Goal: Information Seeking & Learning: Learn about a topic

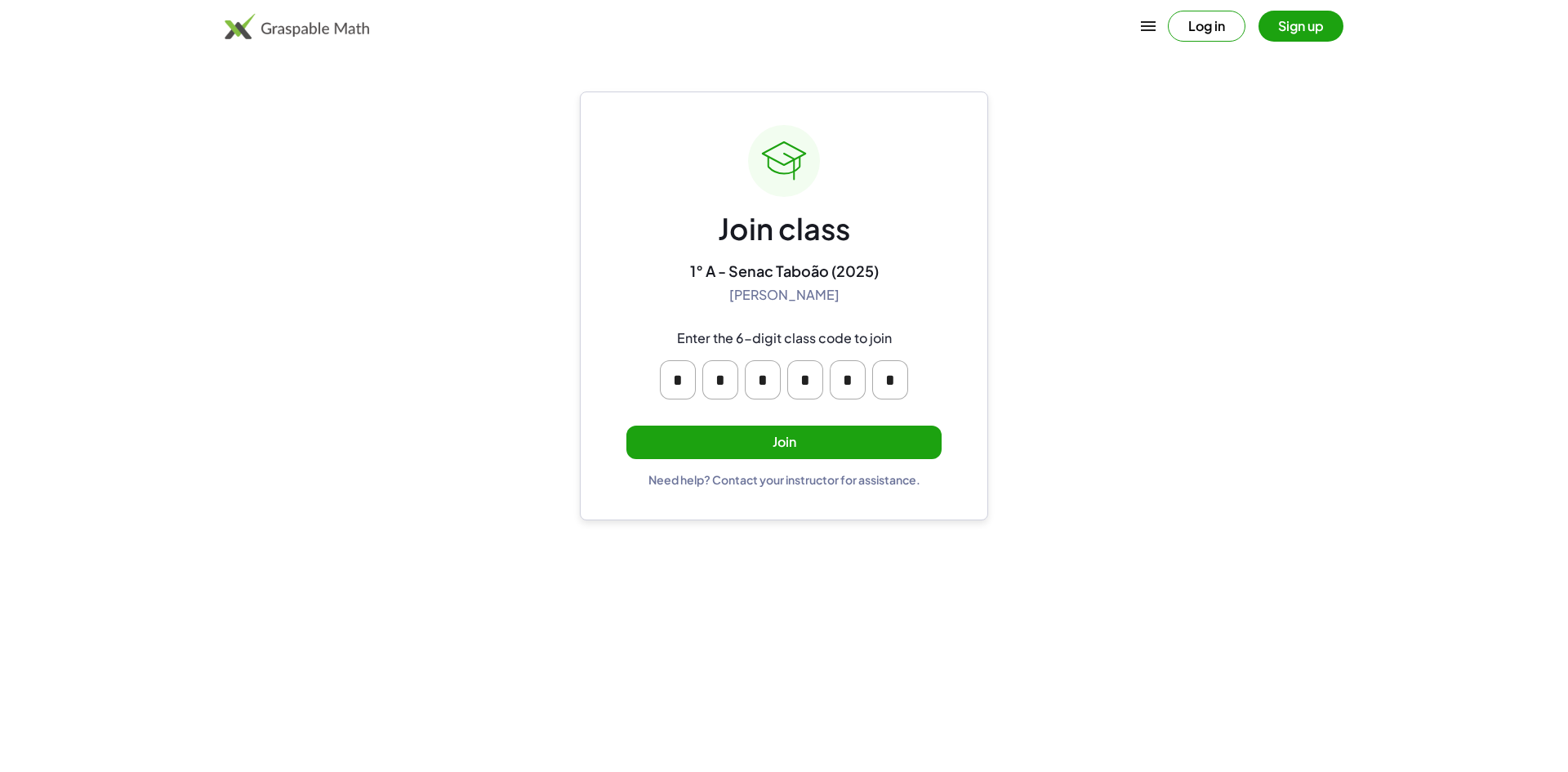
click at [756, 431] on button "Join" at bounding box center [784, 442] width 316 height 33
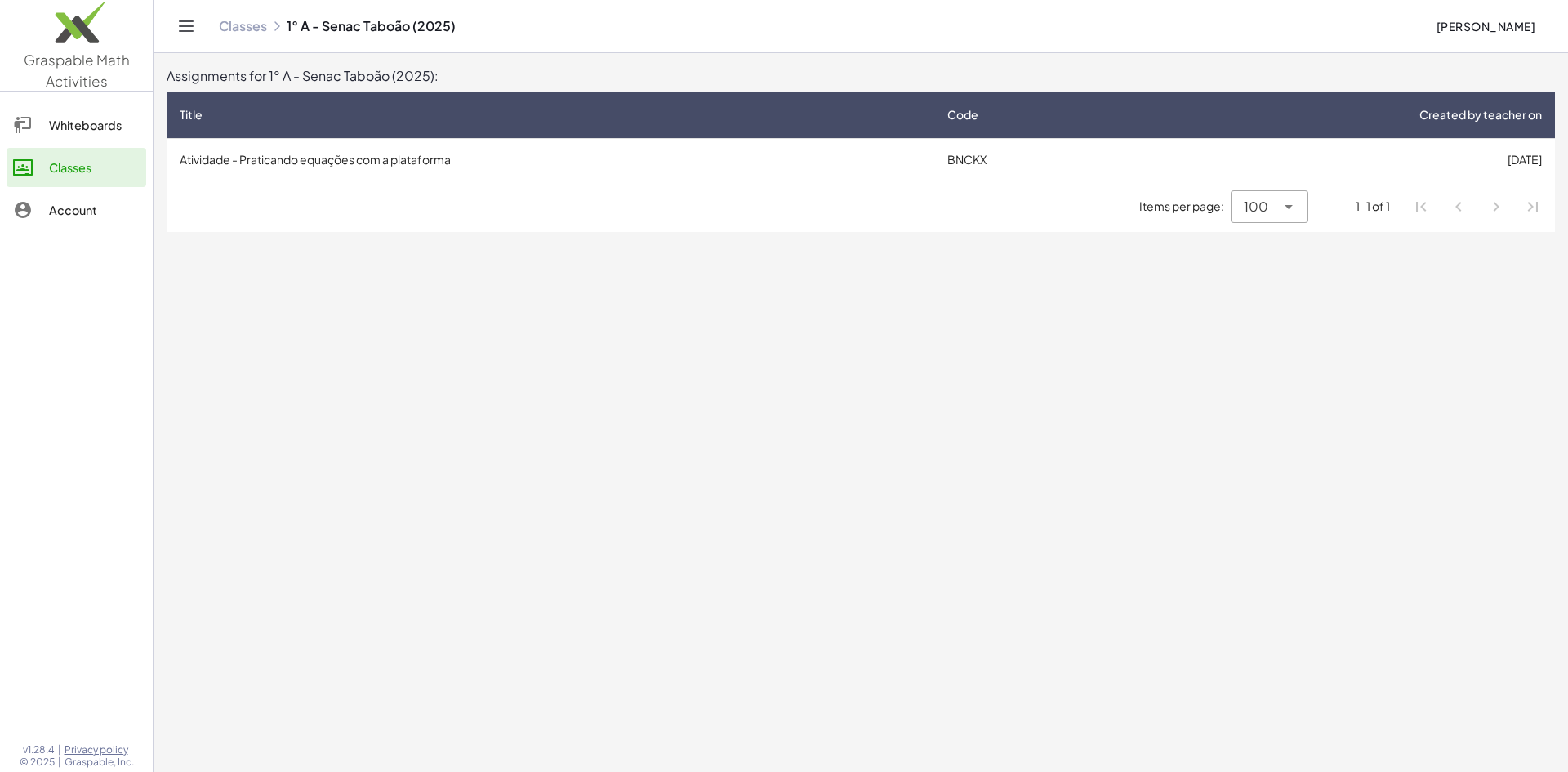
click at [548, 165] on td "Atividade - Praticando equações com a plataforma" at bounding box center [550, 159] width 768 height 43
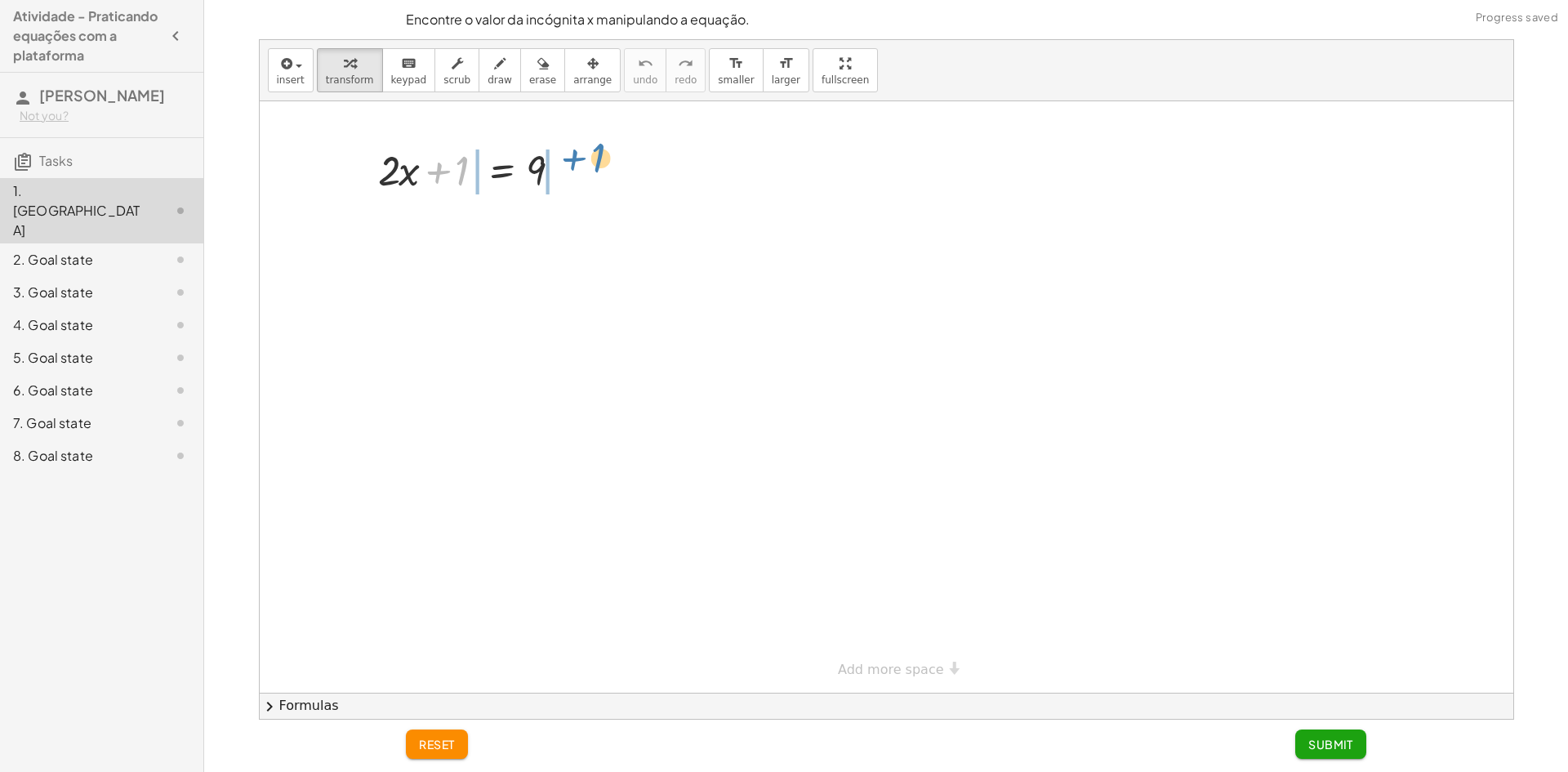
drag, startPoint x: 462, startPoint y: 172, endPoint x: 599, endPoint y: 158, distance: 137.7
click at [439, 226] on div at bounding box center [476, 224] width 327 height 55
drag, startPoint x: 619, startPoint y: 280, endPoint x: 617, endPoint y: 218, distance: 62.0
click at [617, 218] on div at bounding box center [618, 226] width 18 height 18
click at [567, 225] on div at bounding box center [505, 224] width 270 height 55
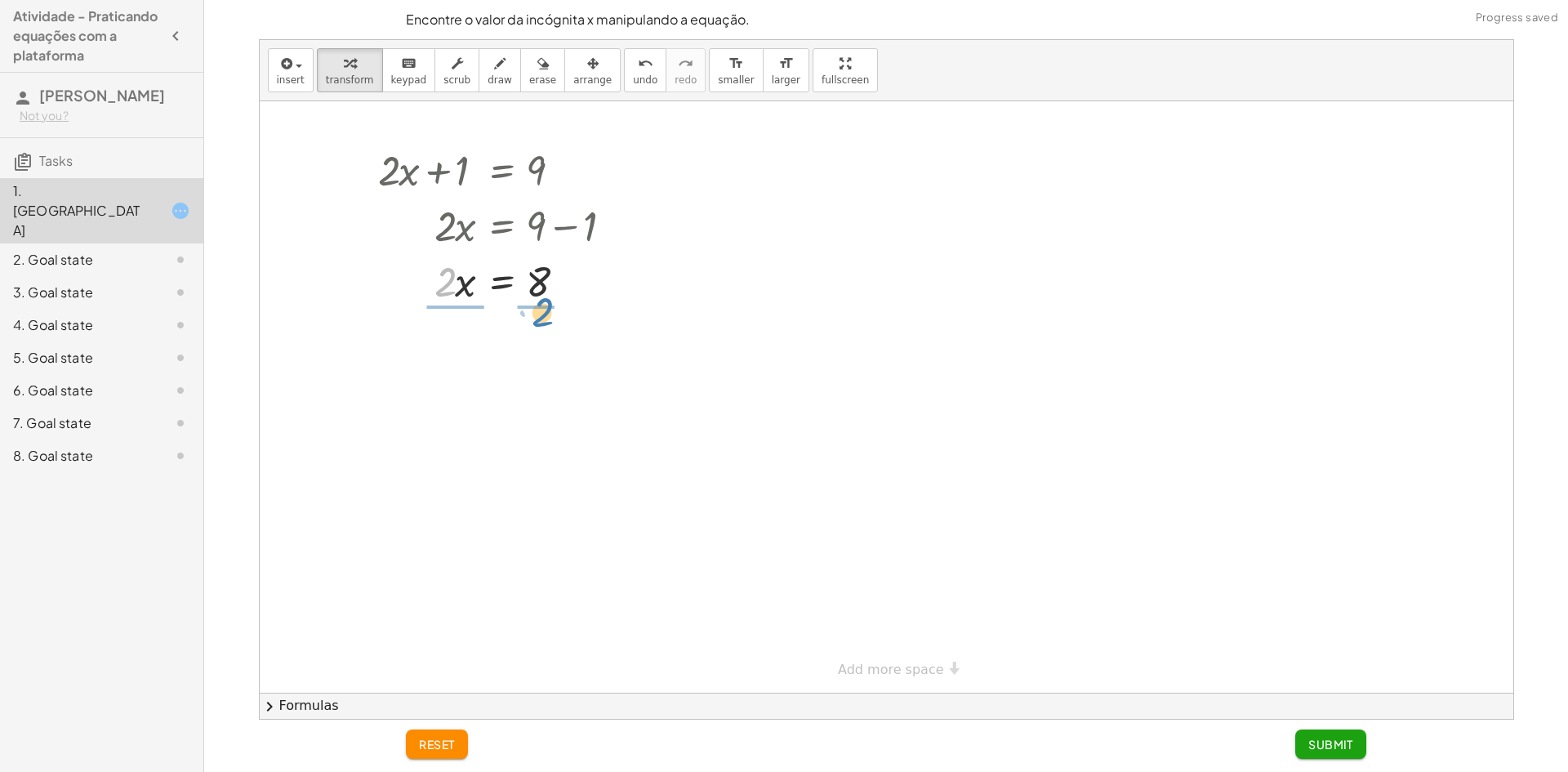
drag, startPoint x: 440, startPoint y: 275, endPoint x: 537, endPoint y: 304, distance: 101.2
click at [537, 304] on div at bounding box center [505, 280] width 270 height 55
click at [453, 350] on div at bounding box center [505, 349] width 270 height 82
click at [546, 432] on div at bounding box center [505, 430] width 270 height 82
click at [1313, 744] on span "Submit" at bounding box center [1330, 744] width 45 height 15
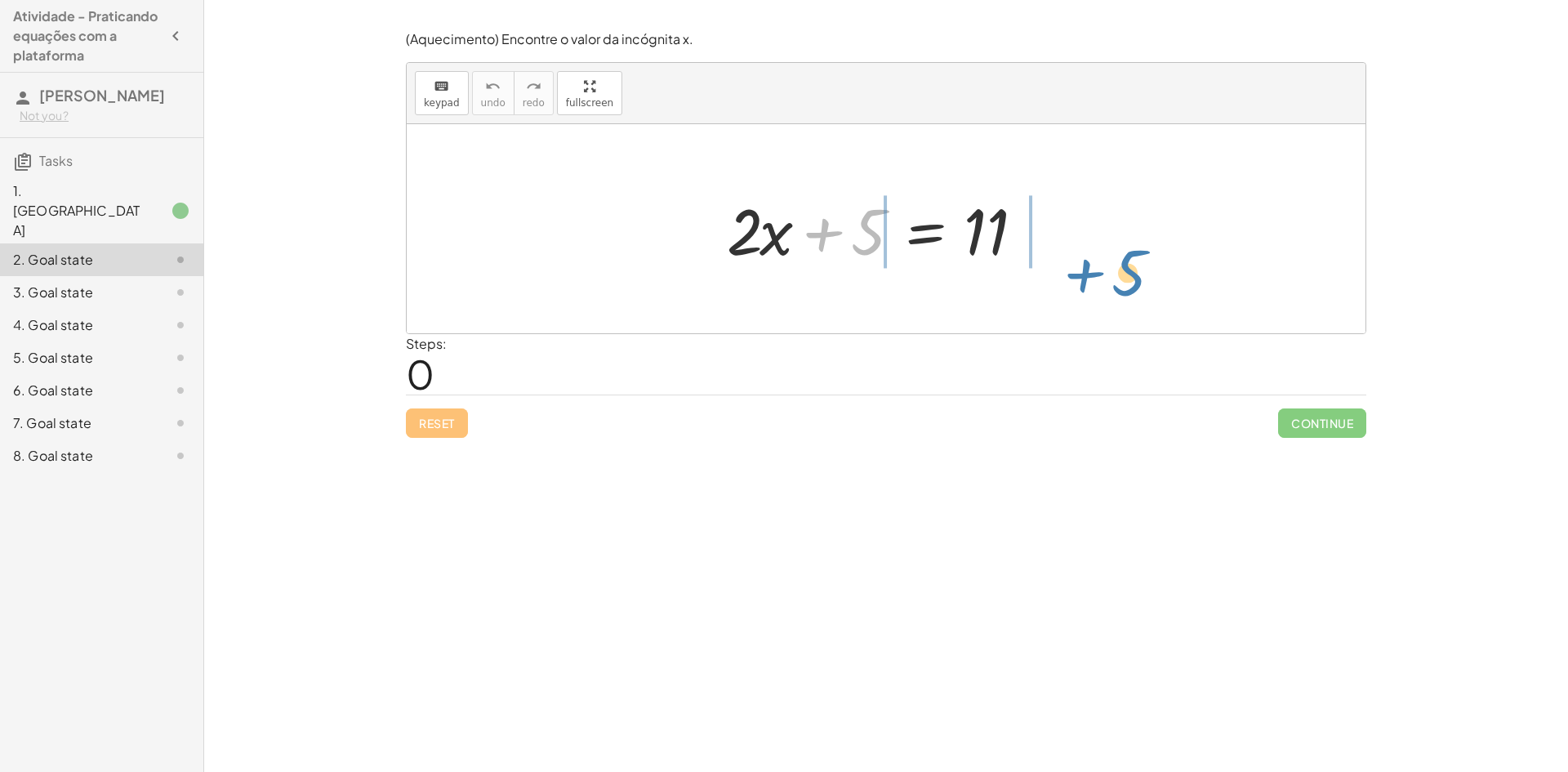
drag, startPoint x: 854, startPoint y: 218, endPoint x: 1109, endPoint y: 214, distance: 255.0
click at [1109, 214] on div "+ 5 + · 2 · x + 5 = 11" at bounding box center [885, 228] width 958 height 209
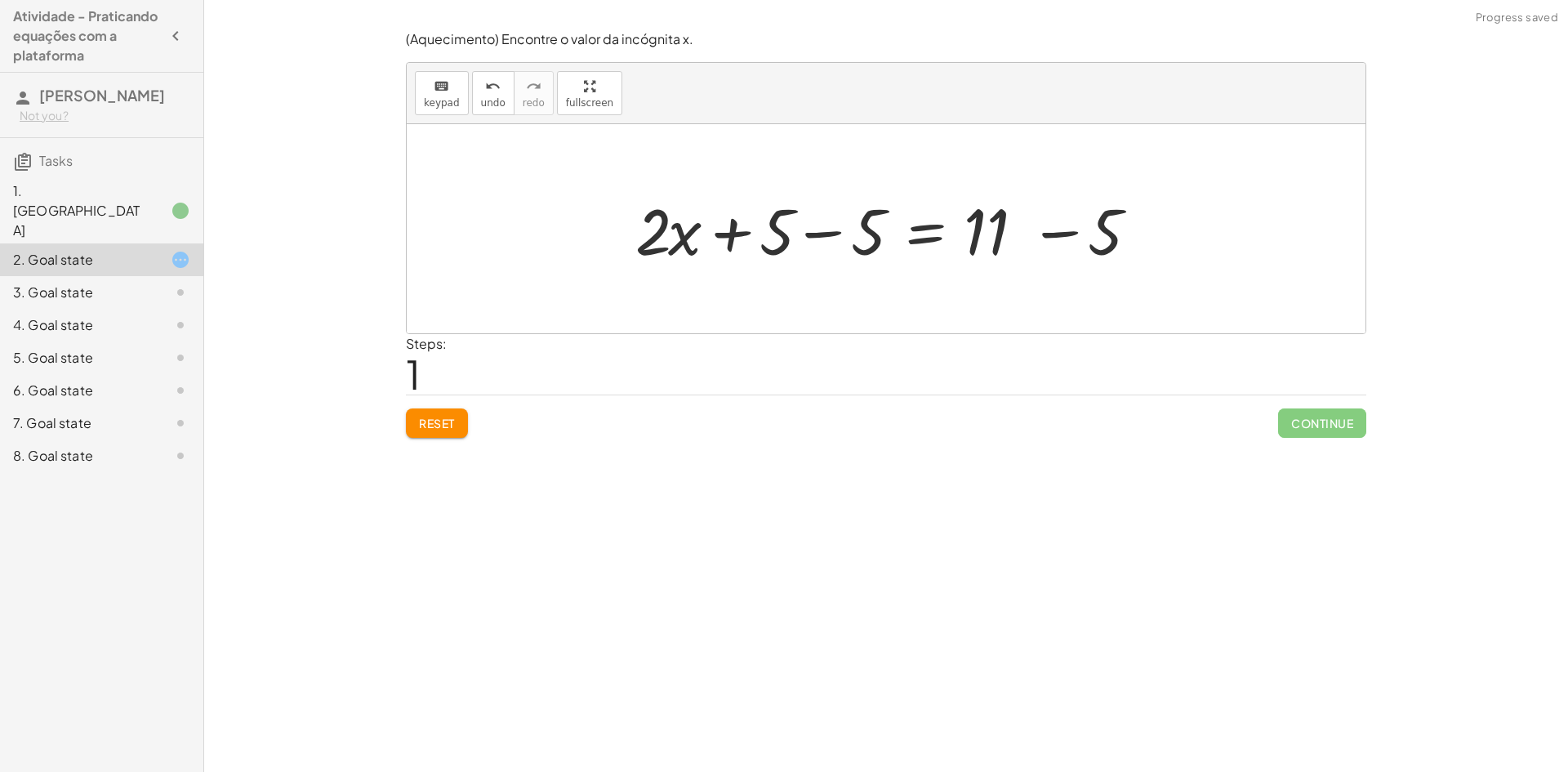
click at [809, 233] on div at bounding box center [892, 229] width 530 height 84
click at [1056, 234] on div at bounding box center [983, 229] width 347 height 84
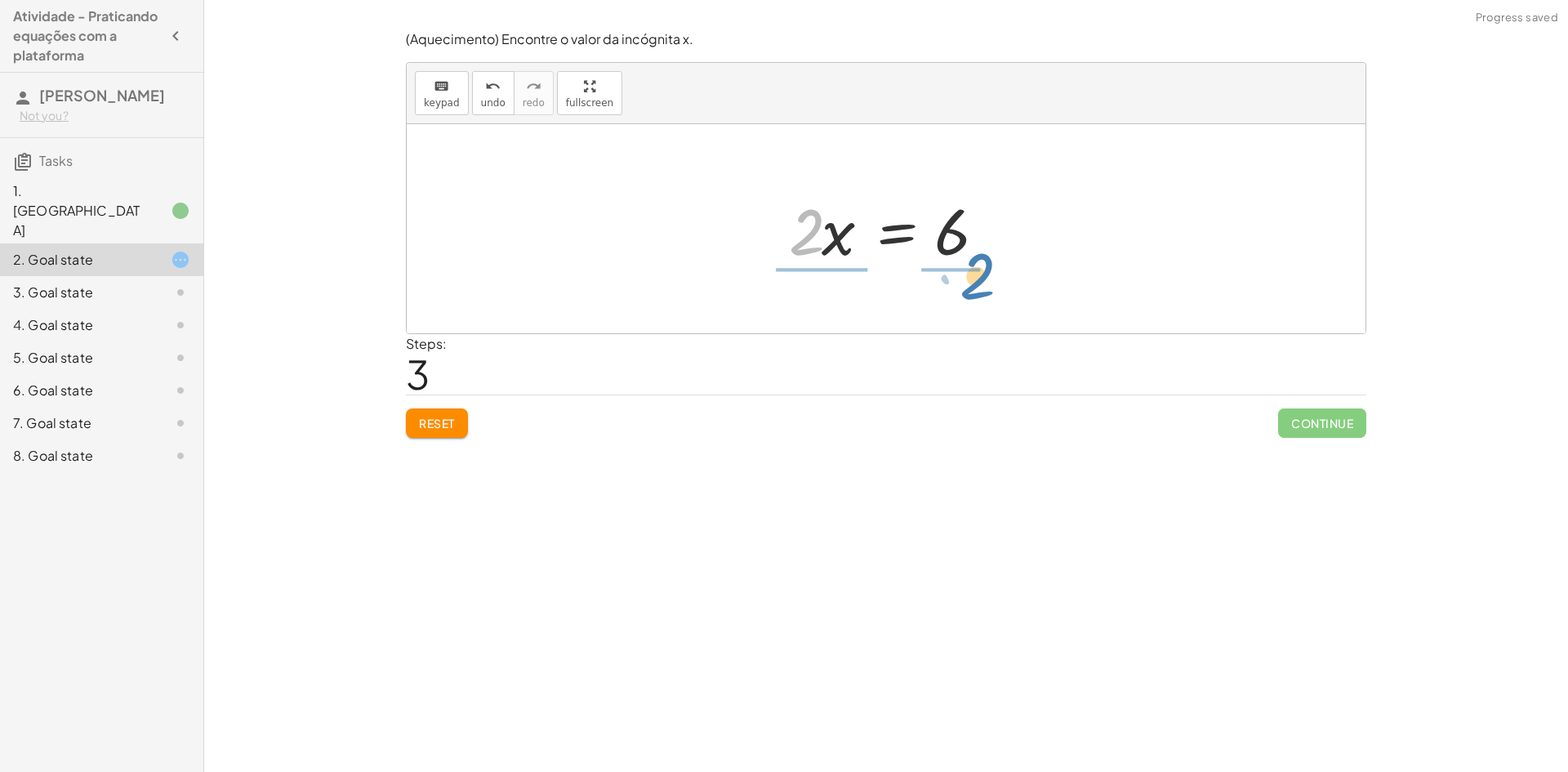
drag, startPoint x: 808, startPoint y: 248, endPoint x: 979, endPoint y: 286, distance: 175.2
click at [979, 286] on div "+ · 2 · x + 5 = 11 + · 2 · x + 5 − 5 = + 11 − 5 + · 2 · x + 0 = + 11 − 5 · 2 · …" at bounding box center [885, 228] width 958 height 209
click at [833, 234] on div at bounding box center [892, 229] width 241 height 126
click at [936, 235] on div at bounding box center [891, 229] width 203 height 126
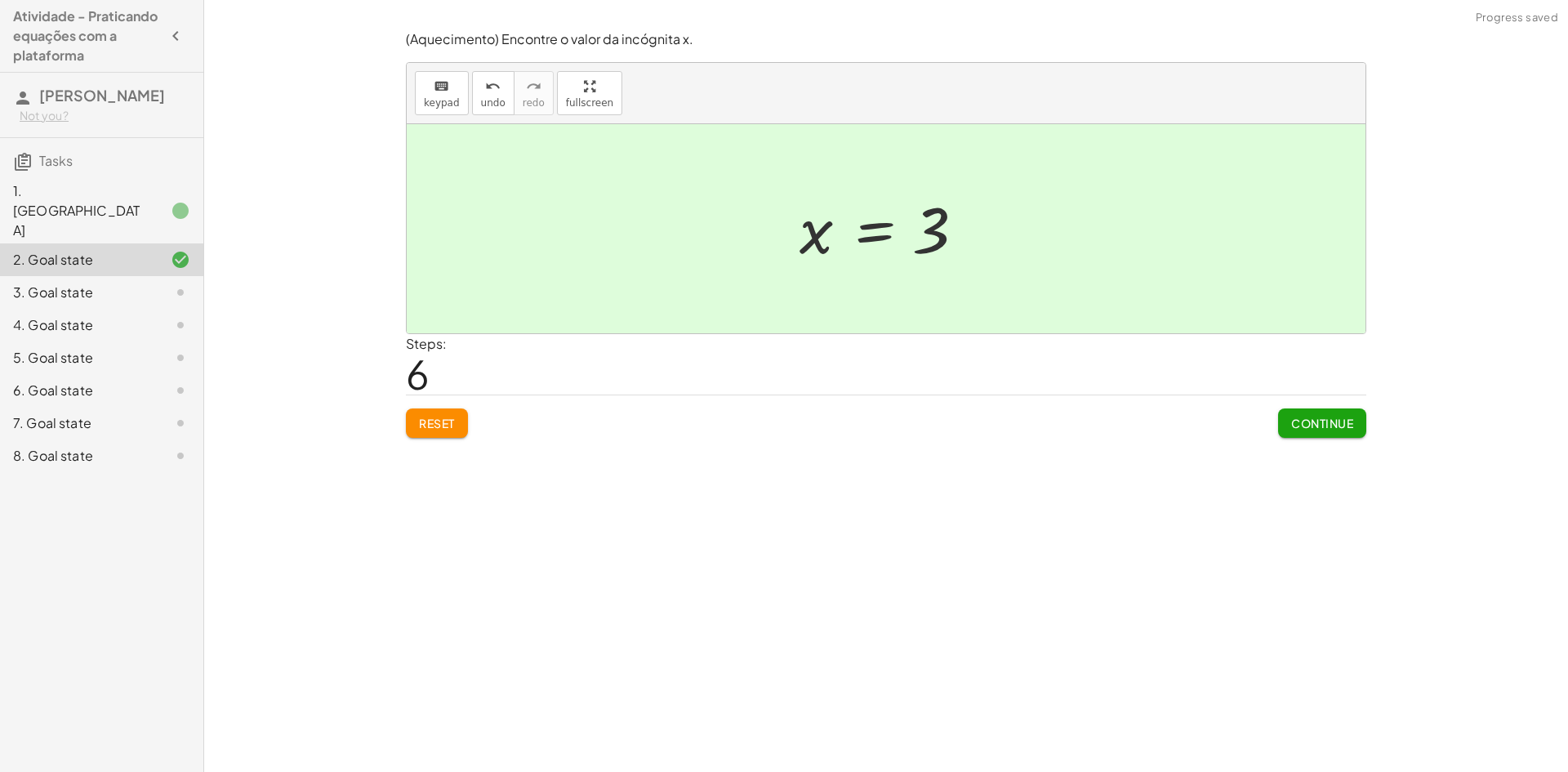
click at [1302, 416] on button "Continue" at bounding box center [1321, 423] width 88 height 29
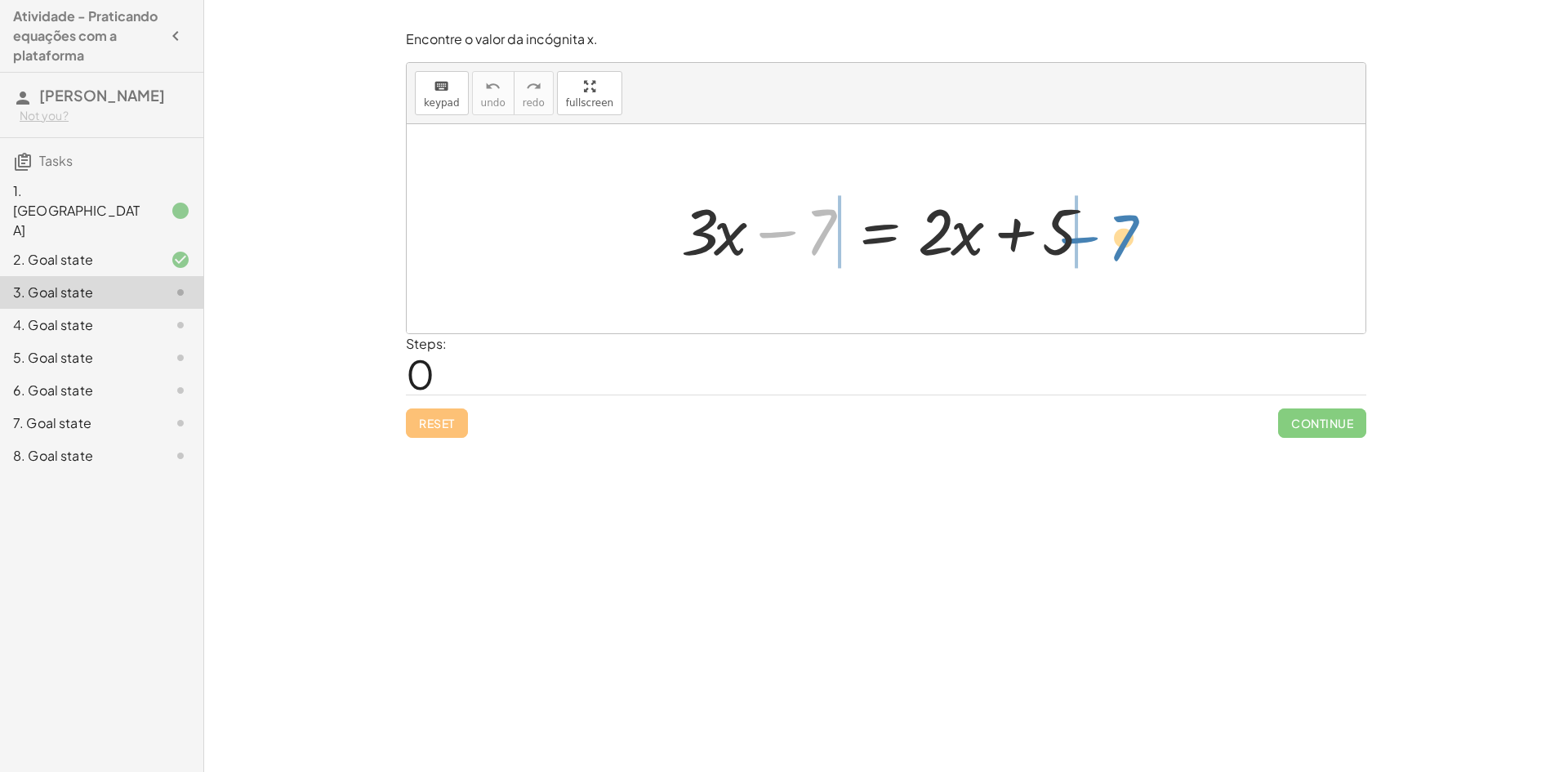
drag, startPoint x: 820, startPoint y: 232, endPoint x: 1125, endPoint y: 234, distance: 305.0
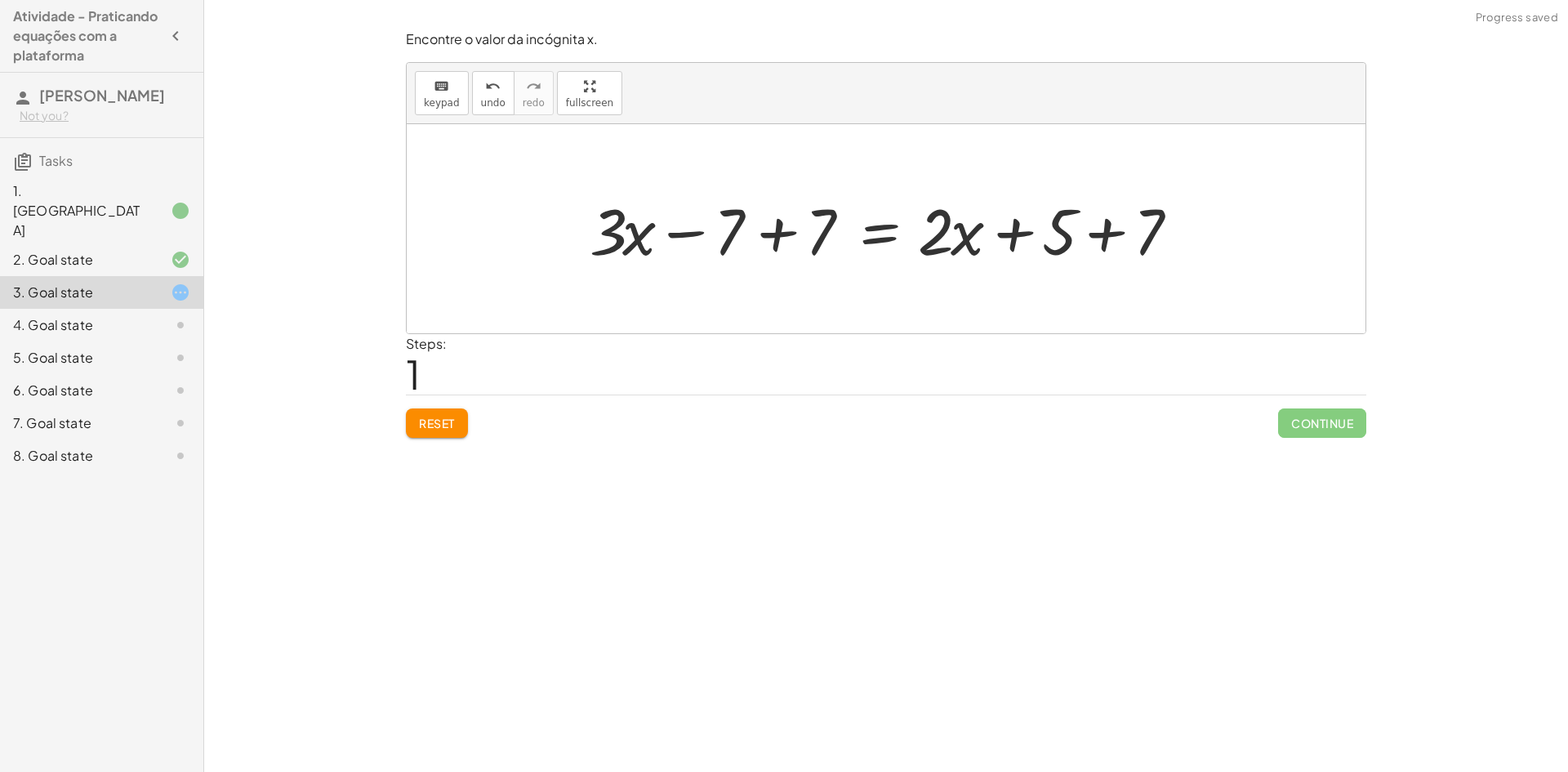
click at [777, 232] on div at bounding box center [892, 229] width 621 height 84
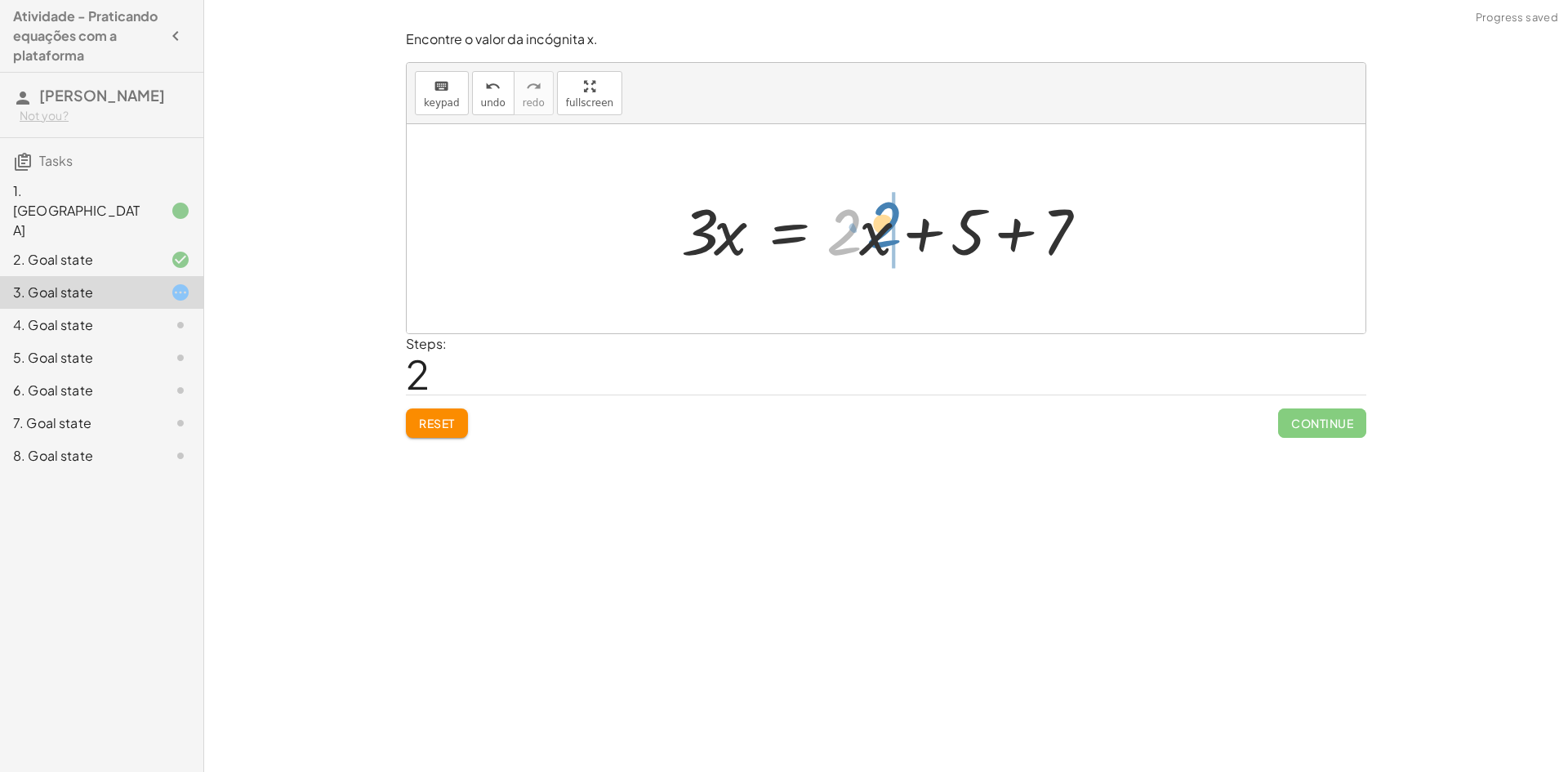
drag, startPoint x: 858, startPoint y: 237, endPoint x: 894, endPoint y: 238, distance: 36.0
click at [896, 237] on div at bounding box center [892, 229] width 439 height 84
drag, startPoint x: 887, startPoint y: 242, endPoint x: 840, endPoint y: 244, distance: 47.0
click at [840, 244] on div at bounding box center [892, 229] width 439 height 84
click at [468, 414] on div "Reset Continue" at bounding box center [885, 416] width 960 height 44
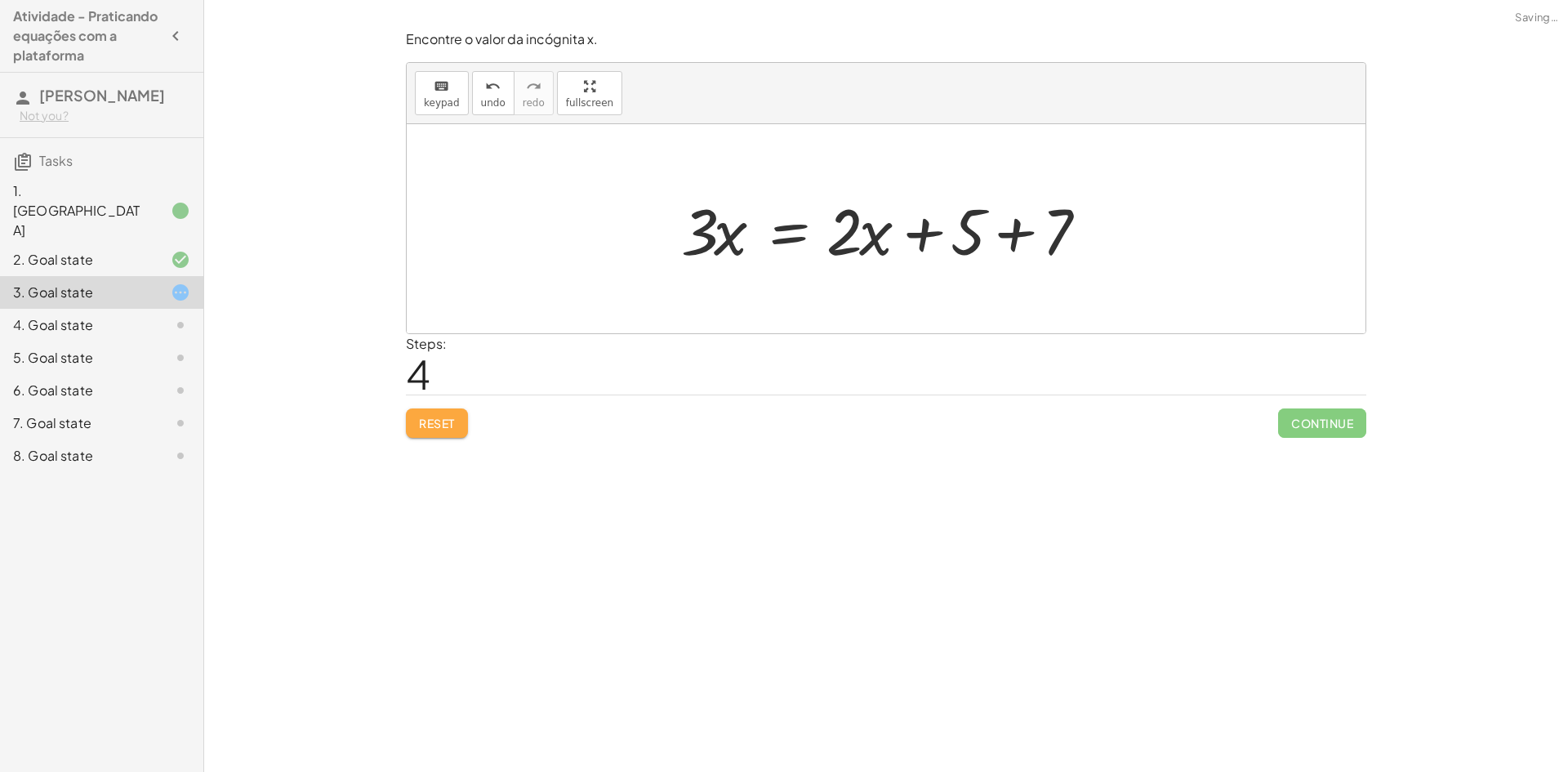
click at [445, 424] on span "Reset" at bounding box center [436, 422] width 36 height 15
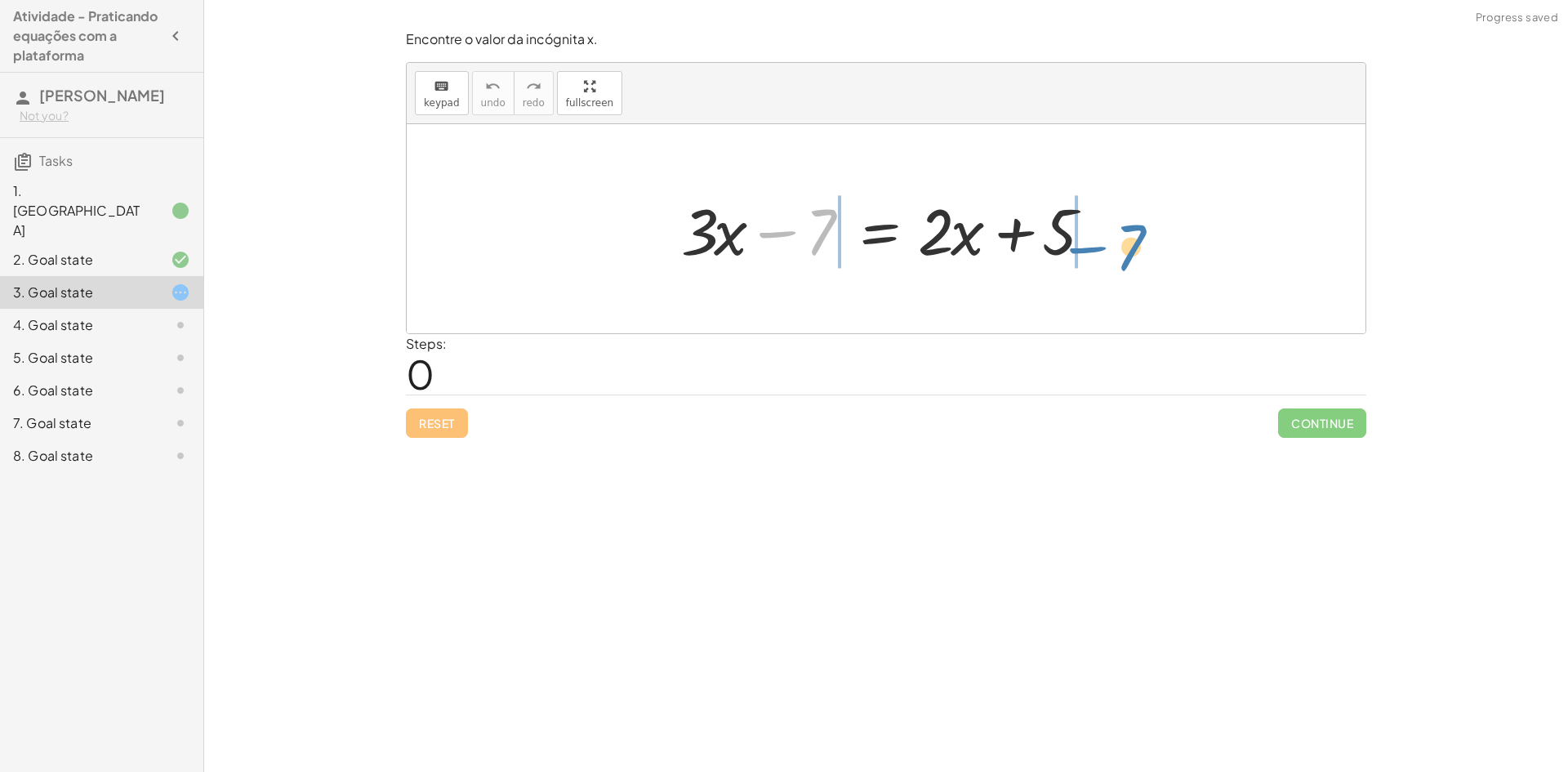
drag, startPoint x: 817, startPoint y: 230, endPoint x: 1131, endPoint y: 235, distance: 314.0
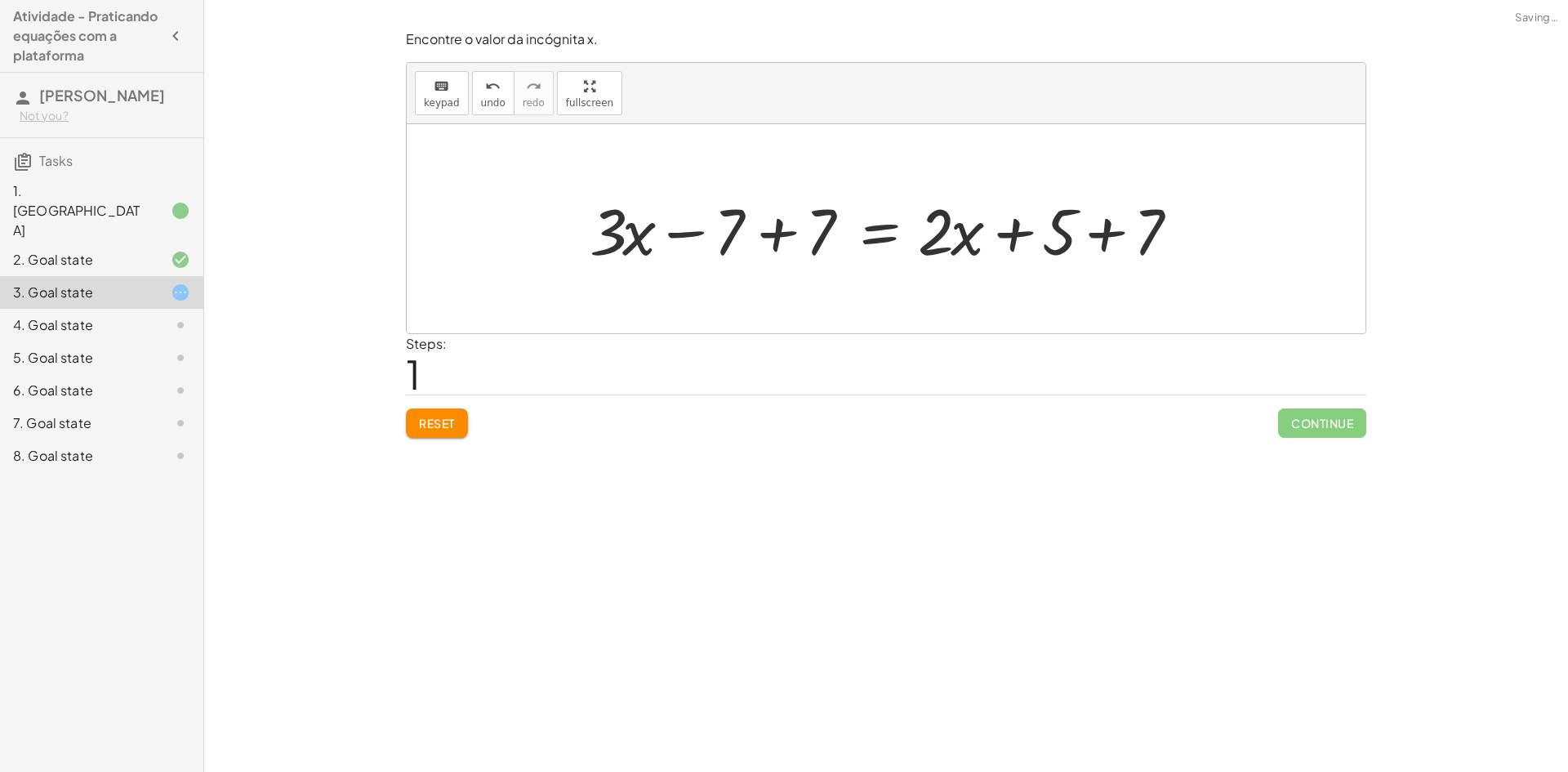
click at [780, 236] on div at bounding box center [892, 229] width 621 height 84
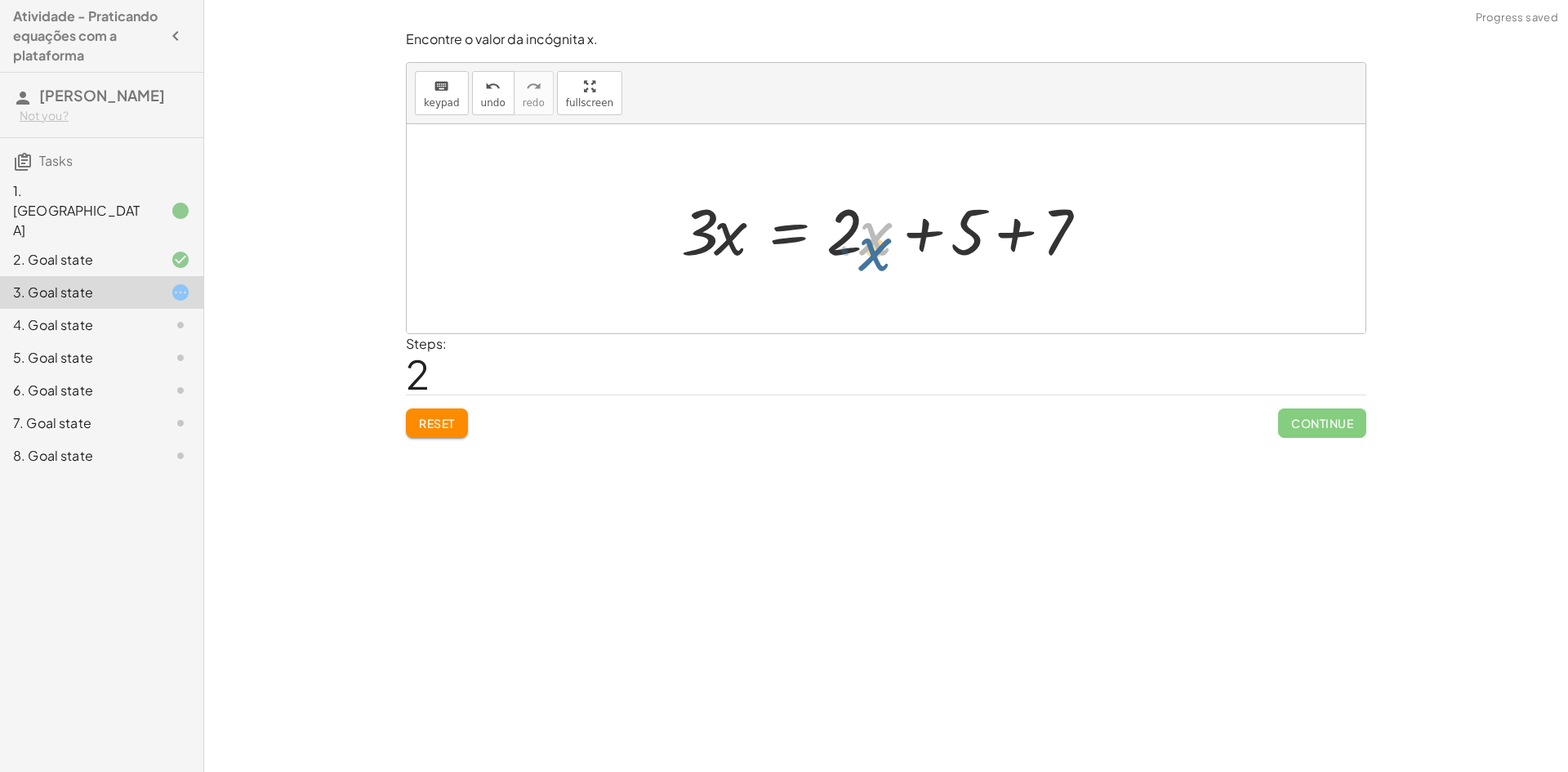
drag, startPoint x: 873, startPoint y: 233, endPoint x: 872, endPoint y: 246, distance: 13.0
click at [872, 246] on div at bounding box center [892, 229] width 439 height 84
click at [851, 236] on div at bounding box center [892, 229] width 439 height 84
click at [828, 192] on div at bounding box center [892, 229] width 439 height 84
drag, startPoint x: 844, startPoint y: 239, endPoint x: 854, endPoint y: 229, distance: 14.1
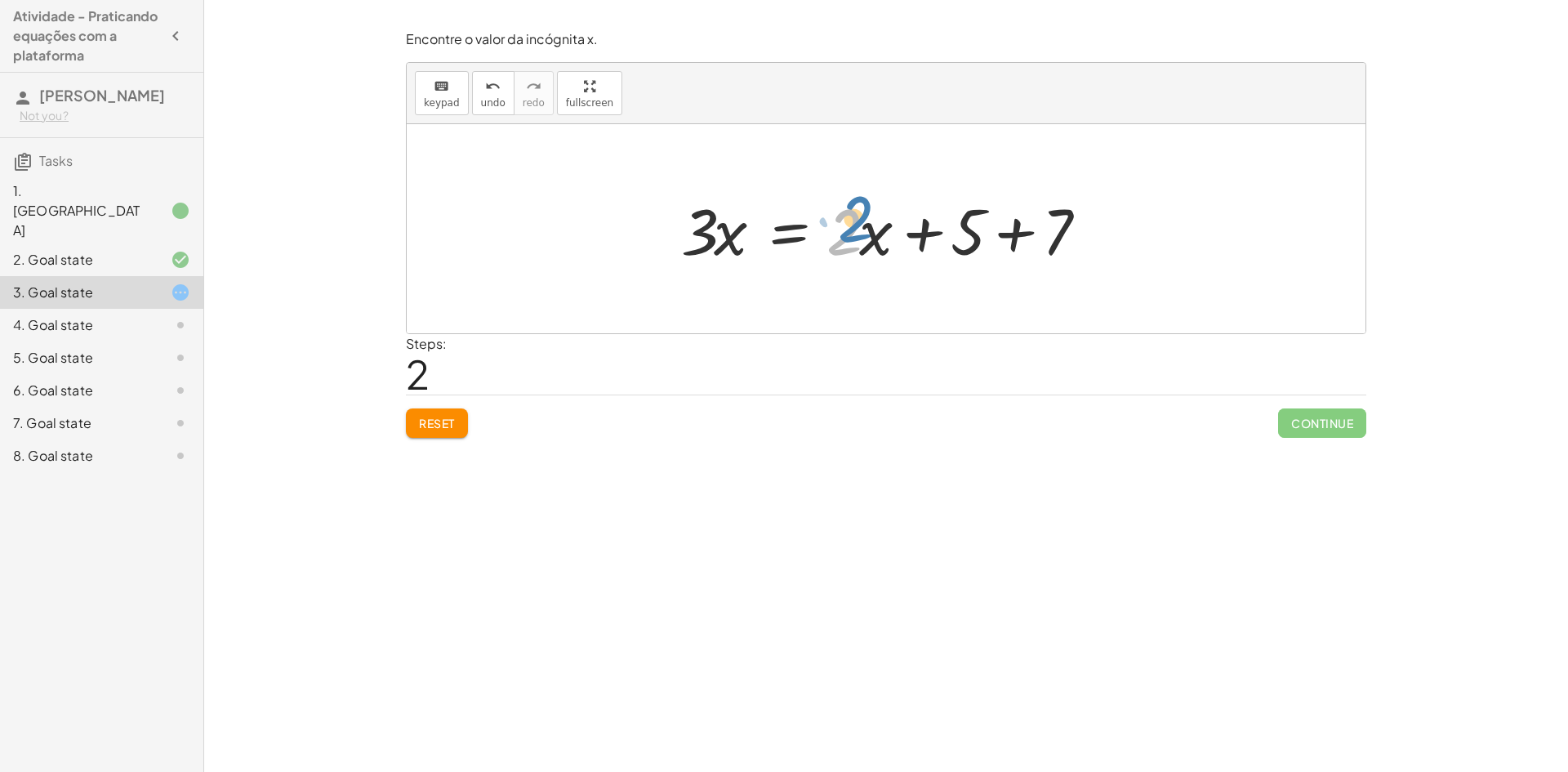
click at [854, 229] on div at bounding box center [892, 229] width 439 height 84
click at [884, 240] on div at bounding box center [892, 229] width 439 height 84
click at [1008, 238] on div at bounding box center [892, 229] width 439 height 84
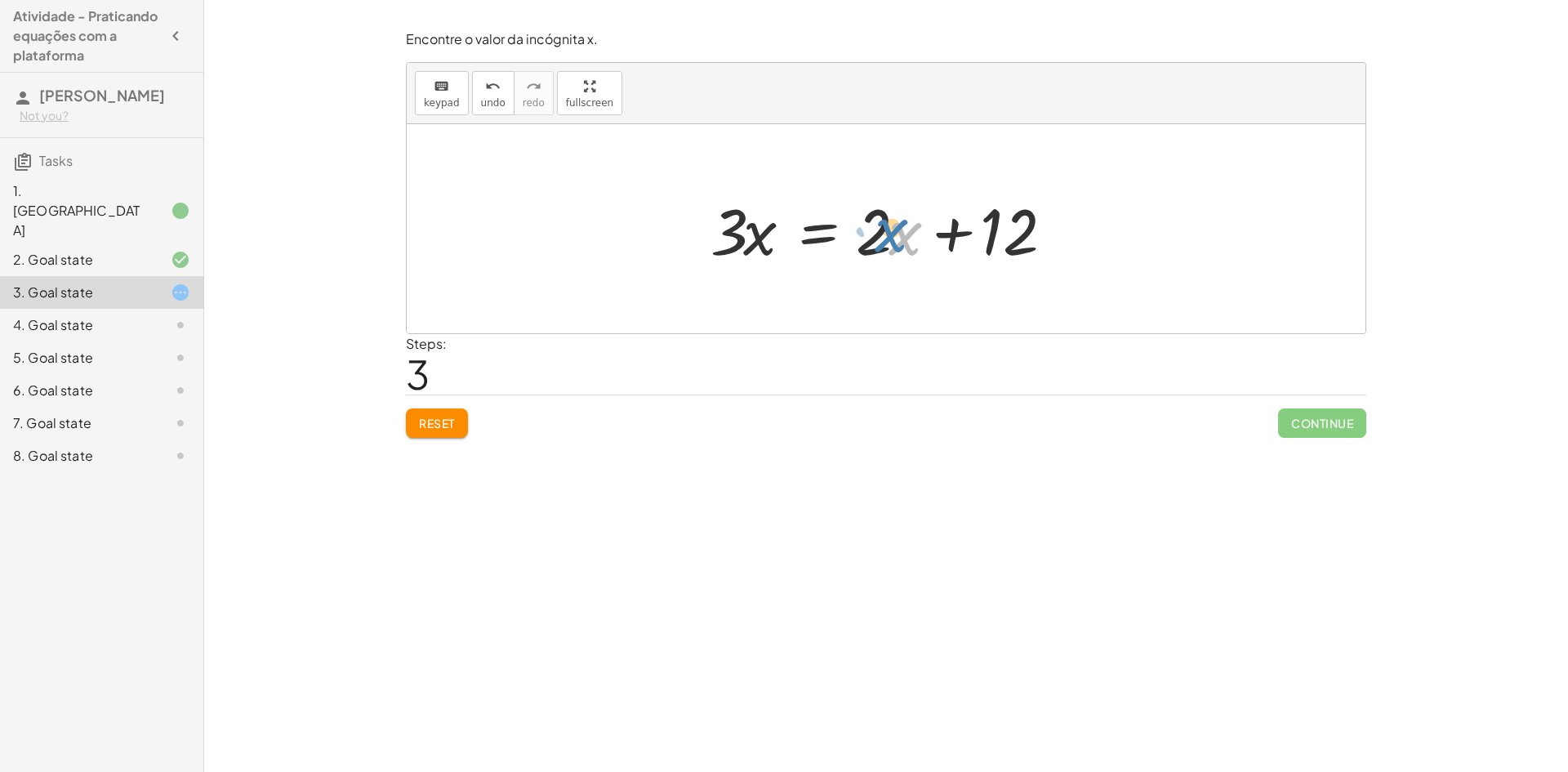
drag, startPoint x: 900, startPoint y: 239, endPoint x: 891, endPoint y: 239, distance: 9.0
click at [891, 239] on div at bounding box center [891, 229] width 380 height 84
drag, startPoint x: 915, startPoint y: 238, endPoint x: 921, endPoint y: 231, distance: 9.2
click at [922, 231] on div at bounding box center [891, 229] width 380 height 84
drag, startPoint x: 888, startPoint y: 227, endPoint x: 643, endPoint y: 196, distance: 247.0
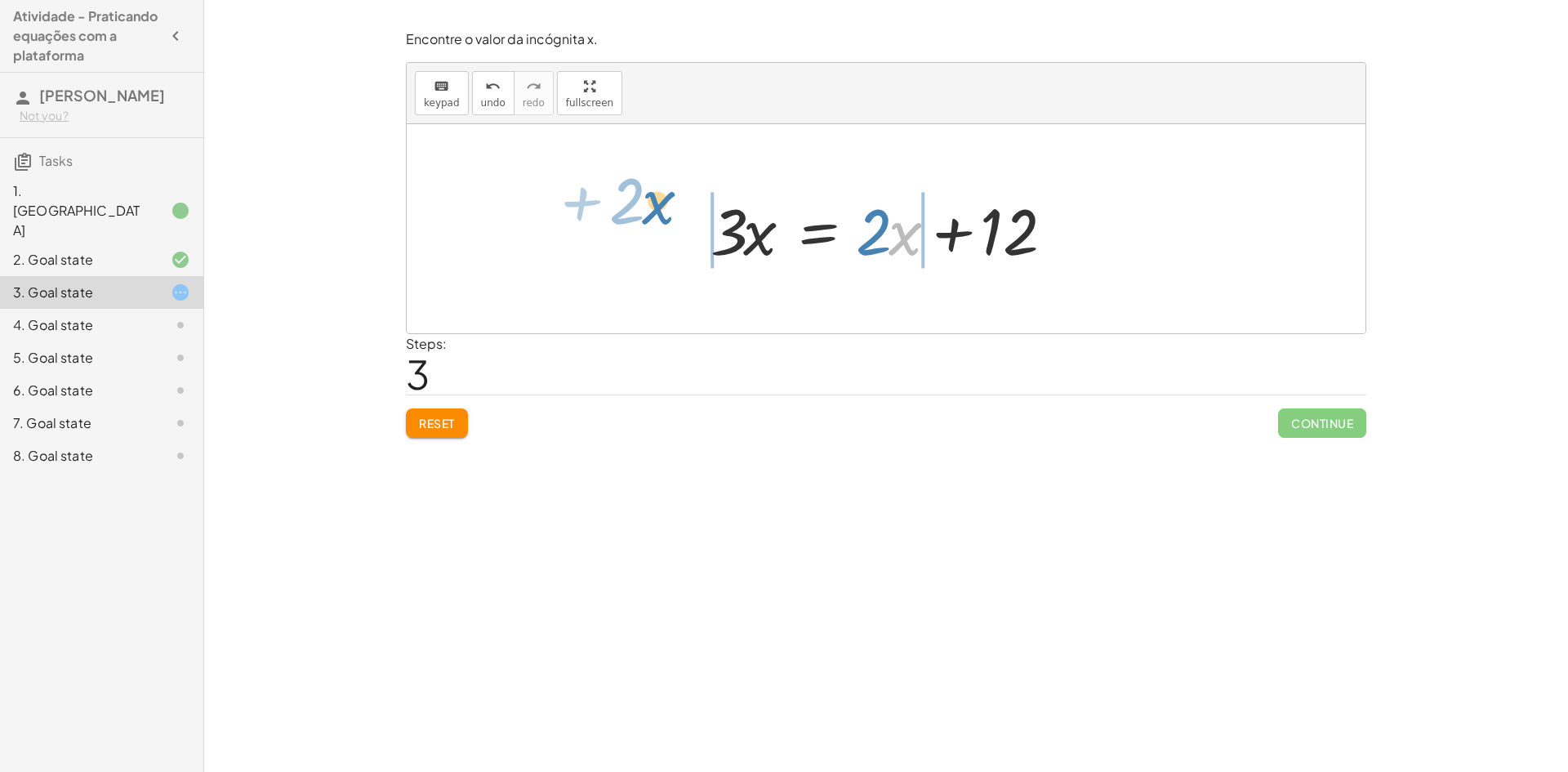
click at [643, 196] on div "+ · 3 · x − 7 = + · 2 · x + 5 + · 3 · x − 7 + 7 = + · 2 · x + 5 + 7 + · 3 · x +…" at bounding box center [885, 228] width 958 height 209
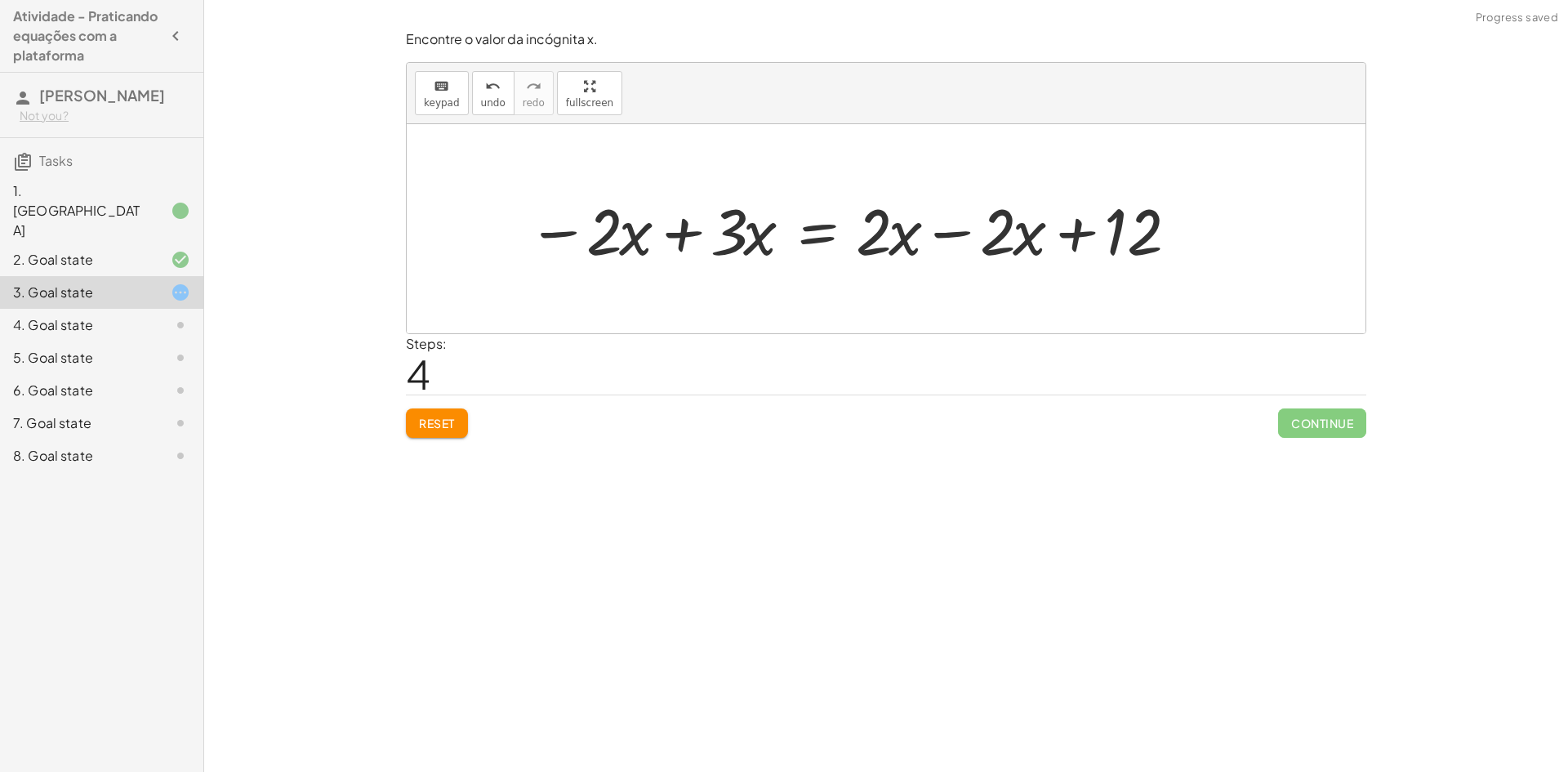
click at [942, 230] on div at bounding box center [857, 229] width 676 height 84
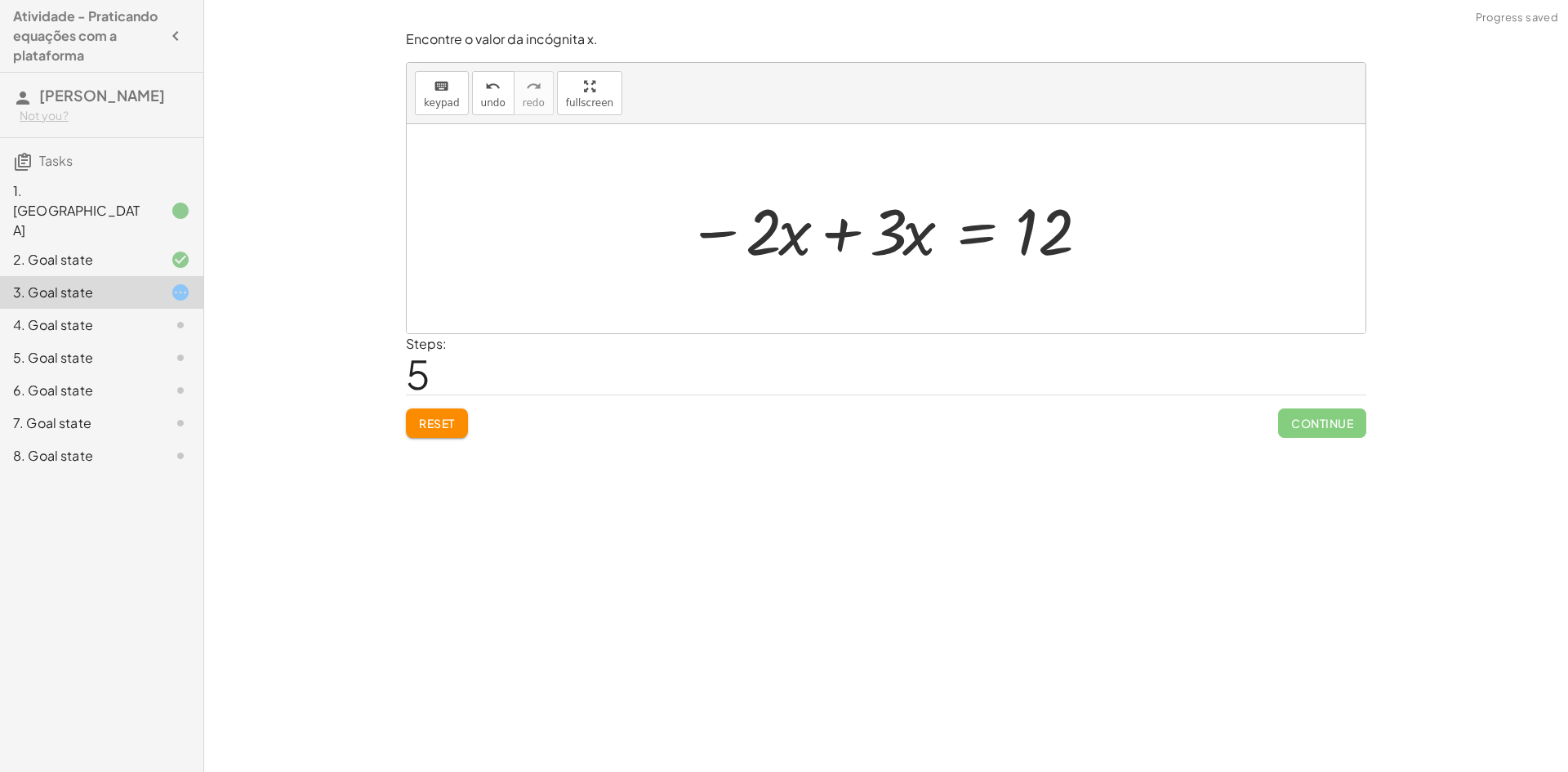
click at [834, 236] on div at bounding box center [892, 229] width 428 height 84
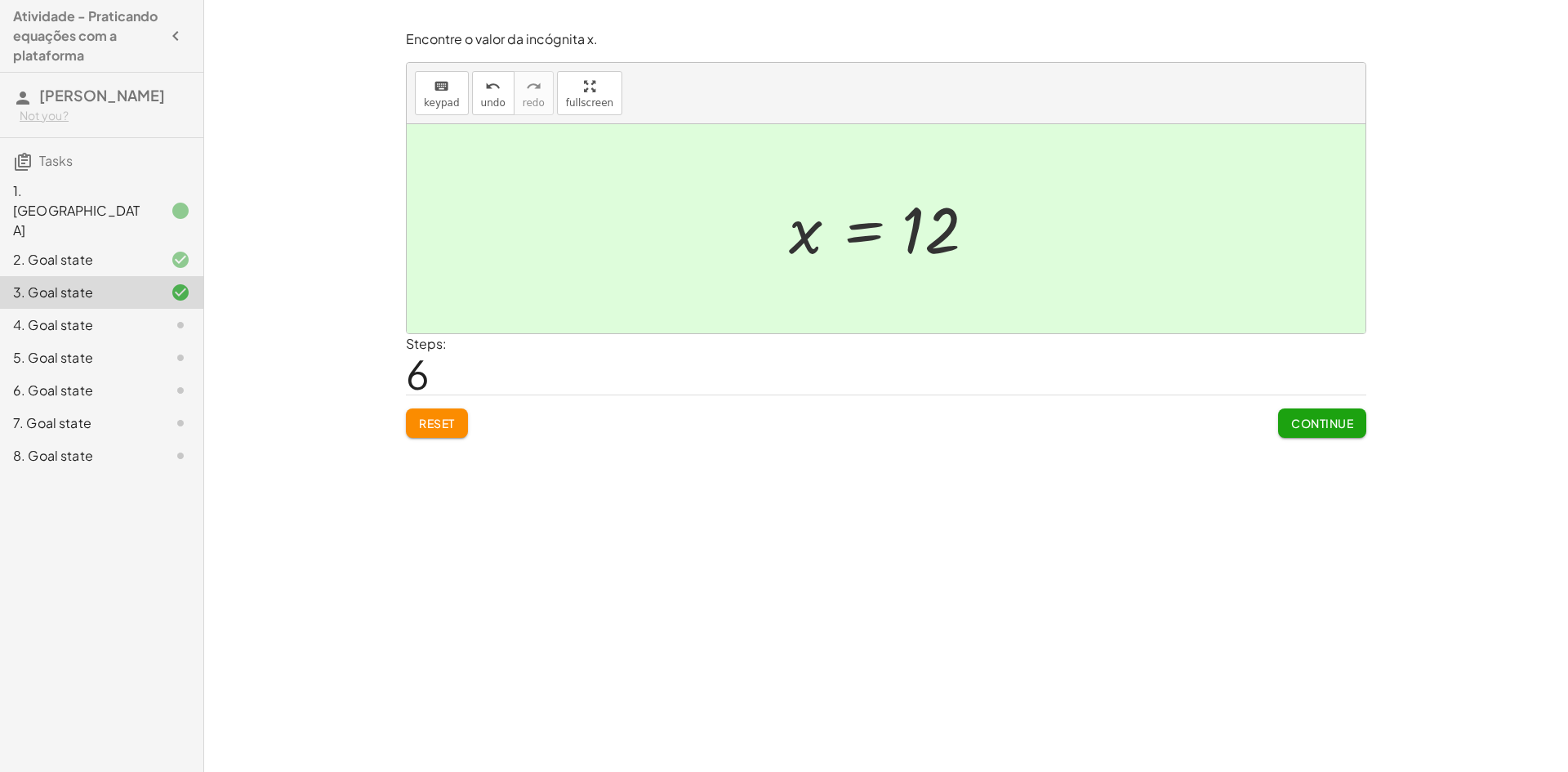
click at [1327, 424] on span "Continue" at bounding box center [1322, 422] width 62 height 15
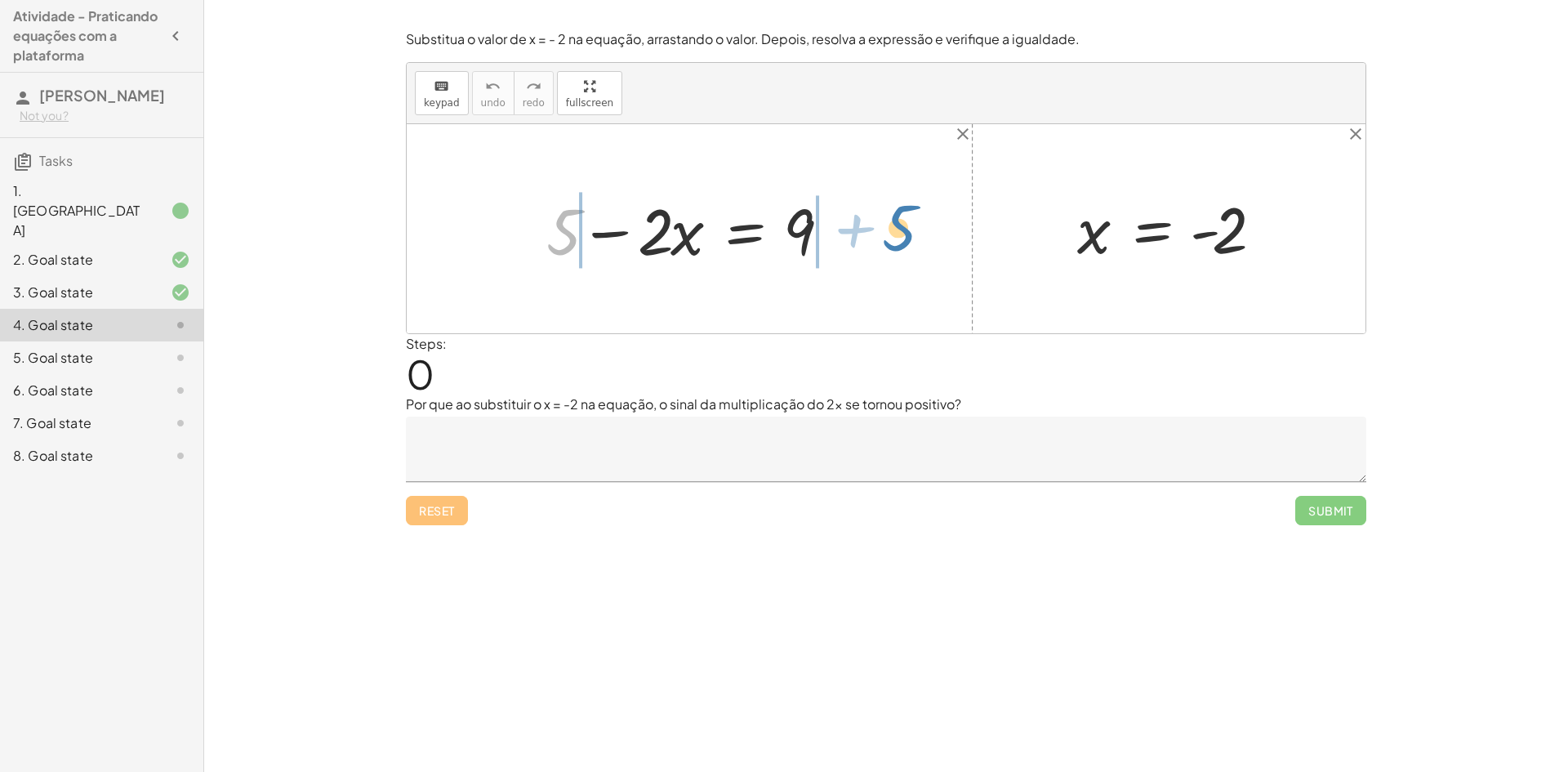
drag, startPoint x: 568, startPoint y: 236, endPoint x: 891, endPoint y: 219, distance: 323.4
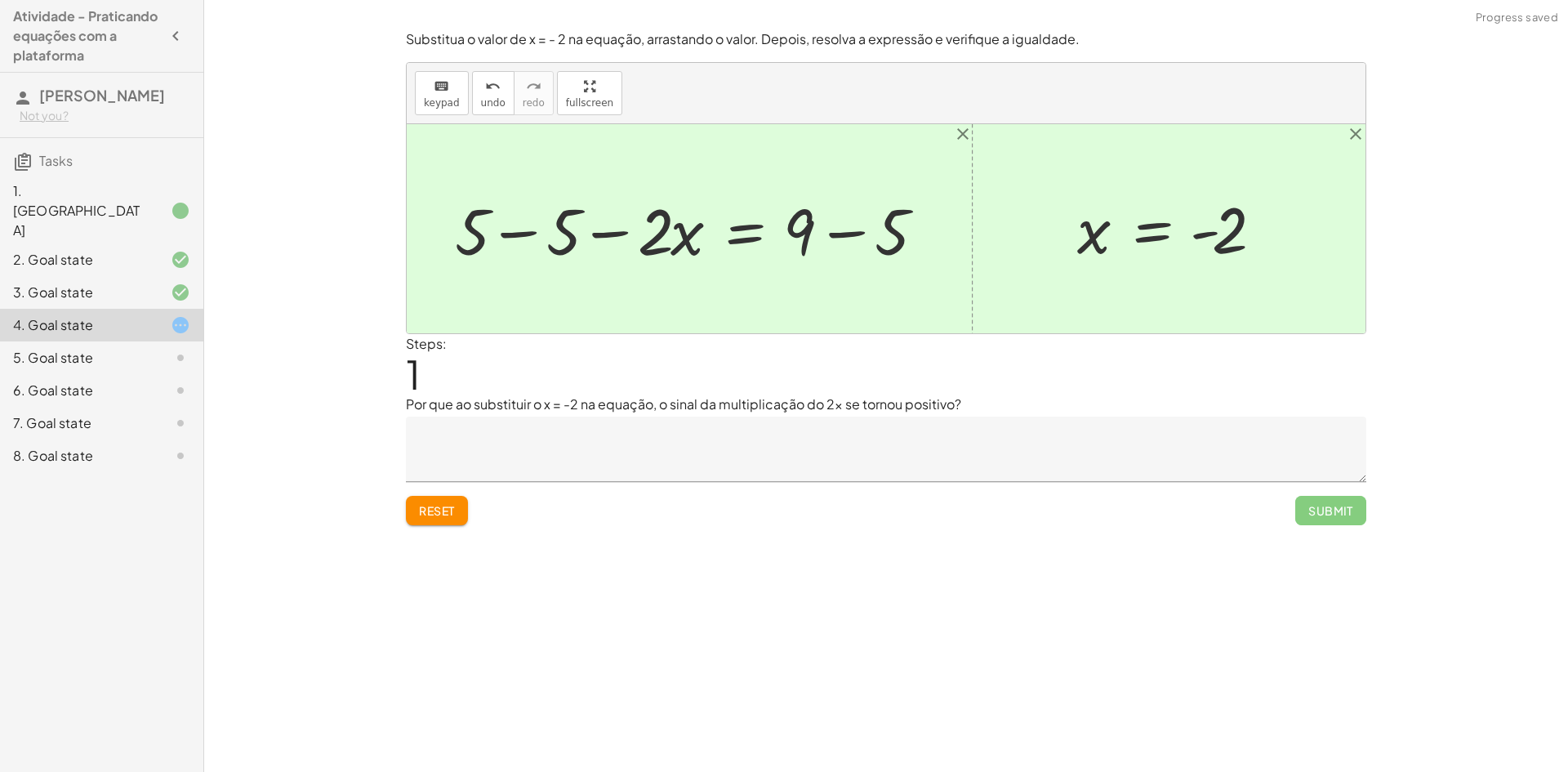
click at [518, 237] on div at bounding box center [695, 229] width 497 height 84
click at [848, 238] on div at bounding box center [776, 229] width 337 height 84
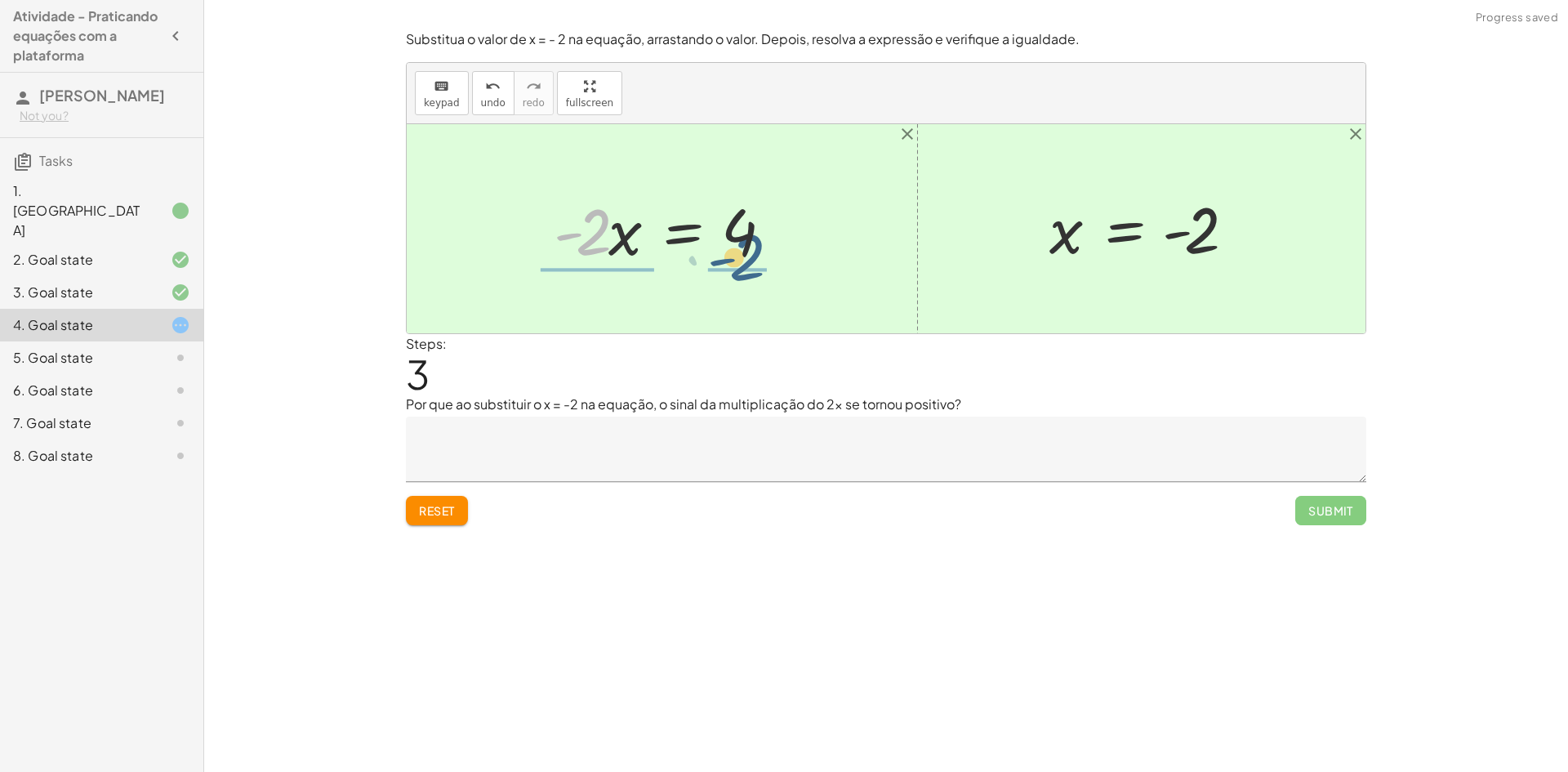
drag, startPoint x: 587, startPoint y: 243, endPoint x: 743, endPoint y: 268, distance: 158.0
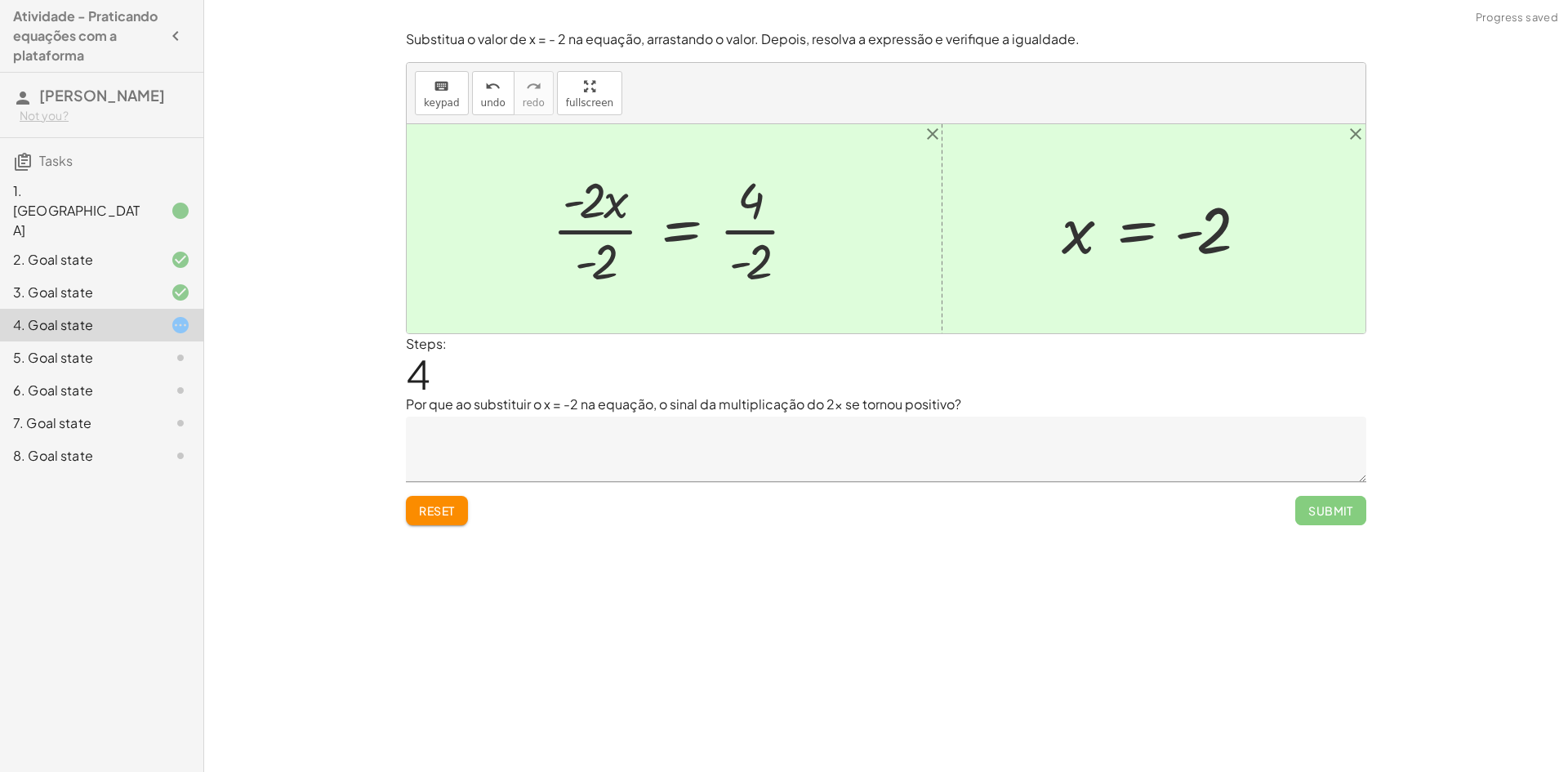
click at [591, 232] on div at bounding box center [681, 229] width 274 height 126
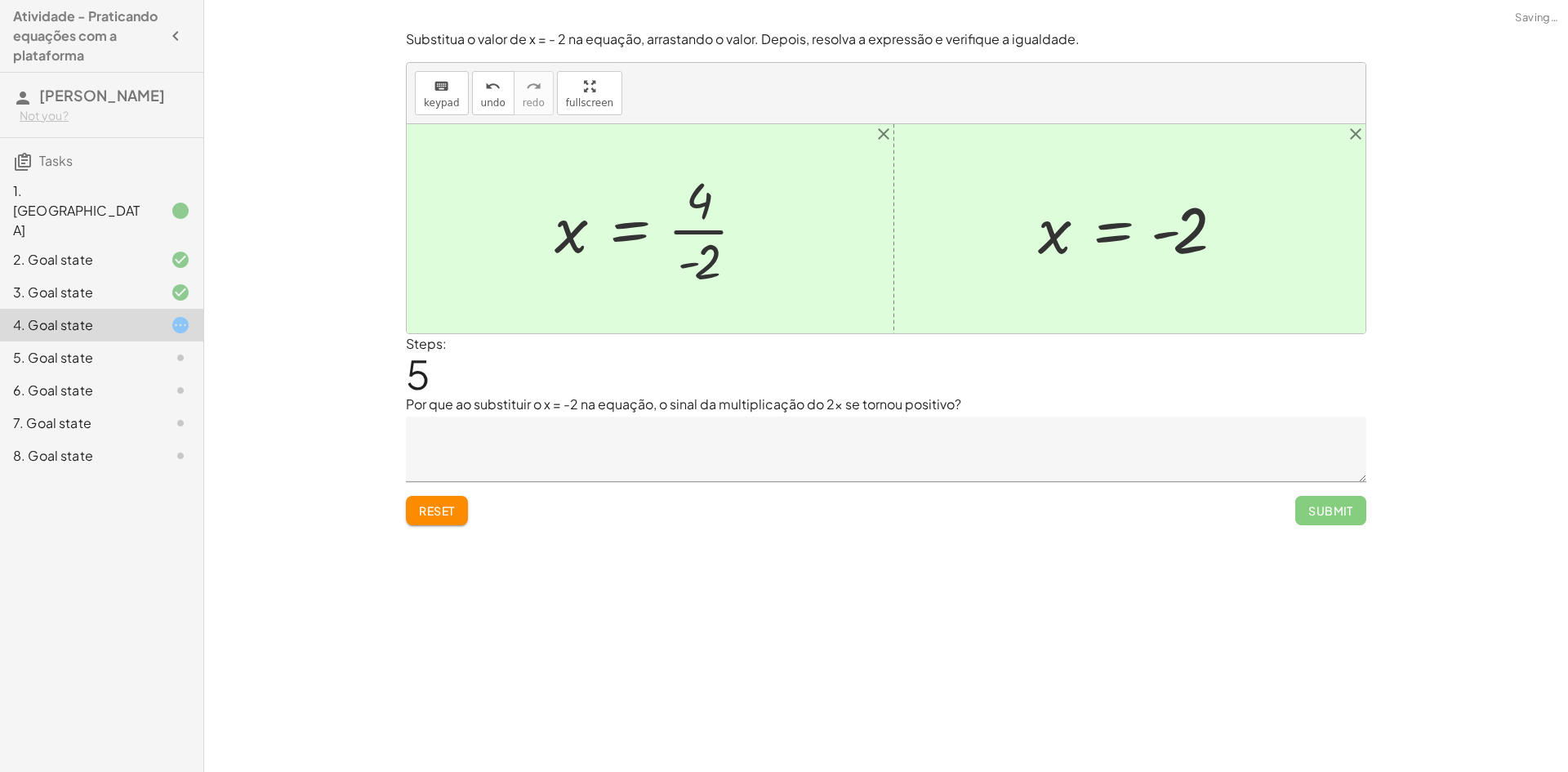
click at [706, 231] on div at bounding box center [656, 229] width 219 height 126
click at [682, 233] on div at bounding box center [652, 228] width 213 height 81
click at [443, 503] on span "Reset" at bounding box center [436, 510] width 36 height 15
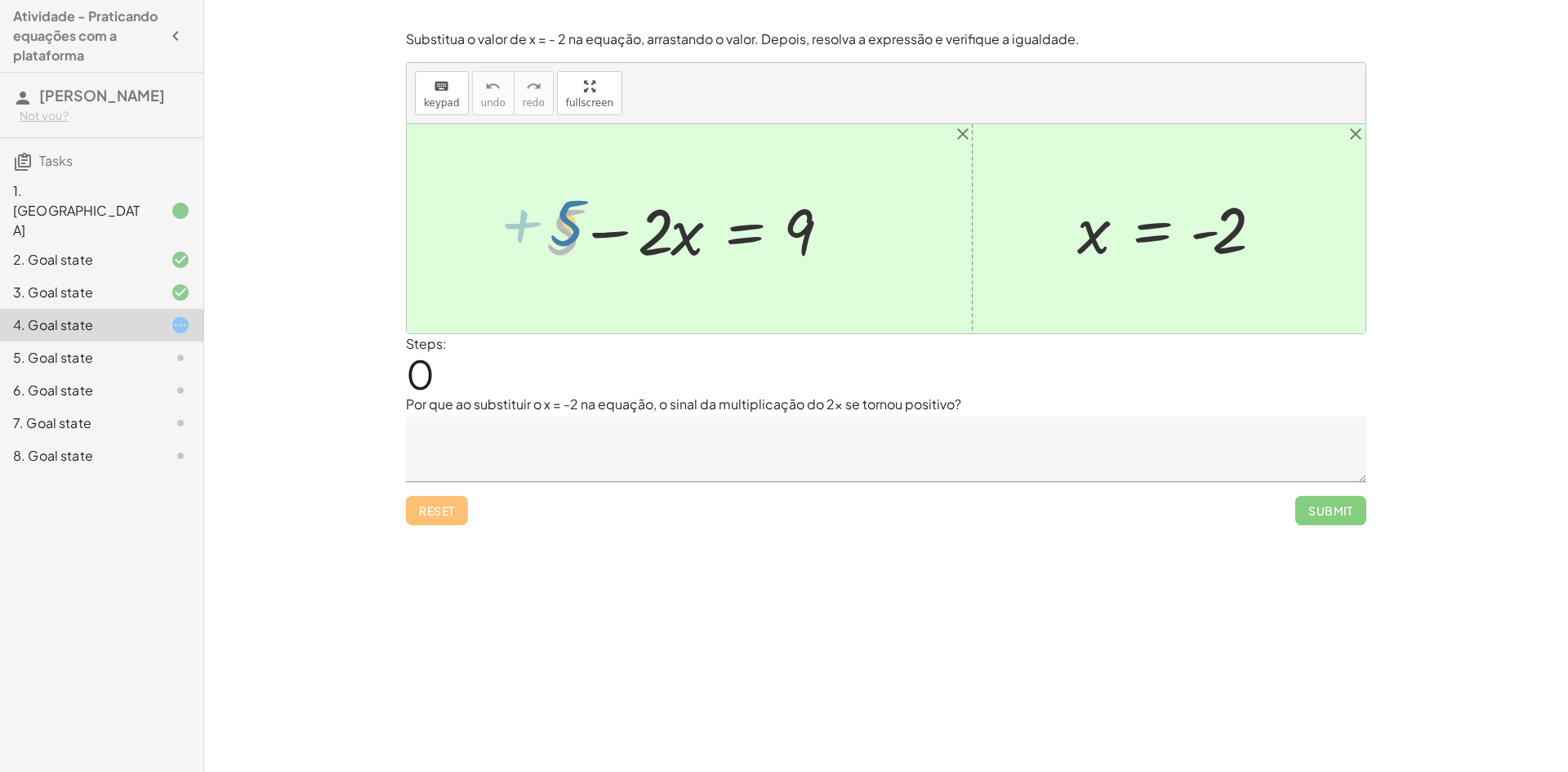
drag, startPoint x: 563, startPoint y: 241, endPoint x: 566, endPoint y: 230, distance: 11.4
click at [566, 230] on div at bounding box center [695, 229] width 315 height 84
drag, startPoint x: 566, startPoint y: 230, endPoint x: 848, endPoint y: 235, distance: 282.0
click at [848, 235] on div at bounding box center [695, 229] width 315 height 84
click at [515, 229] on div at bounding box center [695, 229] width 497 height 84
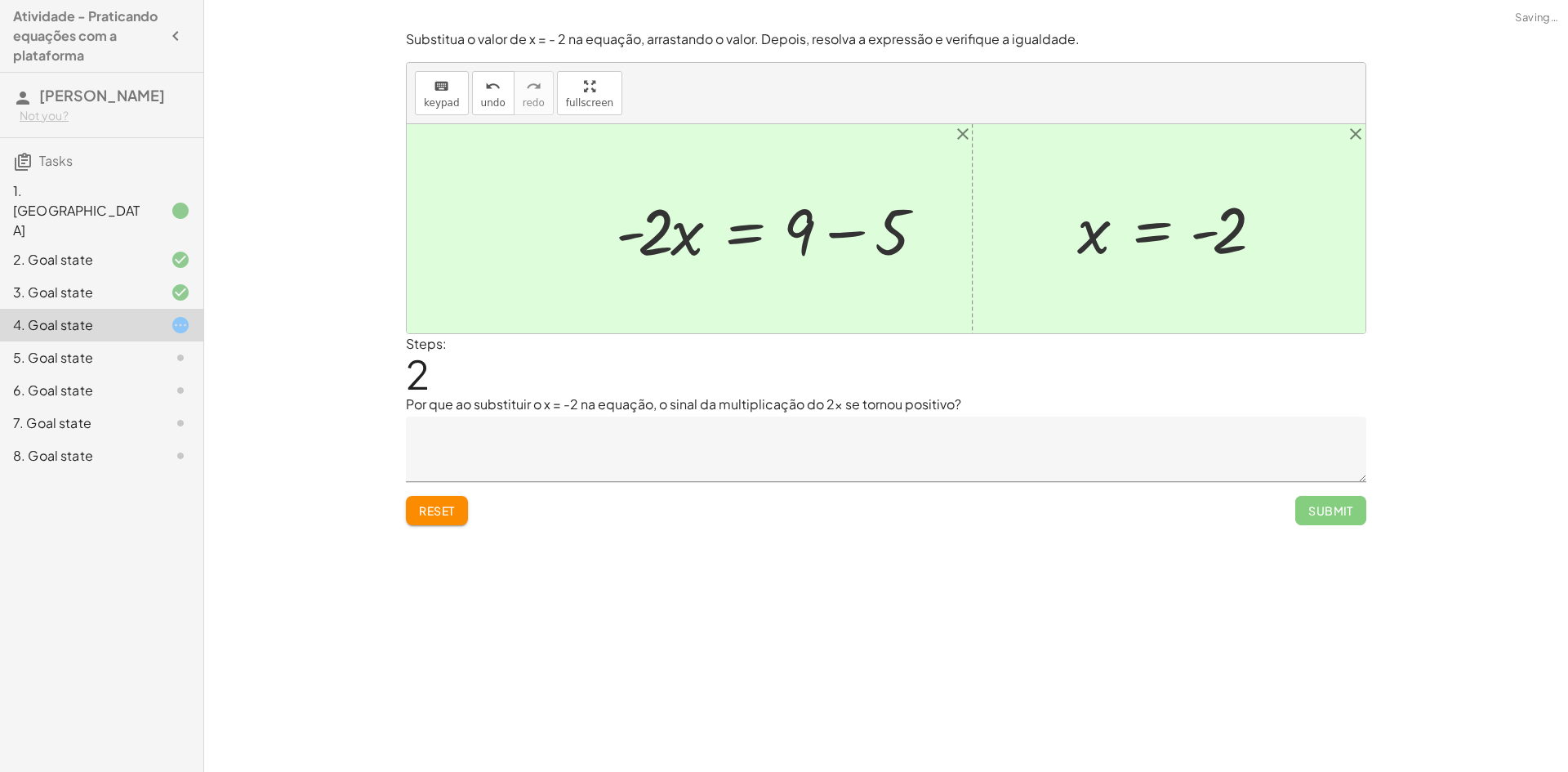
click at [840, 229] on div at bounding box center [776, 229] width 337 height 84
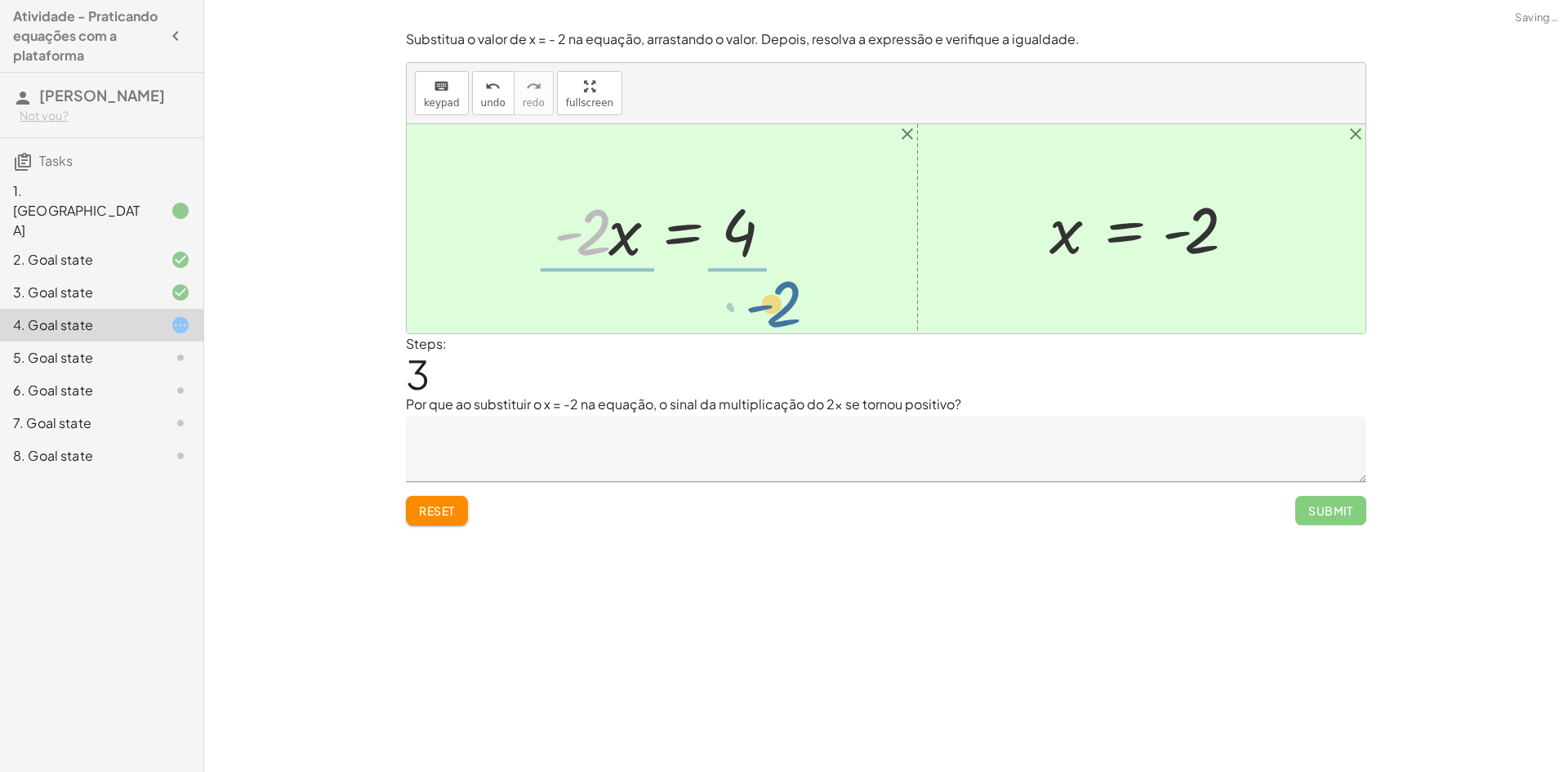
drag, startPoint x: 586, startPoint y: 231, endPoint x: 774, endPoint y: 279, distance: 194.0
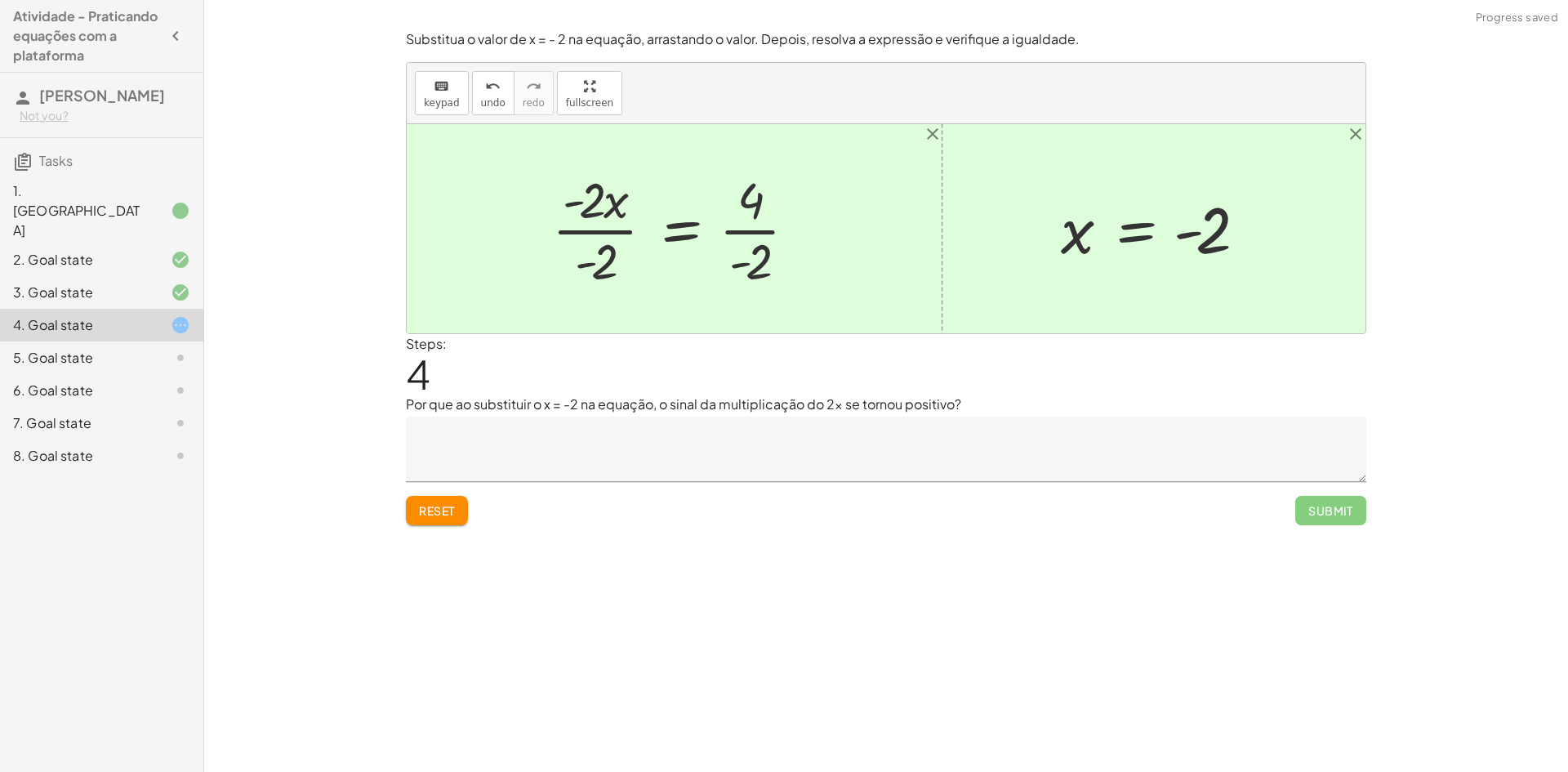
click at [604, 233] on div at bounding box center [681, 229] width 274 height 126
click at [763, 234] on div at bounding box center [703, 229] width 219 height 126
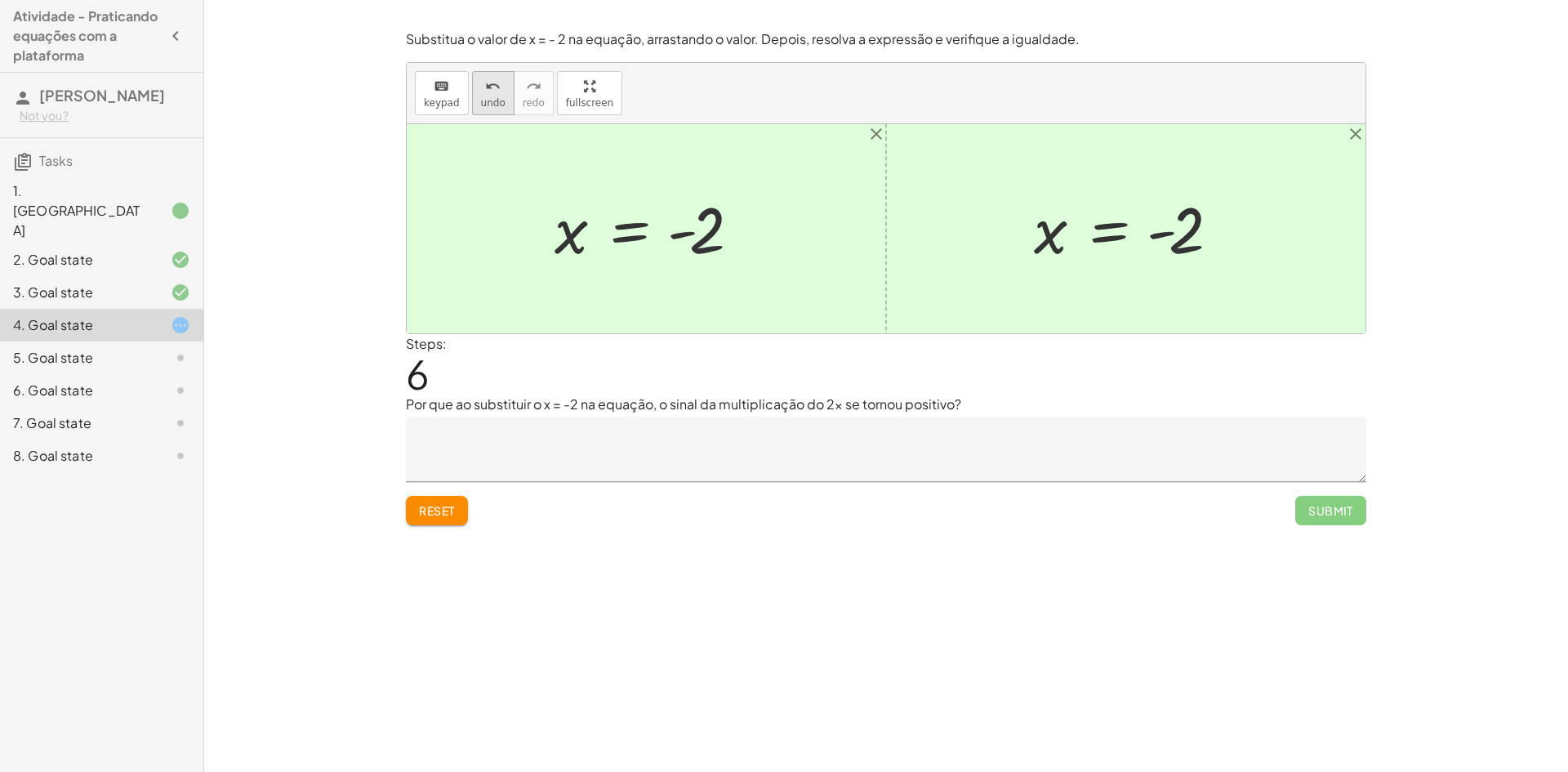
click at [496, 107] on span "undo" at bounding box center [492, 103] width 24 height 12
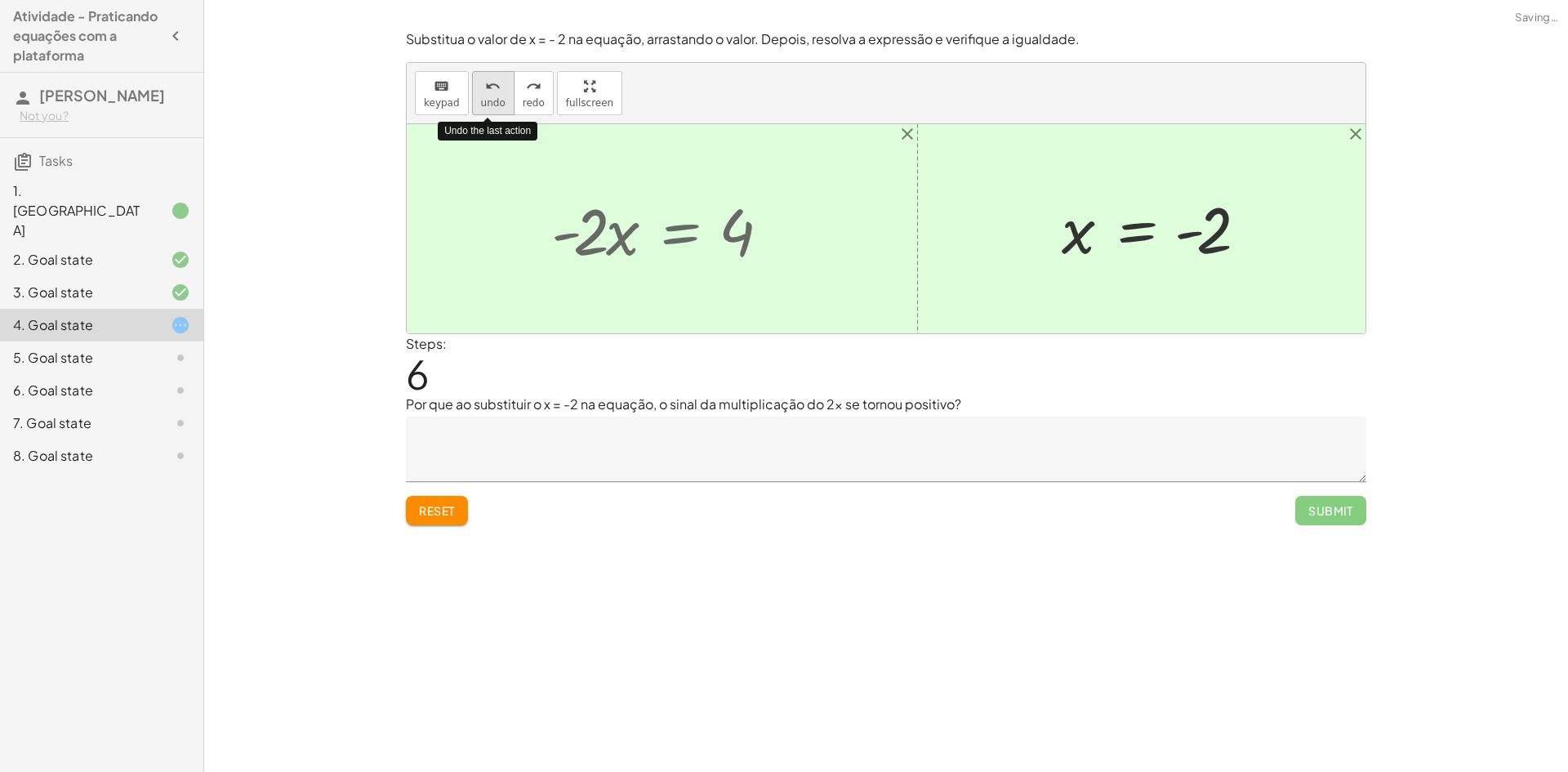
click at [496, 107] on span "undo" at bounding box center [492, 103] width 24 height 12
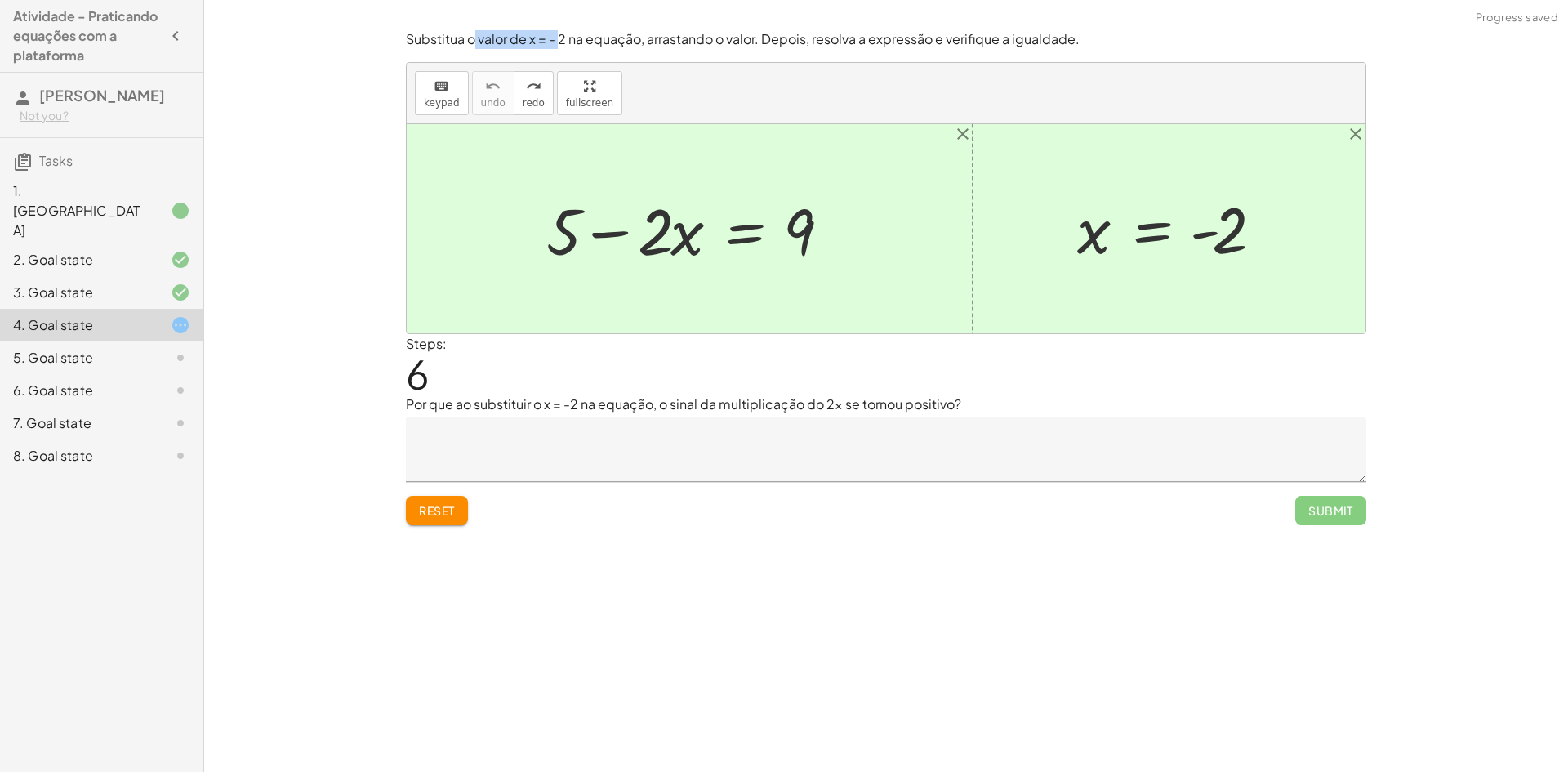
drag, startPoint x: 477, startPoint y: 44, endPoint x: 559, endPoint y: 41, distance: 82.1
click at [559, 41] on p "Substitua o valor de x = - 2 na equação, arrastando o valor. Depois, resolva a …" at bounding box center [885, 39] width 960 height 18
click at [927, 158] on div at bounding box center [885, 228] width 958 height 209
drag, startPoint x: 1081, startPoint y: 233, endPoint x: 670, endPoint y: 249, distance: 411.3
click at [670, 249] on div "+ 5 − · 2 · x = 9 x x = - 2" at bounding box center [885, 228] width 958 height 209
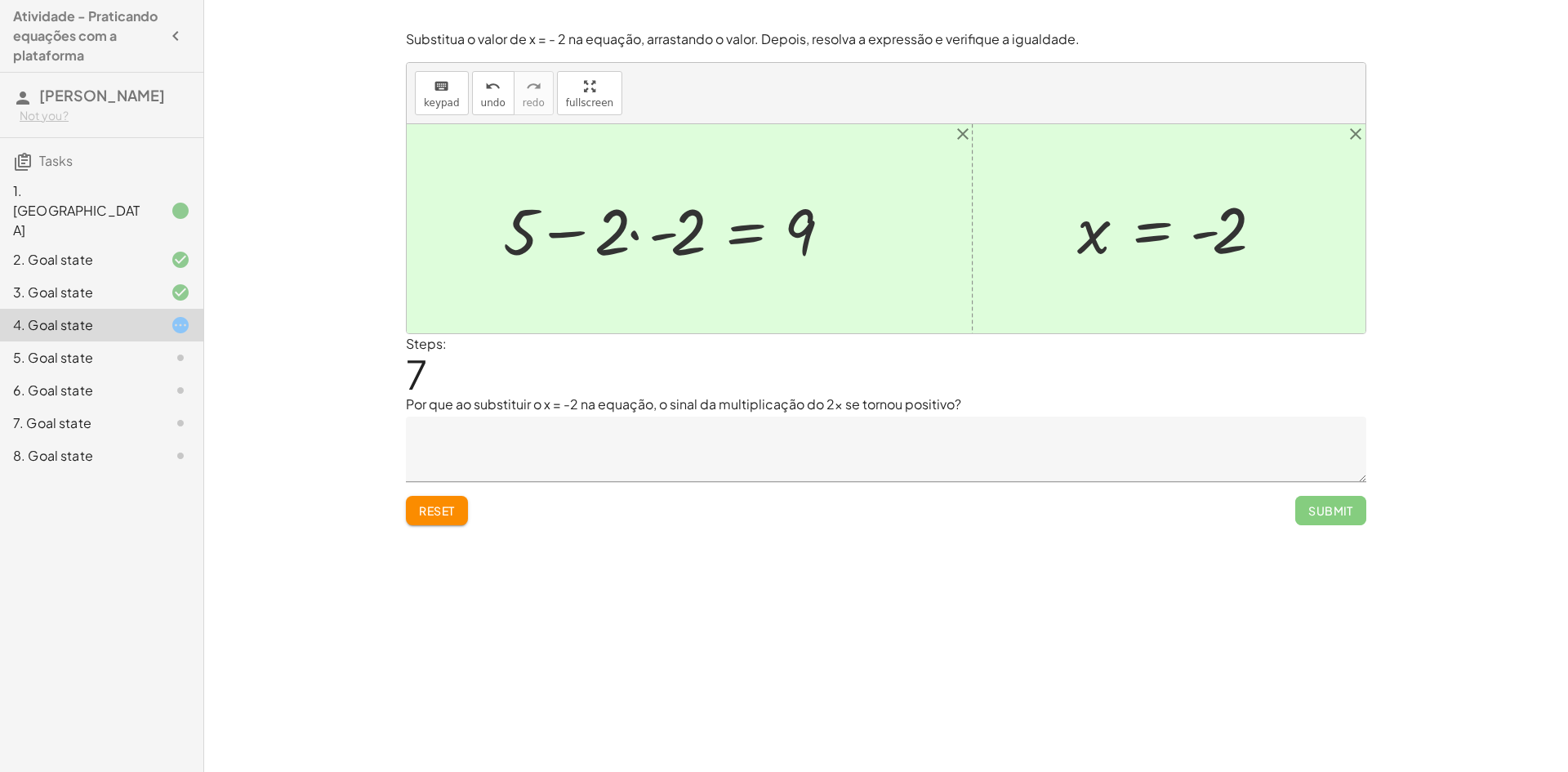
click at [656, 227] on div at bounding box center [674, 229] width 358 height 84
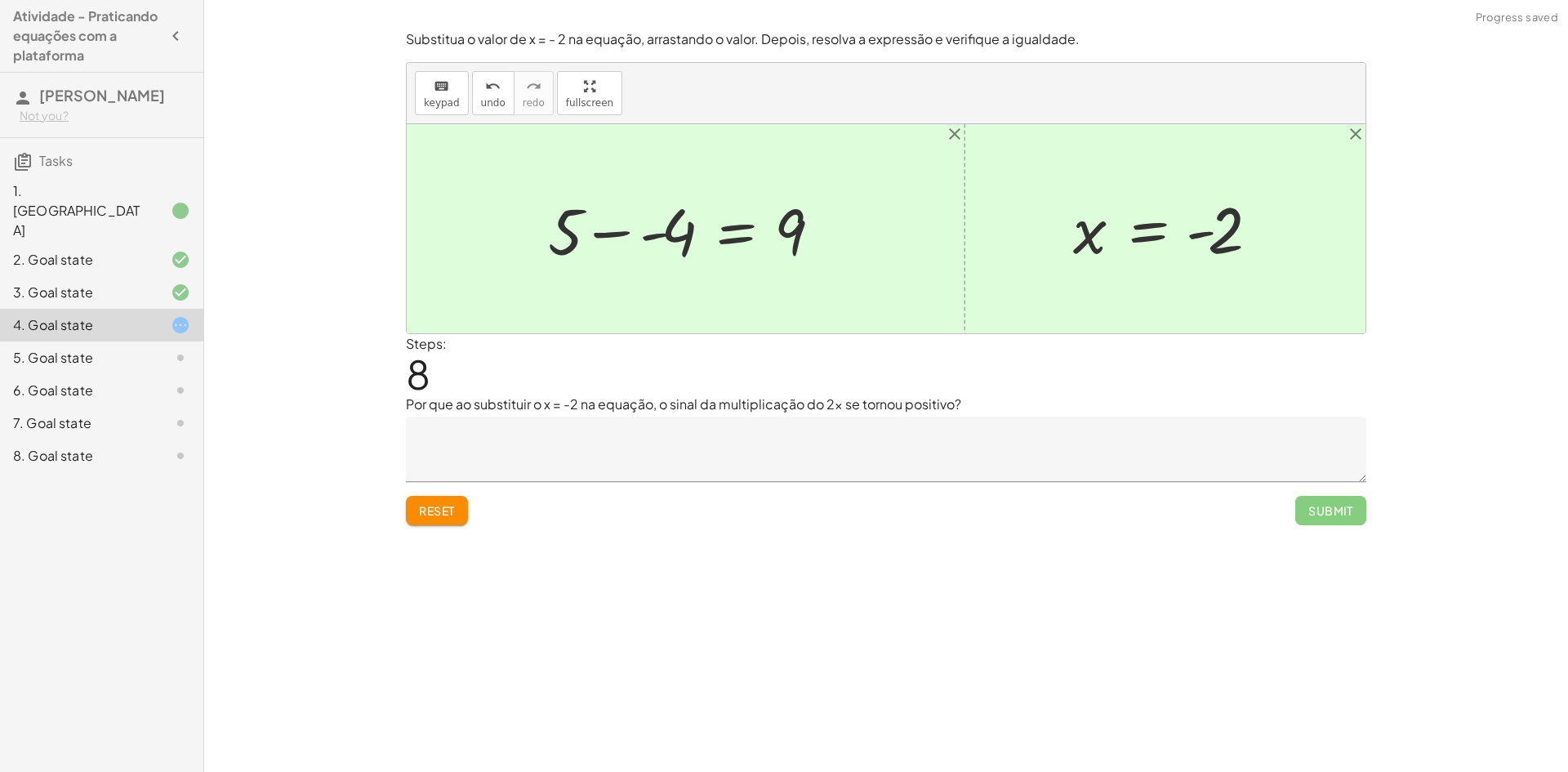
click at [622, 234] on div at bounding box center [691, 229] width 304 height 84
click at [619, 234] on div at bounding box center [684, 229] width 282 height 84
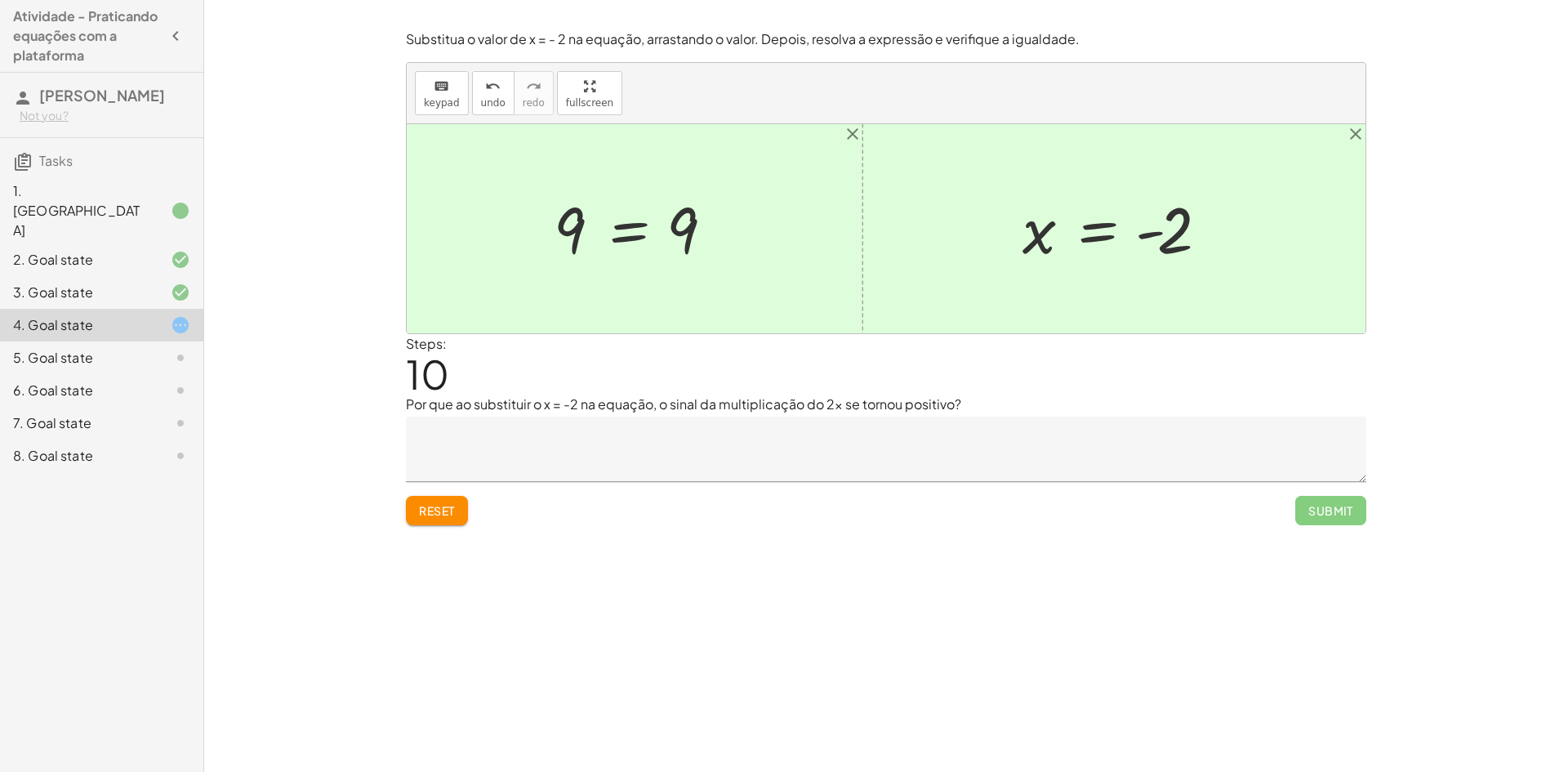
click at [436, 510] on span "Reset" at bounding box center [436, 510] width 36 height 15
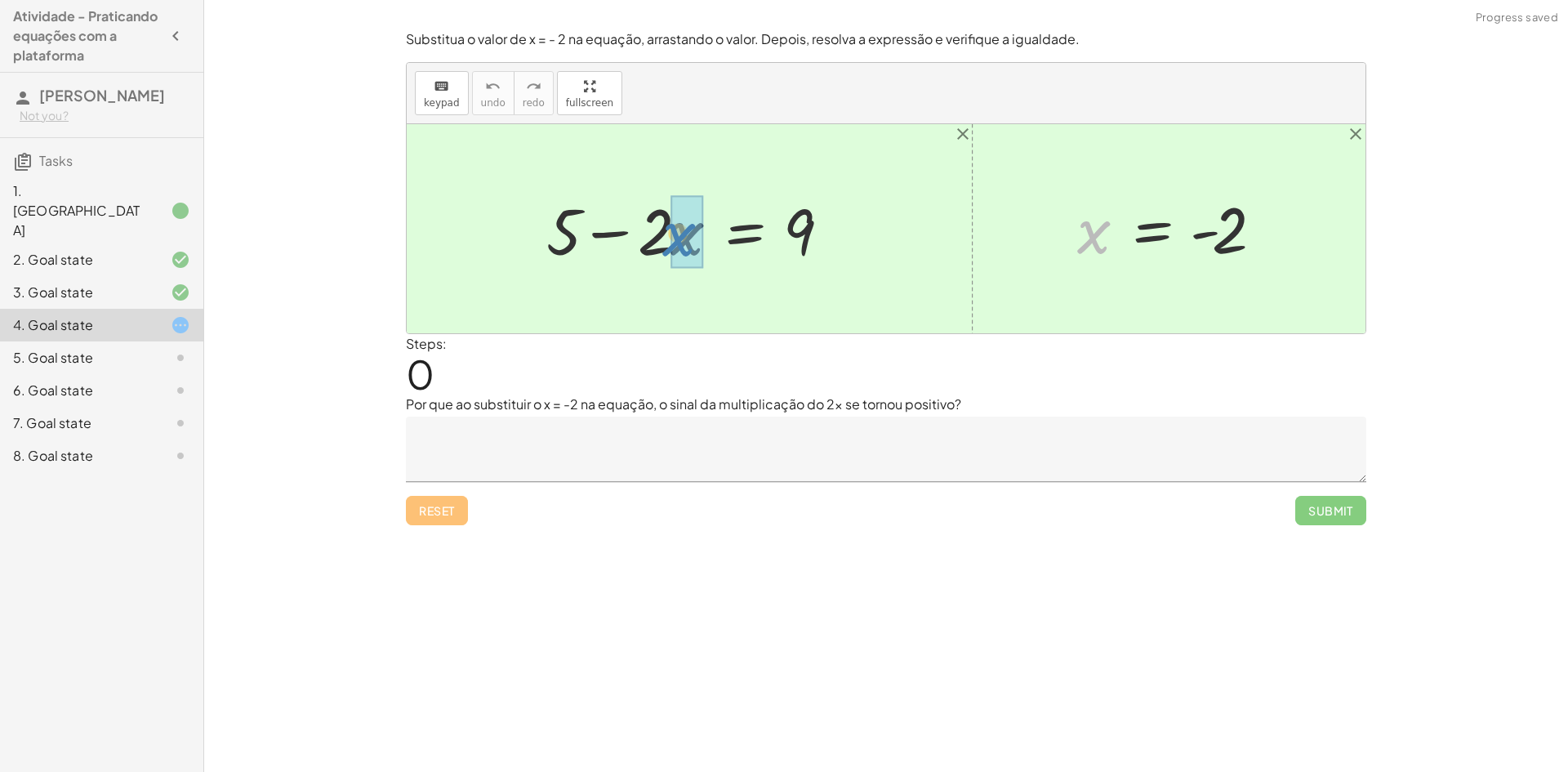
drag, startPoint x: 1105, startPoint y: 232, endPoint x: 697, endPoint y: 236, distance: 408.0
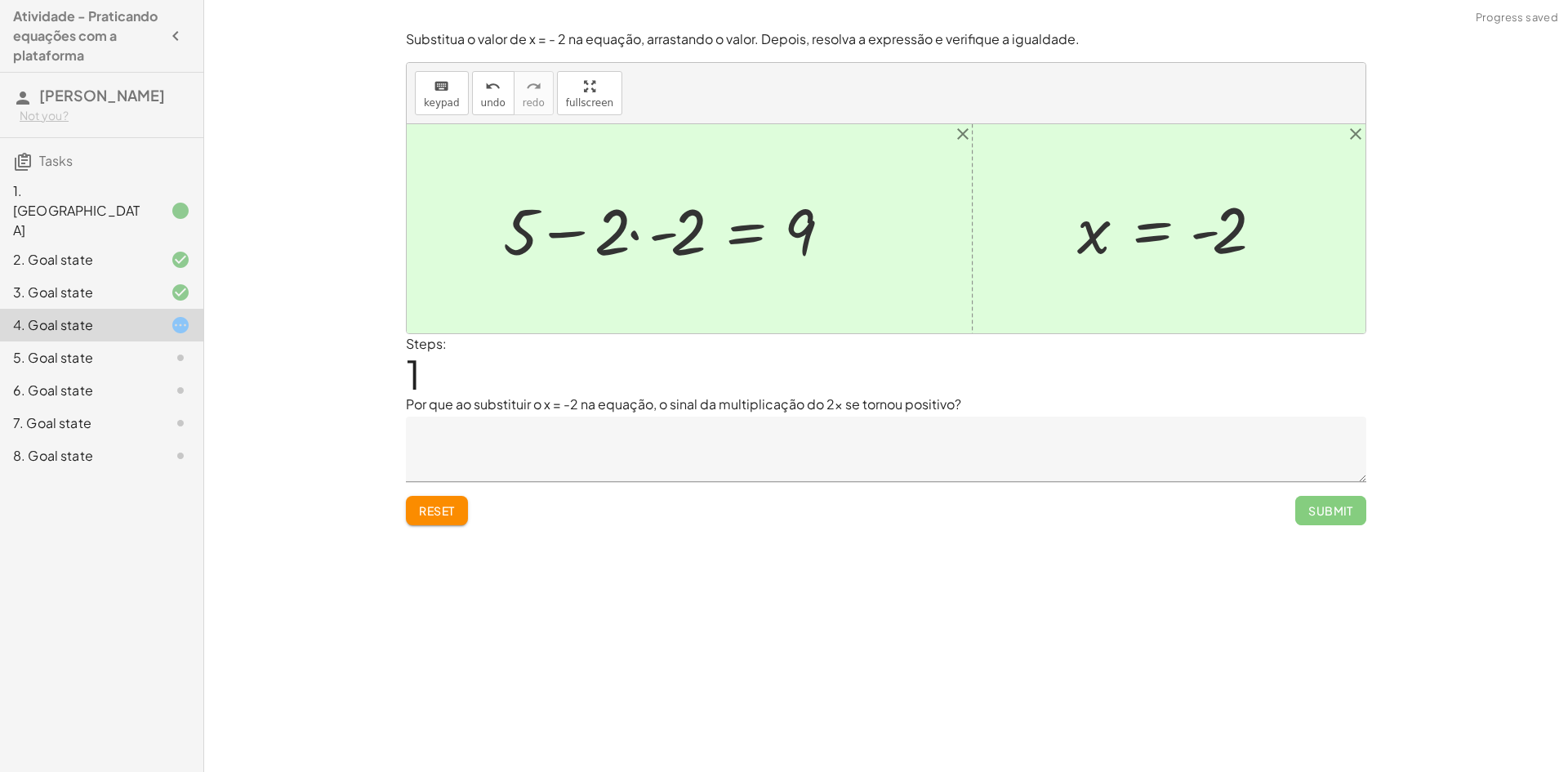
click at [665, 236] on div at bounding box center [674, 229] width 358 height 84
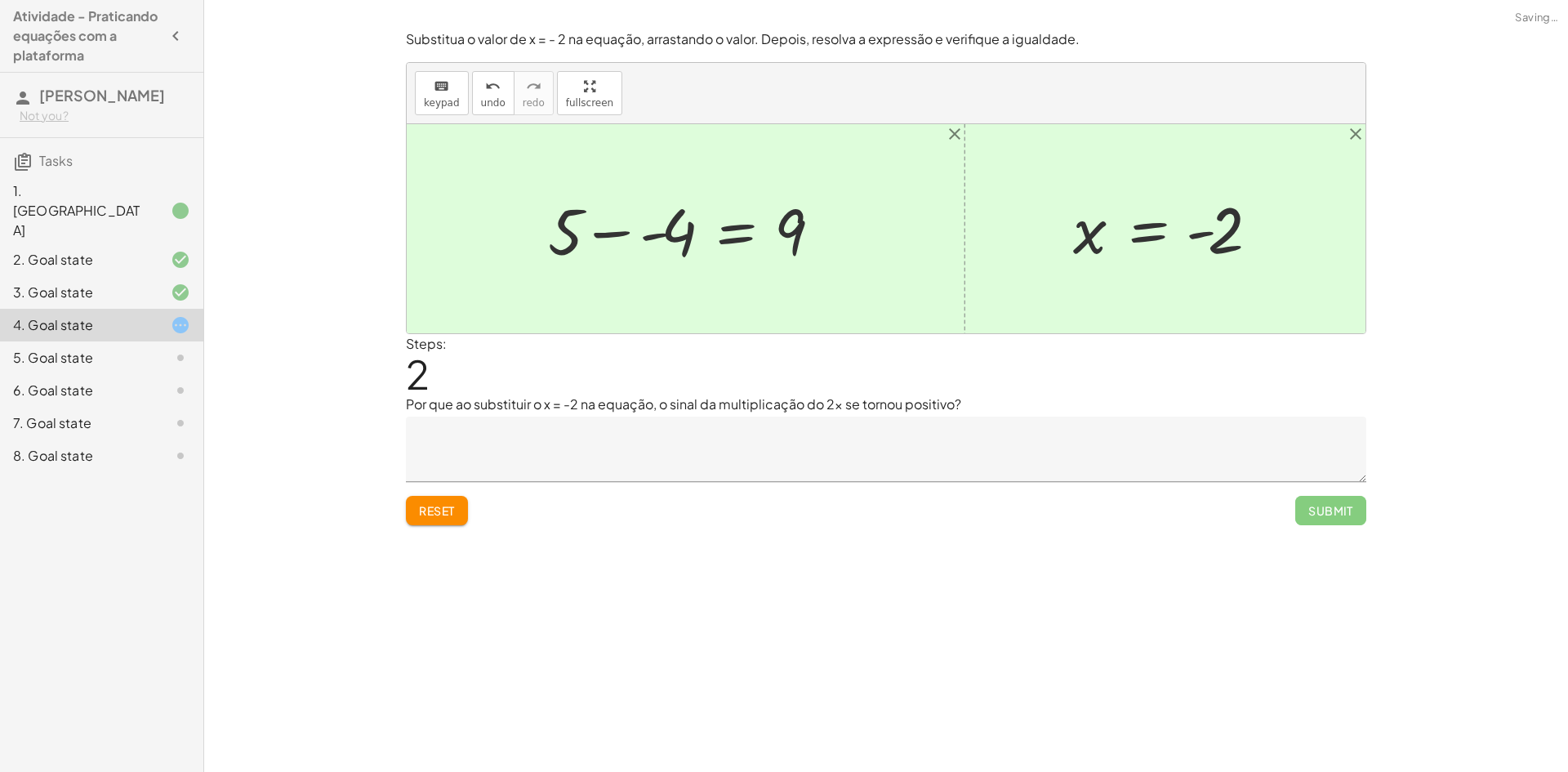
click at [654, 238] on div at bounding box center [691, 229] width 304 height 84
click at [452, 508] on span "Reset" at bounding box center [436, 510] width 36 height 15
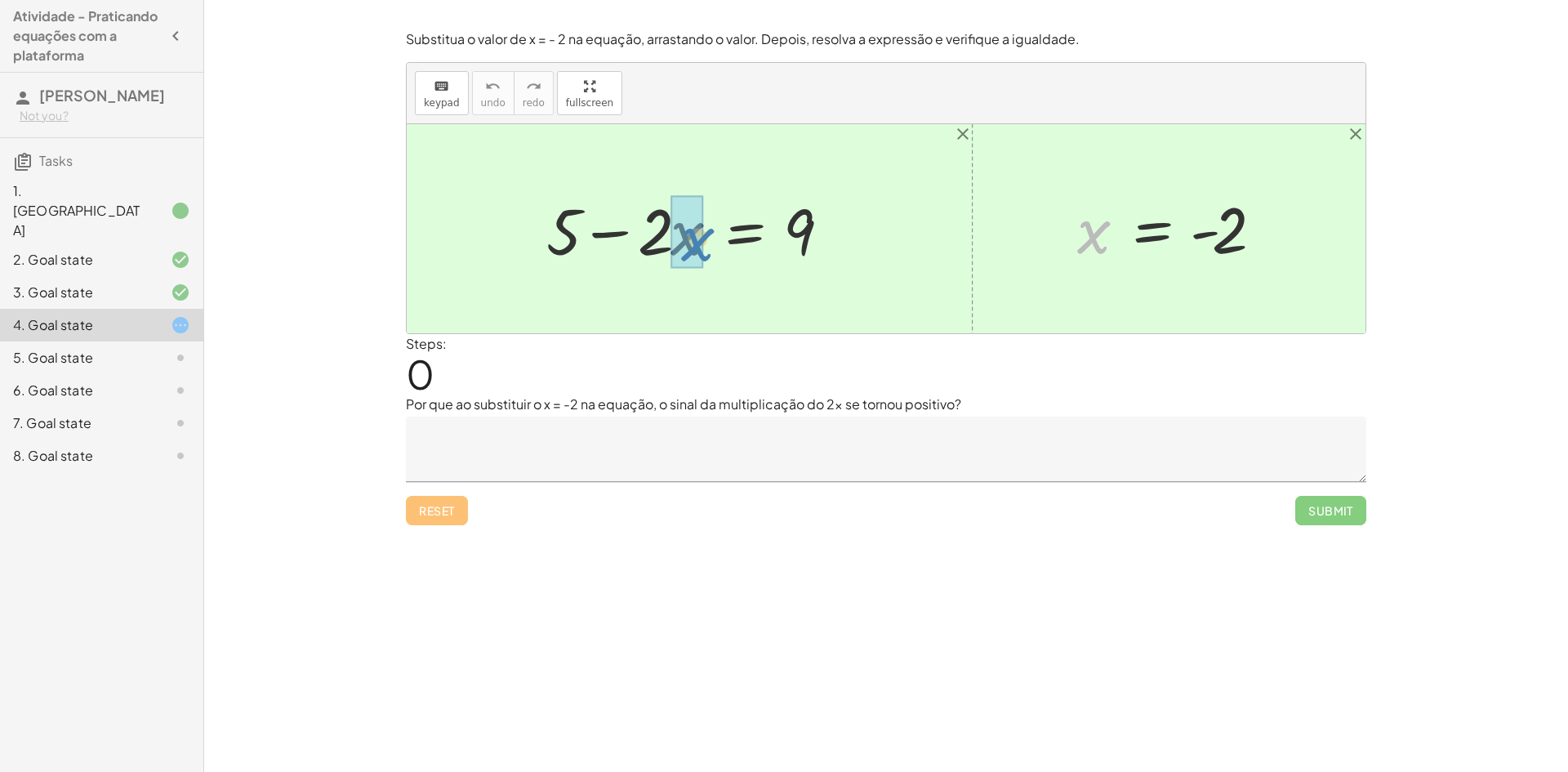
drag, startPoint x: 1097, startPoint y: 236, endPoint x: 702, endPoint y: 244, distance: 395.1
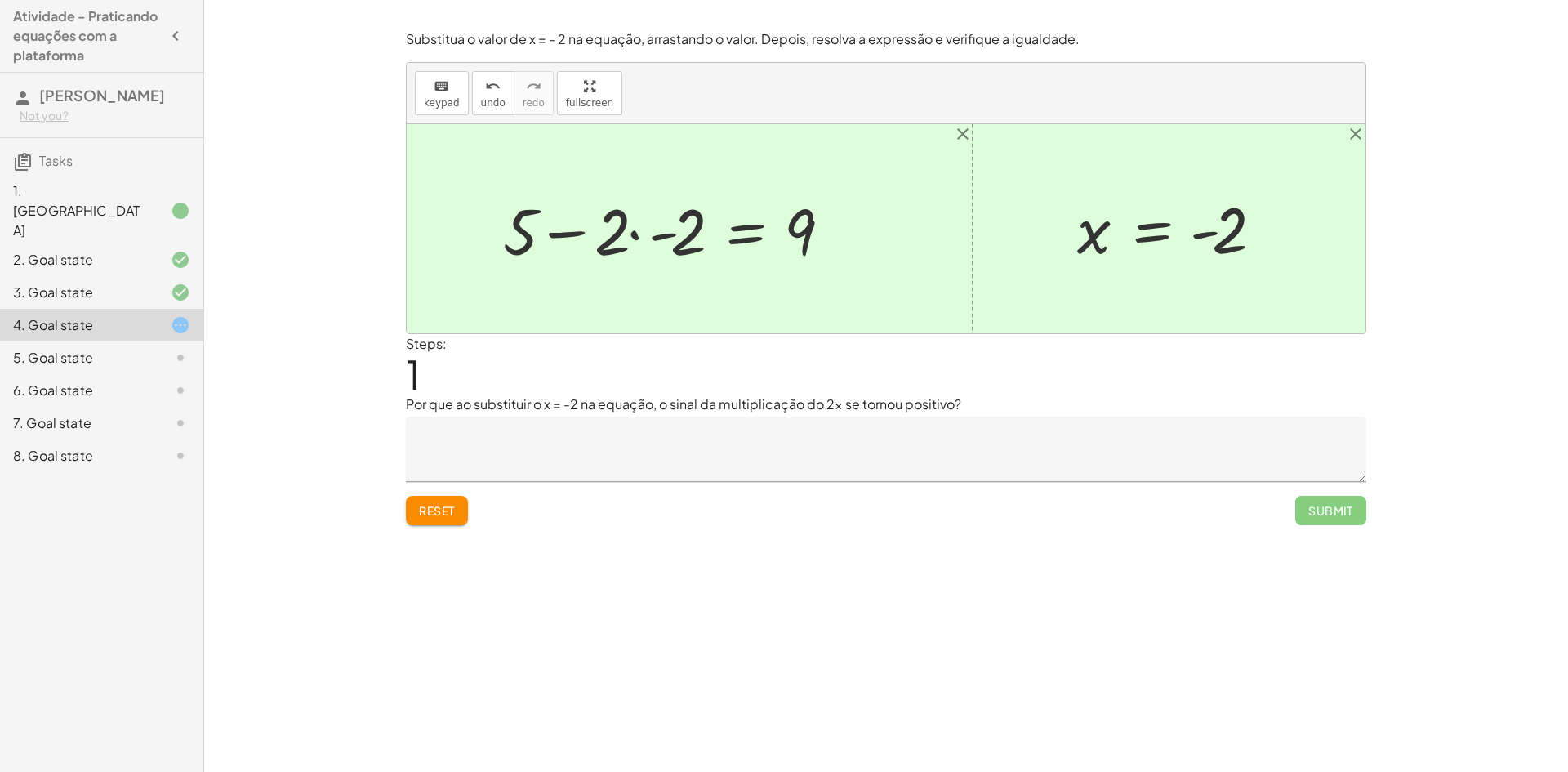
click at [659, 239] on div at bounding box center [674, 229] width 358 height 84
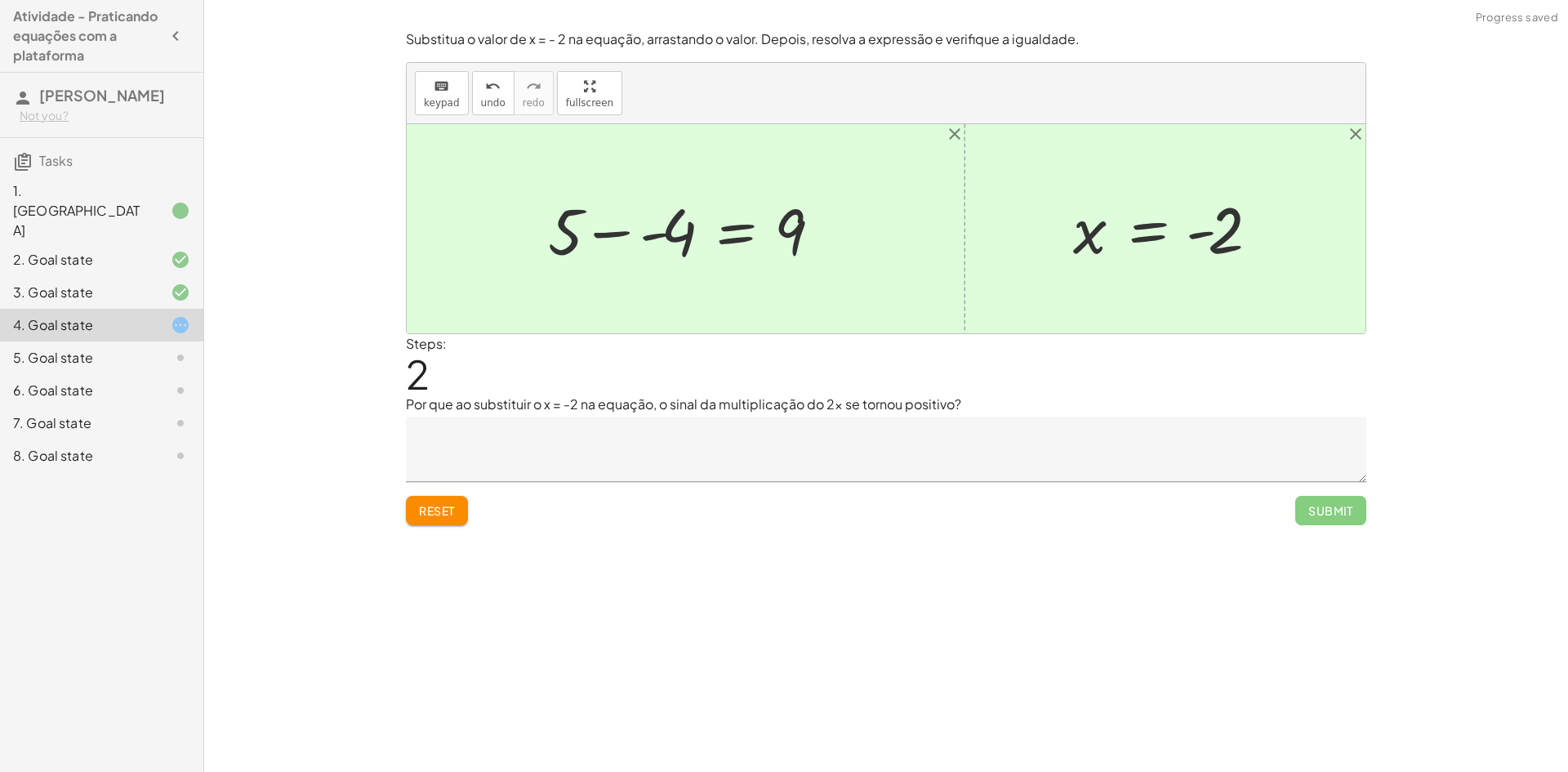
click at [653, 237] on div at bounding box center [691, 229] width 304 height 84
click at [446, 513] on span "Reset" at bounding box center [436, 510] width 36 height 15
drag, startPoint x: 544, startPoint y: 406, endPoint x: 565, endPoint y: 405, distance: 21.0
click at [545, 399] on p "Por que ao substituir o x = -2 na equação, o sinal da multiplicação do 2x se to…" at bounding box center [885, 404] width 960 height 19
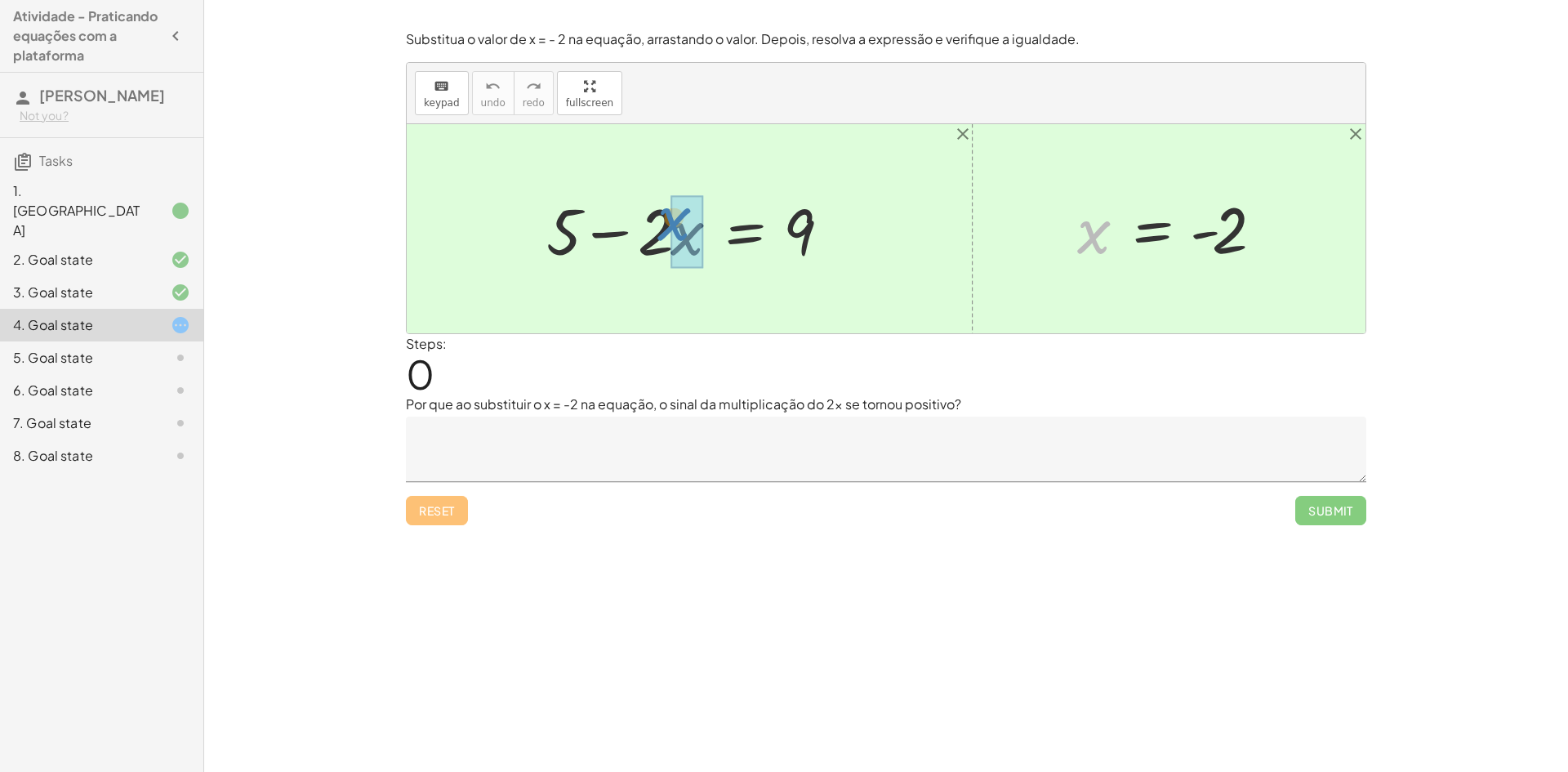
drag, startPoint x: 1091, startPoint y: 237, endPoint x: 672, endPoint y: 223, distance: 419.2
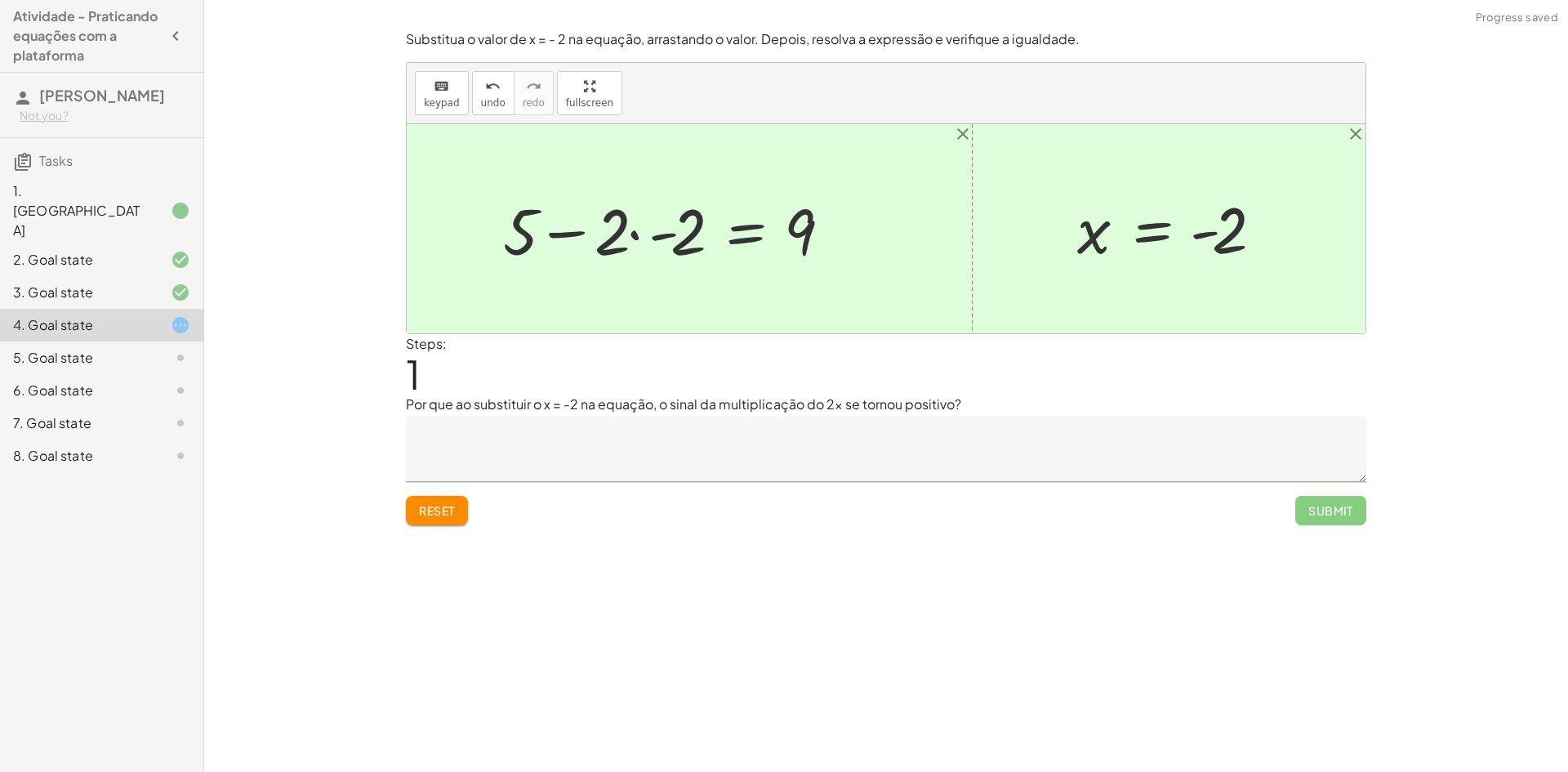
click at [651, 233] on div at bounding box center [674, 229] width 358 height 84
click at [651, 234] on div at bounding box center [701, 229] width 304 height 84
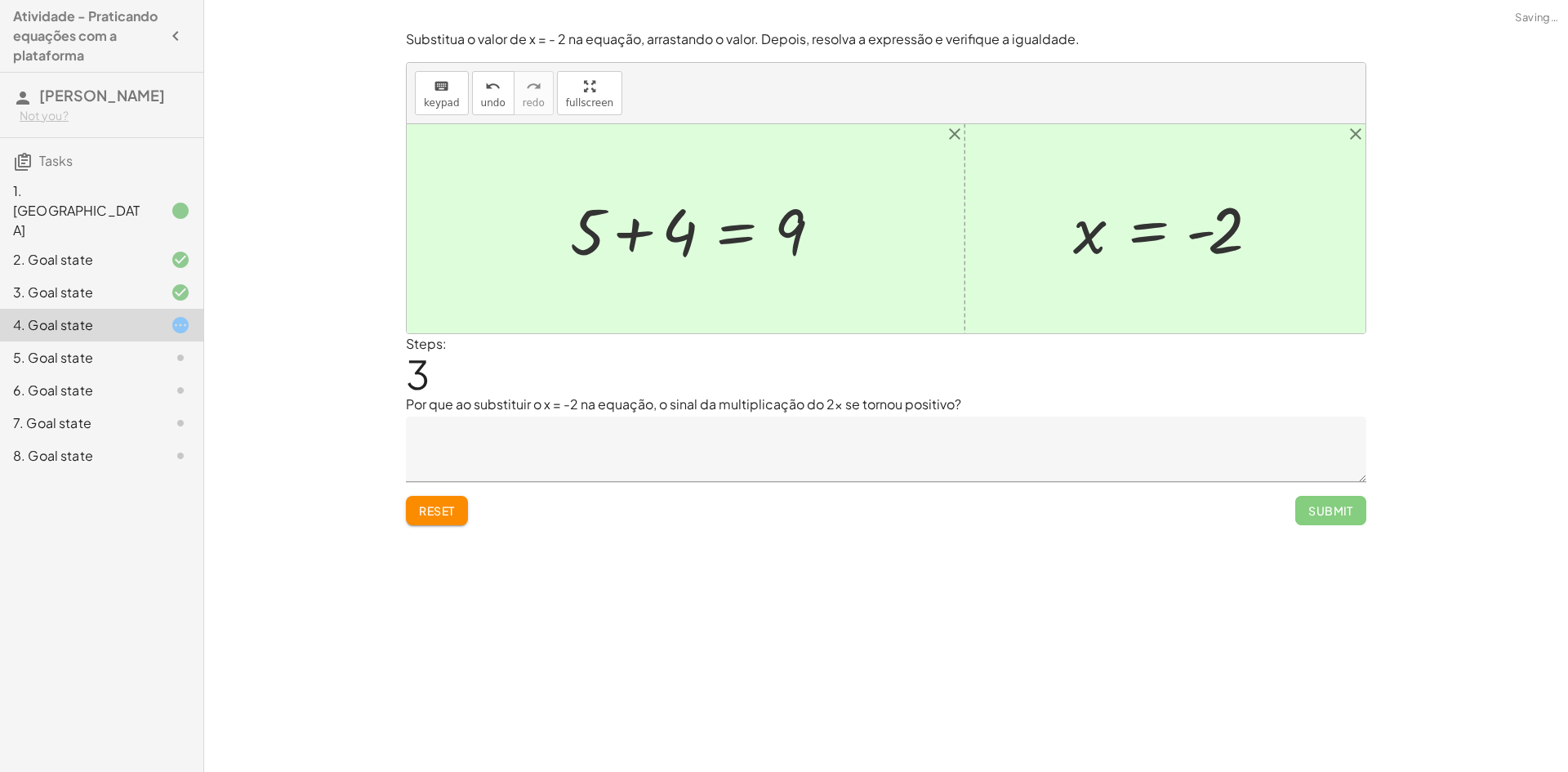
click at [651, 234] on div at bounding box center [703, 229] width 282 height 84
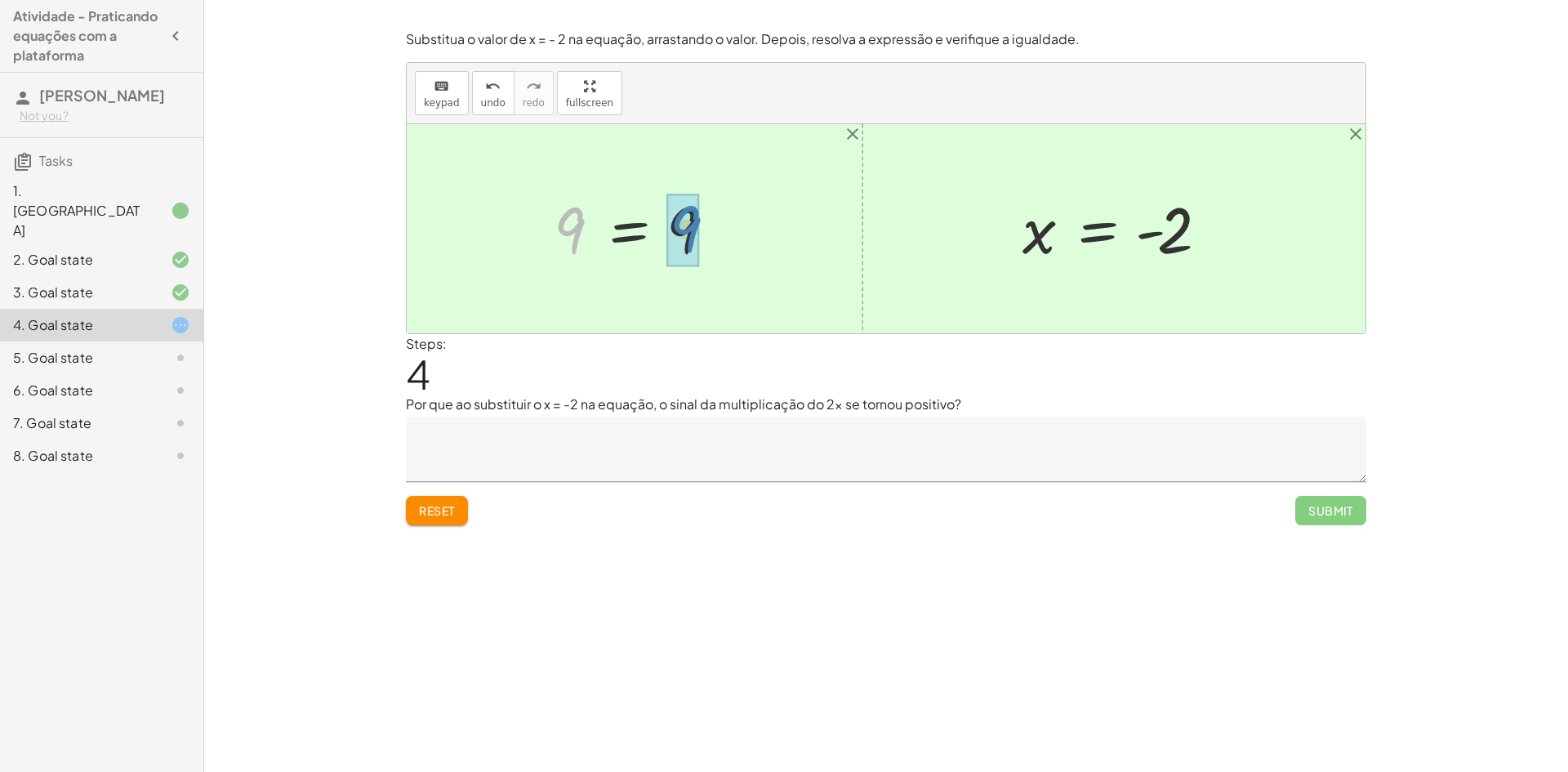
drag, startPoint x: 562, startPoint y: 229, endPoint x: 676, endPoint y: 228, distance: 114.0
click at [456, 505] on button "Reset" at bounding box center [437, 511] width 62 height 29
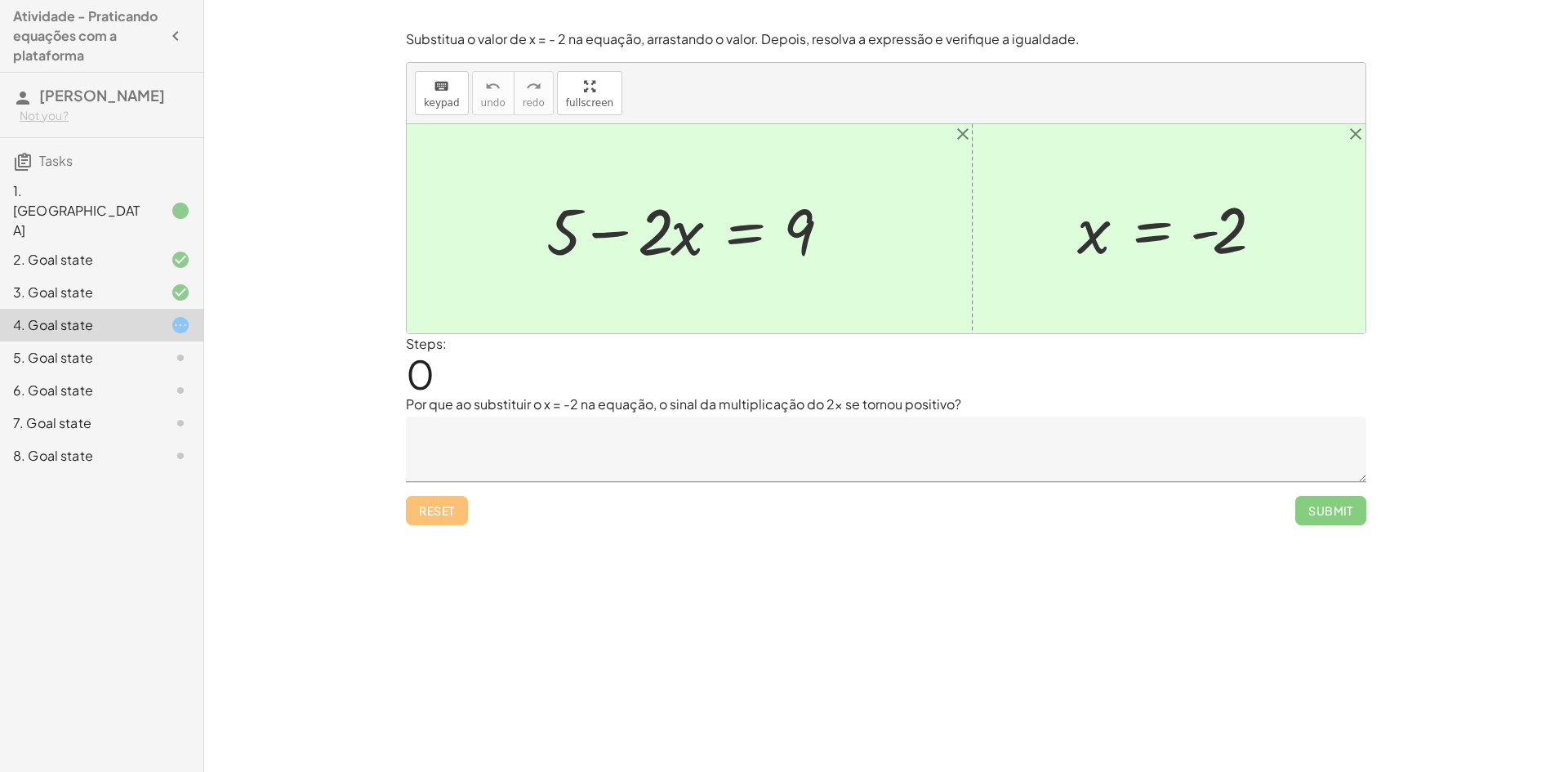
click at [514, 482] on textarea at bounding box center [885, 449] width 960 height 65
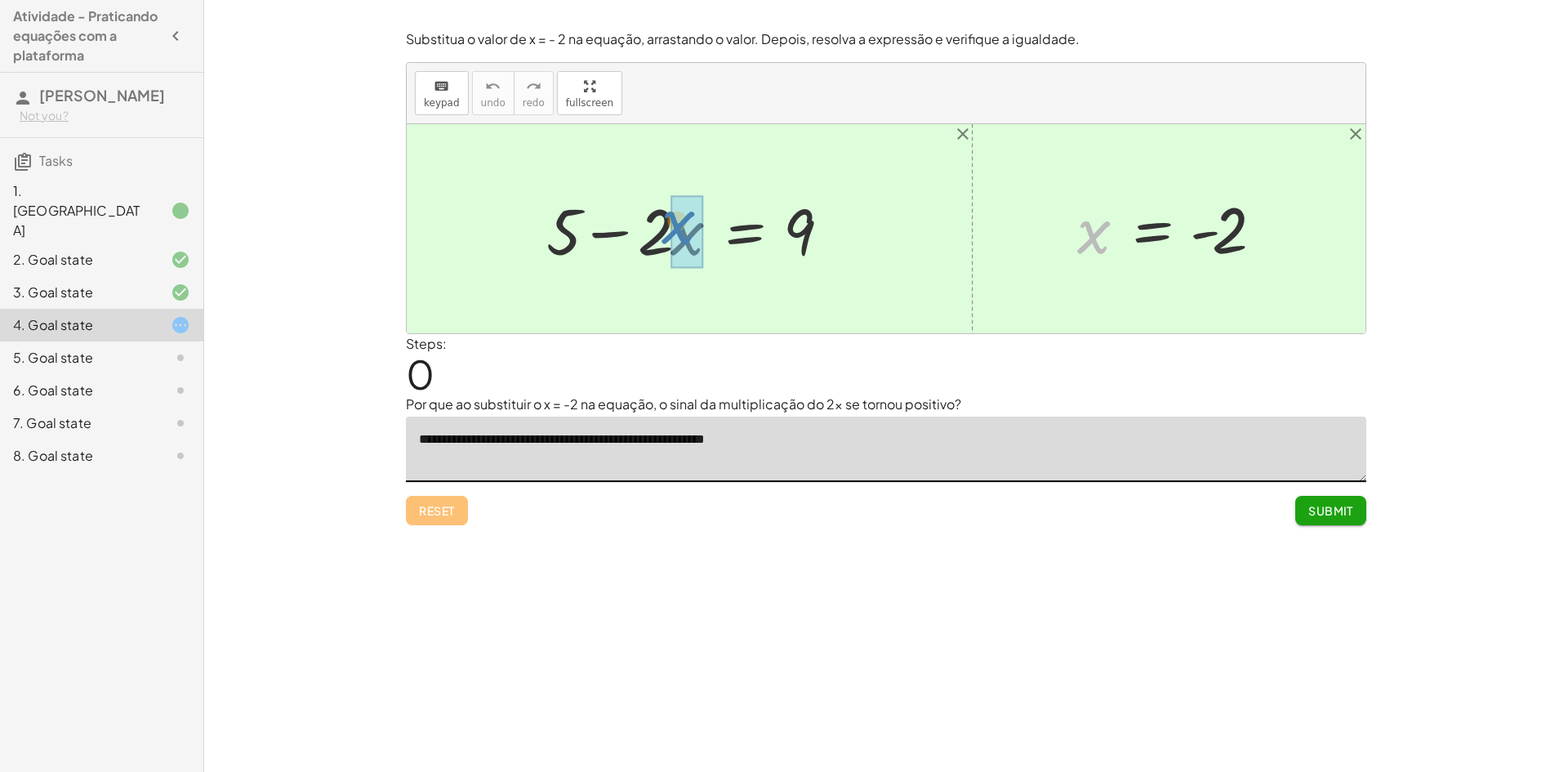
drag, startPoint x: 1082, startPoint y: 239, endPoint x: 667, endPoint y: 229, distance: 415.1
click at [667, 229] on div "+ 5 − · 2 · x = 9 x x = - 2" at bounding box center [885, 228] width 958 height 209
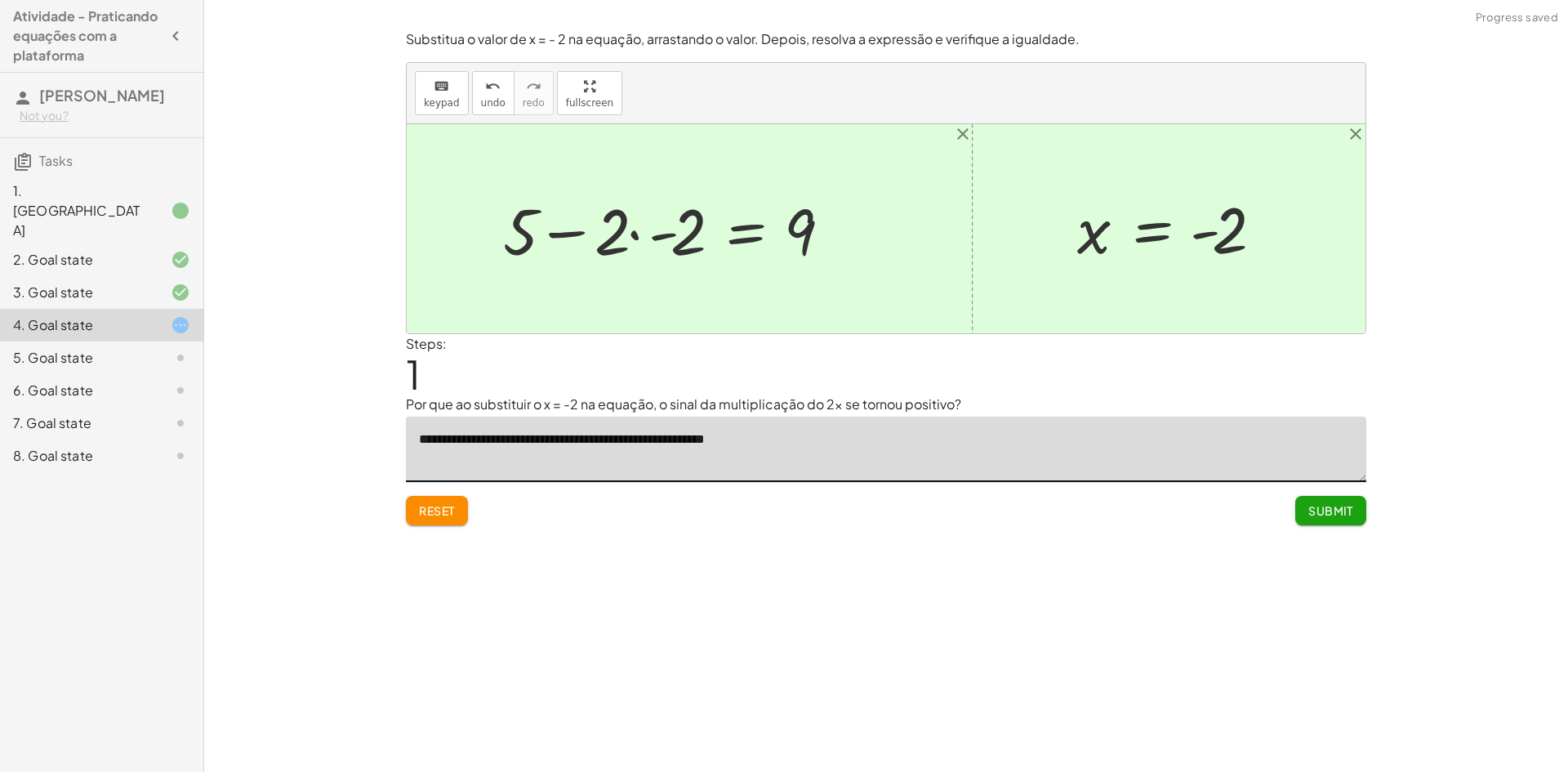
click at [660, 234] on div at bounding box center [674, 229] width 358 height 84
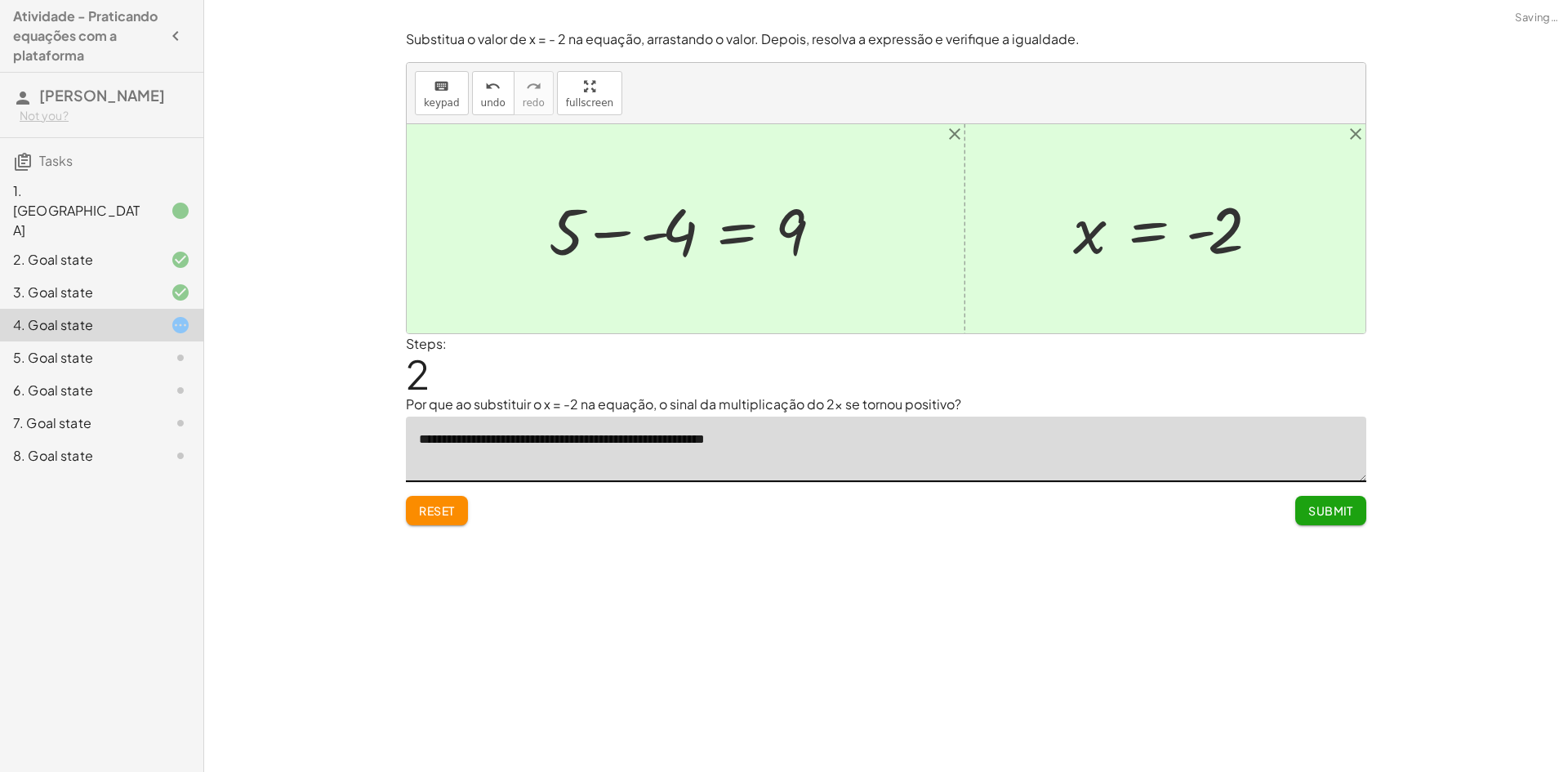
click at [629, 235] on div at bounding box center [692, 229] width 304 height 84
drag, startPoint x: 625, startPoint y: 428, endPoint x: 640, endPoint y: 429, distance: 15.0
click at [640, 429] on textarea "**********" at bounding box center [885, 449] width 960 height 65
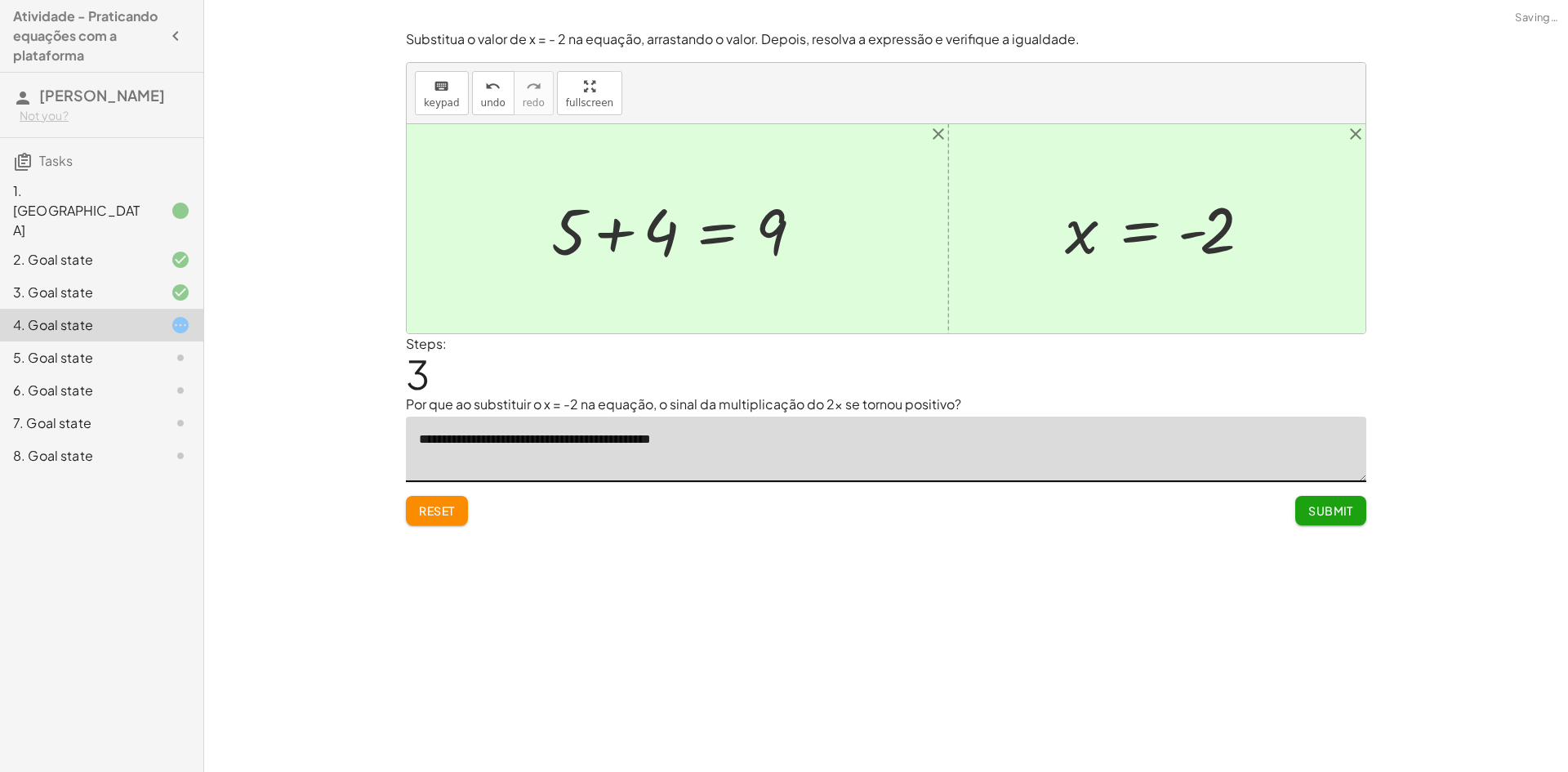
click at [751, 427] on textarea "**********" at bounding box center [885, 449] width 960 height 65
type textarea "**********"
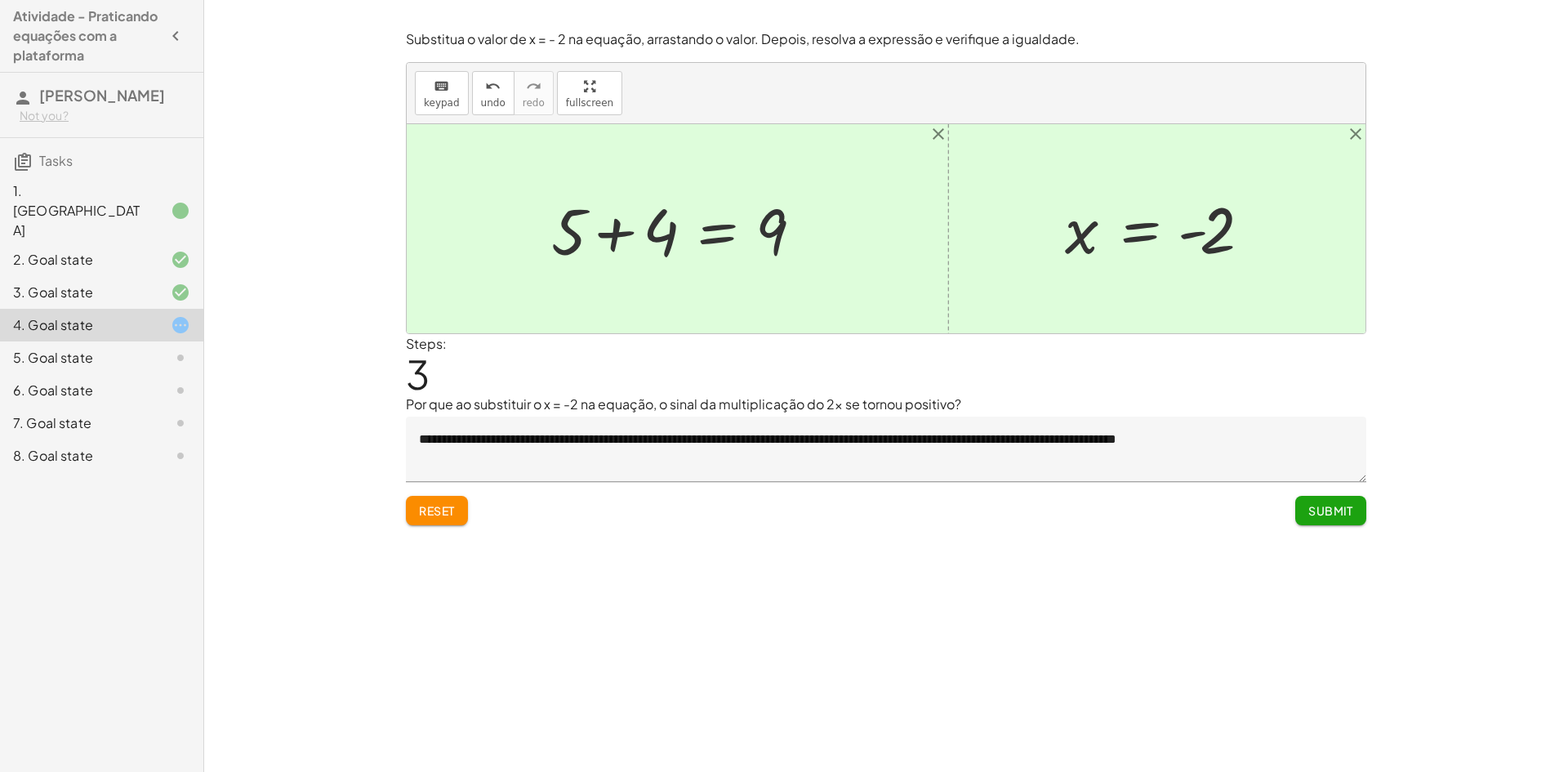
click at [1451, 473] on div "Encontre o valor da incógnita x manipulando a equação. insert select one: Math …" at bounding box center [885, 386] width 1364 height 772
click at [1342, 503] on span "Submit" at bounding box center [1330, 510] width 45 height 15
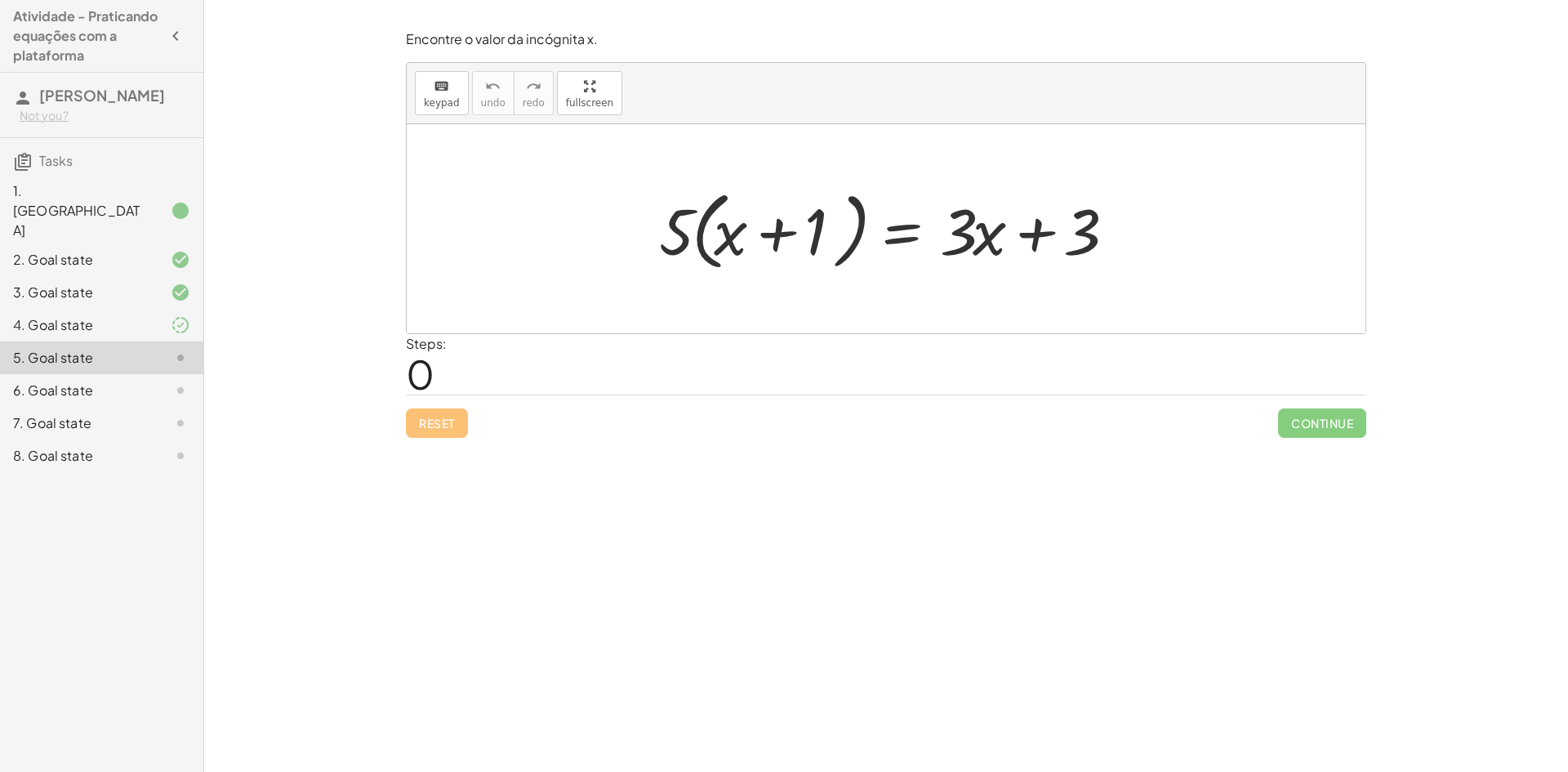
click at [676, 234] on div at bounding box center [891, 229] width 482 height 94
click at [655, 239] on div at bounding box center [891, 229] width 482 height 94
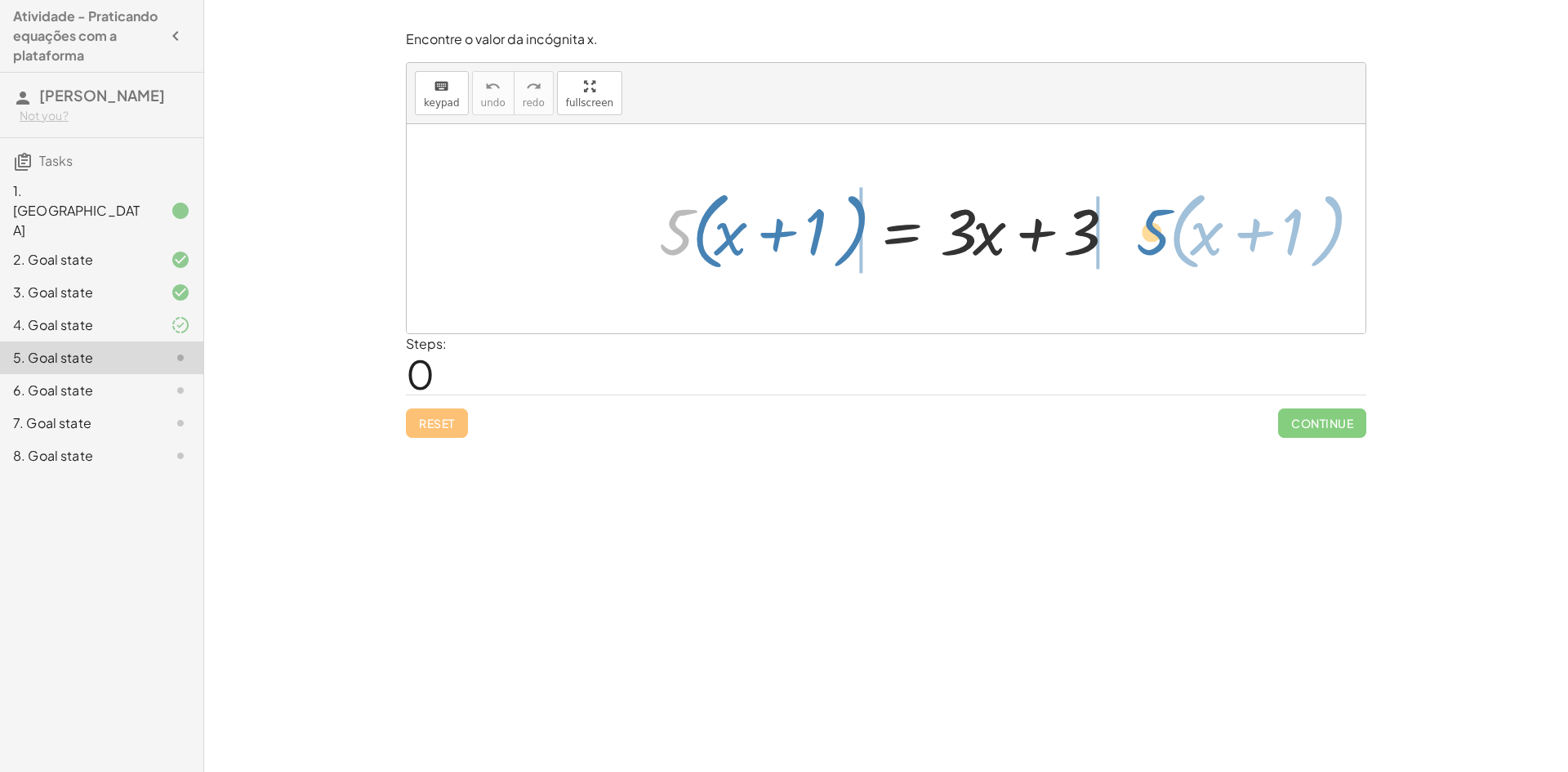
drag, startPoint x: 666, startPoint y: 226, endPoint x: 1143, endPoint y: 226, distance: 477.0
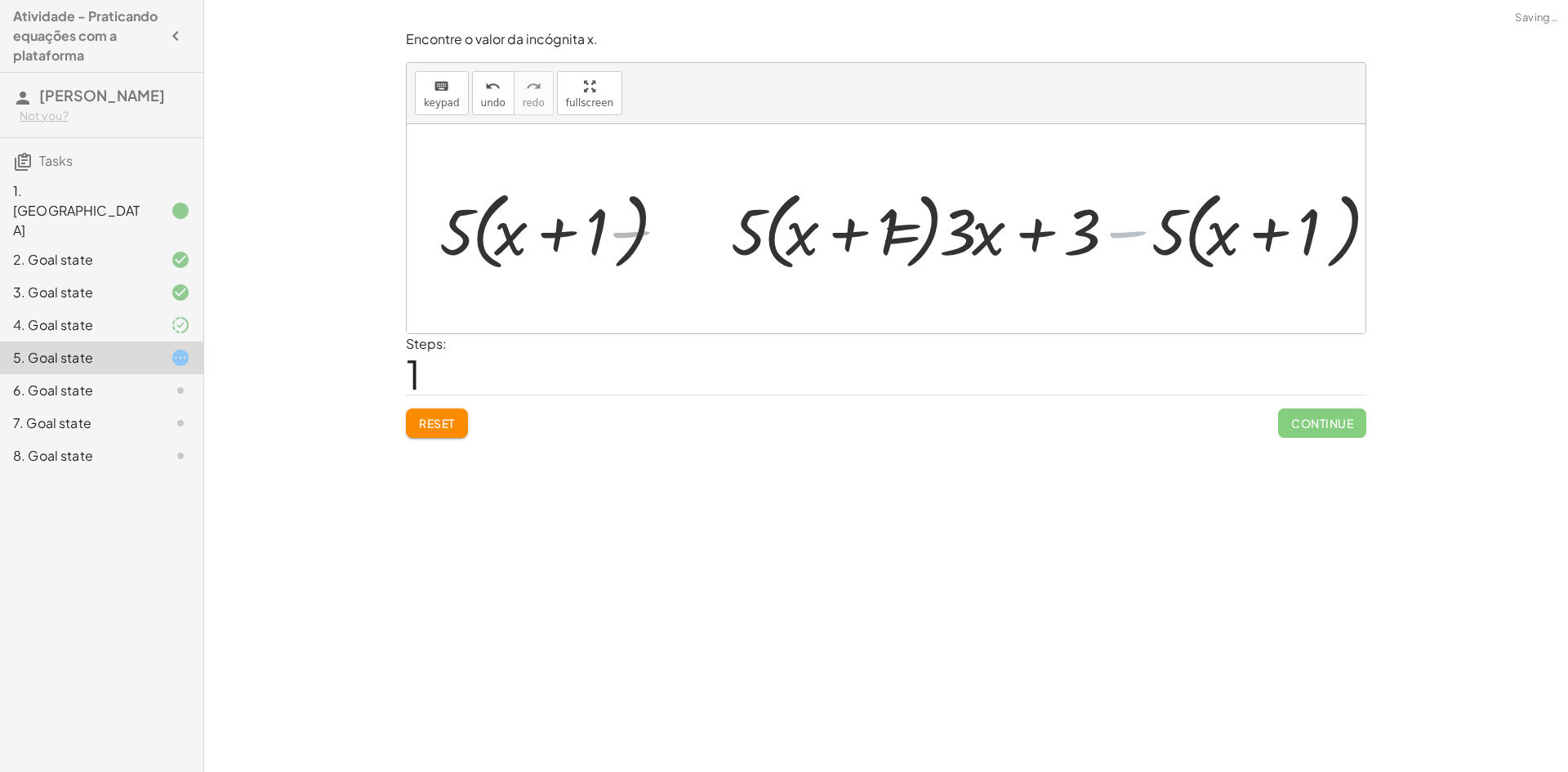
click at [1143, 226] on div at bounding box center [892, 229] width 1000 height 94
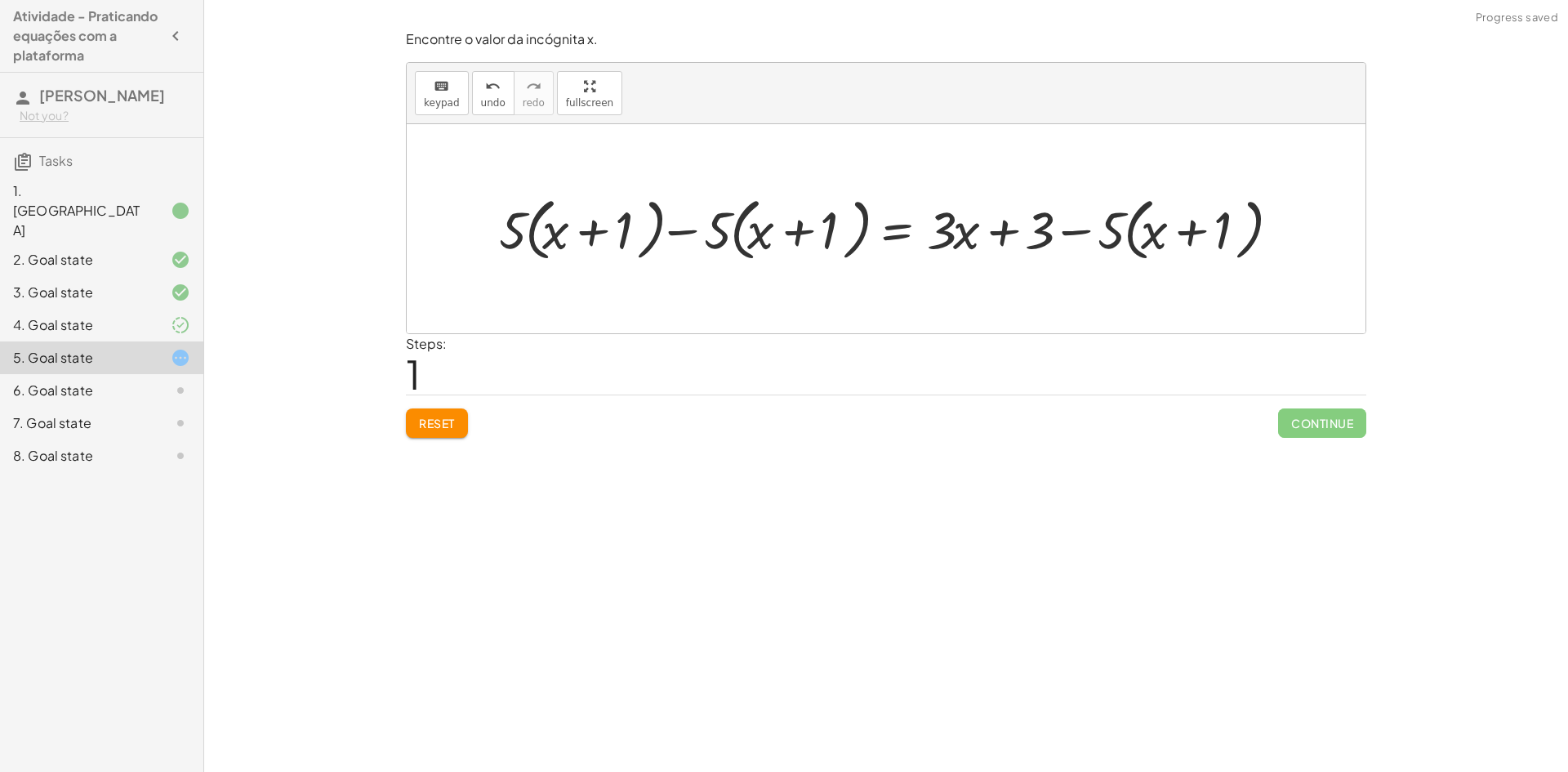
click at [450, 422] on span "Reset" at bounding box center [436, 422] width 36 height 15
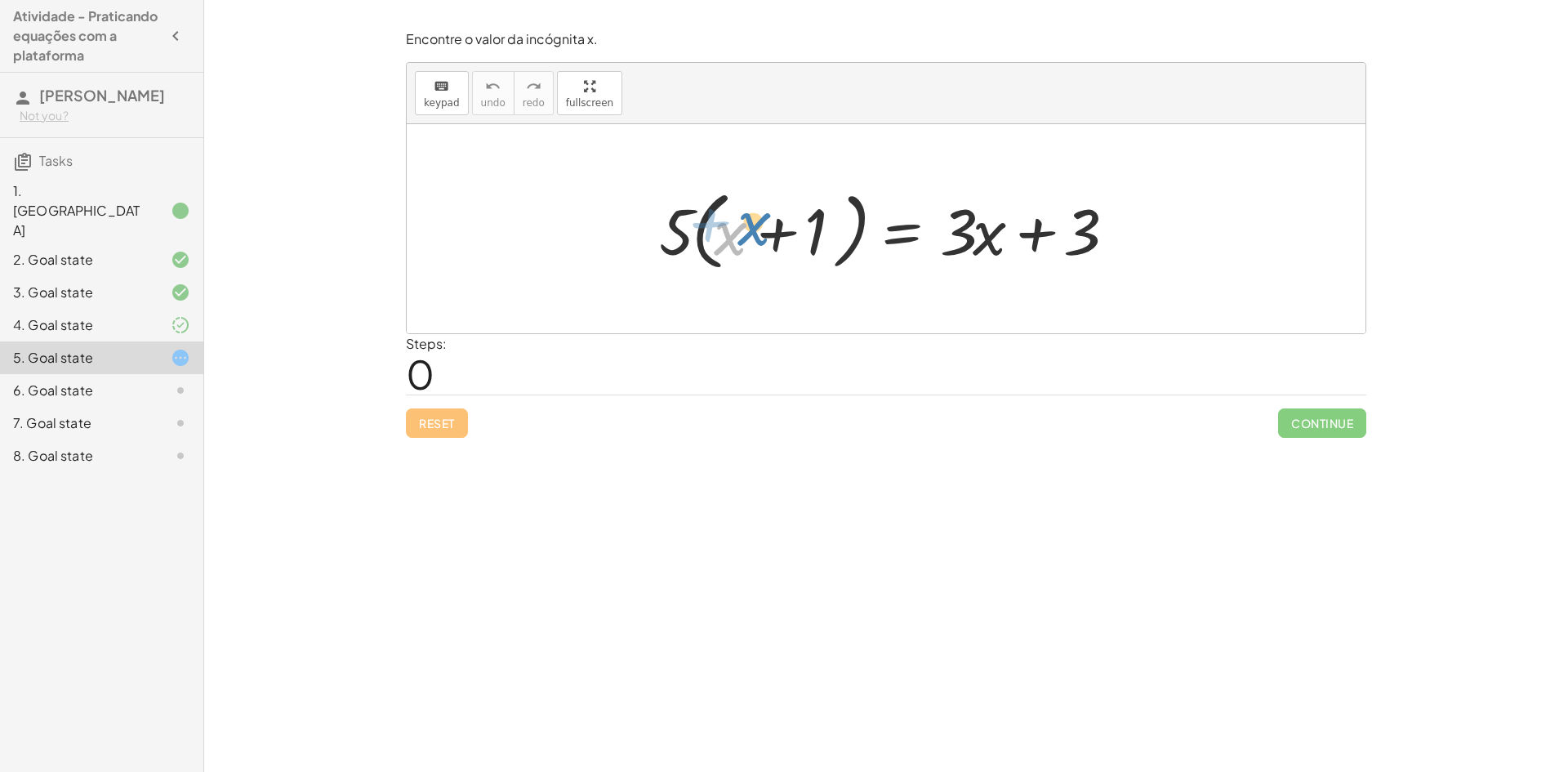
drag, startPoint x: 731, startPoint y: 238, endPoint x: 753, endPoint y: 227, distance: 24.6
click at [753, 227] on div at bounding box center [891, 229] width 482 height 94
drag, startPoint x: 972, startPoint y: 237, endPoint x: 610, endPoint y: 228, distance: 362.1
click at [610, 228] on div "· 3 + · x · 5 · ( + x + 1 ) = + · 3 · x + 3" at bounding box center [885, 228] width 958 height 209
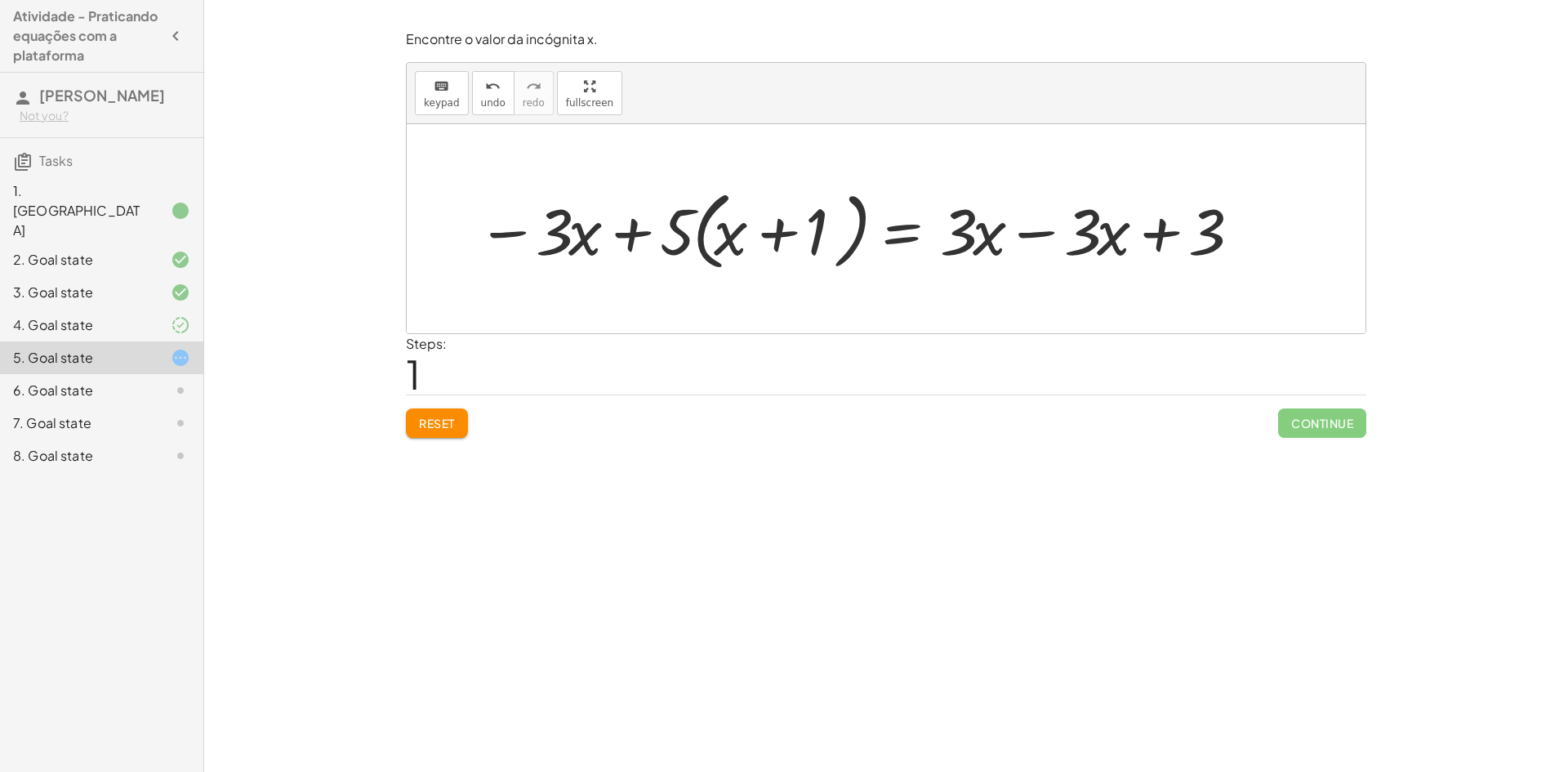
click at [1031, 233] on div at bounding box center [857, 229] width 778 height 94
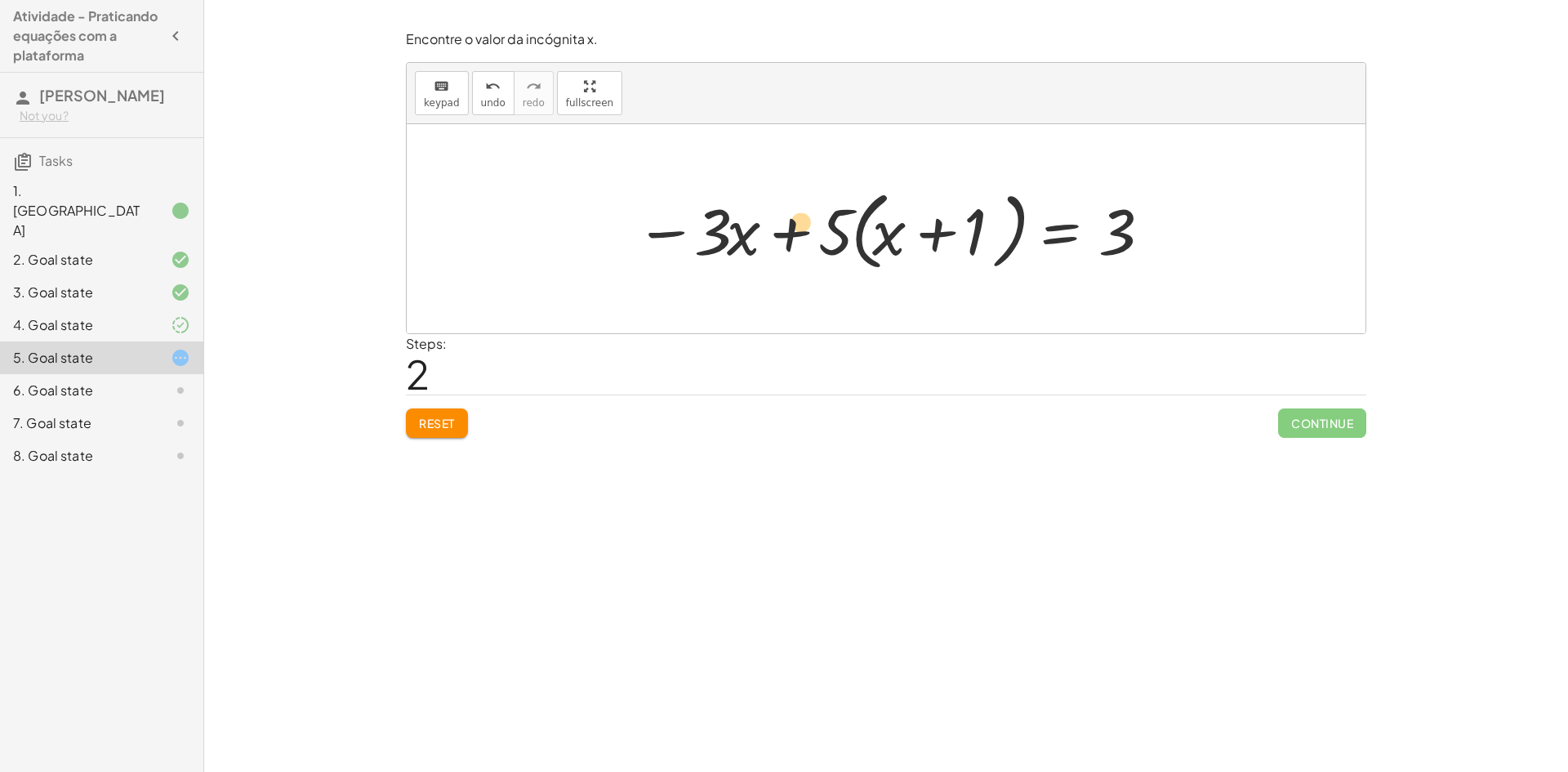
drag, startPoint x: 825, startPoint y: 232, endPoint x: 793, endPoint y: 222, distance: 33.5
click at [793, 222] on div at bounding box center [892, 229] width 530 height 94
click at [436, 432] on button "Reset" at bounding box center [437, 423] width 62 height 29
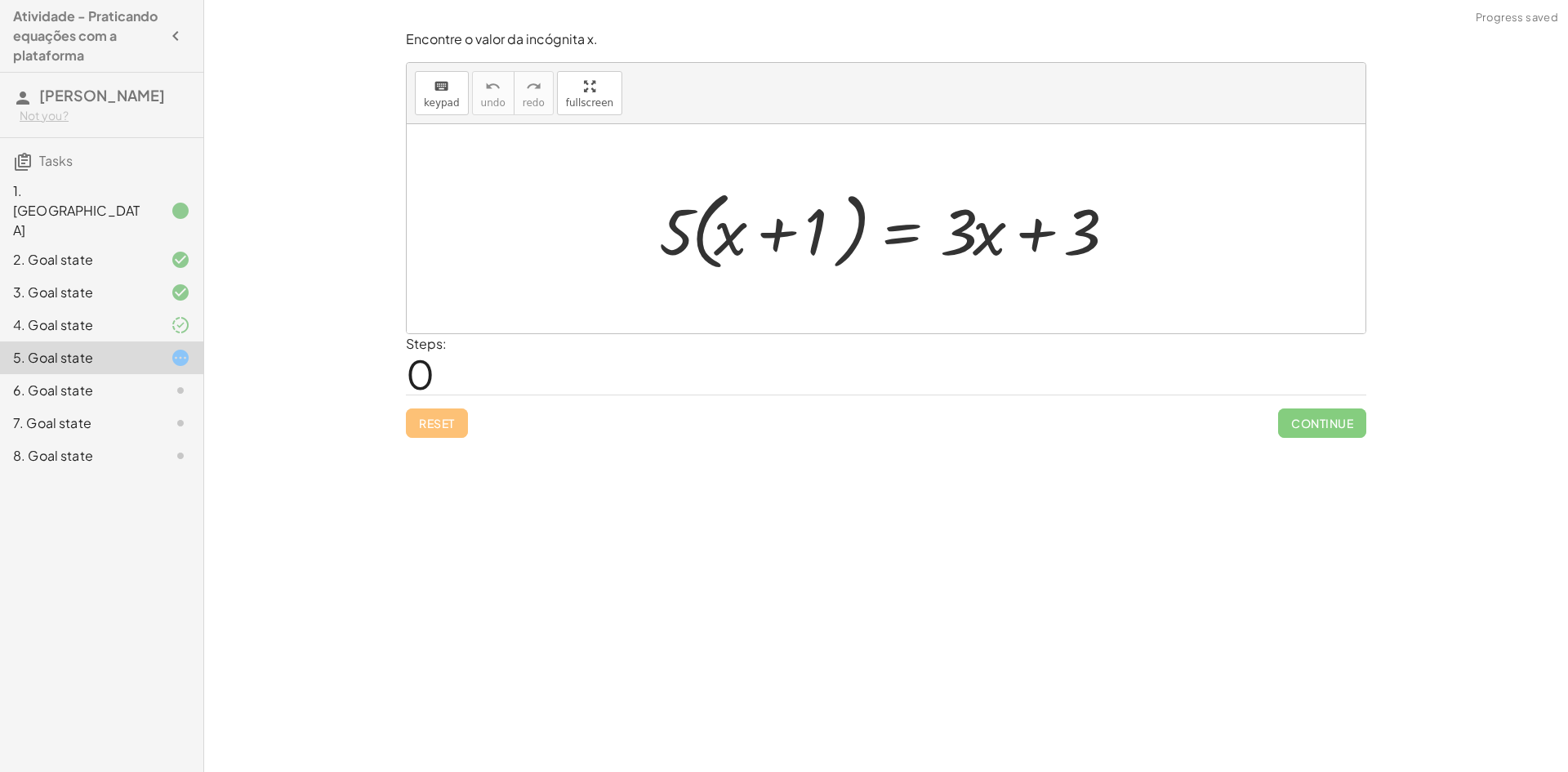
click at [108, 316] on div "4. Goal state" at bounding box center [78, 325] width 131 height 19
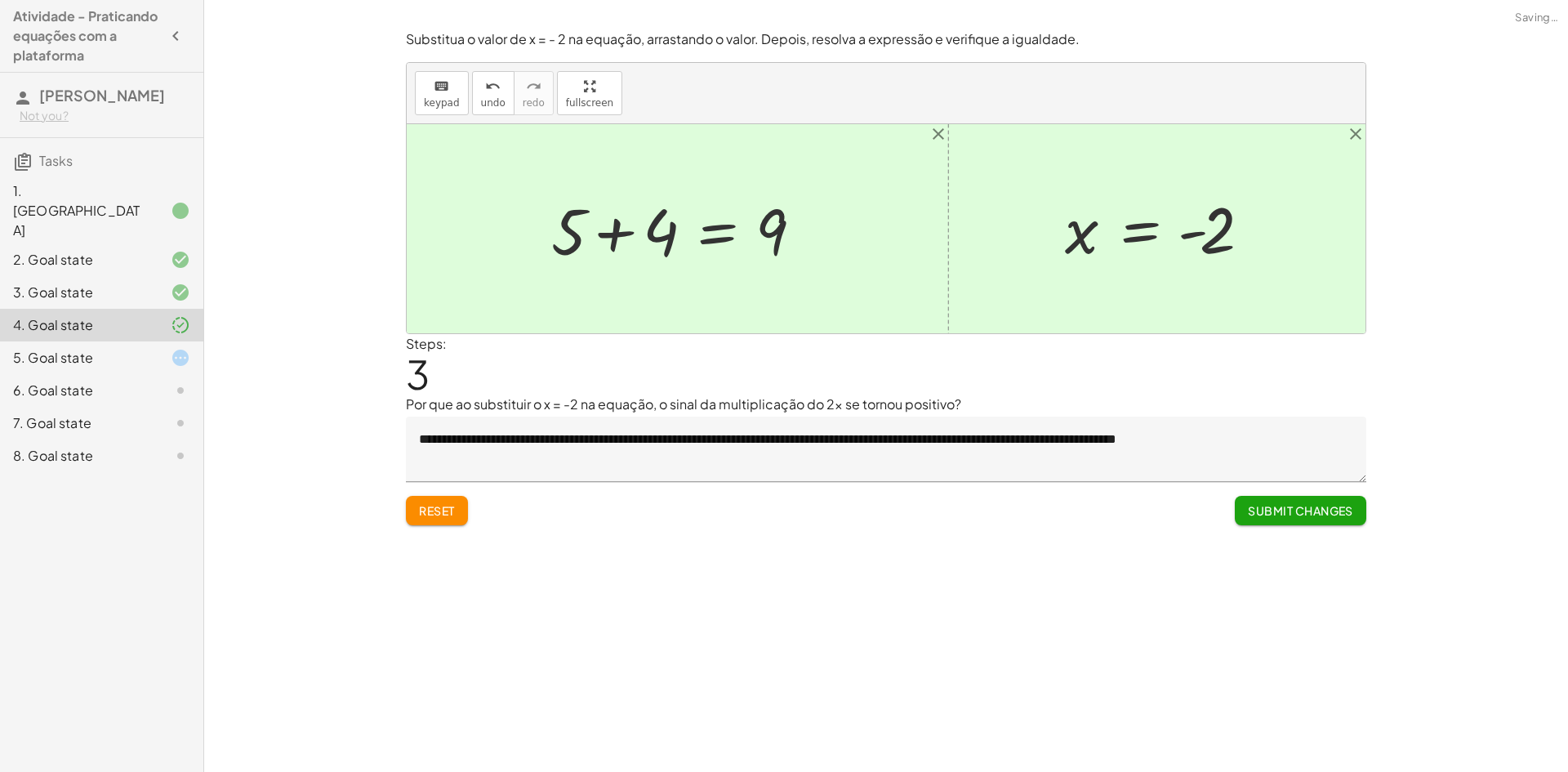
click at [124, 348] on div "5. Goal state" at bounding box center [78, 357] width 131 height 19
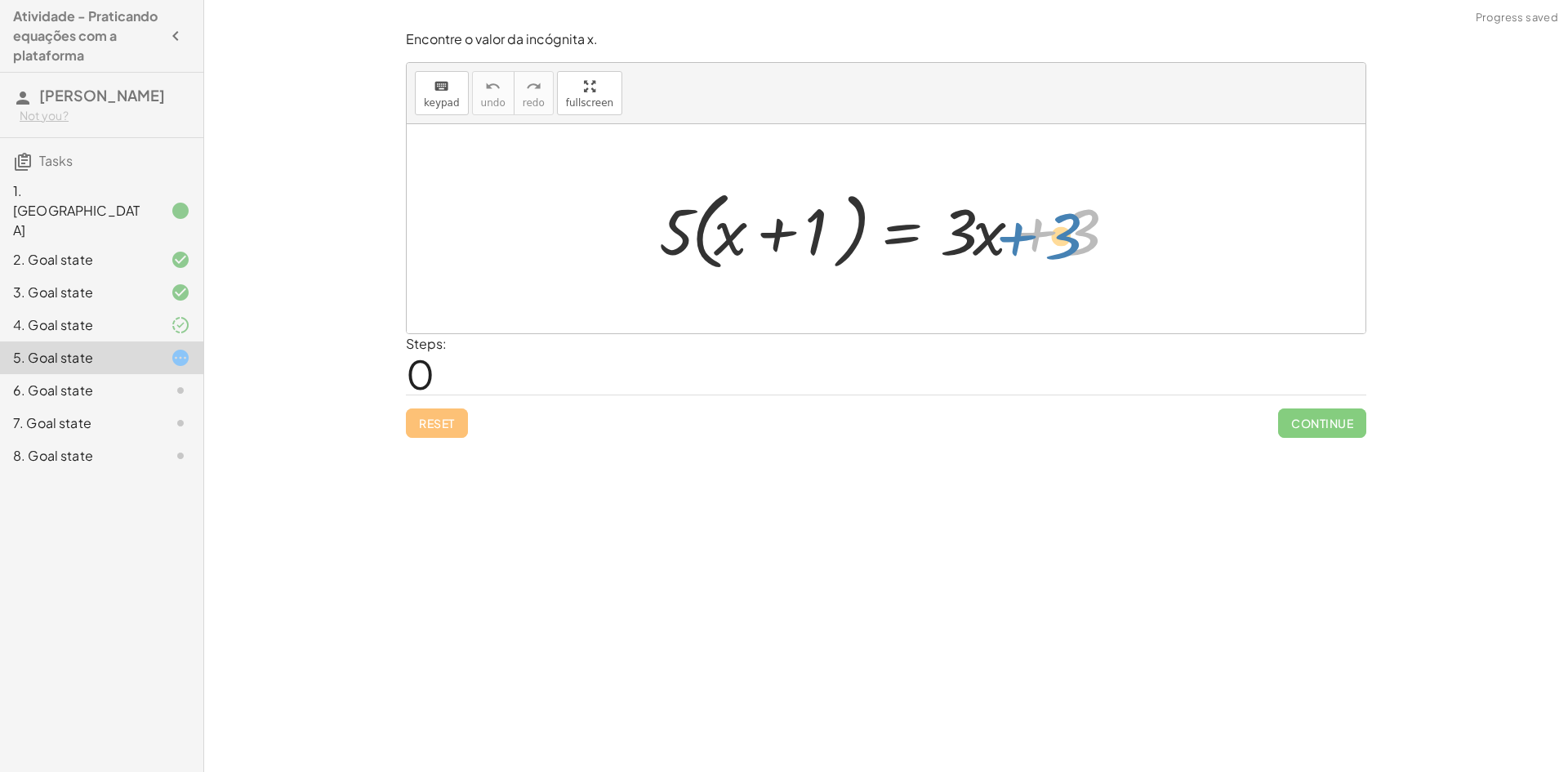
drag, startPoint x: 1084, startPoint y: 236, endPoint x: 1097, endPoint y: 237, distance: 13.0
click at [1097, 237] on div at bounding box center [891, 229] width 482 height 94
drag, startPoint x: 732, startPoint y: 239, endPoint x: 751, endPoint y: 241, distance: 19.1
click at [751, 241] on div at bounding box center [891, 229] width 482 height 94
click at [763, 232] on div at bounding box center [891, 229] width 482 height 94
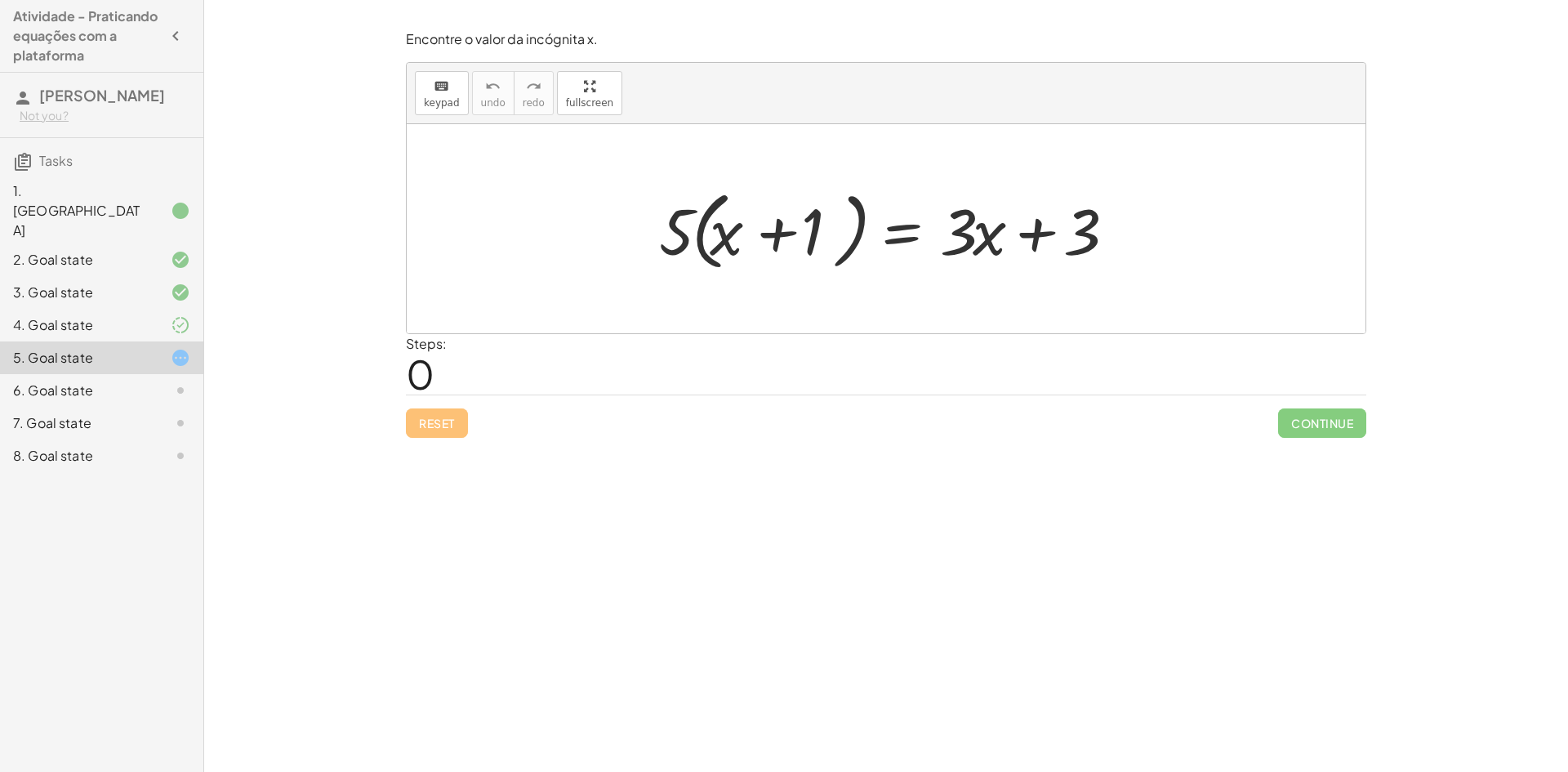
click at [771, 233] on div at bounding box center [891, 229] width 482 height 94
click at [769, 238] on div at bounding box center [891, 229] width 482 height 94
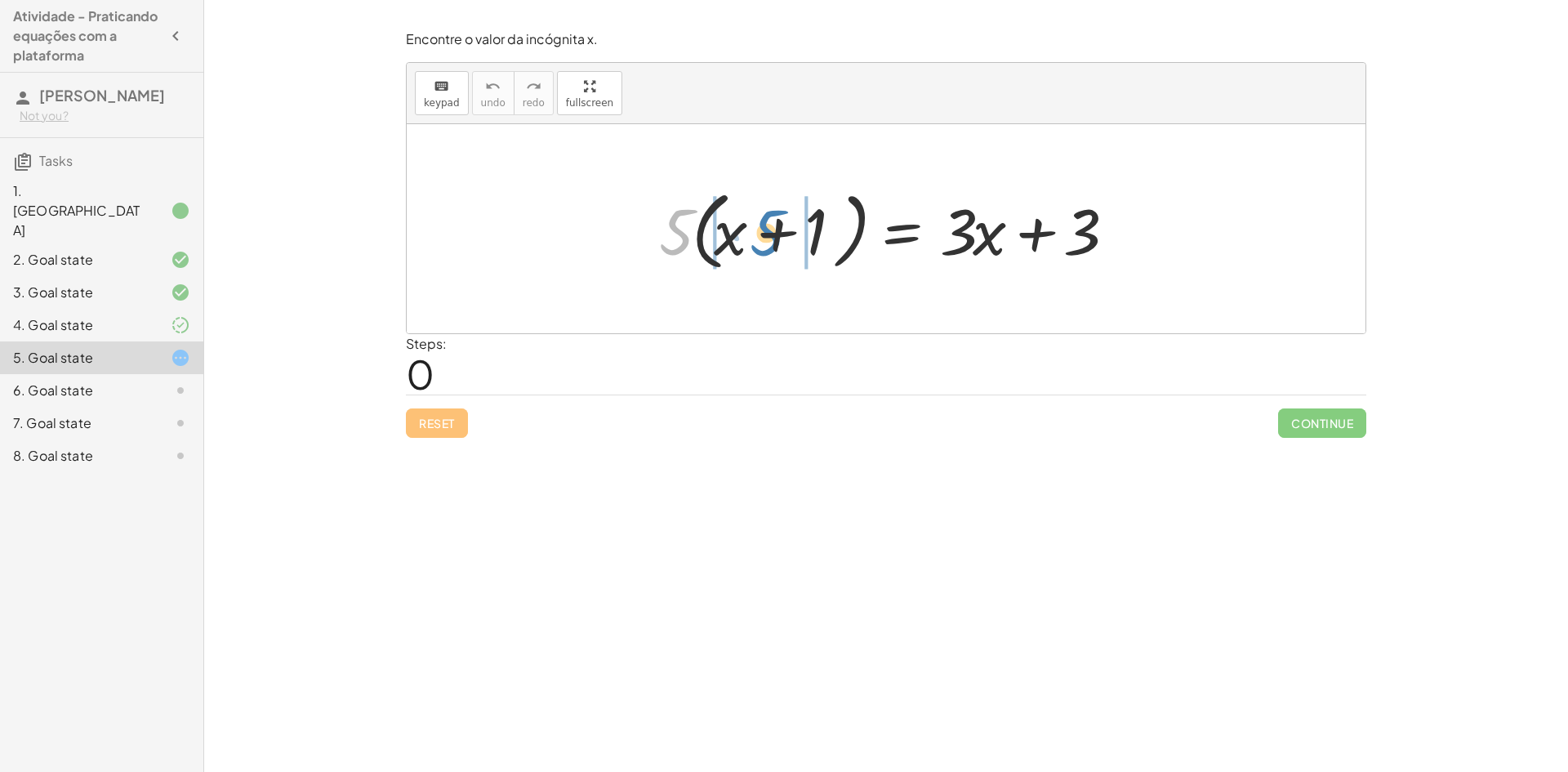
drag, startPoint x: 678, startPoint y: 234, endPoint x: 770, endPoint y: 233, distance: 92.0
click at [770, 234] on div at bounding box center [891, 229] width 482 height 94
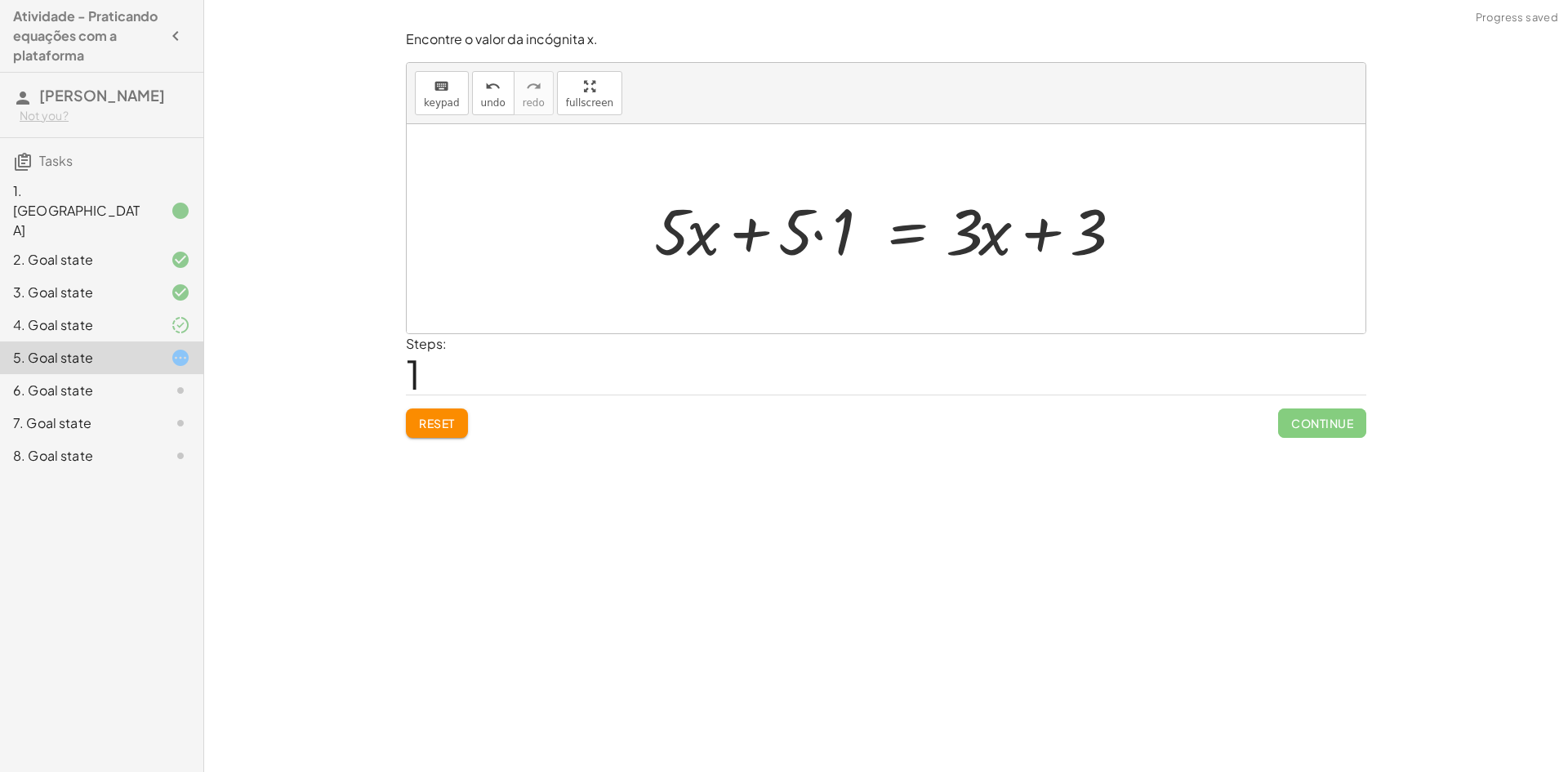
click at [815, 242] on div at bounding box center [892, 229] width 493 height 84
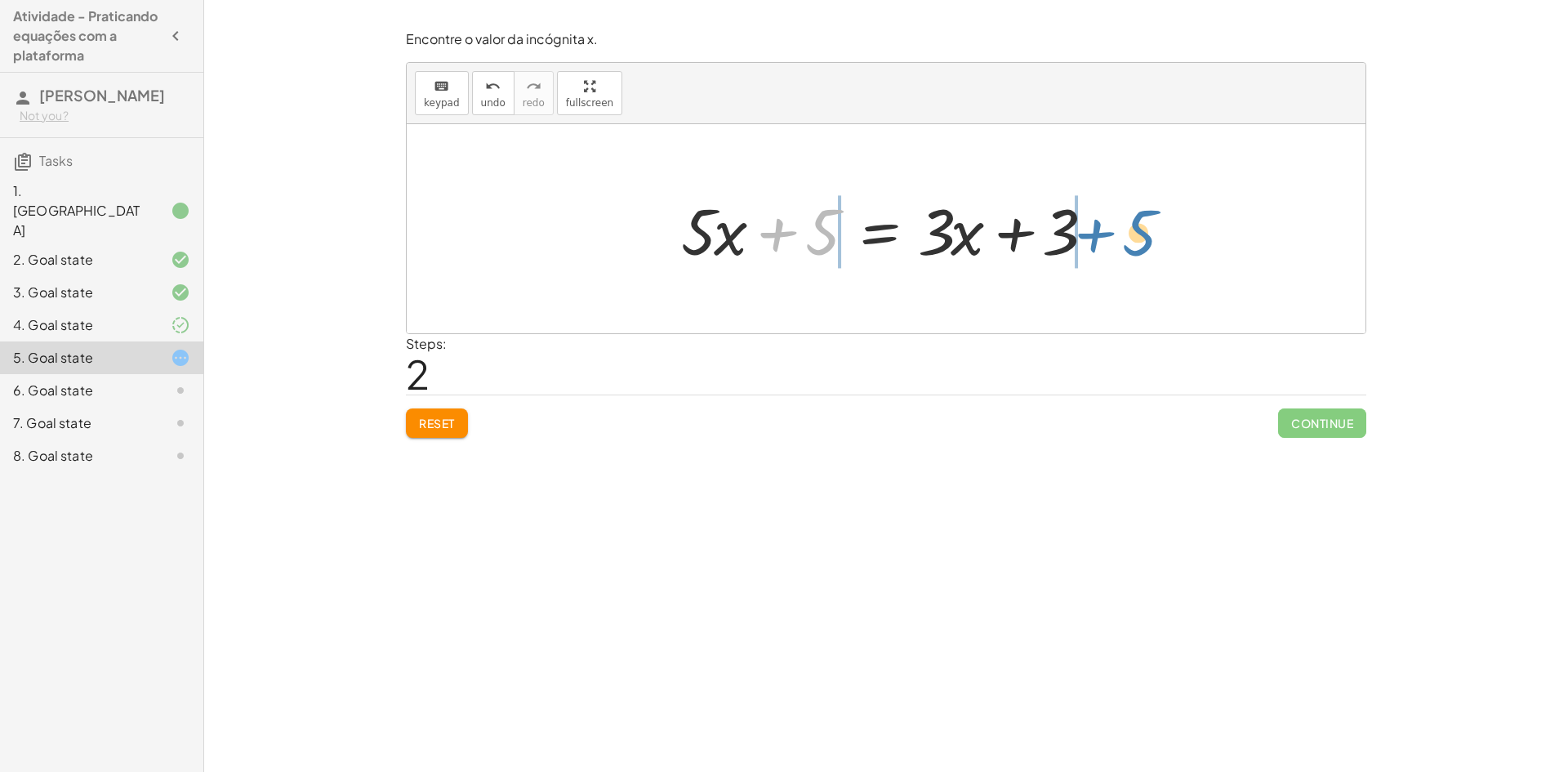
drag, startPoint x: 825, startPoint y: 232, endPoint x: 1143, endPoint y: 231, distance: 318.0
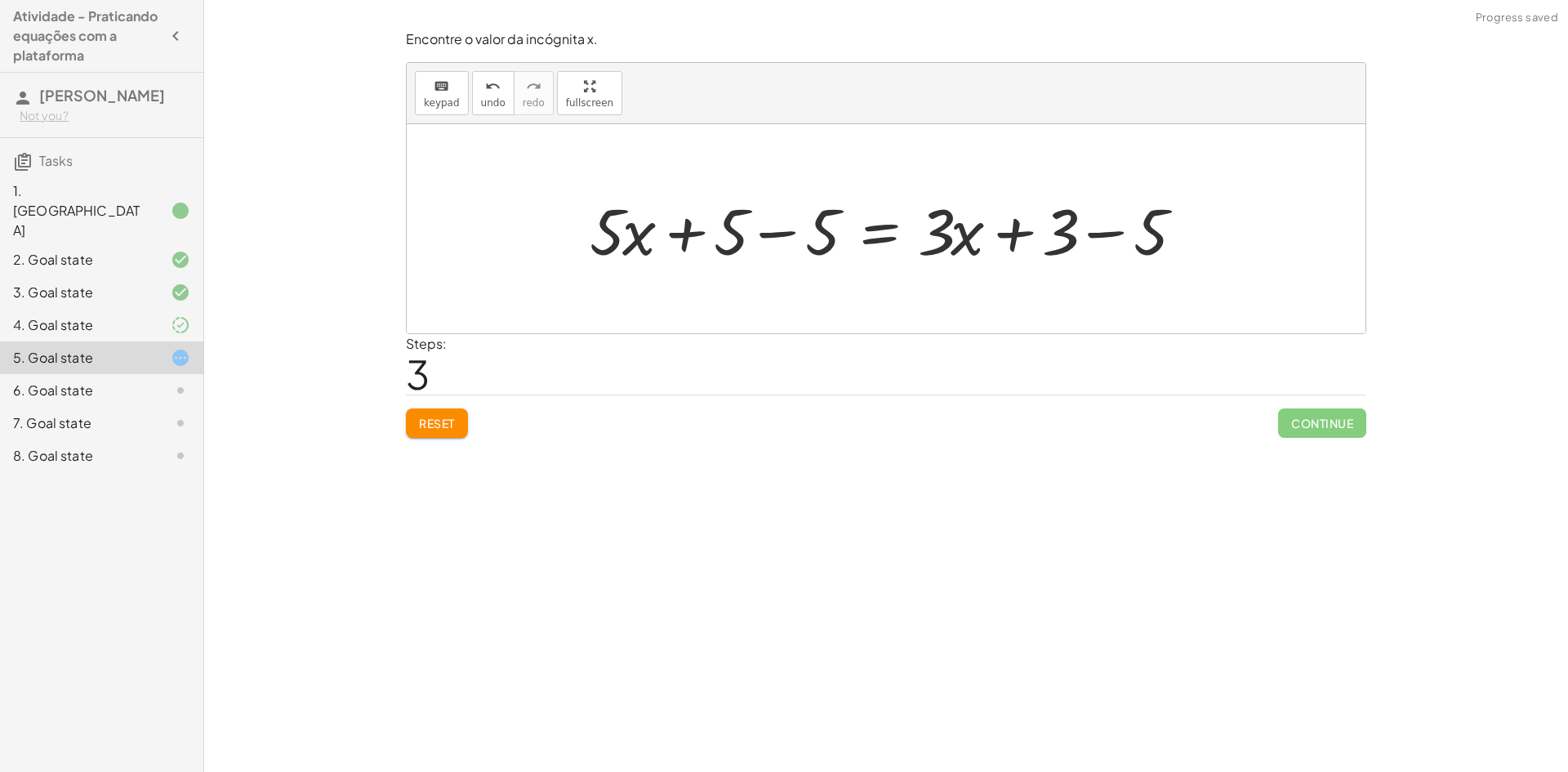
click at [773, 239] on div at bounding box center [892, 229] width 621 height 84
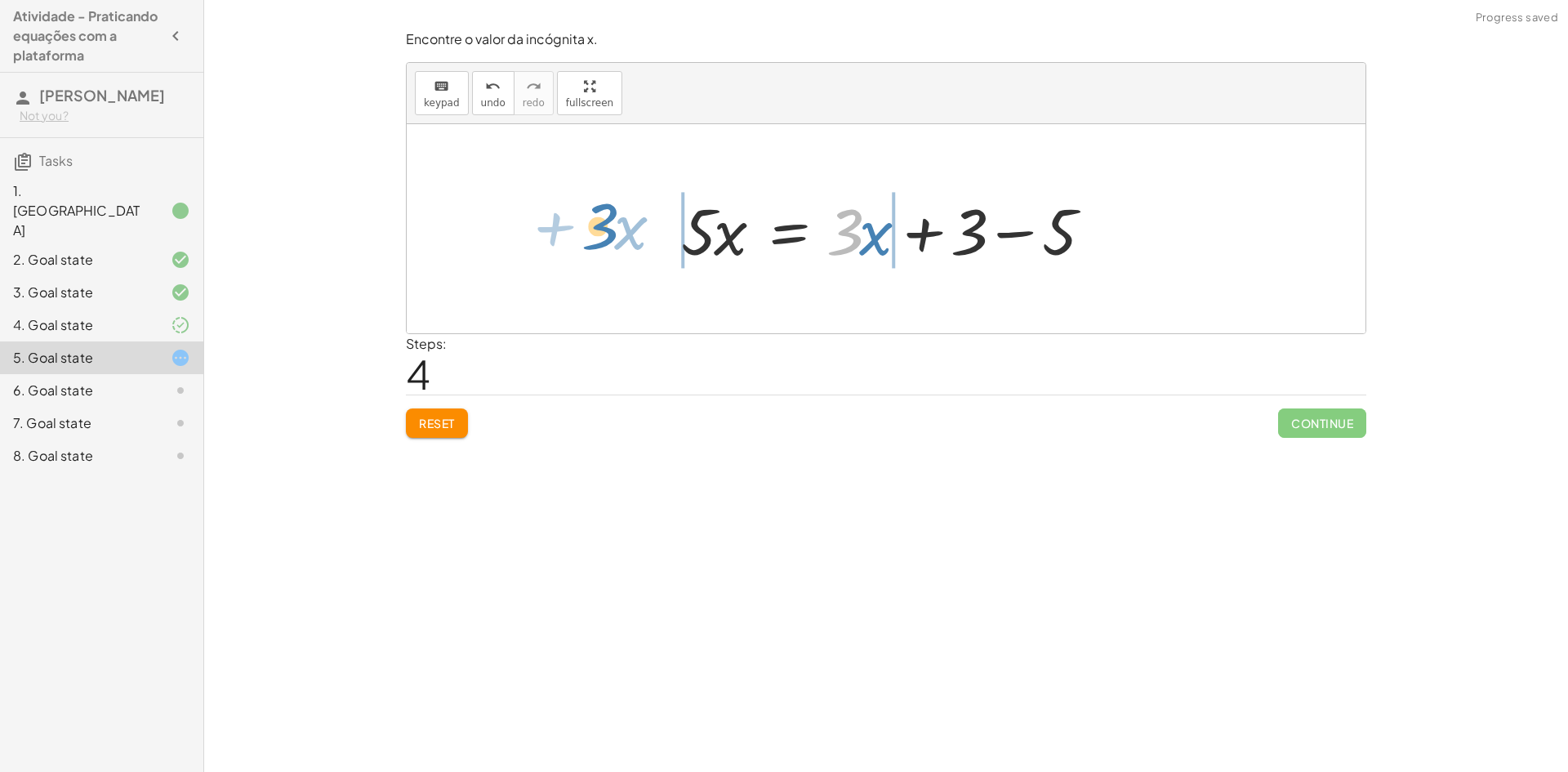
drag, startPoint x: 856, startPoint y: 237, endPoint x: 612, endPoint y: 231, distance: 244.1
click at [612, 231] on div "· 5 · ( + x + 1 ) = + · 3 · x + 3 + · 5 · x + · 5 · 1 = + · 3 · x + 3 + · 5 · x…" at bounding box center [885, 228] width 958 height 209
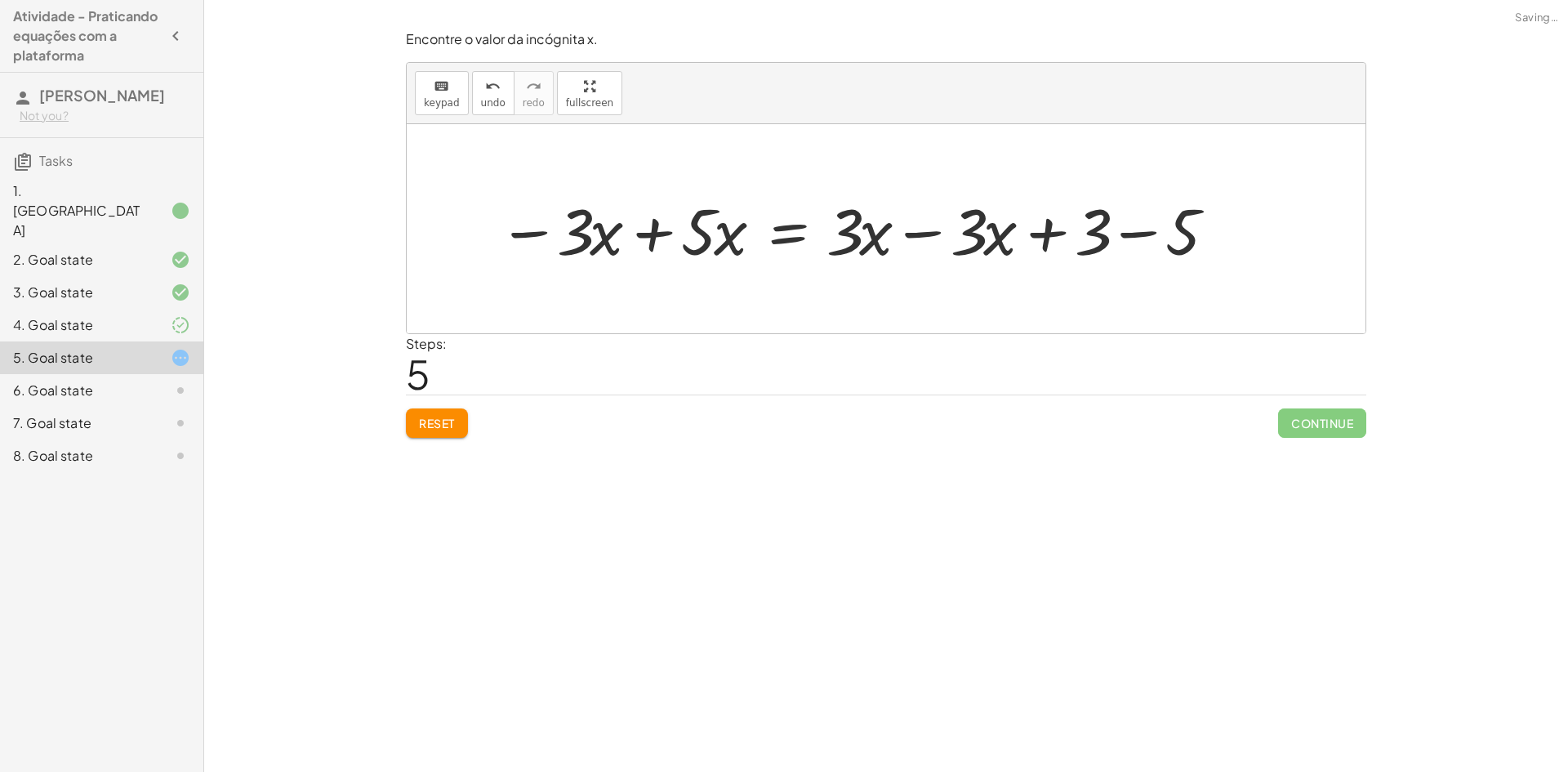
click at [911, 223] on div at bounding box center [857, 229] width 734 height 84
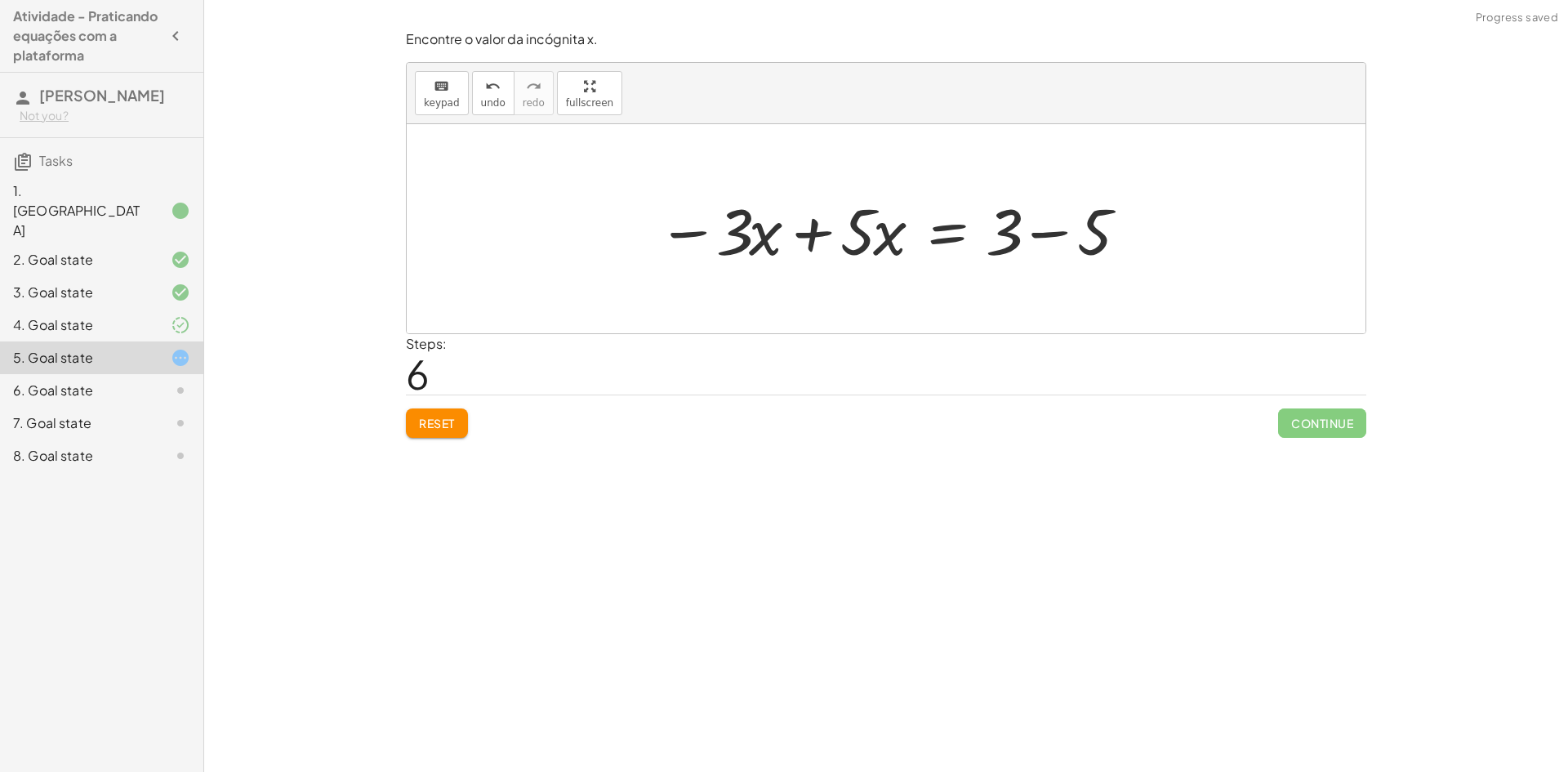
click at [1041, 229] on div at bounding box center [892, 229] width 486 height 84
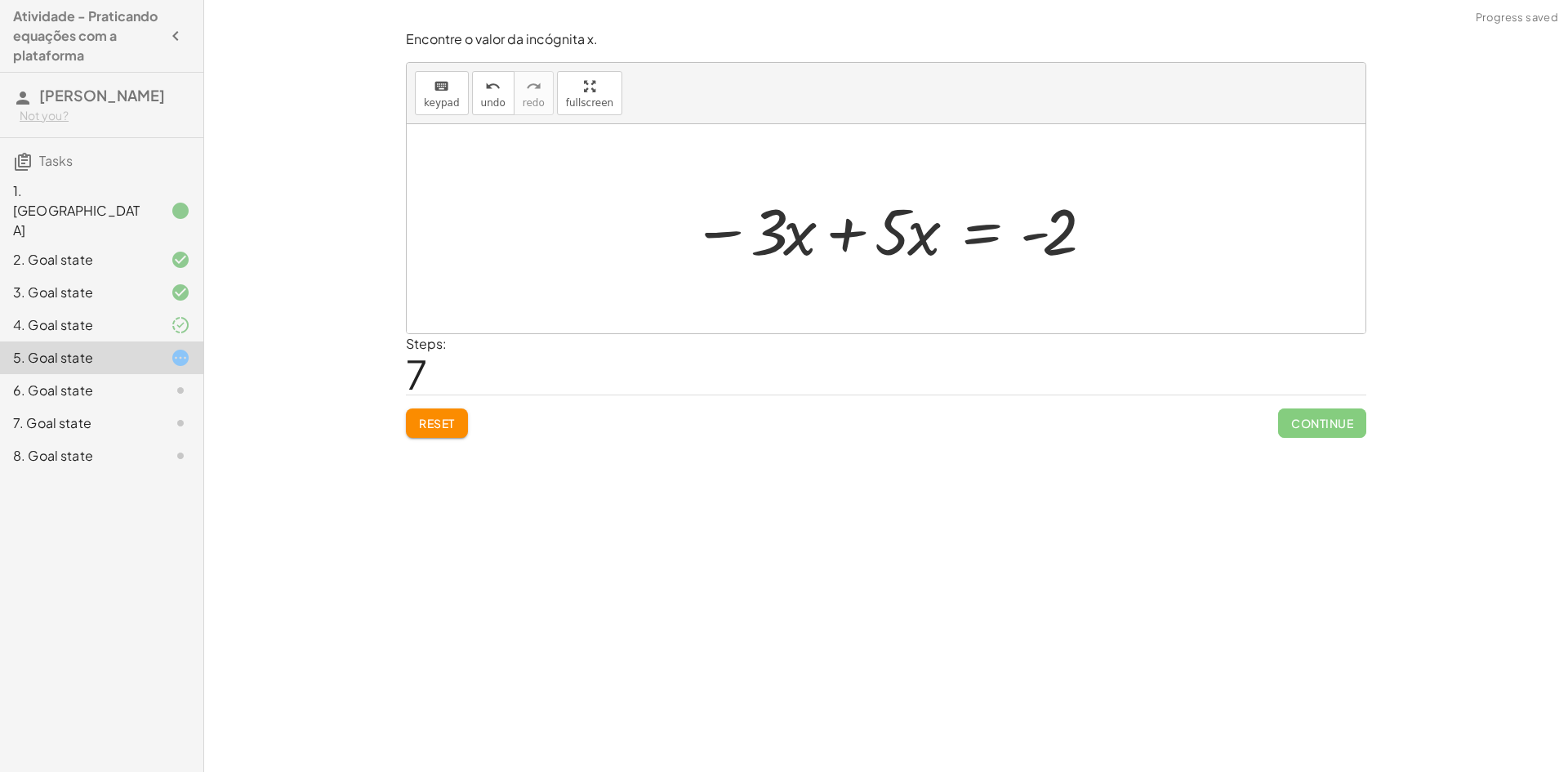
click at [848, 237] on div at bounding box center [891, 229] width 417 height 84
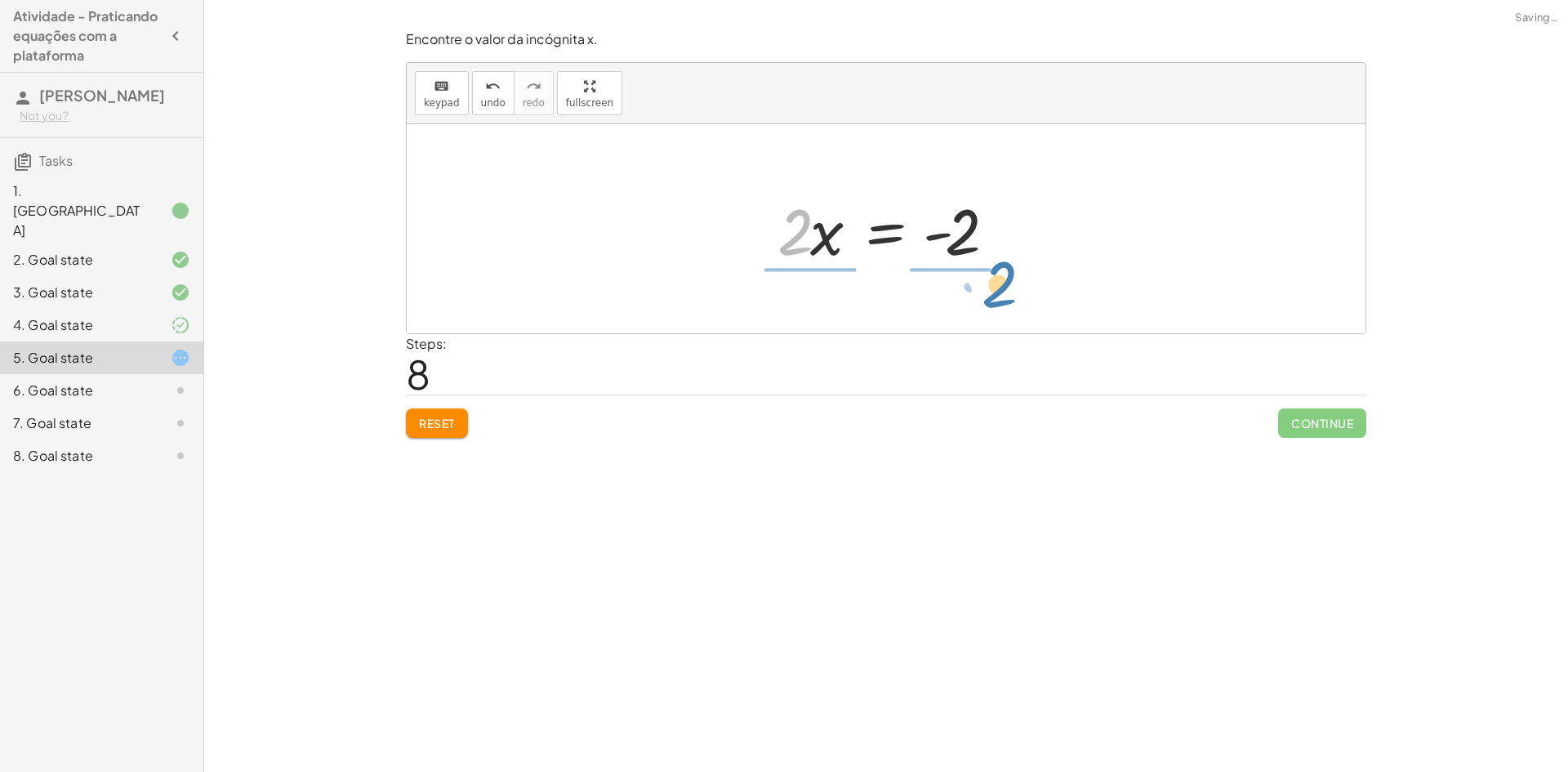
drag, startPoint x: 794, startPoint y: 239, endPoint x: 997, endPoint y: 290, distance: 209.3
click at [817, 231] on div at bounding box center [891, 229] width 263 height 126
click at [961, 233] on div at bounding box center [911, 229] width 225 height 126
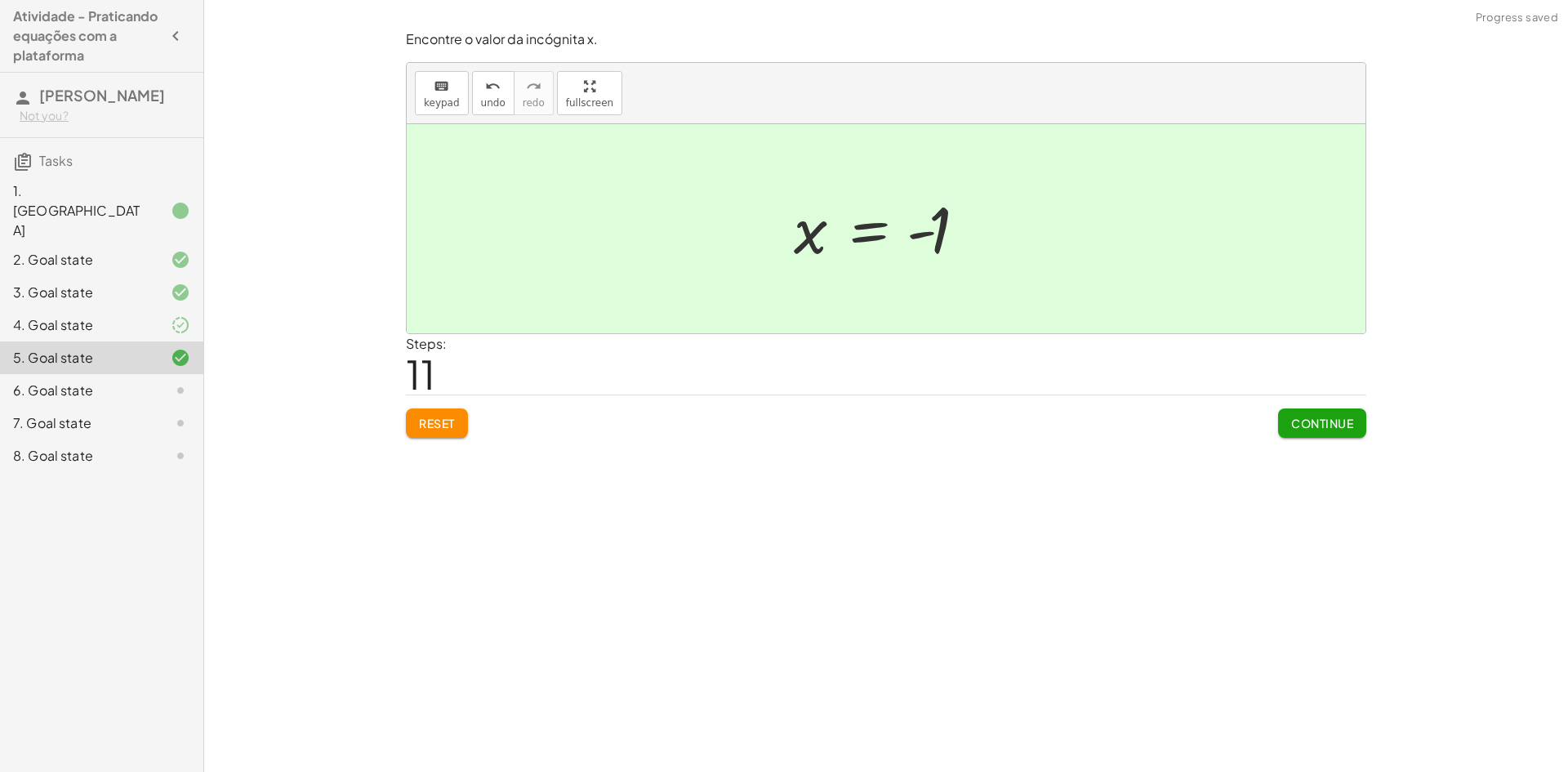
click at [1298, 425] on span "Continue" at bounding box center [1322, 422] width 62 height 15
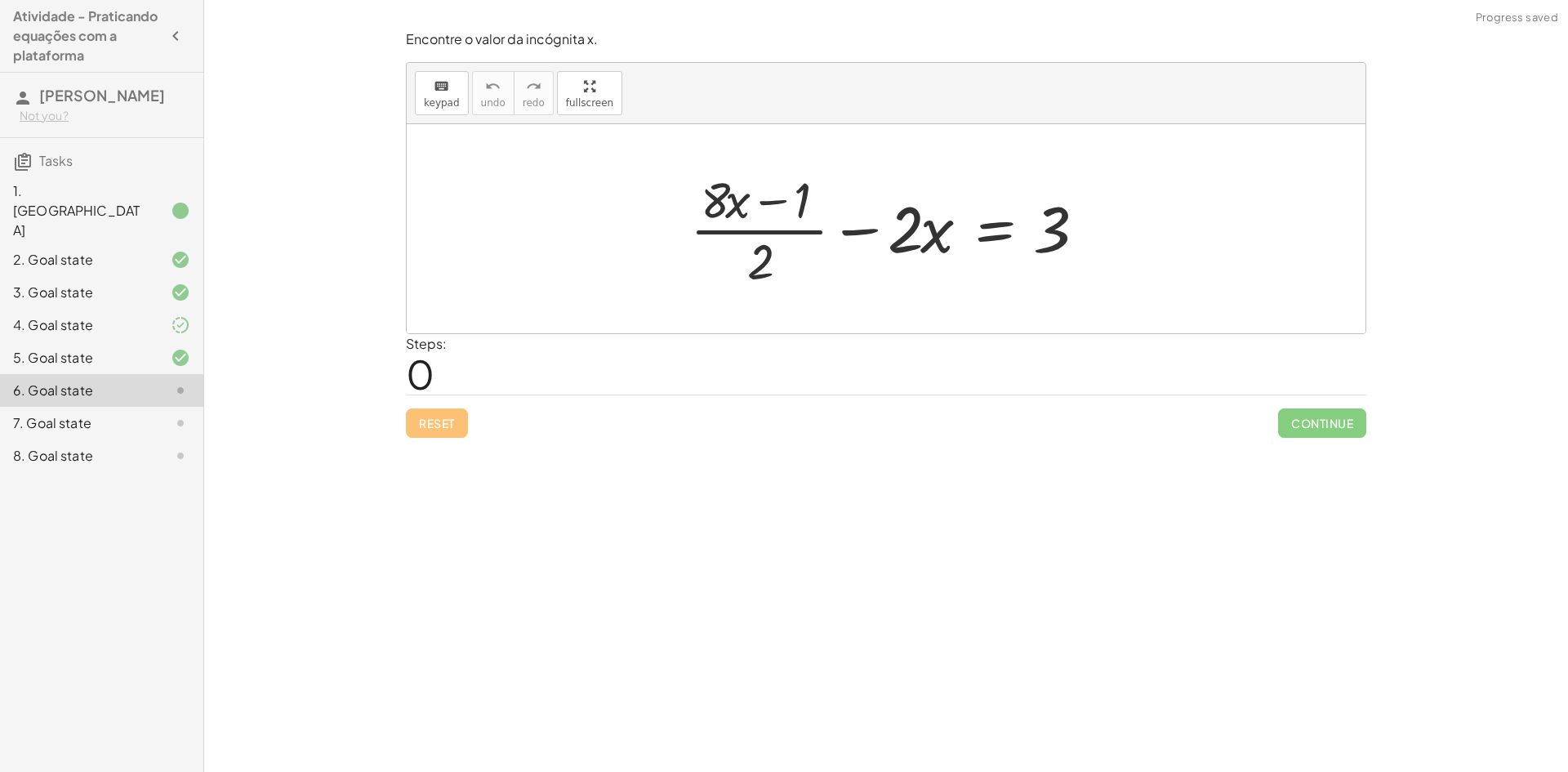
click at [111, 316] on div "4. Goal state" at bounding box center [78, 325] width 131 height 19
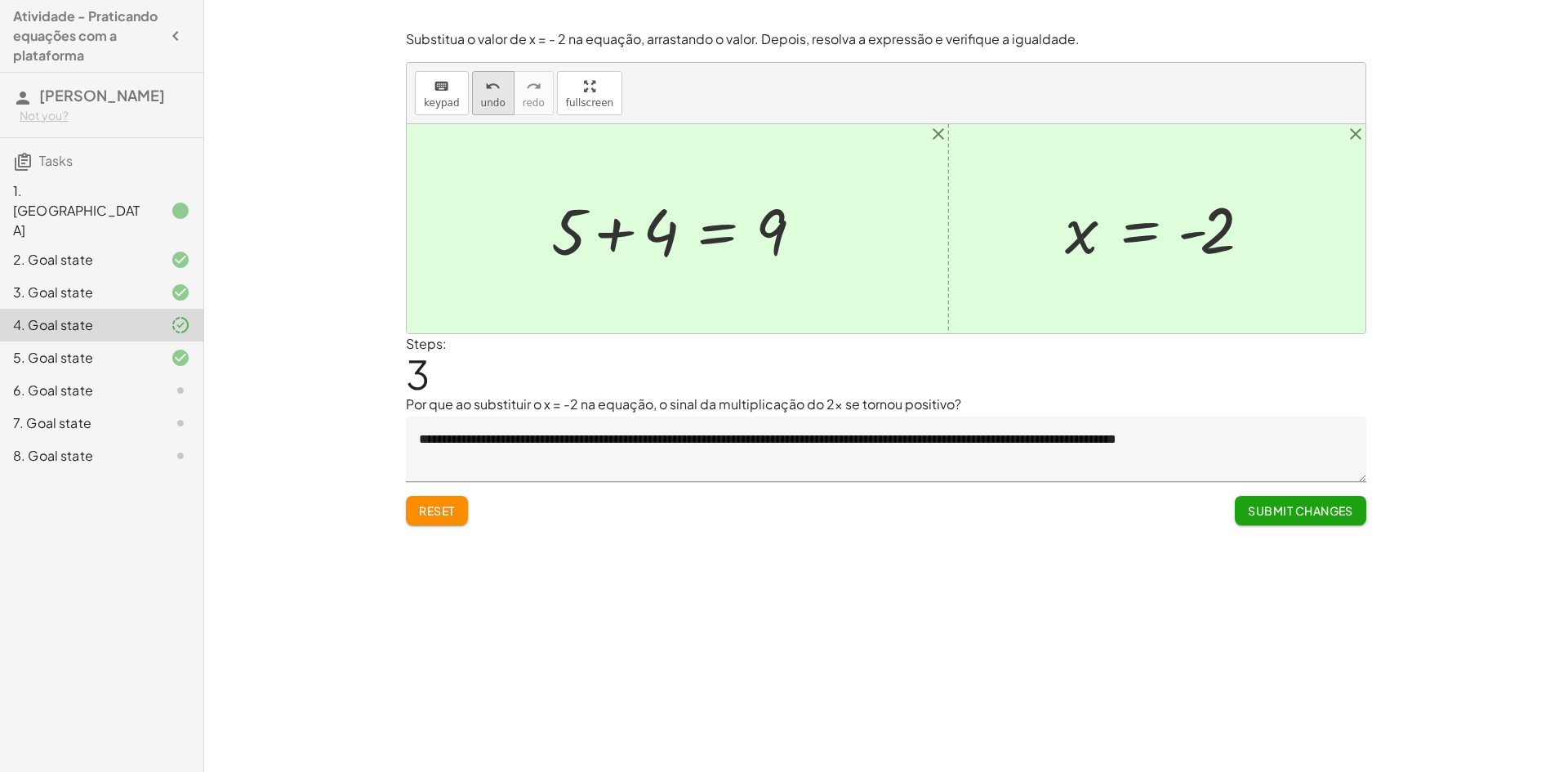
click at [475, 100] on button "undo undo" at bounding box center [493, 92] width 43 height 44
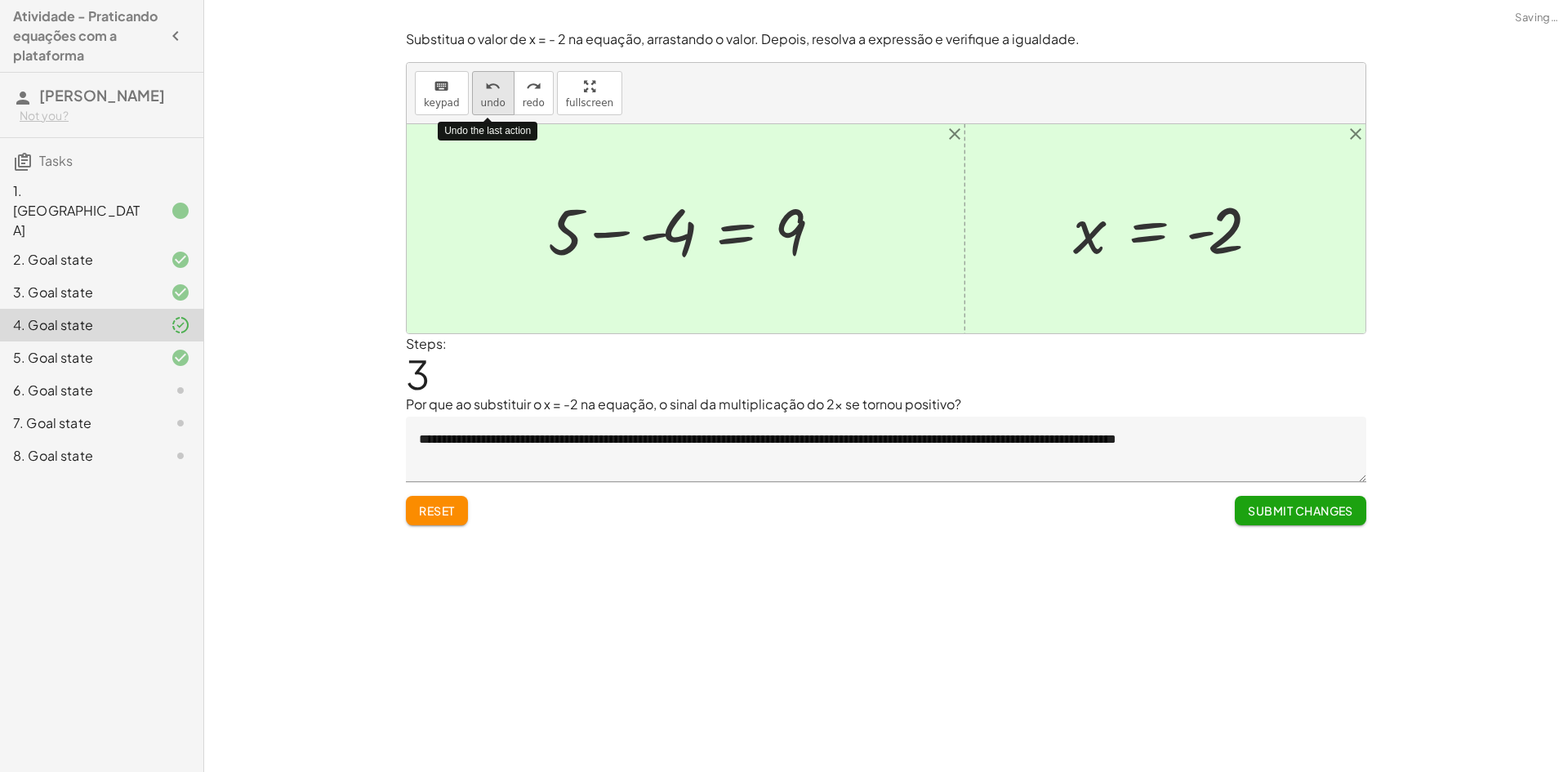
click at [481, 100] on span "undo" at bounding box center [492, 103] width 24 height 12
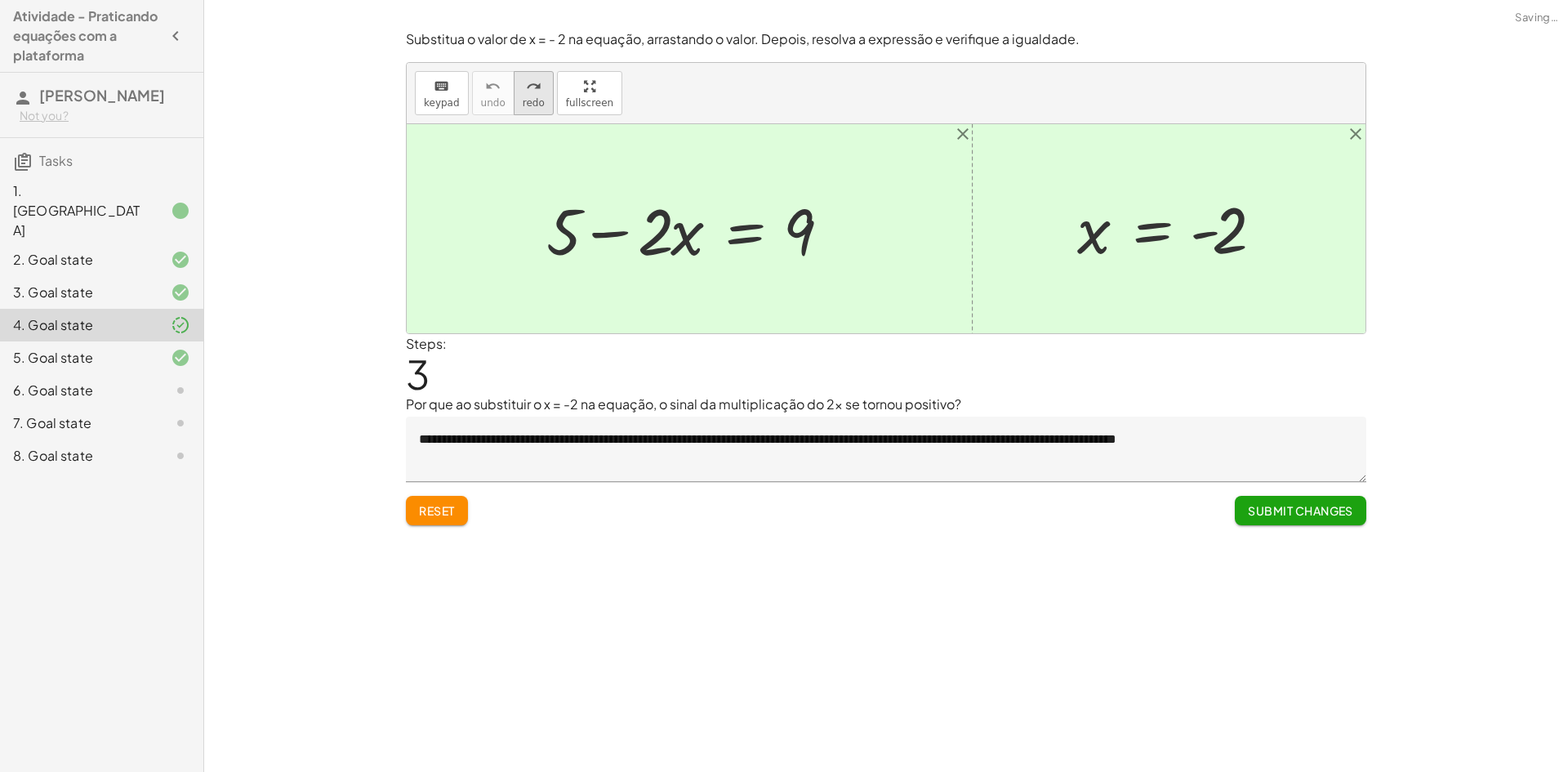
click at [526, 92] on icon "redo" at bounding box center [534, 86] width 16 height 19
click at [532, 94] on icon "redo" at bounding box center [534, 86] width 16 height 19
click at [531, 105] on span "redo" at bounding box center [533, 103] width 22 height 12
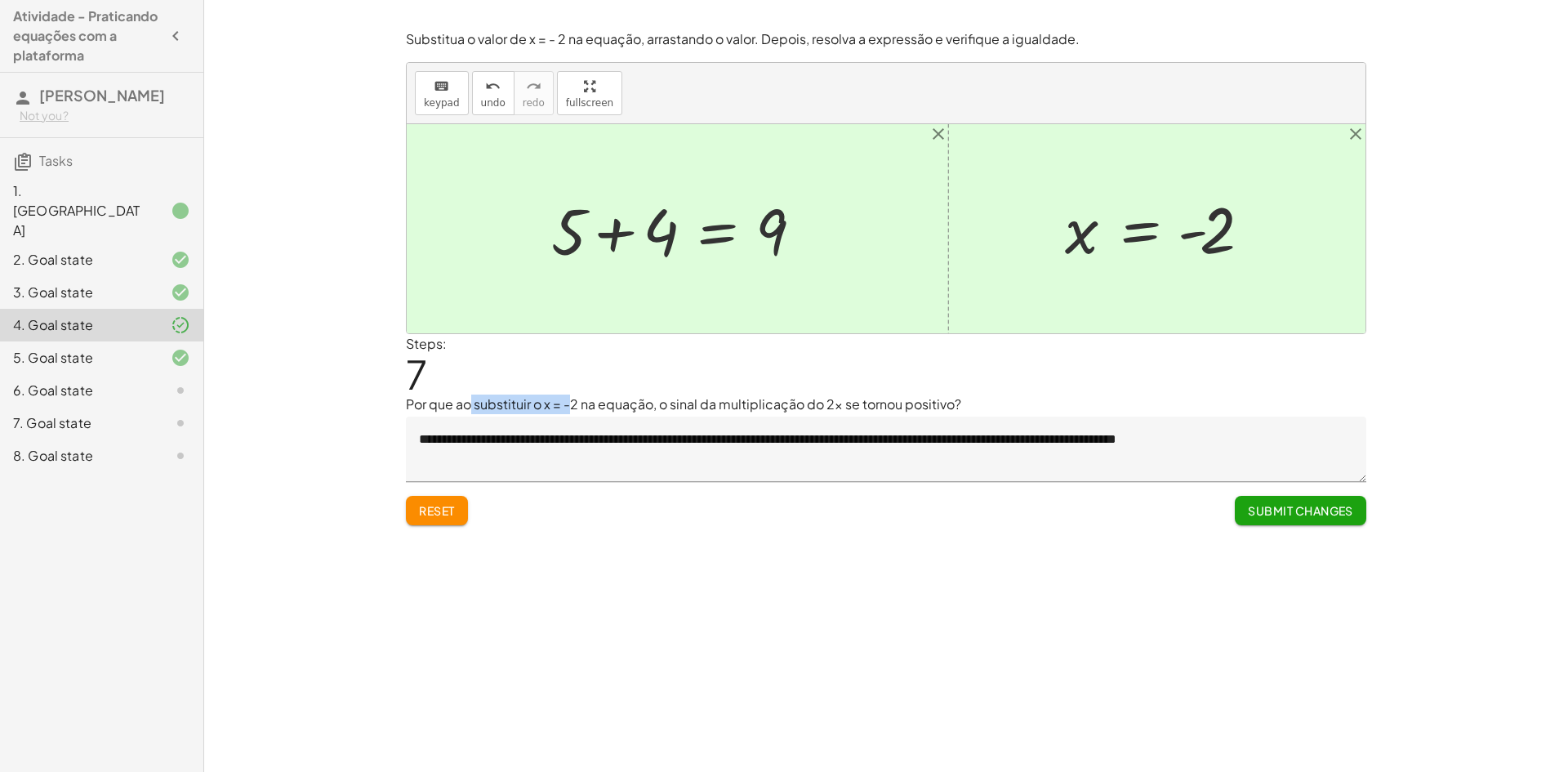
drag, startPoint x: 471, startPoint y: 409, endPoint x: 573, endPoint y: 409, distance: 102.0
click at [573, 409] on p "Por que ao substituir o x = -2 na equação, o sinal da multiplicação do 2x se to…" at bounding box center [885, 404] width 960 height 19
drag, startPoint x: 573, startPoint y: 409, endPoint x: 521, endPoint y: 398, distance: 53.2
click at [521, 398] on p "Por que ao substituir o x = -2 na equação, o sinal da multiplicação do 2x se to…" at bounding box center [885, 404] width 960 height 19
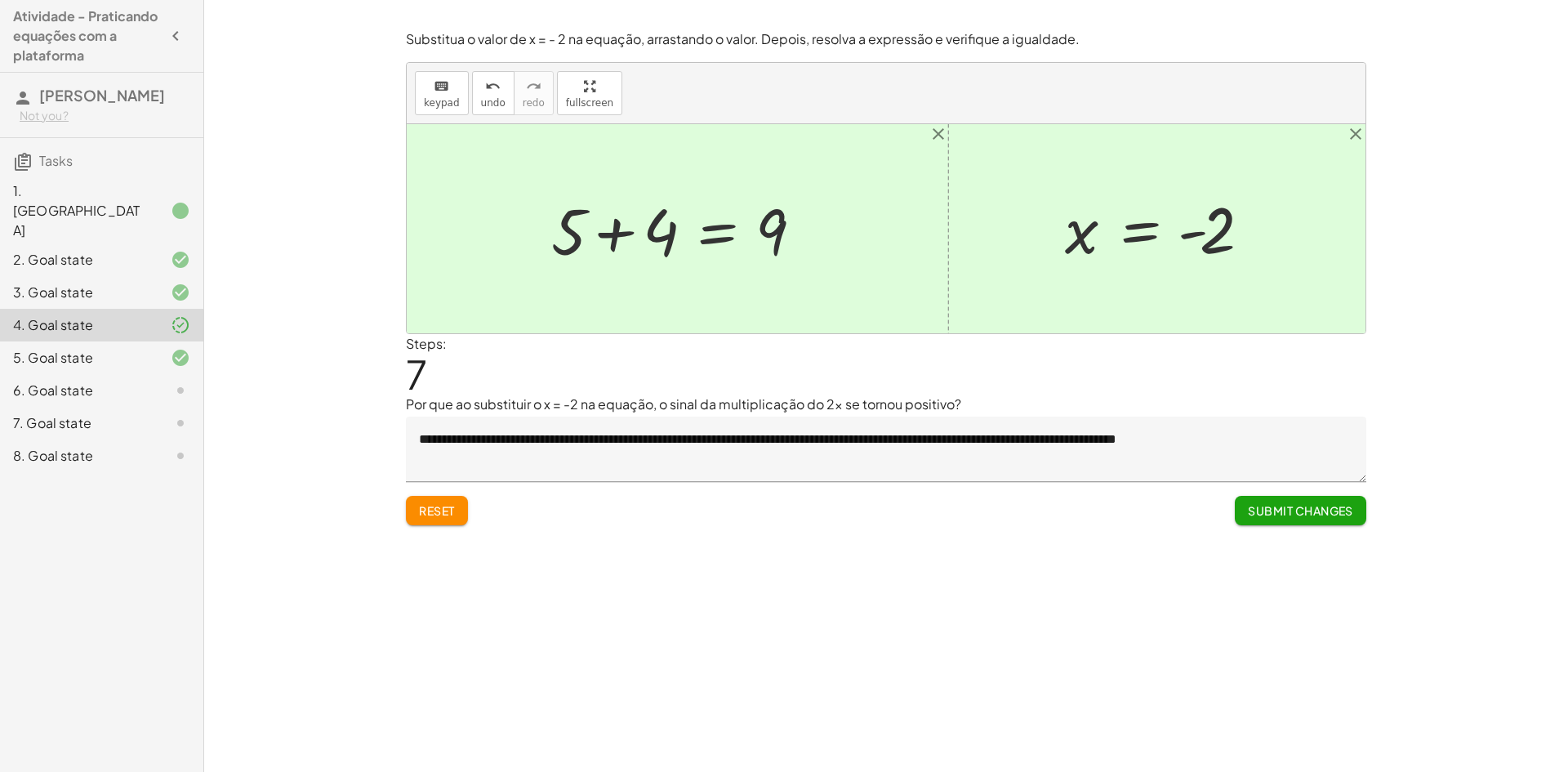
click at [546, 380] on div "Steps: 7" at bounding box center [885, 364] width 960 height 60
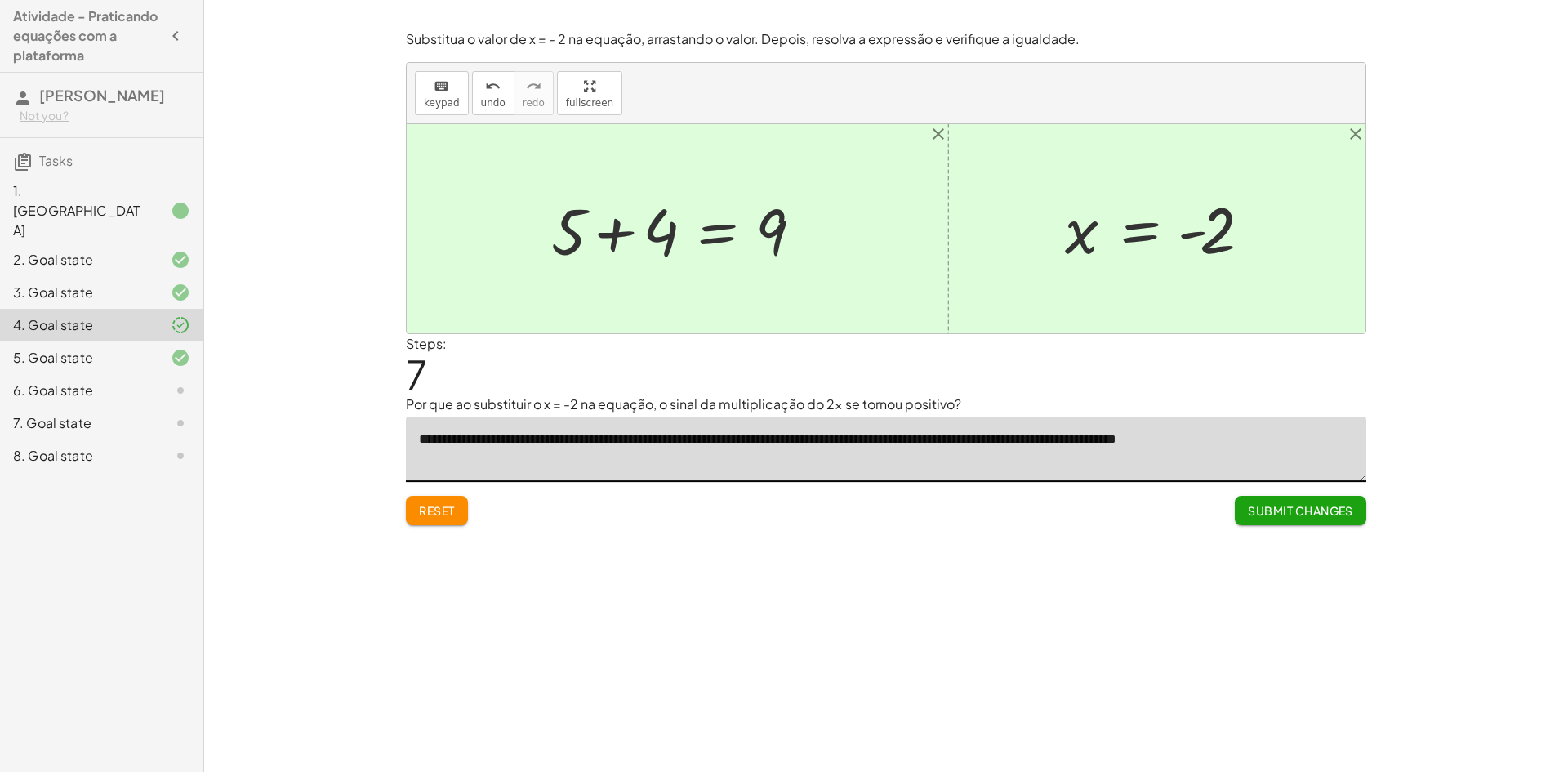
drag, startPoint x: 1335, startPoint y: 444, endPoint x: 20, endPoint y: 361, distance: 1317.6
click at [8, 362] on main "Atividade - Praticando equações com a plataforma [PERSON_NAME] Not you? Tasks 1…" at bounding box center [784, 386] width 1568 height 772
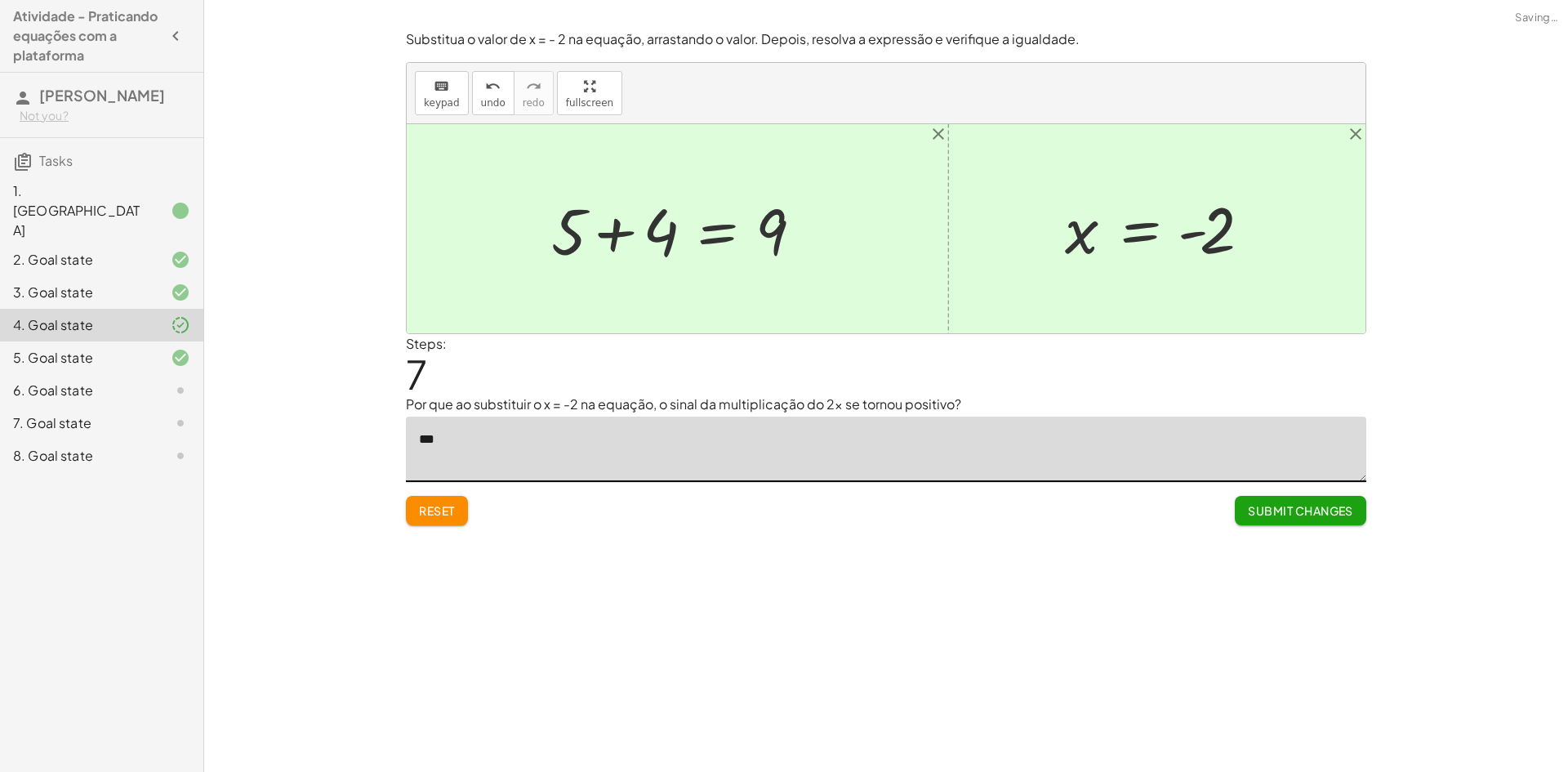
type textarea "*"
click at [486, 85] on icon "undo" at bounding box center [493, 86] width 16 height 19
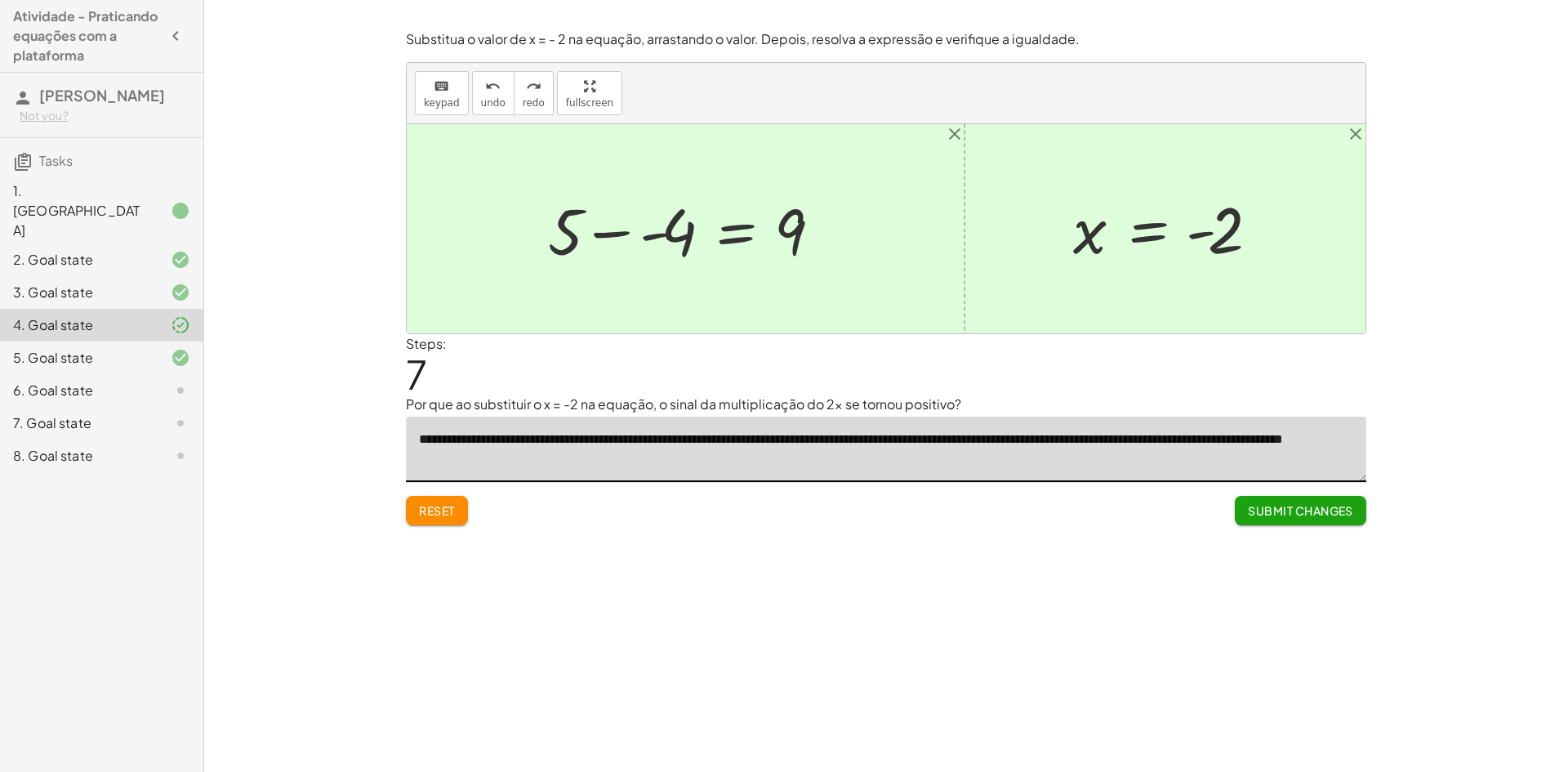
type textarea "**********"
click at [1299, 506] on span "Submit Changes" at bounding box center [1300, 510] width 106 height 15
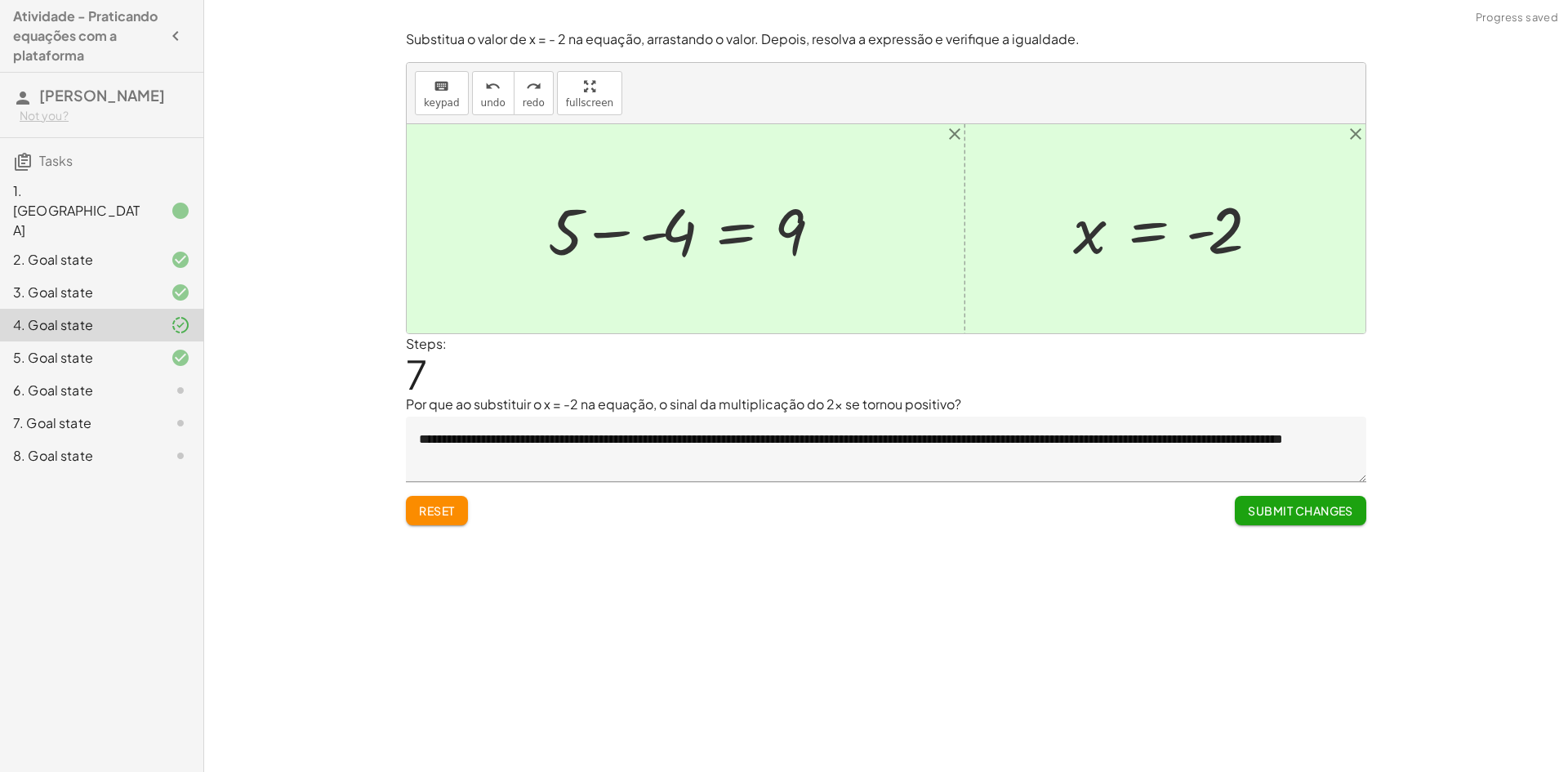
click at [1326, 510] on span "Submit Changes" at bounding box center [1300, 510] width 106 height 15
click at [1346, 507] on span "Continue" at bounding box center [1322, 510] width 62 height 15
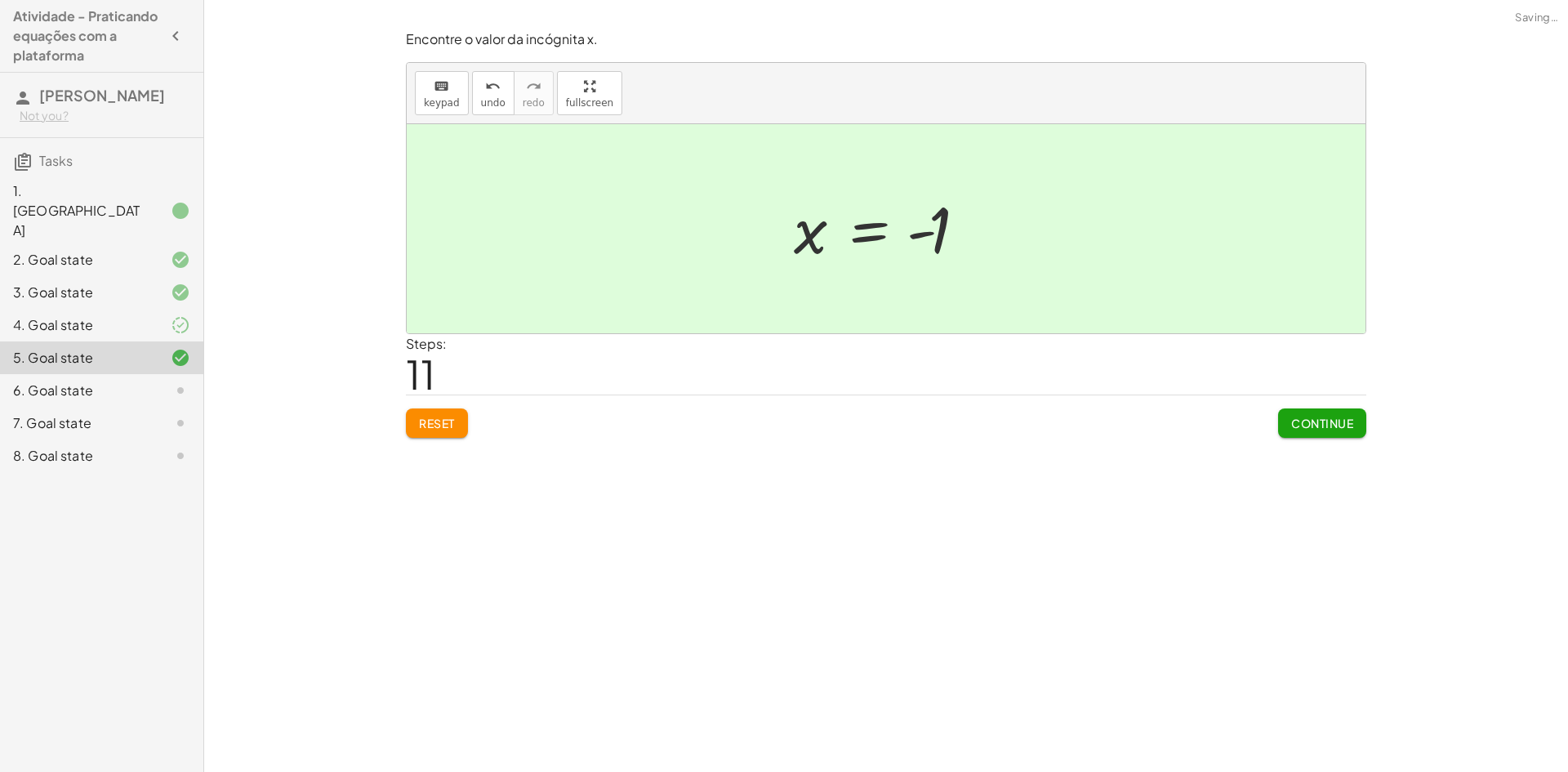
click at [1318, 419] on span "Continue" at bounding box center [1322, 422] width 62 height 15
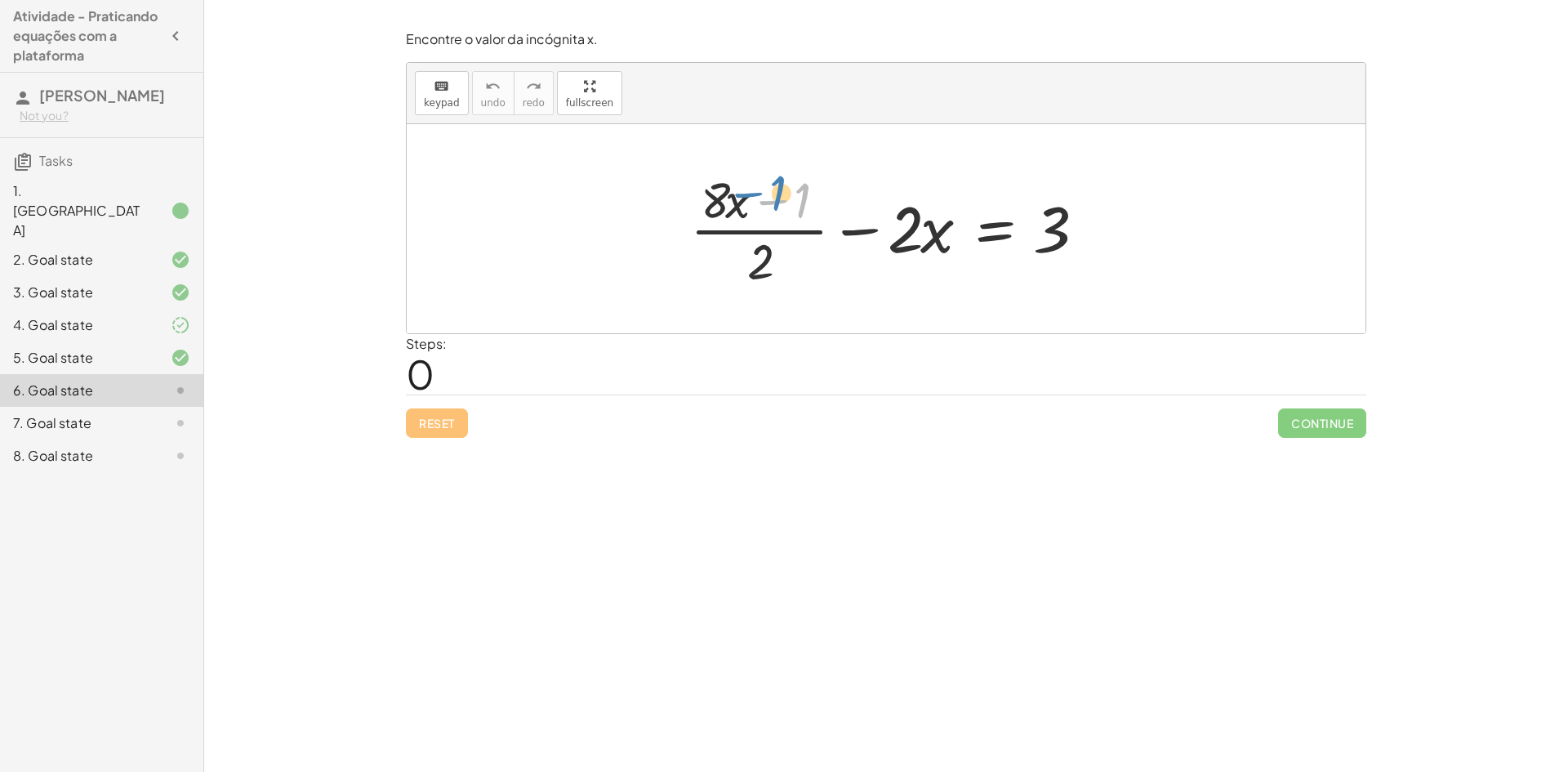
drag, startPoint x: 803, startPoint y: 199, endPoint x: 784, endPoint y: 194, distance: 19.6
click at [784, 194] on div at bounding box center [891, 229] width 420 height 126
drag, startPoint x: 763, startPoint y: 255, endPoint x: 1103, endPoint y: 226, distance: 341.2
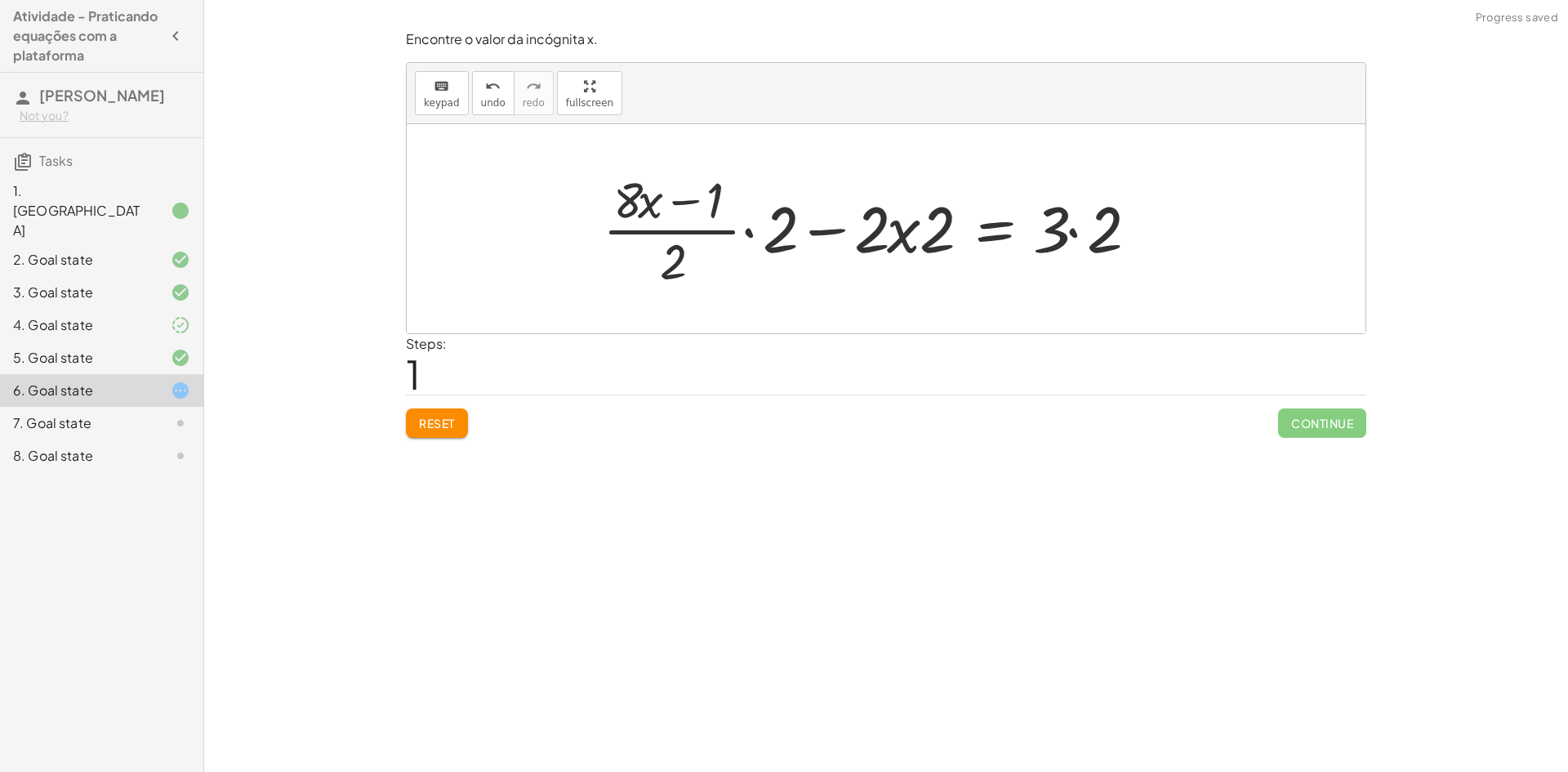
click at [748, 236] on div at bounding box center [875, 229] width 562 height 126
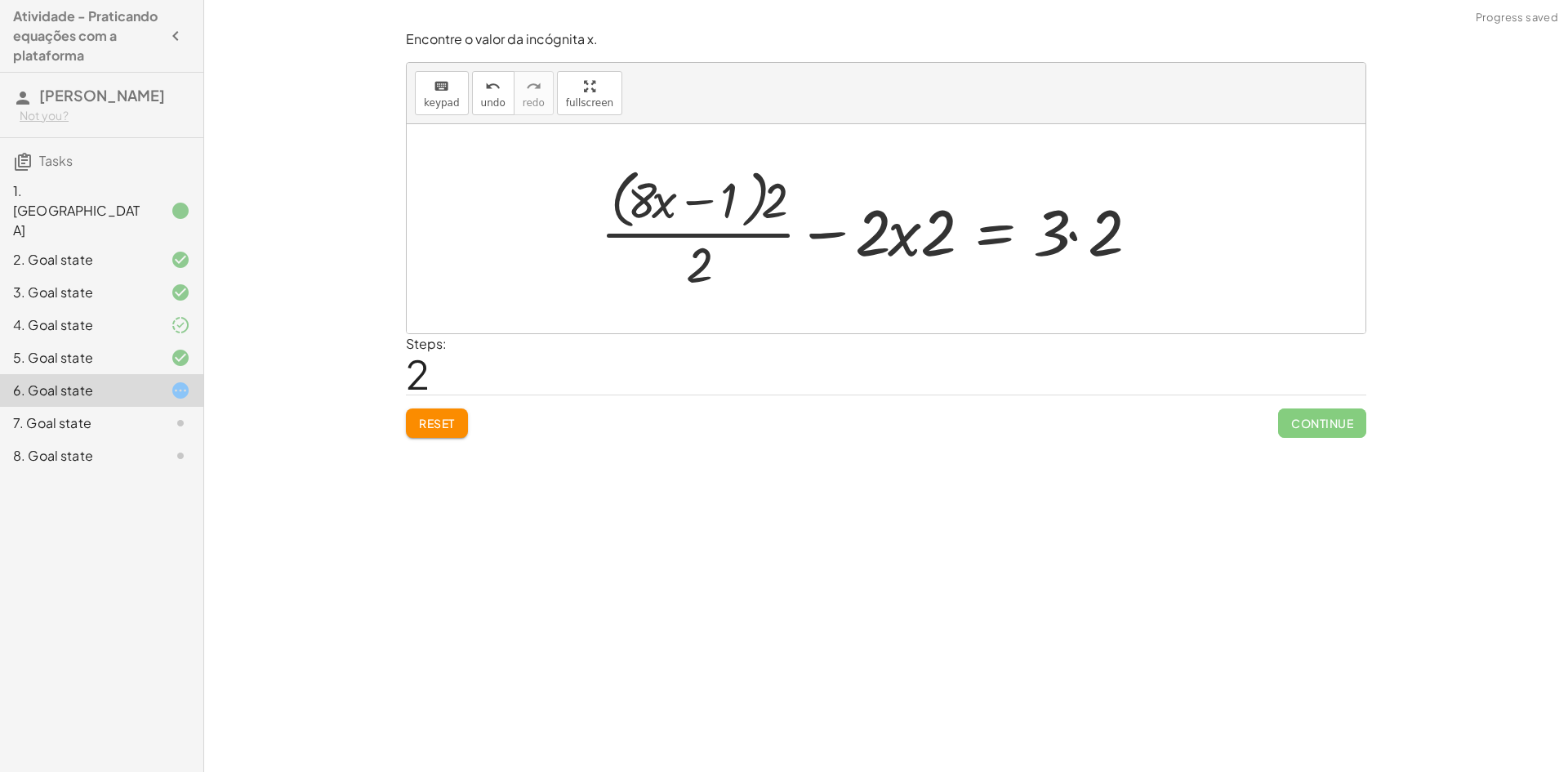
click at [466, 417] on button "Reset" at bounding box center [437, 423] width 62 height 29
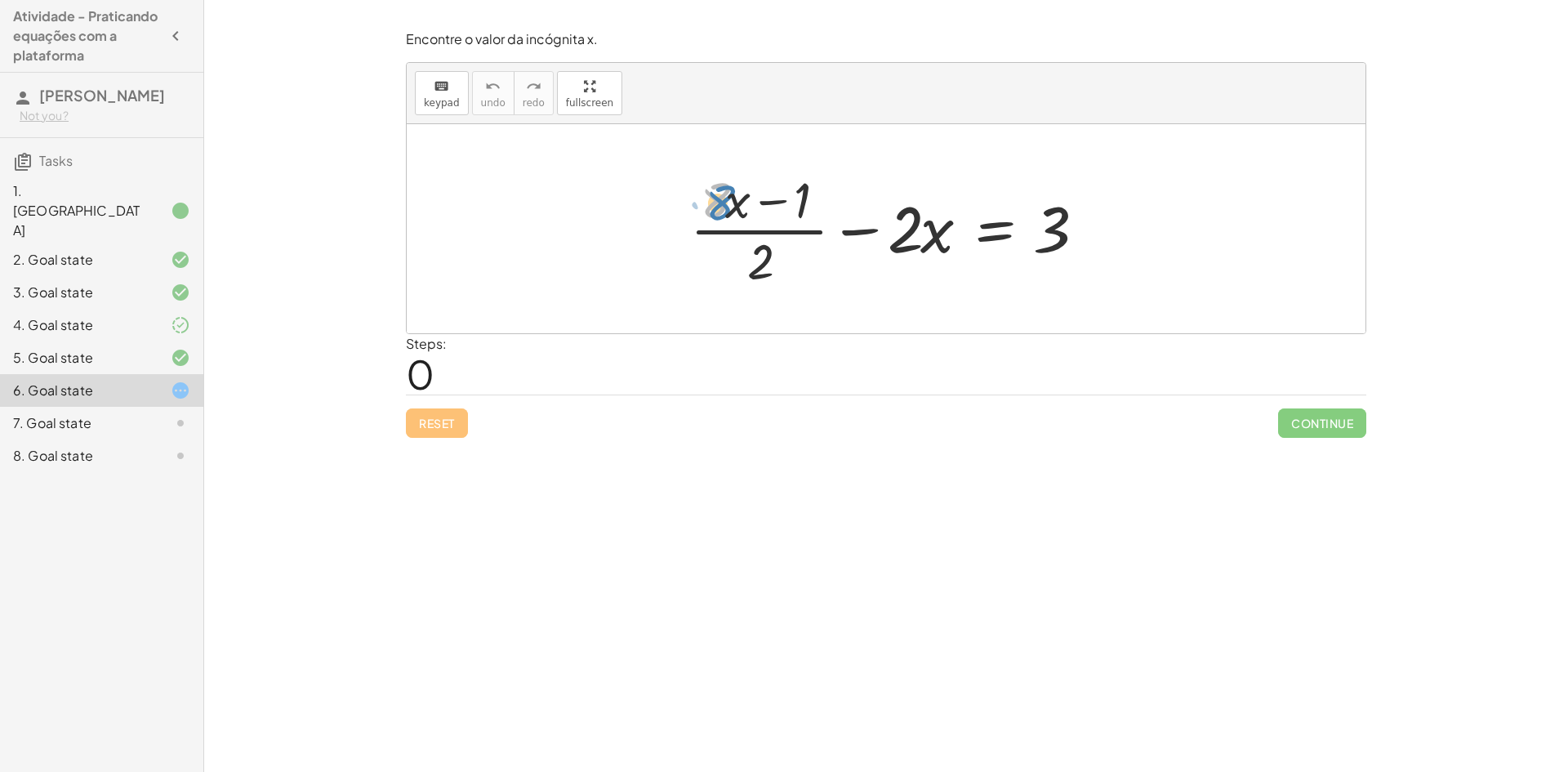
click at [725, 189] on div at bounding box center [891, 229] width 420 height 126
click at [722, 203] on div at bounding box center [891, 229] width 420 height 126
drag, startPoint x: 780, startPoint y: 207, endPoint x: 1047, endPoint y: 240, distance: 269.0
click at [1047, 240] on div at bounding box center [891, 229] width 420 height 126
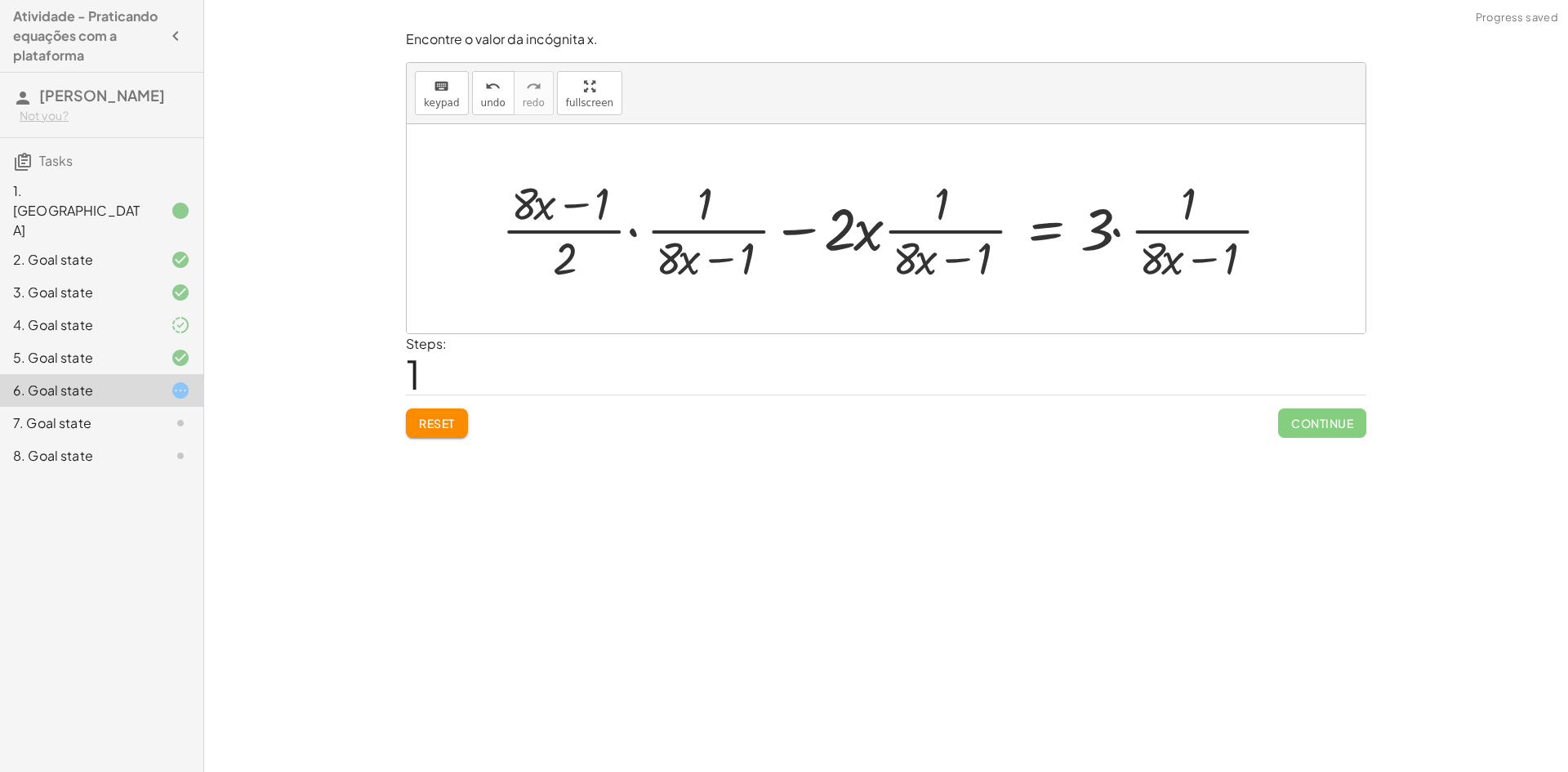
click at [451, 427] on span "Reset" at bounding box center [436, 422] width 36 height 15
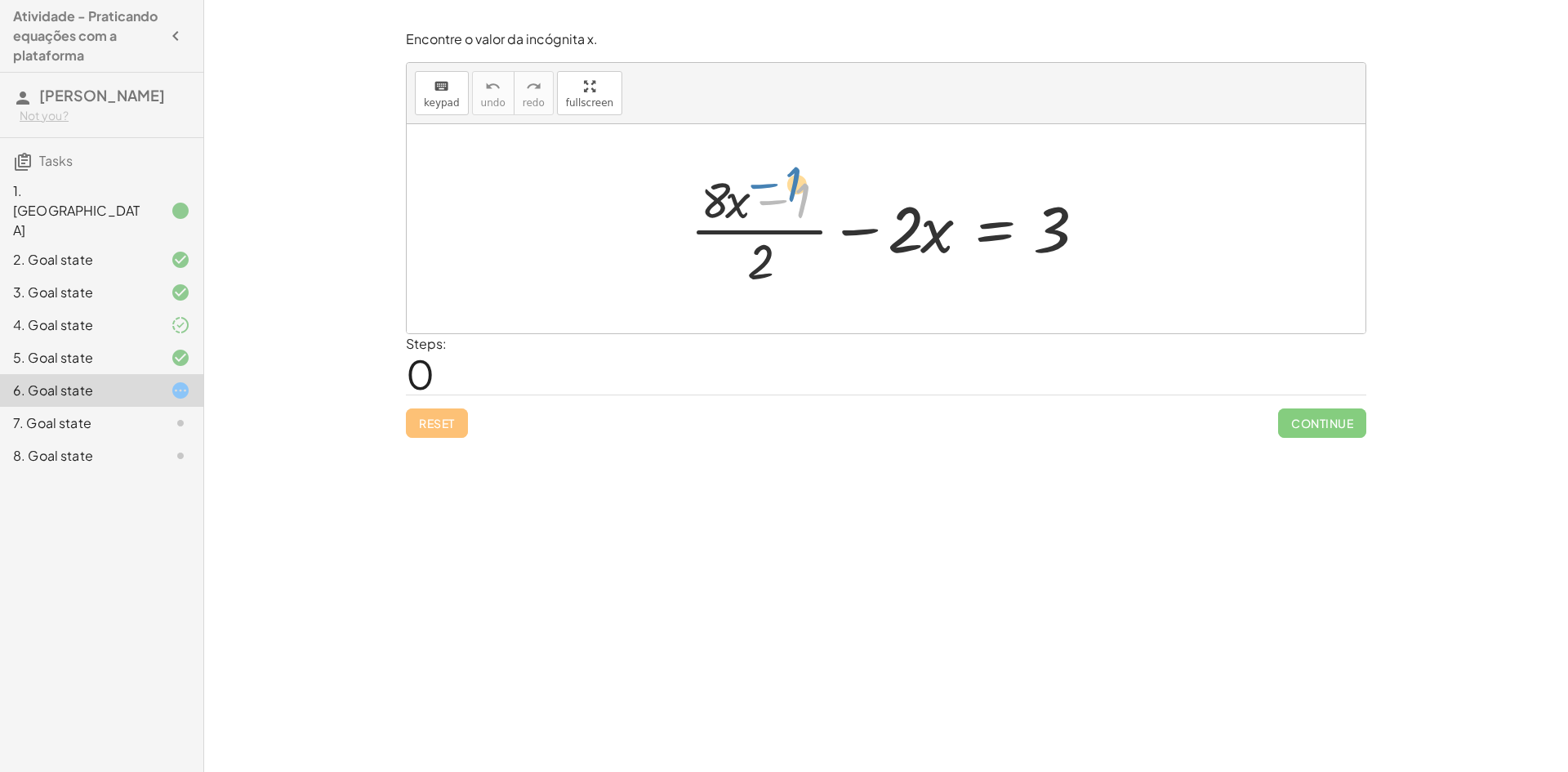
drag, startPoint x: 809, startPoint y: 195, endPoint x: 803, endPoint y: 184, distance: 12.5
click at [802, 179] on div at bounding box center [891, 229] width 420 height 126
click at [762, 260] on div at bounding box center [891, 229] width 420 height 126
click at [761, 228] on div at bounding box center [891, 229] width 420 height 126
drag, startPoint x: 910, startPoint y: 226, endPoint x: 763, endPoint y: 265, distance: 152.1
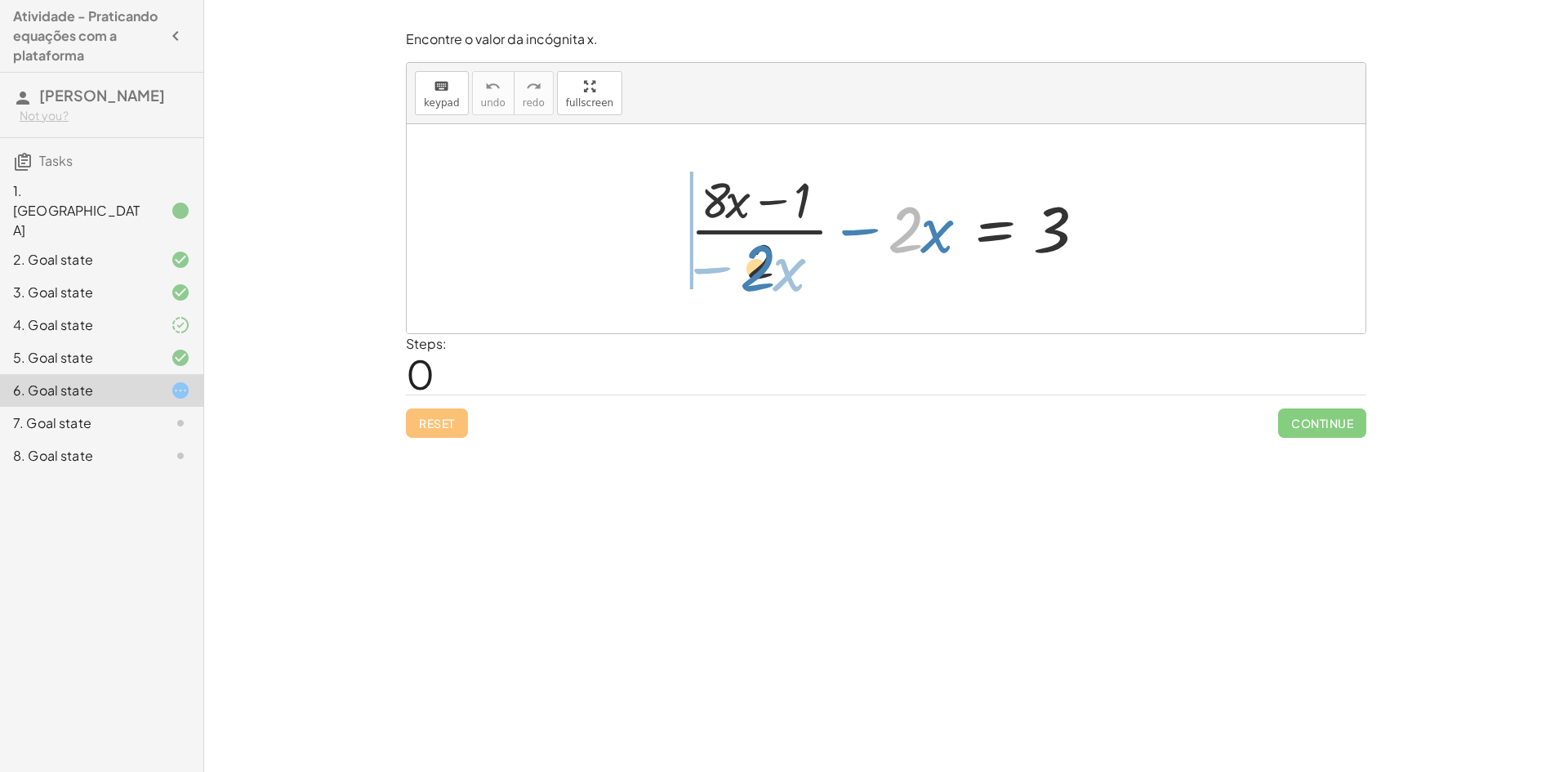
click at [763, 265] on div at bounding box center [891, 229] width 420 height 126
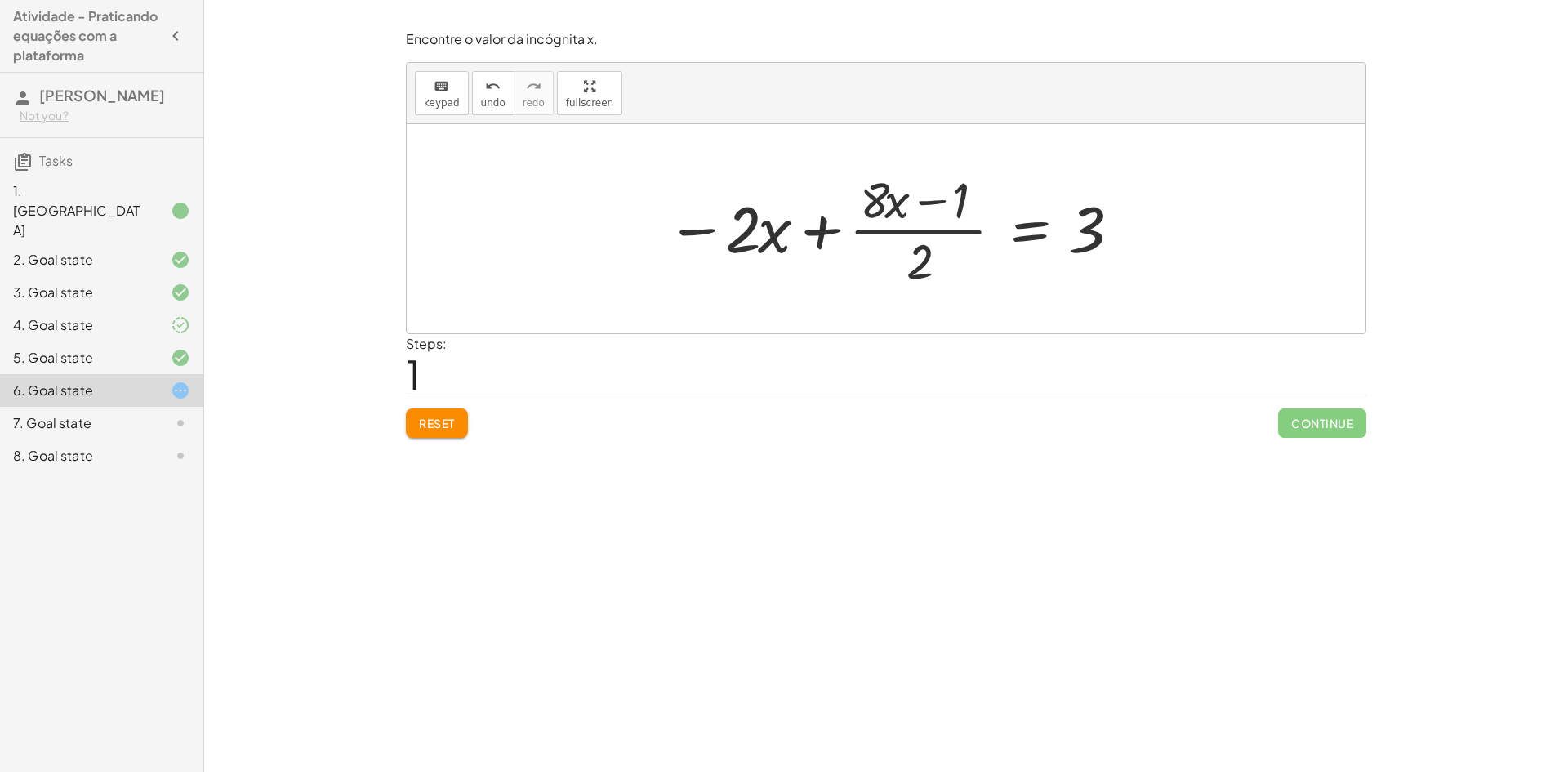
click at [821, 233] on div at bounding box center [892, 229] width 469 height 126
click at [913, 230] on div at bounding box center [892, 229] width 469 height 126
drag, startPoint x: 972, startPoint y: 192, endPoint x: 970, endPoint y: 203, distance: 11.2
click at [970, 203] on div at bounding box center [892, 229] width 469 height 126
click at [971, 203] on div at bounding box center [892, 229] width 469 height 126
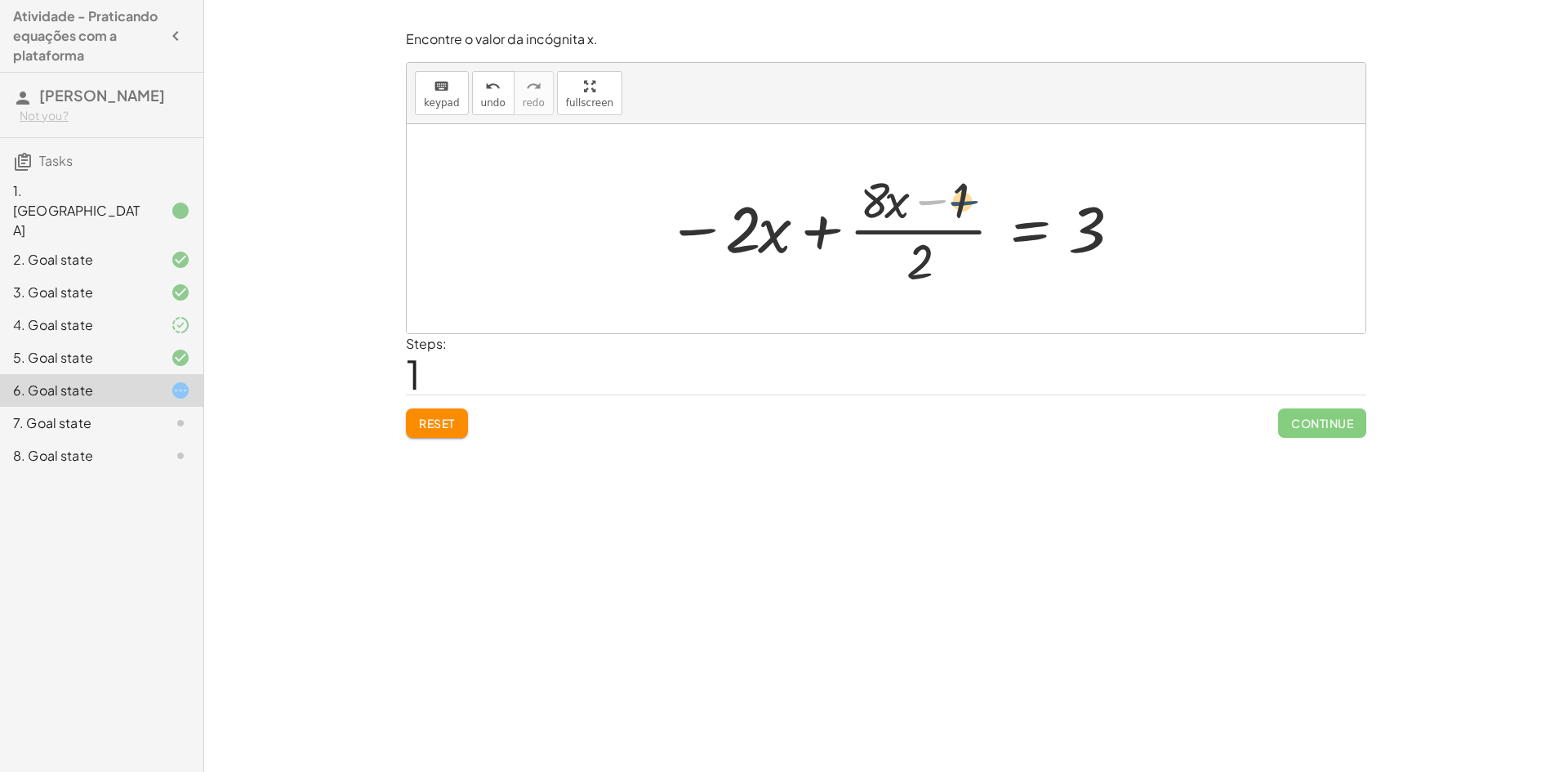
drag, startPoint x: 955, startPoint y: 203, endPoint x: 987, endPoint y: 204, distance: 32.0
click at [987, 204] on div at bounding box center [892, 229] width 469 height 126
drag, startPoint x: 961, startPoint y: 202, endPoint x: 1103, endPoint y: 234, distance: 145.6
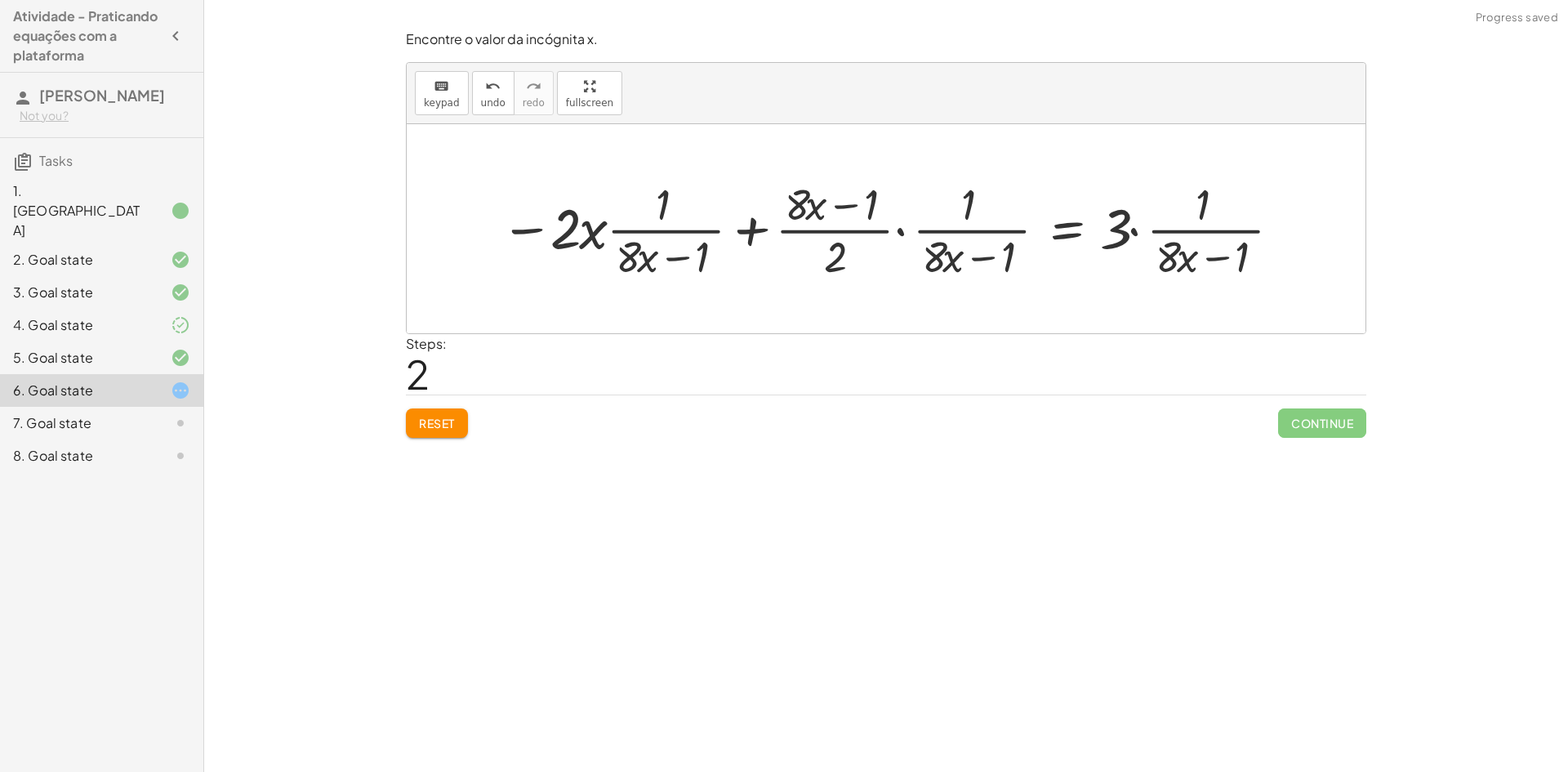
click at [443, 425] on span "Reset" at bounding box center [436, 422] width 36 height 15
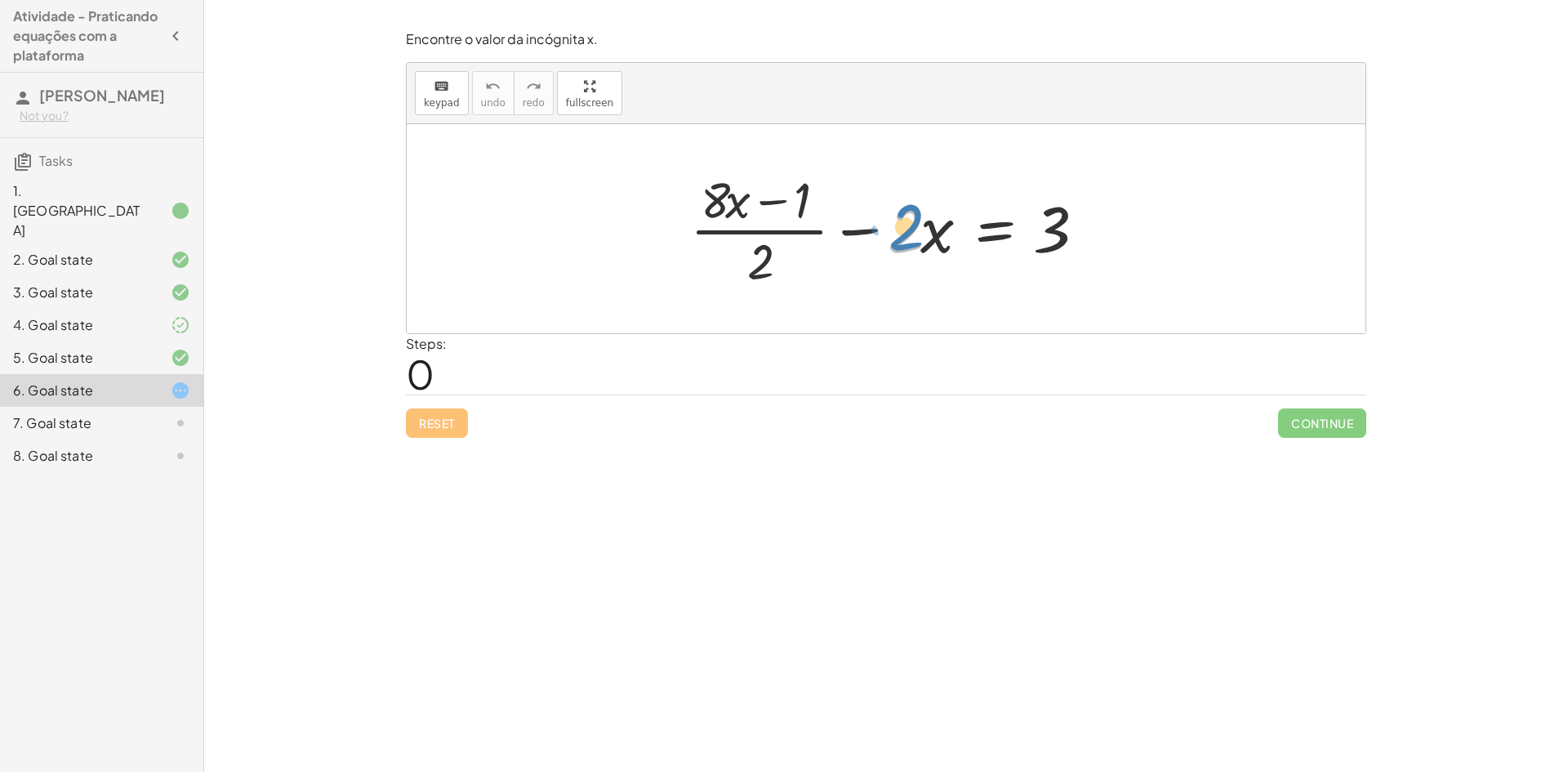
click at [902, 223] on div at bounding box center [891, 229] width 420 height 126
drag, startPoint x: 931, startPoint y: 226, endPoint x: 1182, endPoint y: 225, distance: 251.0
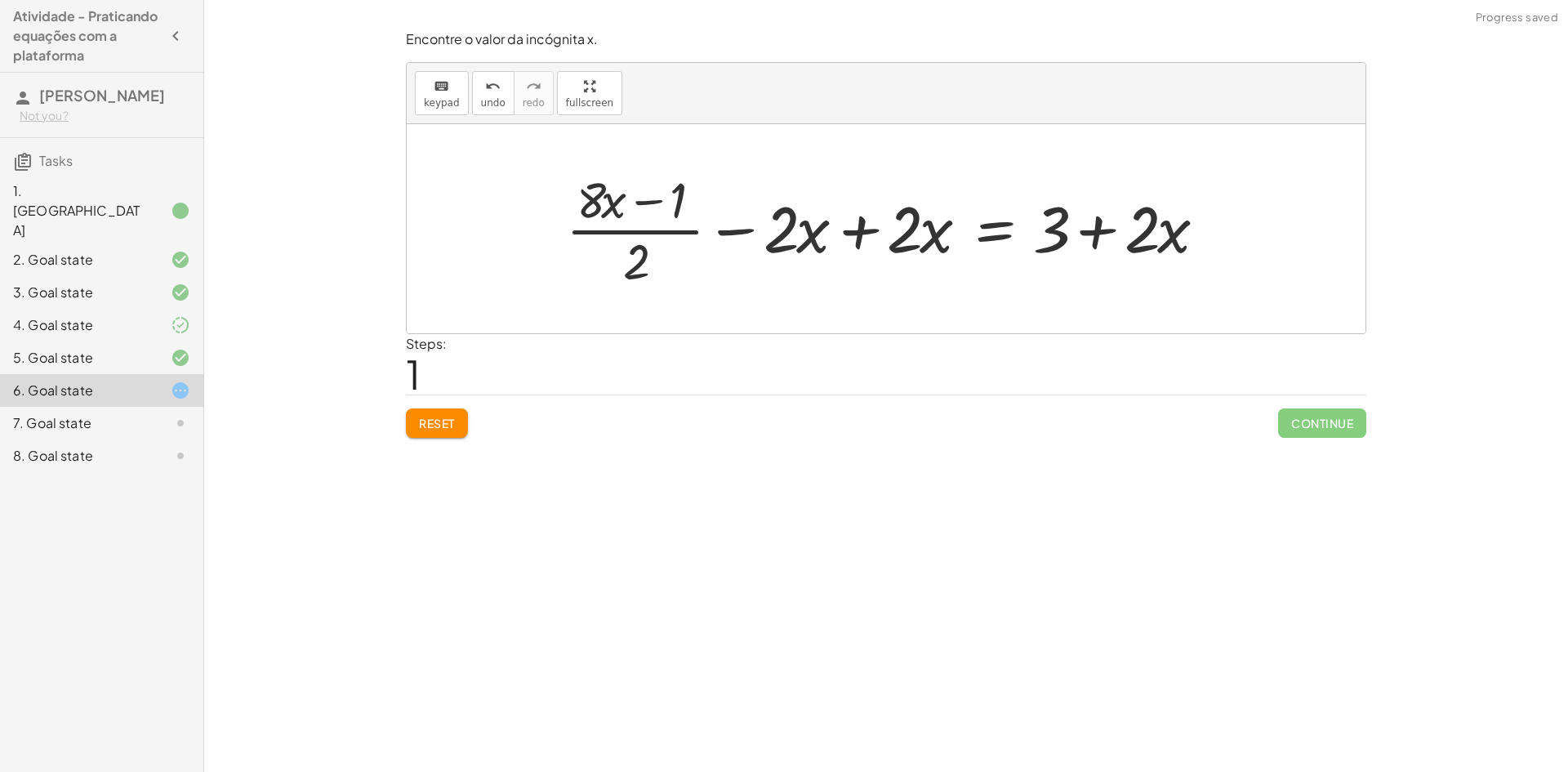
click at [861, 234] on div at bounding box center [891, 229] width 669 height 126
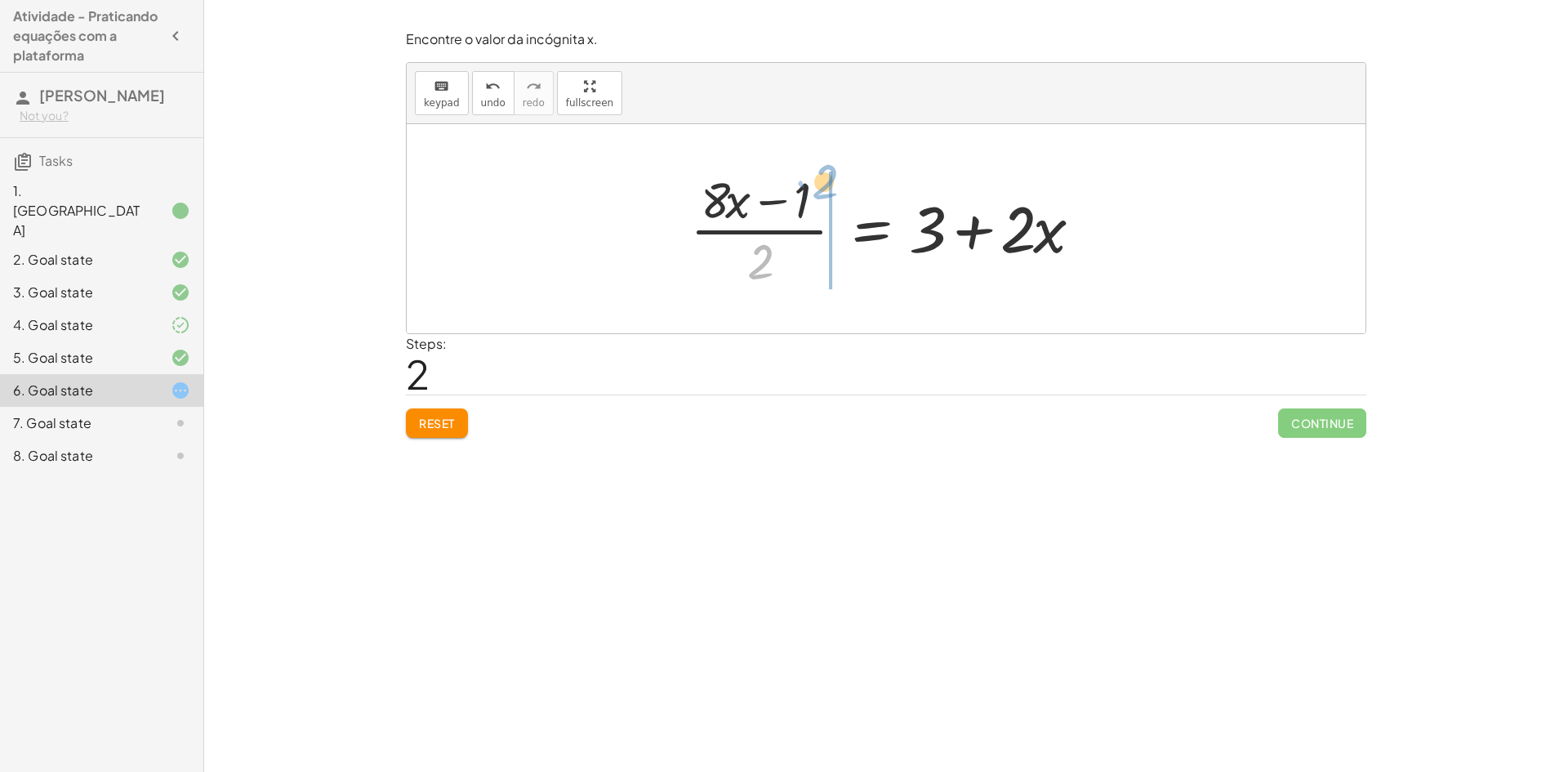
drag, startPoint x: 773, startPoint y: 254, endPoint x: 832, endPoint y: 175, distance: 98.6
click at [832, 175] on div at bounding box center [891, 229] width 420 height 126
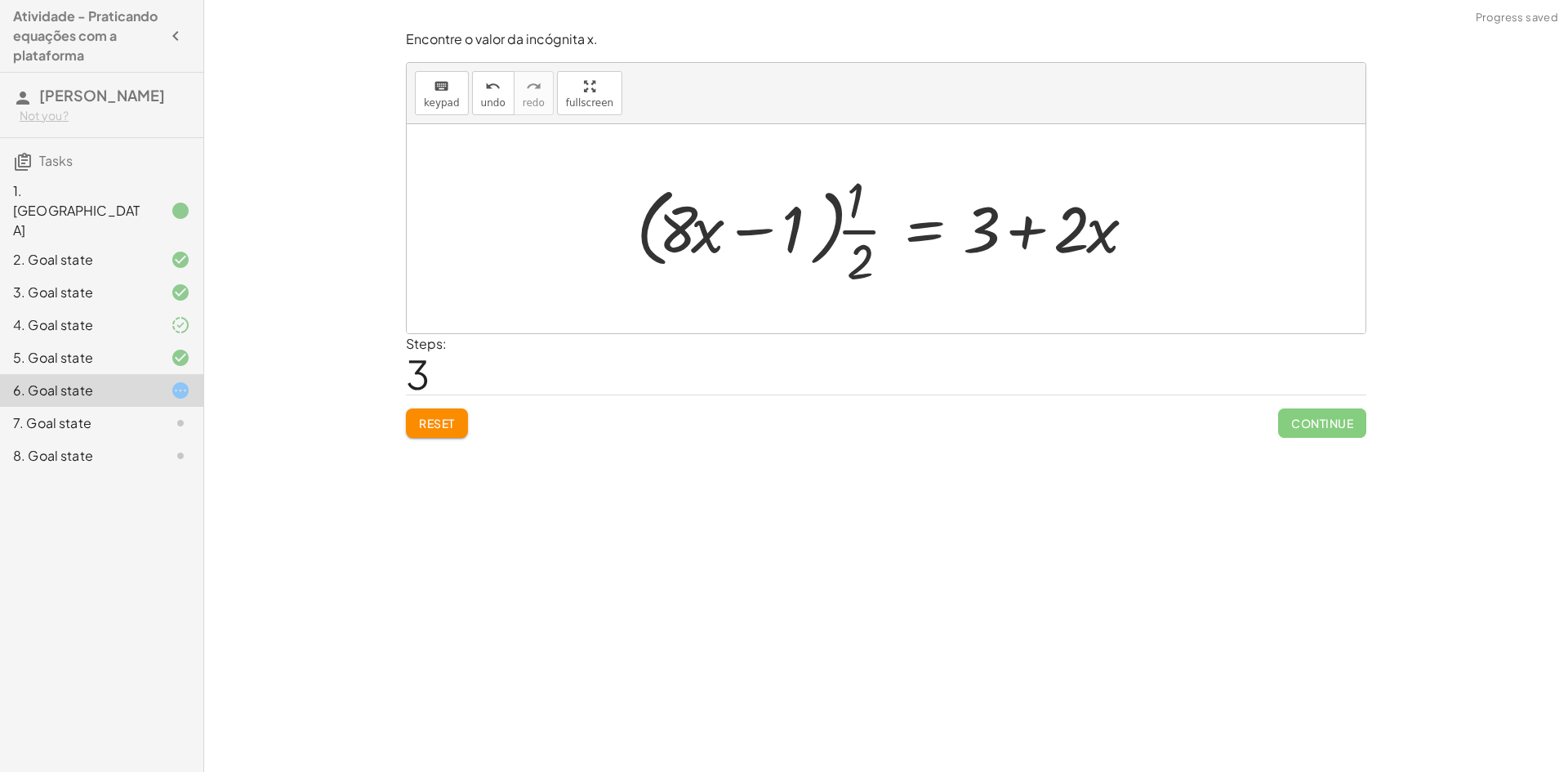
click at [856, 231] on div at bounding box center [891, 229] width 527 height 126
click at [820, 231] on div at bounding box center [891, 229] width 527 height 126
click at [833, 229] on div at bounding box center [891, 229] width 527 height 126
click at [837, 224] on div at bounding box center [891, 229] width 527 height 126
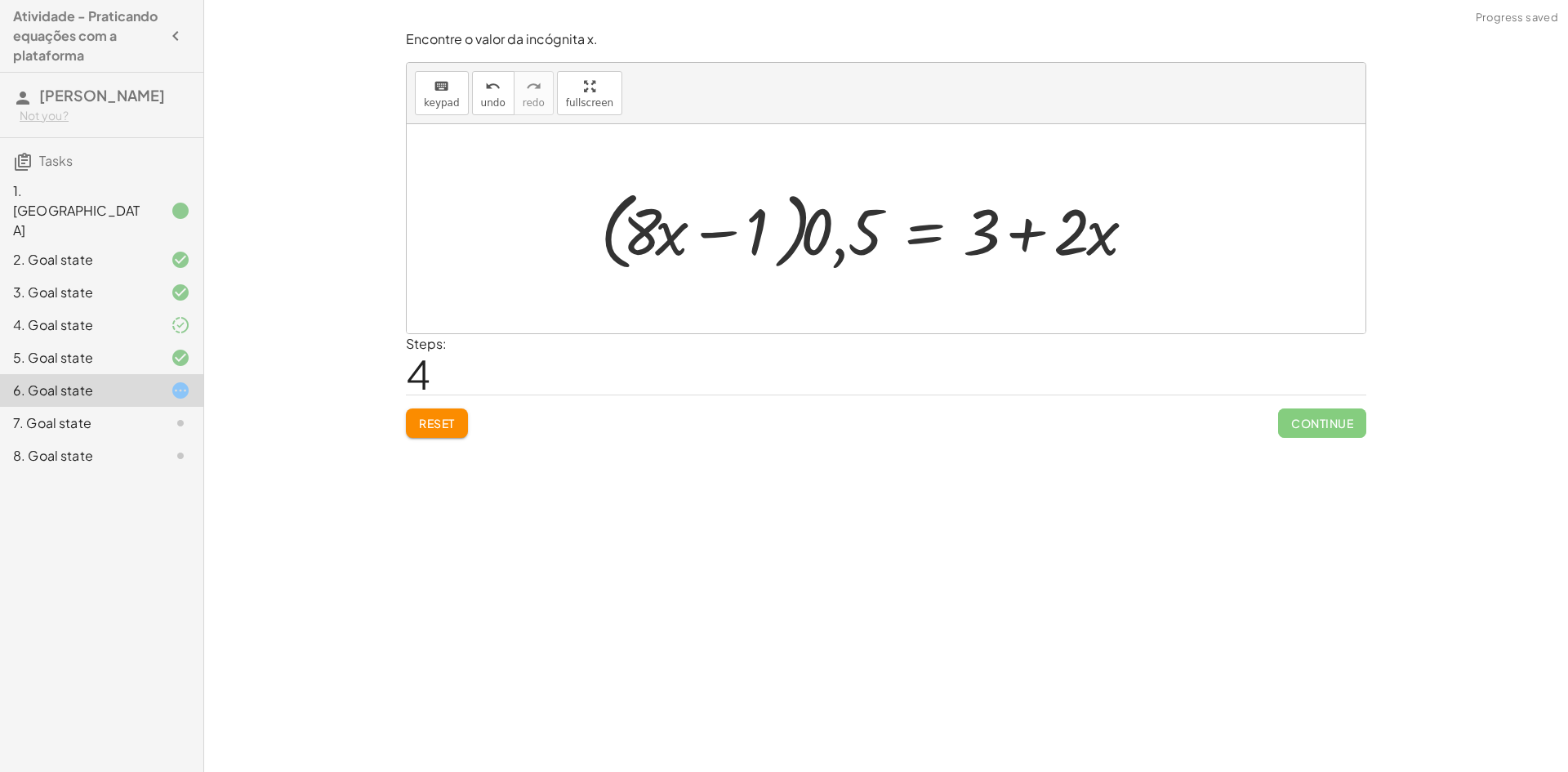
drag, startPoint x: 441, startPoint y: 404, endPoint x: 518, endPoint y: 441, distance: 85.4
click at [0, 0] on div "Encontre o valor da incógnita x. keyboard keypad undo undo redo redo fullscreen…" at bounding box center [0, 0] width 0 height 0
click at [466, 432] on button "Reset" at bounding box center [437, 423] width 62 height 29
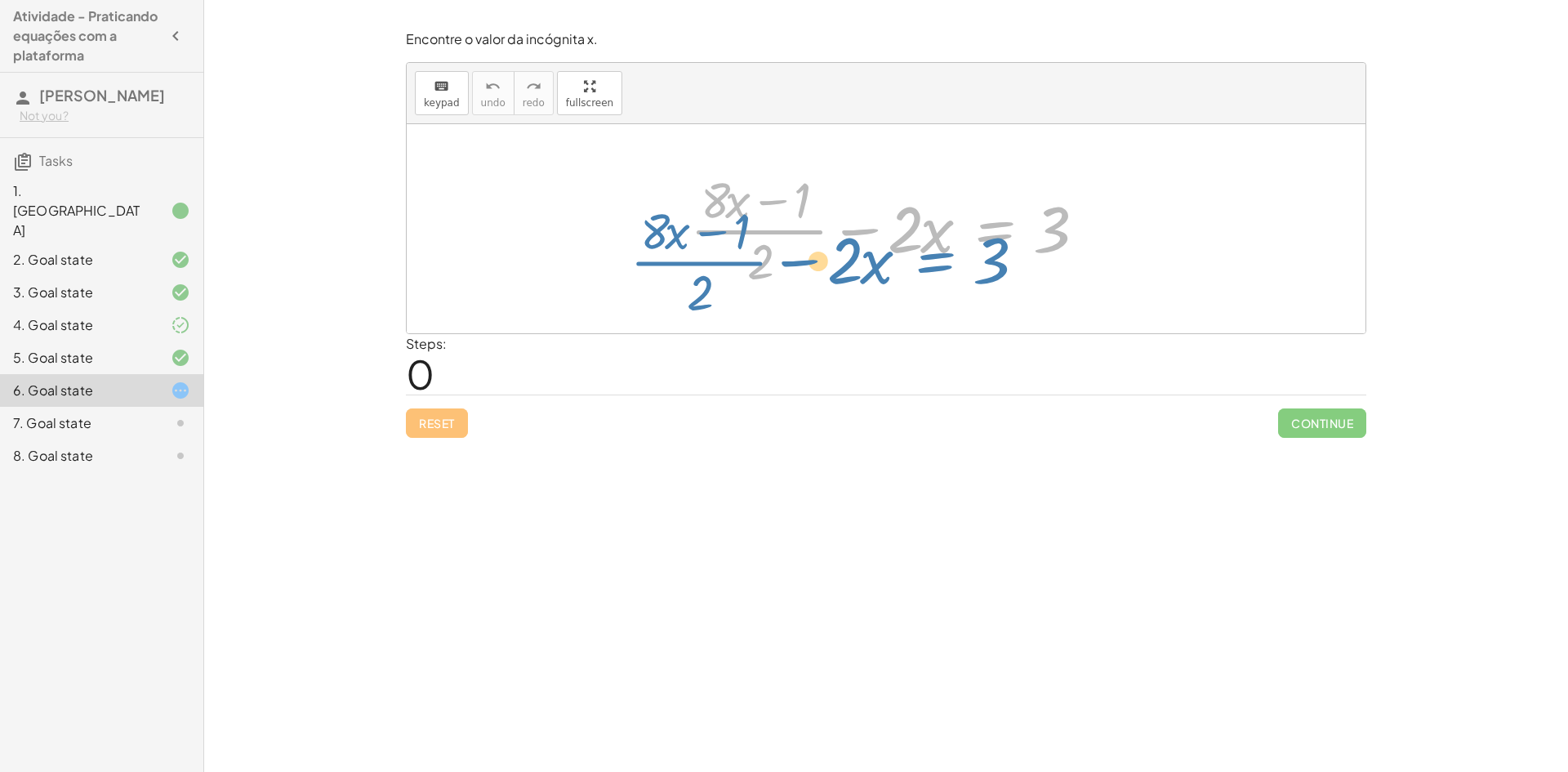
drag, startPoint x: 1000, startPoint y: 238, endPoint x: 960, endPoint y: 236, distance: 40.0
click at [959, 236] on div at bounding box center [891, 229] width 420 height 126
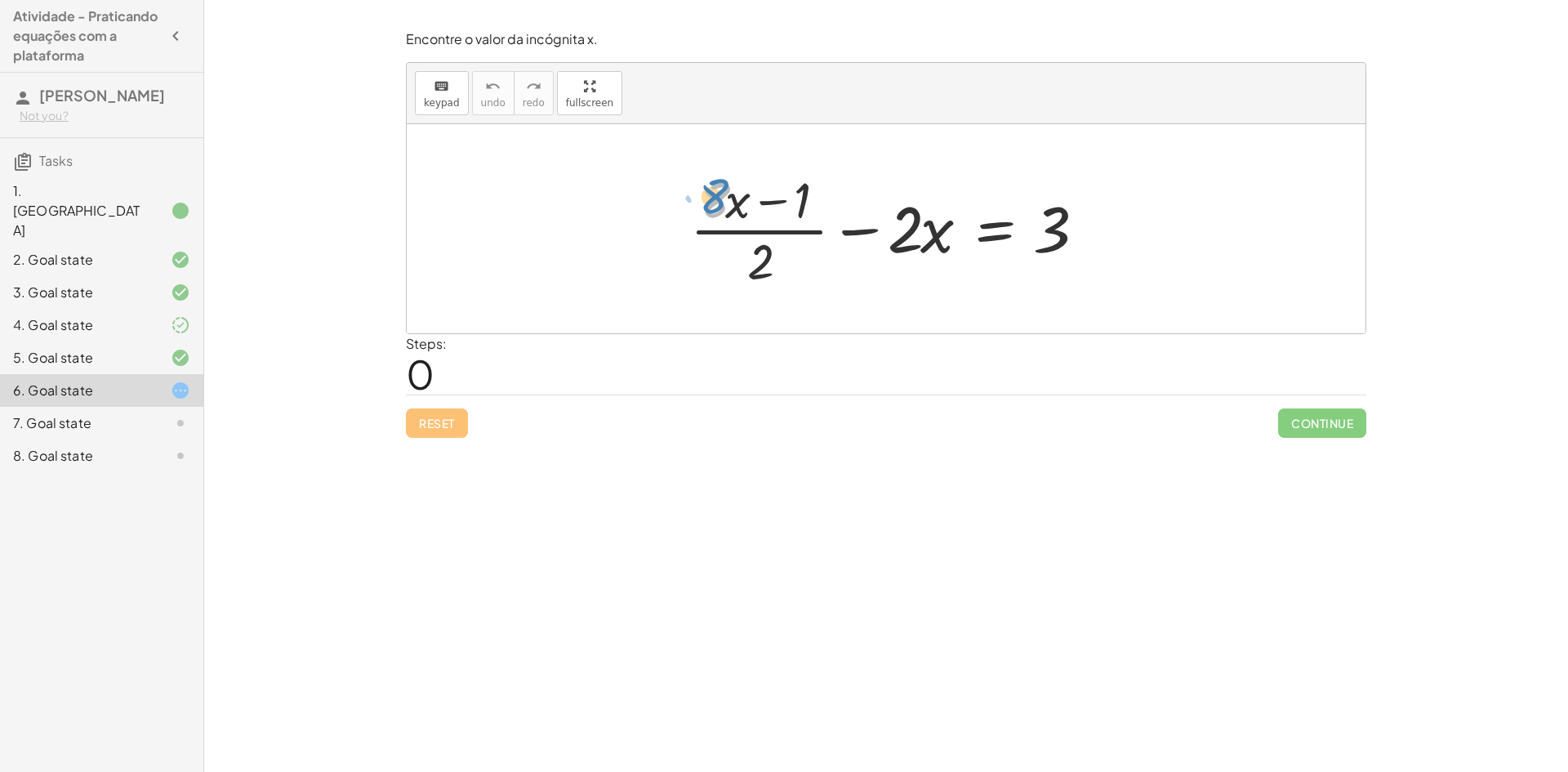
click at [708, 201] on div at bounding box center [891, 229] width 420 height 126
drag, startPoint x: 732, startPoint y: 203, endPoint x: 743, endPoint y: 203, distance: 11.0
click at [743, 203] on div at bounding box center [891, 229] width 420 height 126
click at [775, 196] on div at bounding box center [891, 229] width 420 height 126
drag, startPoint x: 768, startPoint y: 254, endPoint x: 1097, endPoint y: 215, distance: 331.3
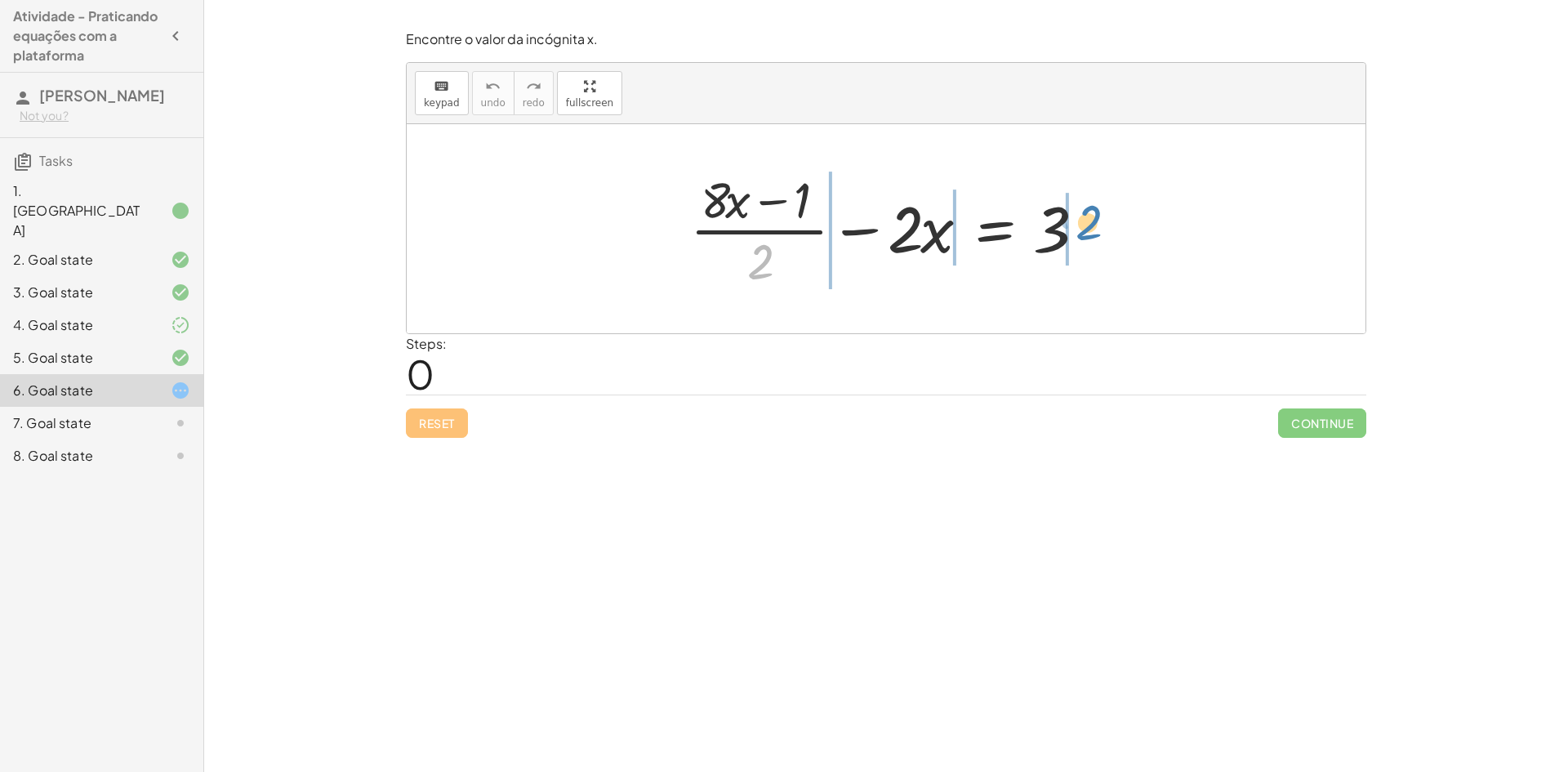
click at [1097, 215] on div at bounding box center [891, 229] width 420 height 126
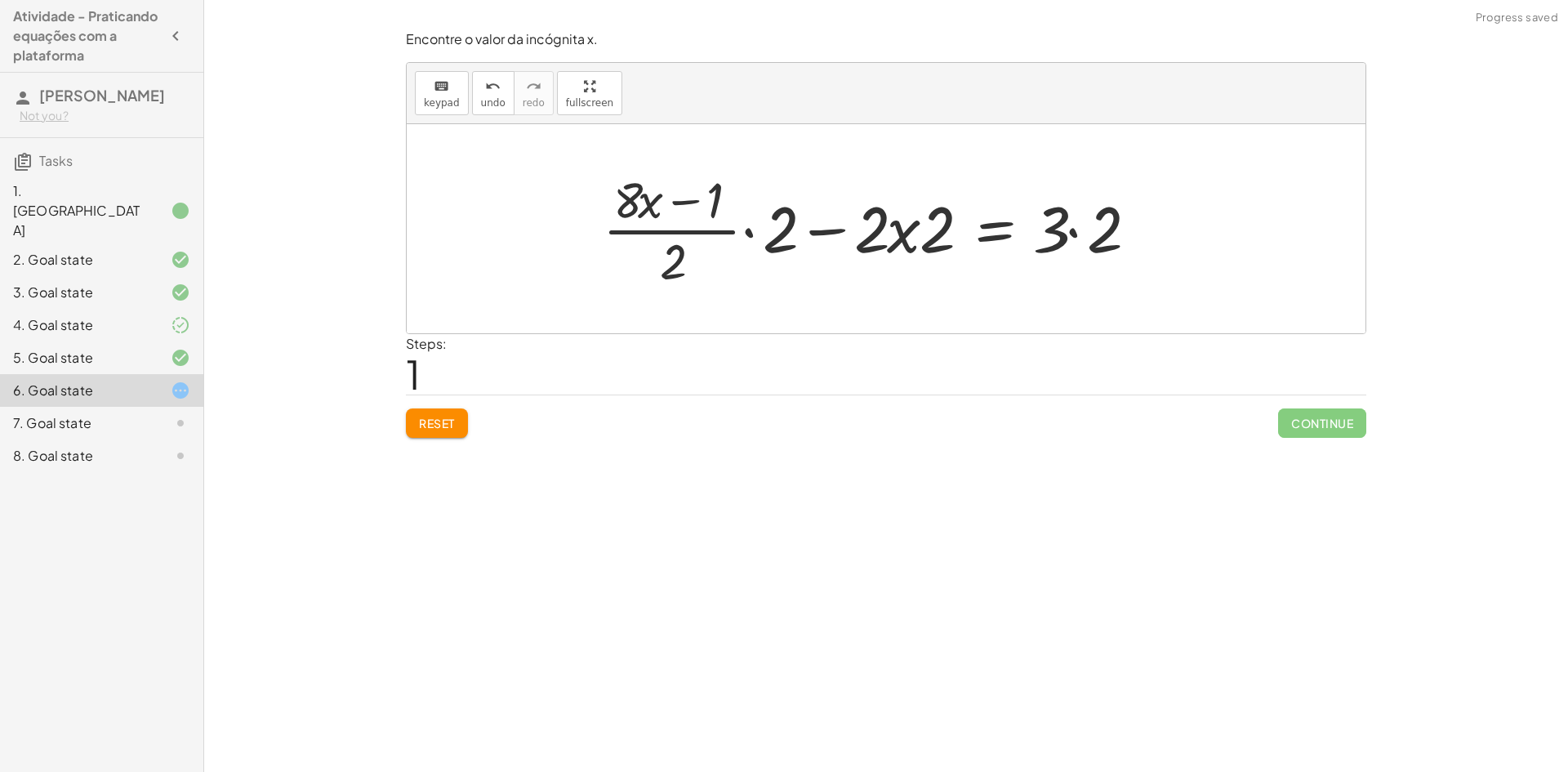
click at [751, 230] on div at bounding box center [875, 229] width 562 height 126
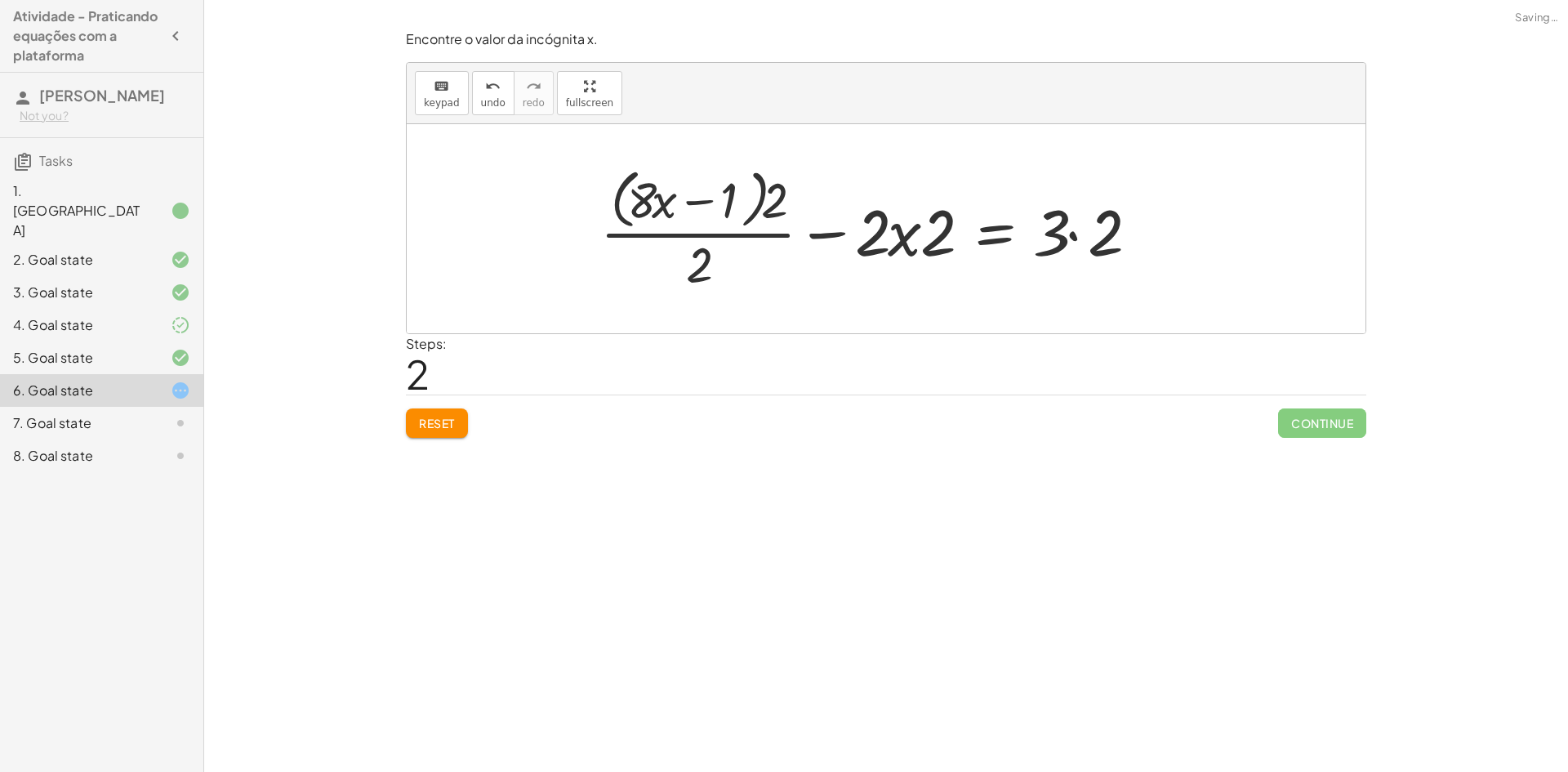
click at [755, 208] on div at bounding box center [875, 228] width 565 height 133
click at [710, 268] on div at bounding box center [875, 228] width 565 height 133
drag, startPoint x: 779, startPoint y: 192, endPoint x: 738, endPoint y: 200, distance: 41.8
click at [738, 200] on div at bounding box center [875, 228] width 565 height 133
click at [751, 206] on div at bounding box center [870, 229] width 573 height 126
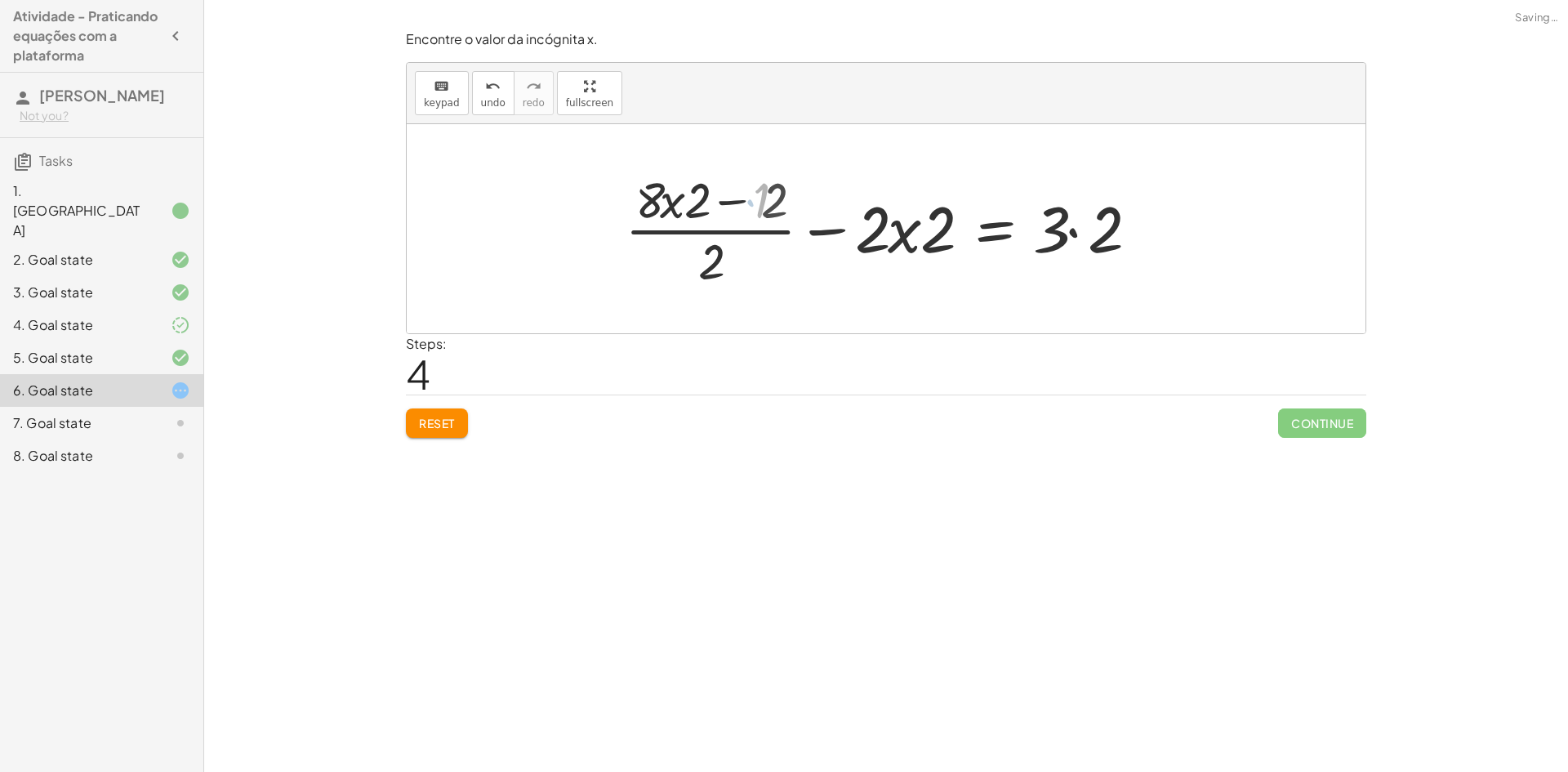
click at [693, 205] on div at bounding box center [890, 229] width 532 height 126
click at [691, 201] on div at bounding box center [892, 229] width 532 height 126
click at [681, 207] on div at bounding box center [892, 229] width 532 height 126
click at [728, 203] on div at bounding box center [892, 229] width 532 height 126
click at [732, 203] on div at bounding box center [892, 229] width 532 height 126
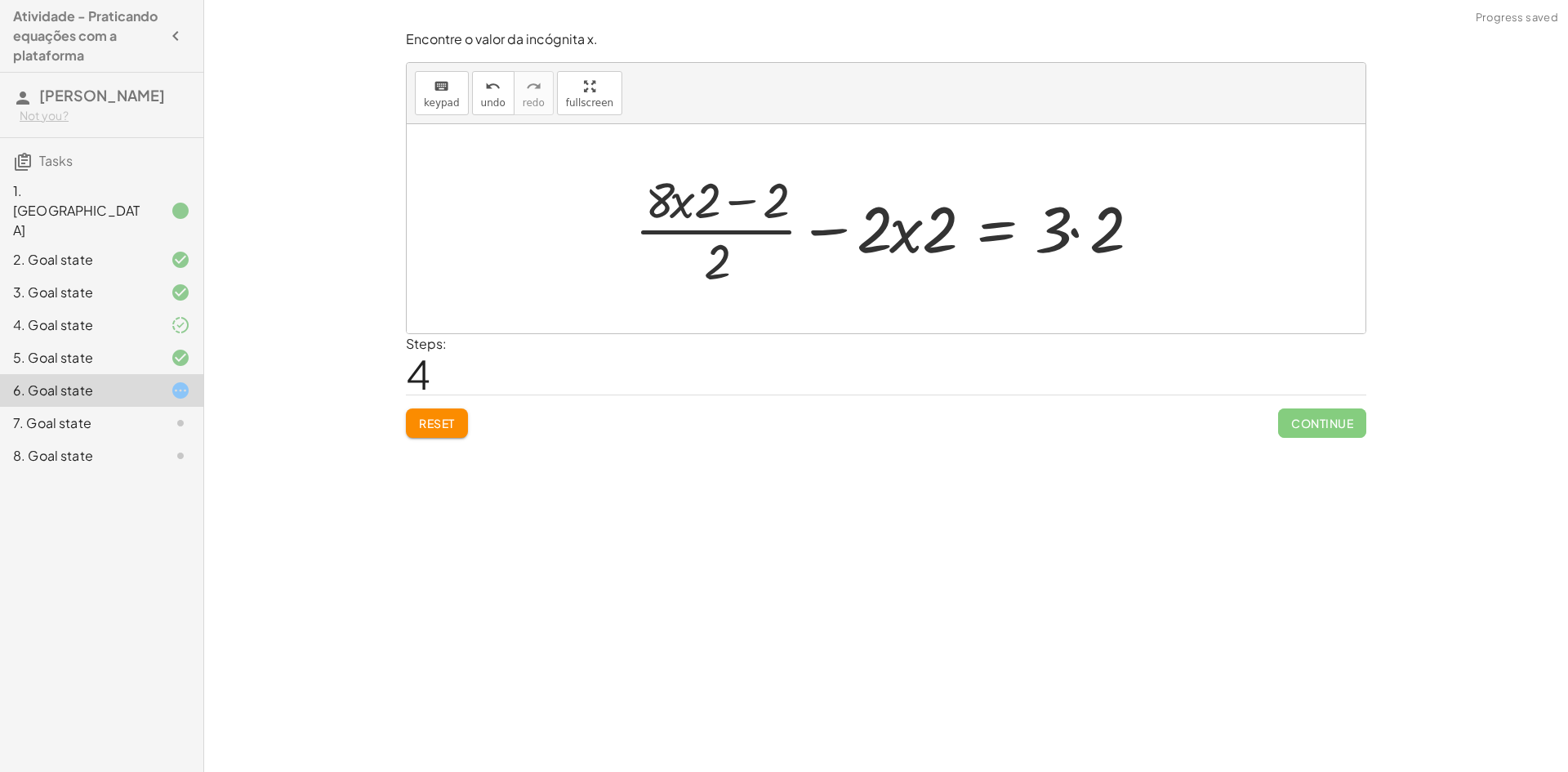
click at [911, 223] on div at bounding box center [892, 229] width 532 height 126
click at [873, 240] on div at bounding box center [892, 229] width 532 height 126
click at [927, 235] on div at bounding box center [892, 229] width 532 height 126
click at [918, 235] on div at bounding box center [892, 229] width 532 height 126
click at [446, 424] on span "Reset" at bounding box center [436, 422] width 36 height 15
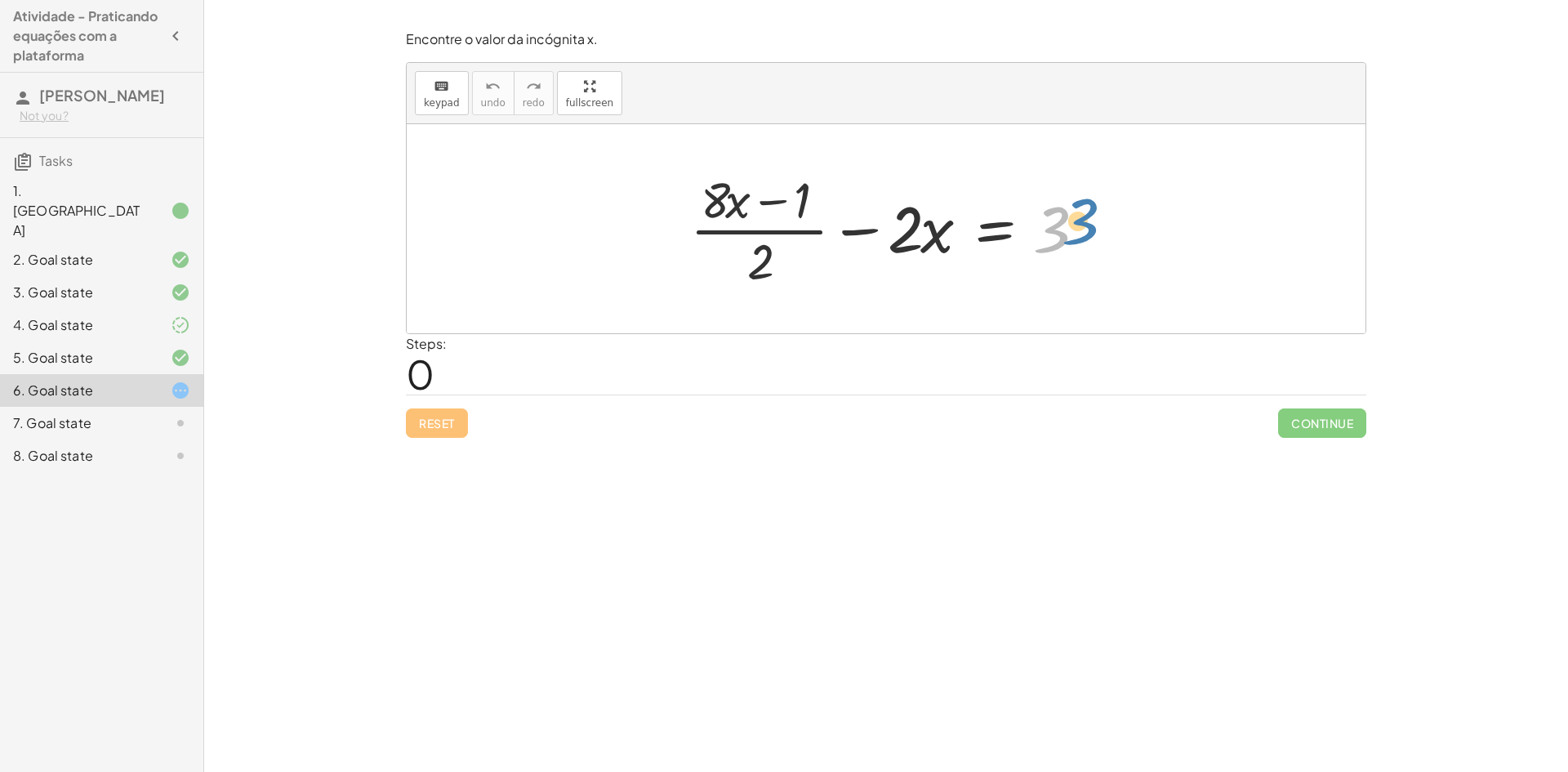
drag, startPoint x: 1059, startPoint y: 225, endPoint x: 1081, endPoint y: 217, distance: 23.4
click at [1081, 217] on div at bounding box center [891, 229] width 420 height 126
drag, startPoint x: 941, startPoint y: 234, endPoint x: 962, endPoint y: 228, distance: 21.8
click at [962, 228] on div at bounding box center [891, 229] width 420 height 126
click at [921, 229] on div at bounding box center [891, 229] width 420 height 126
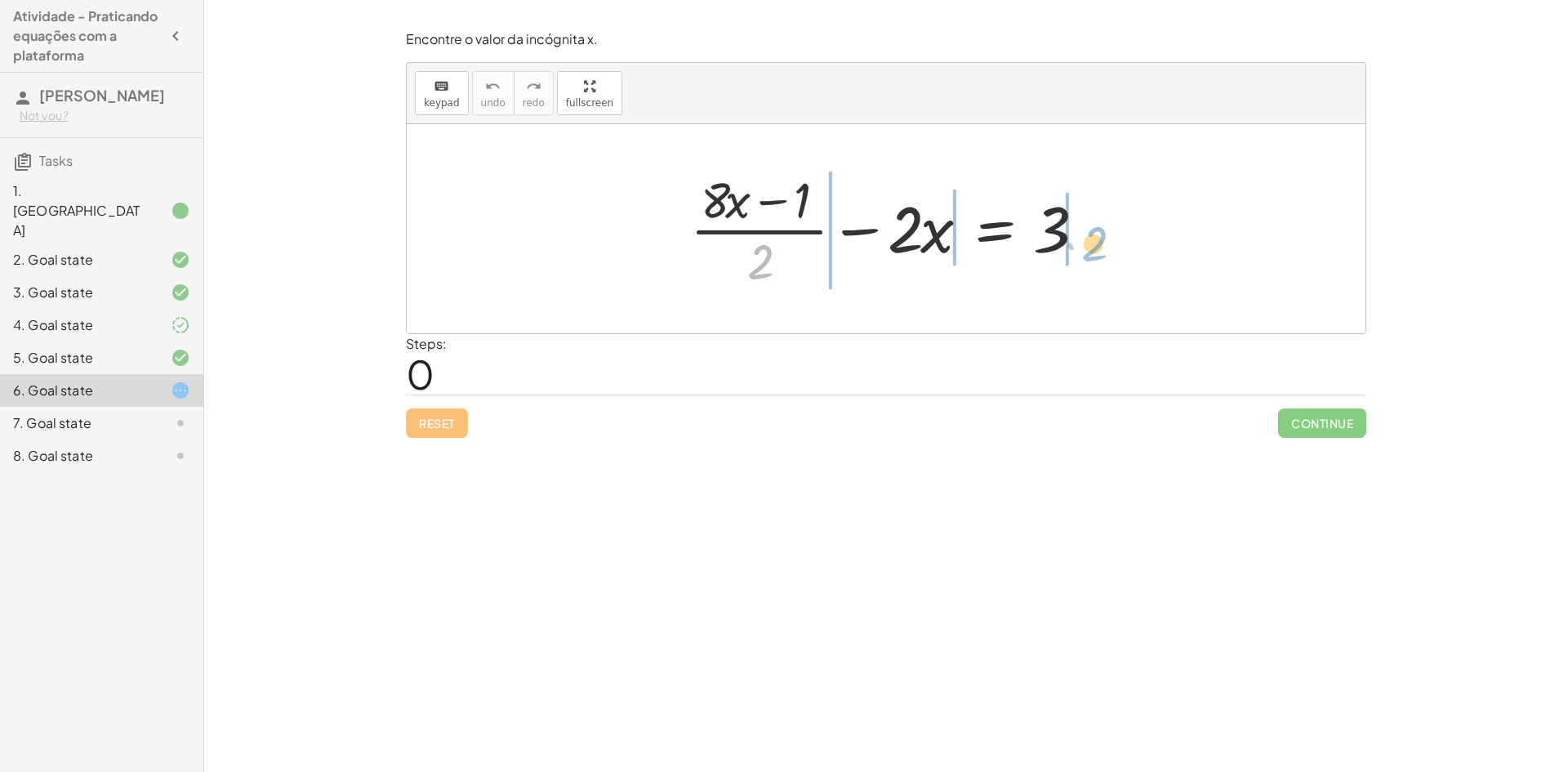
drag, startPoint x: 764, startPoint y: 258, endPoint x: 1097, endPoint y: 240, distance: 333.5
click at [1097, 240] on div at bounding box center [891, 229] width 420 height 126
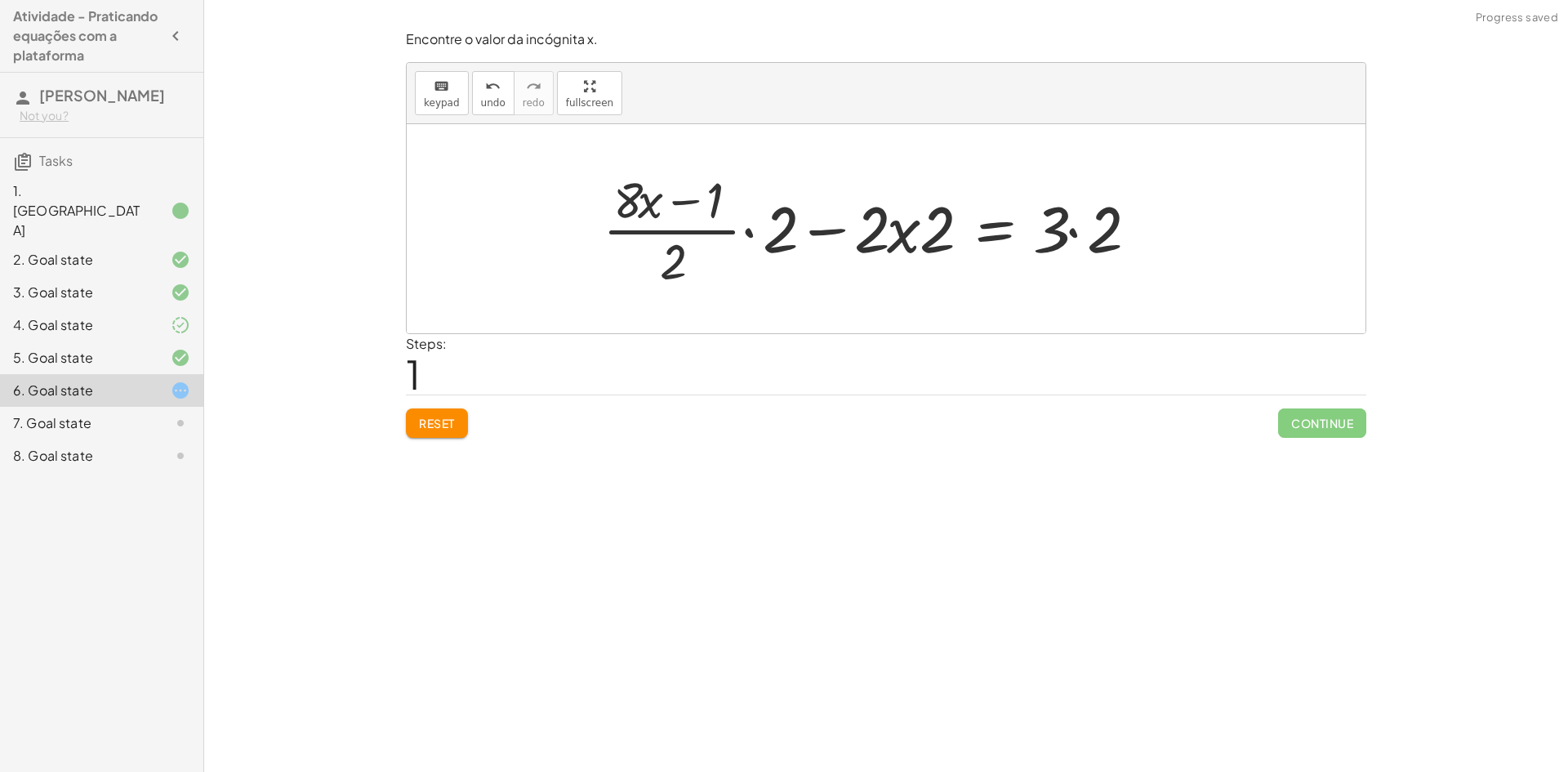
click at [1078, 239] on div at bounding box center [875, 229] width 562 height 126
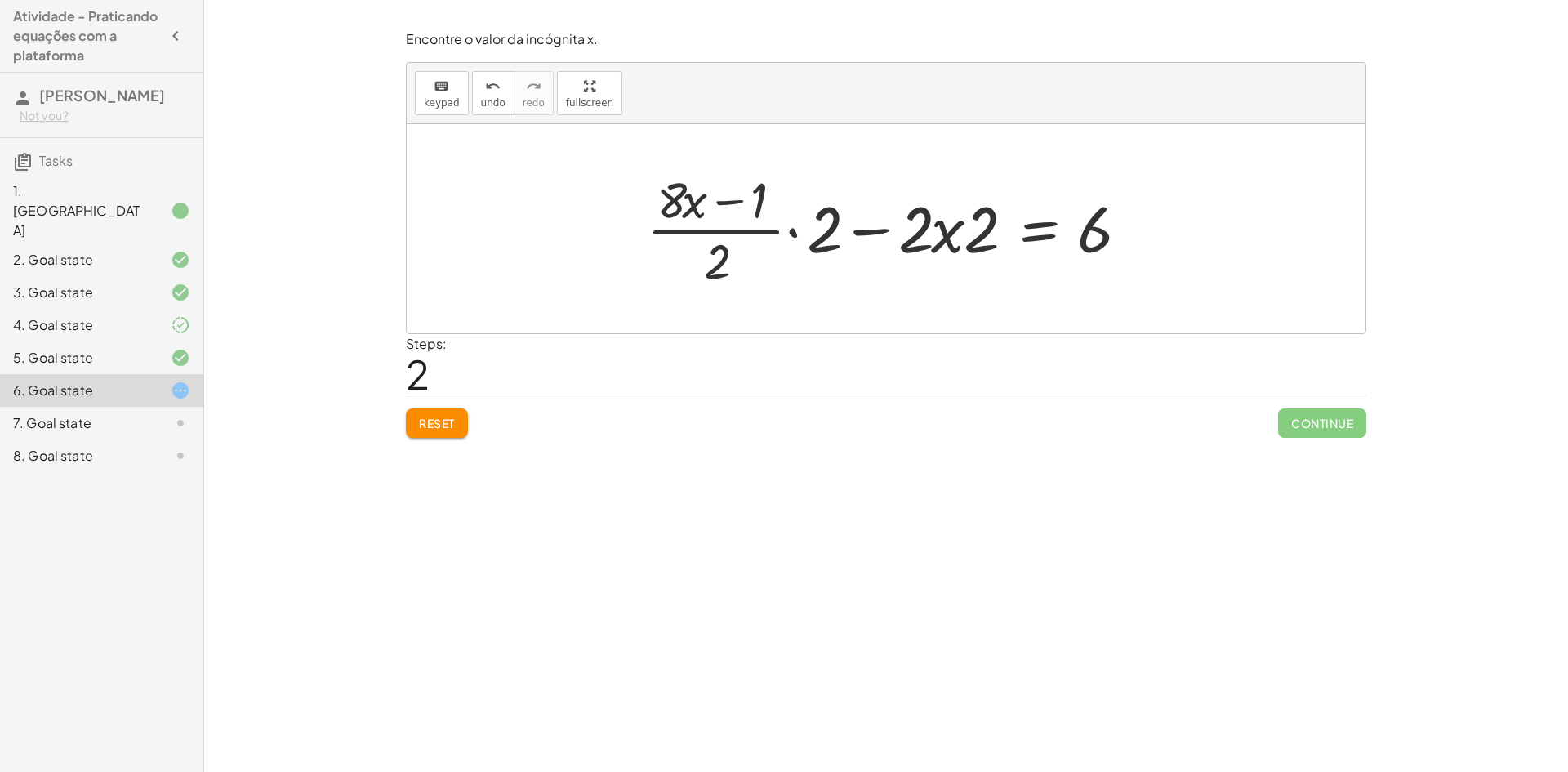
click at [458, 419] on button "Reset" at bounding box center [437, 423] width 62 height 29
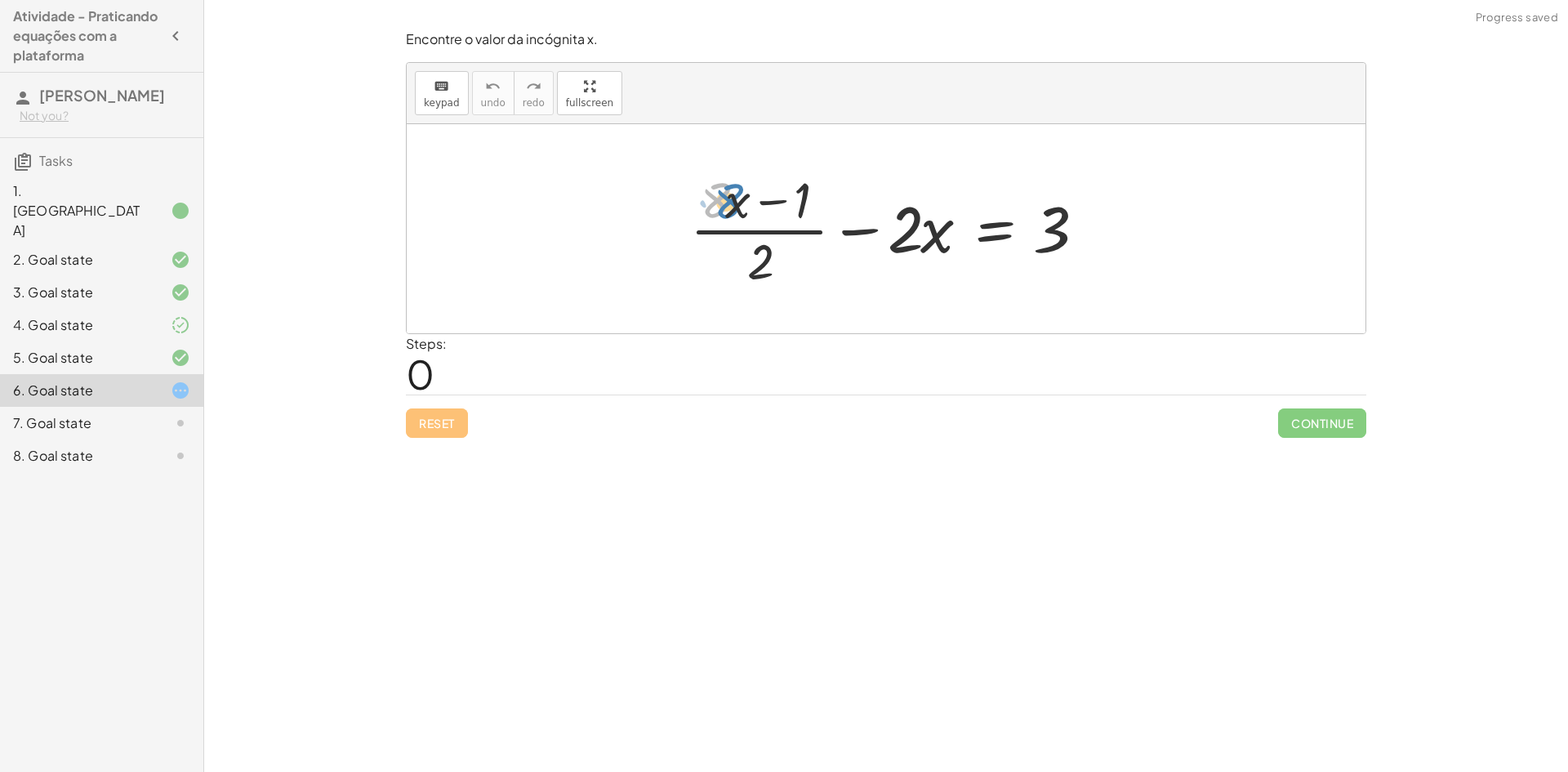
drag, startPoint x: 722, startPoint y: 208, endPoint x: 715, endPoint y: 199, distance: 11.4
click at [715, 199] on div at bounding box center [891, 229] width 420 height 126
drag, startPoint x: 753, startPoint y: 264, endPoint x: 719, endPoint y: 220, distance: 55.6
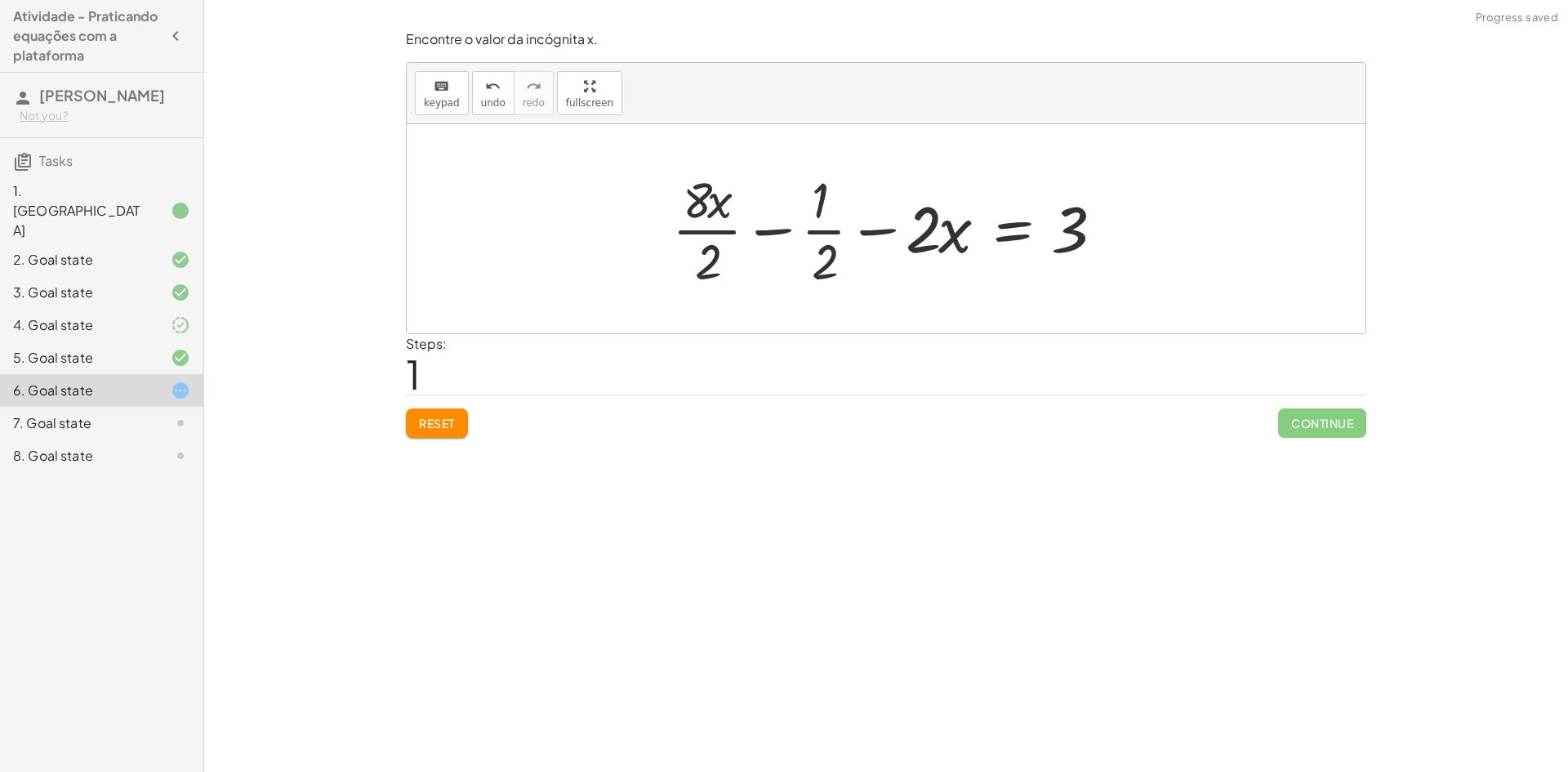
click at [711, 233] on div at bounding box center [892, 229] width 456 height 126
click at [819, 233] on div at bounding box center [891, 229] width 451 height 126
click at [817, 261] on div at bounding box center [891, 229] width 451 height 126
drag, startPoint x: 817, startPoint y: 199, endPoint x: 810, endPoint y: 195, distance: 8.1
click at [810, 194] on div at bounding box center [891, 229] width 451 height 126
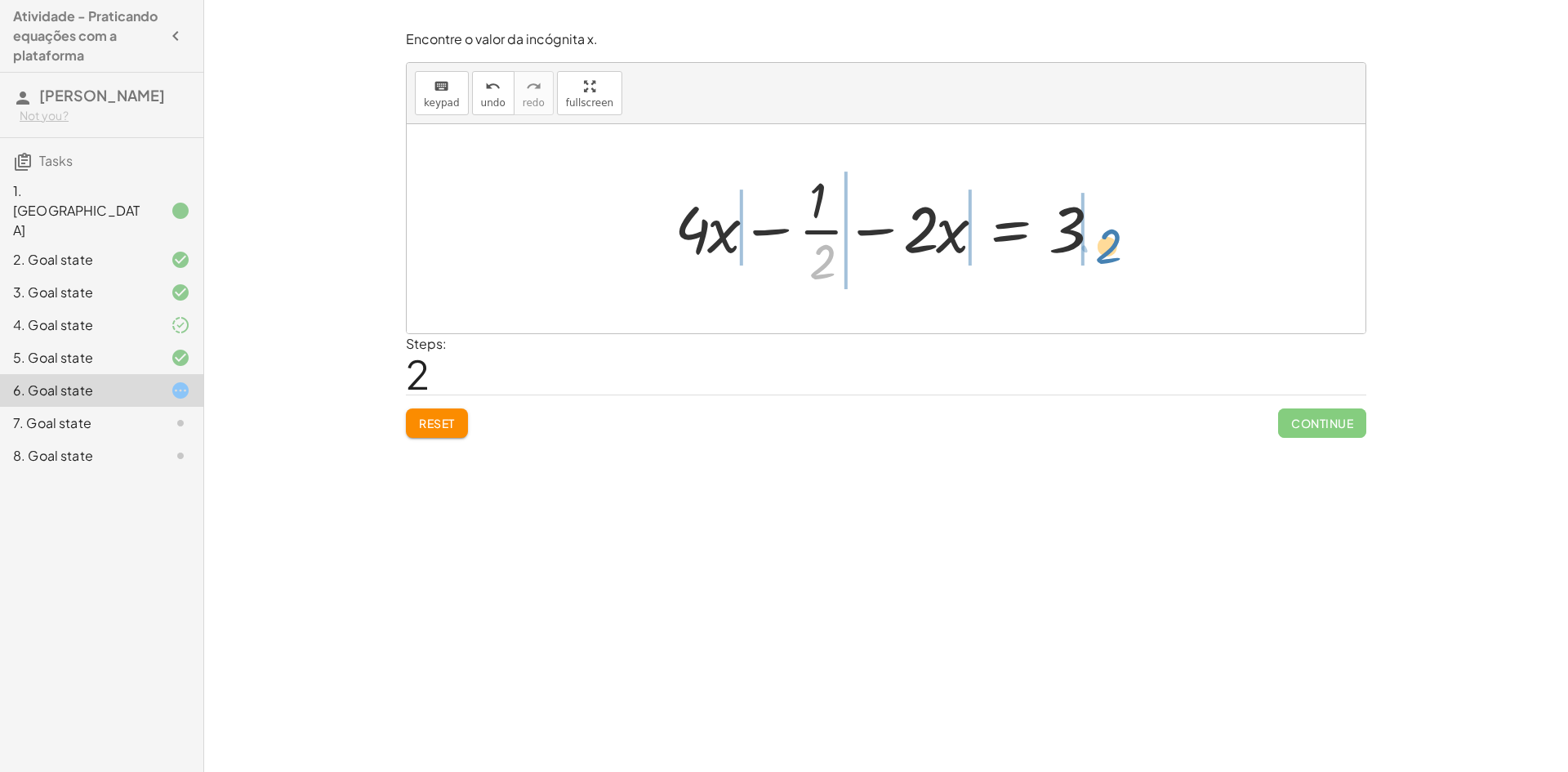
drag, startPoint x: 810, startPoint y: 268, endPoint x: 1100, endPoint y: 238, distance: 291.5
click at [1100, 239] on div at bounding box center [891, 229] width 451 height 126
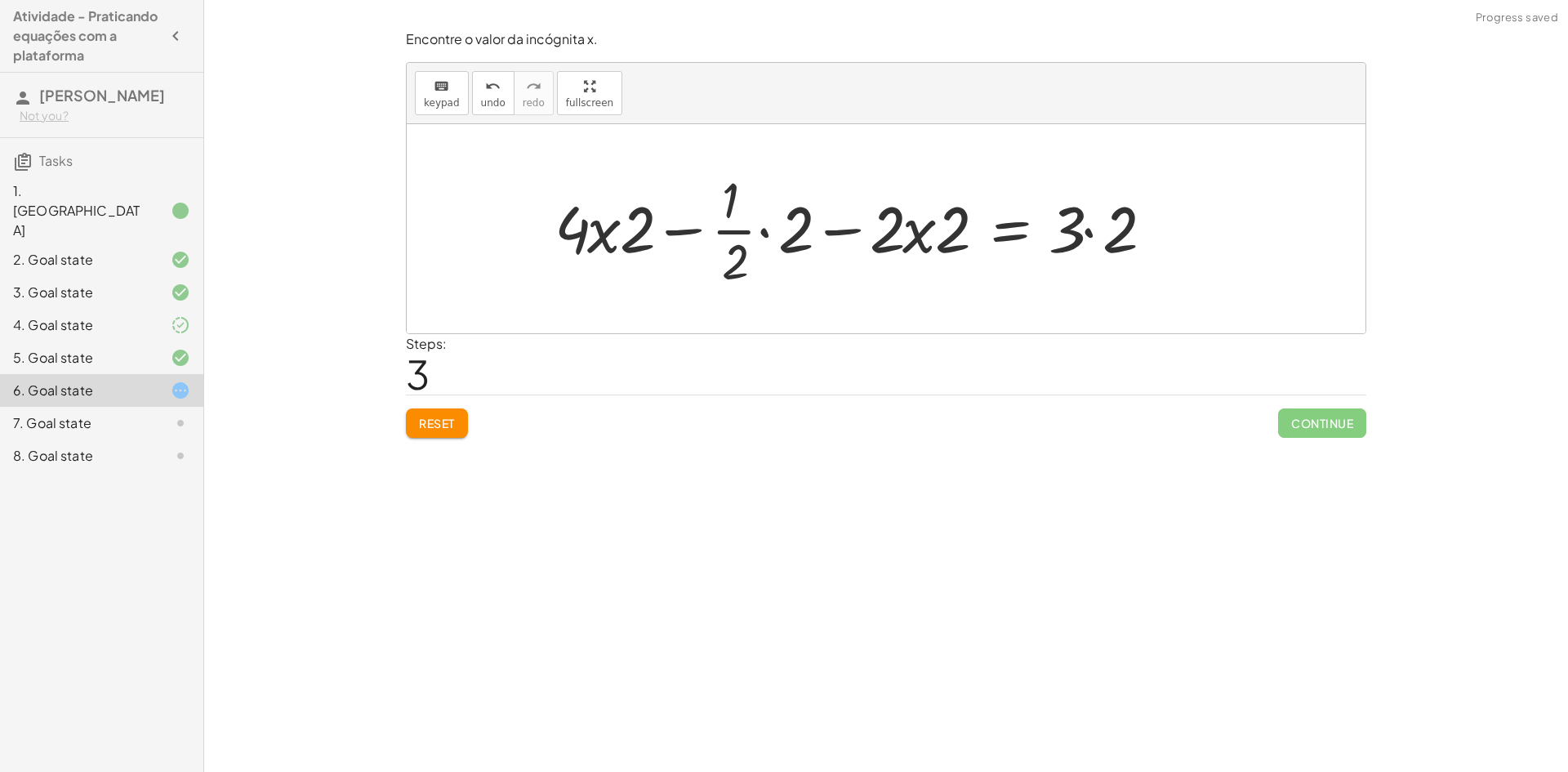
click at [458, 431] on button "Reset" at bounding box center [437, 423] width 62 height 29
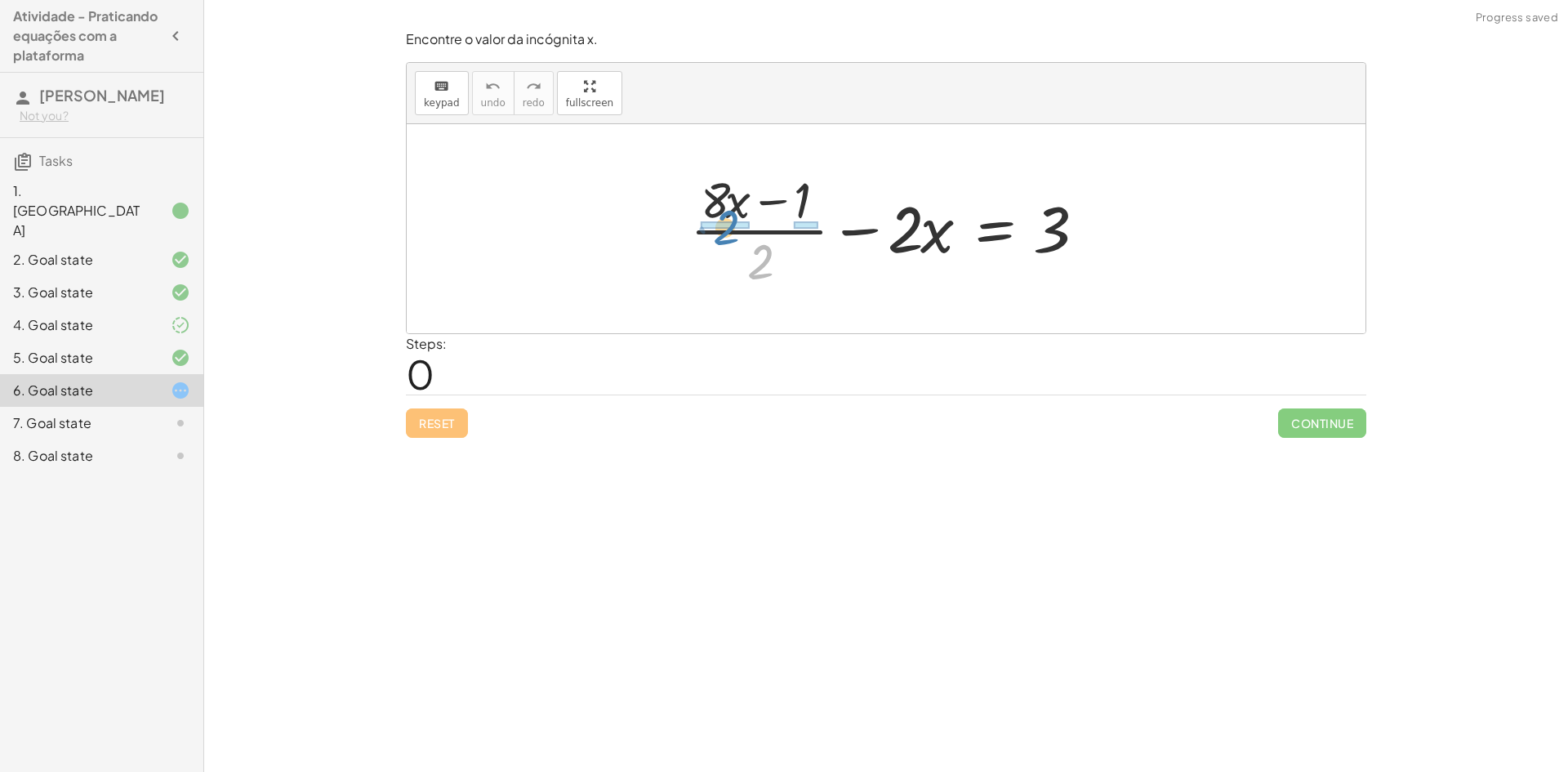
drag, startPoint x: 772, startPoint y: 255, endPoint x: 735, endPoint y: 220, distance: 50.9
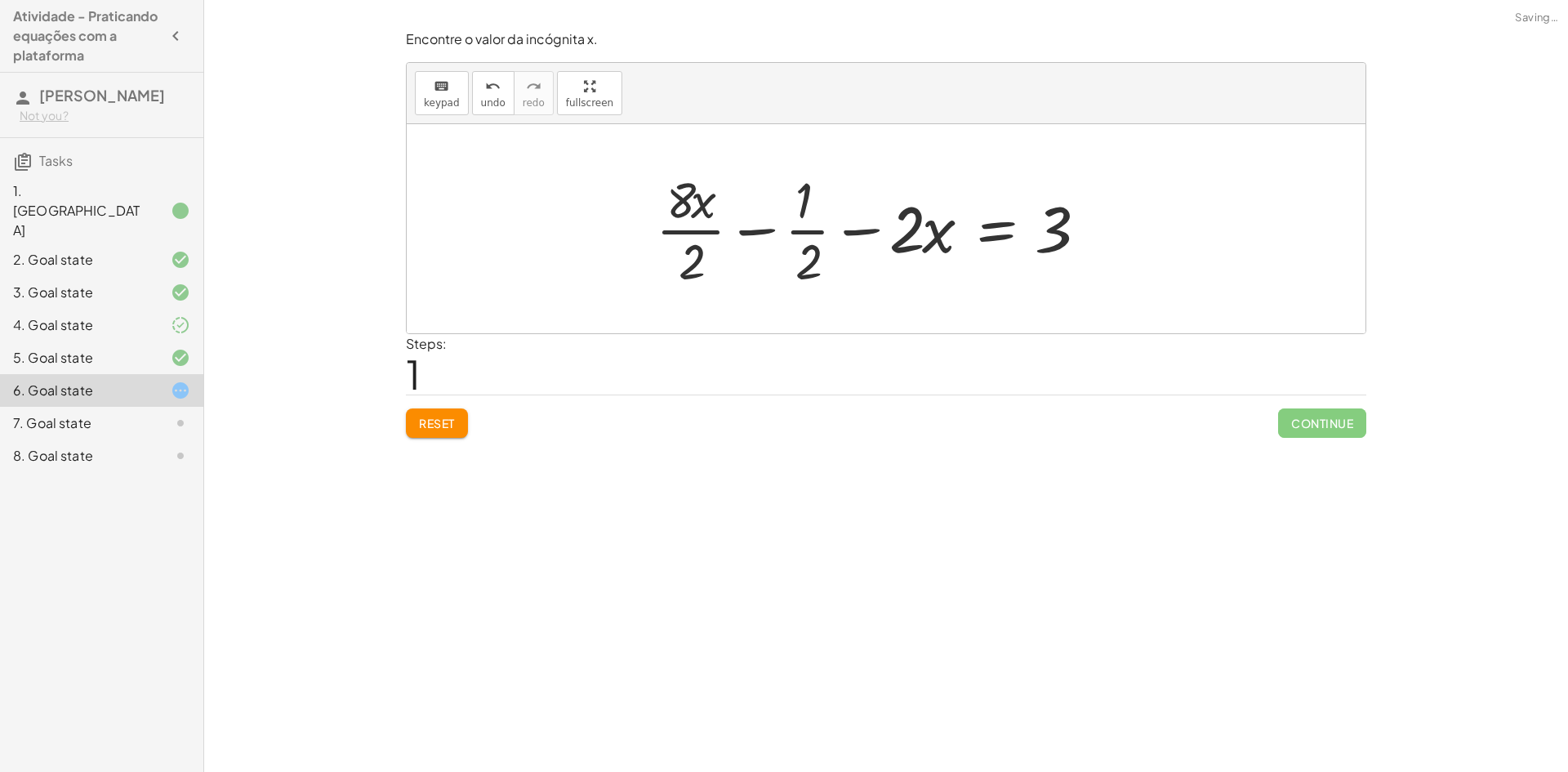
click at [682, 233] on div at bounding box center [876, 229] width 456 height 126
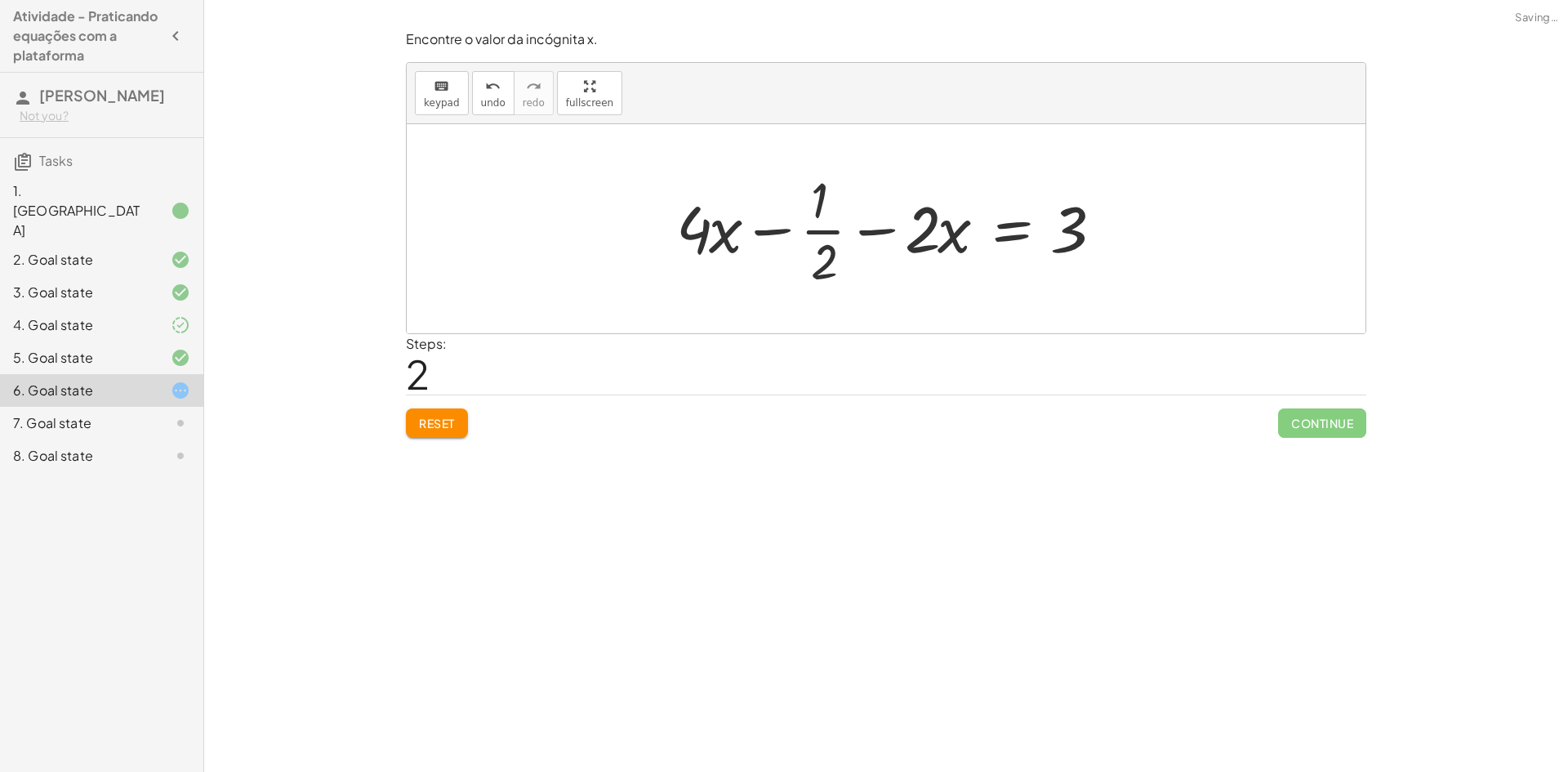
click at [770, 231] on div at bounding box center [893, 229] width 451 height 126
click at [814, 226] on div at bounding box center [891, 229] width 451 height 126
click at [816, 233] on div at bounding box center [891, 229] width 451 height 126
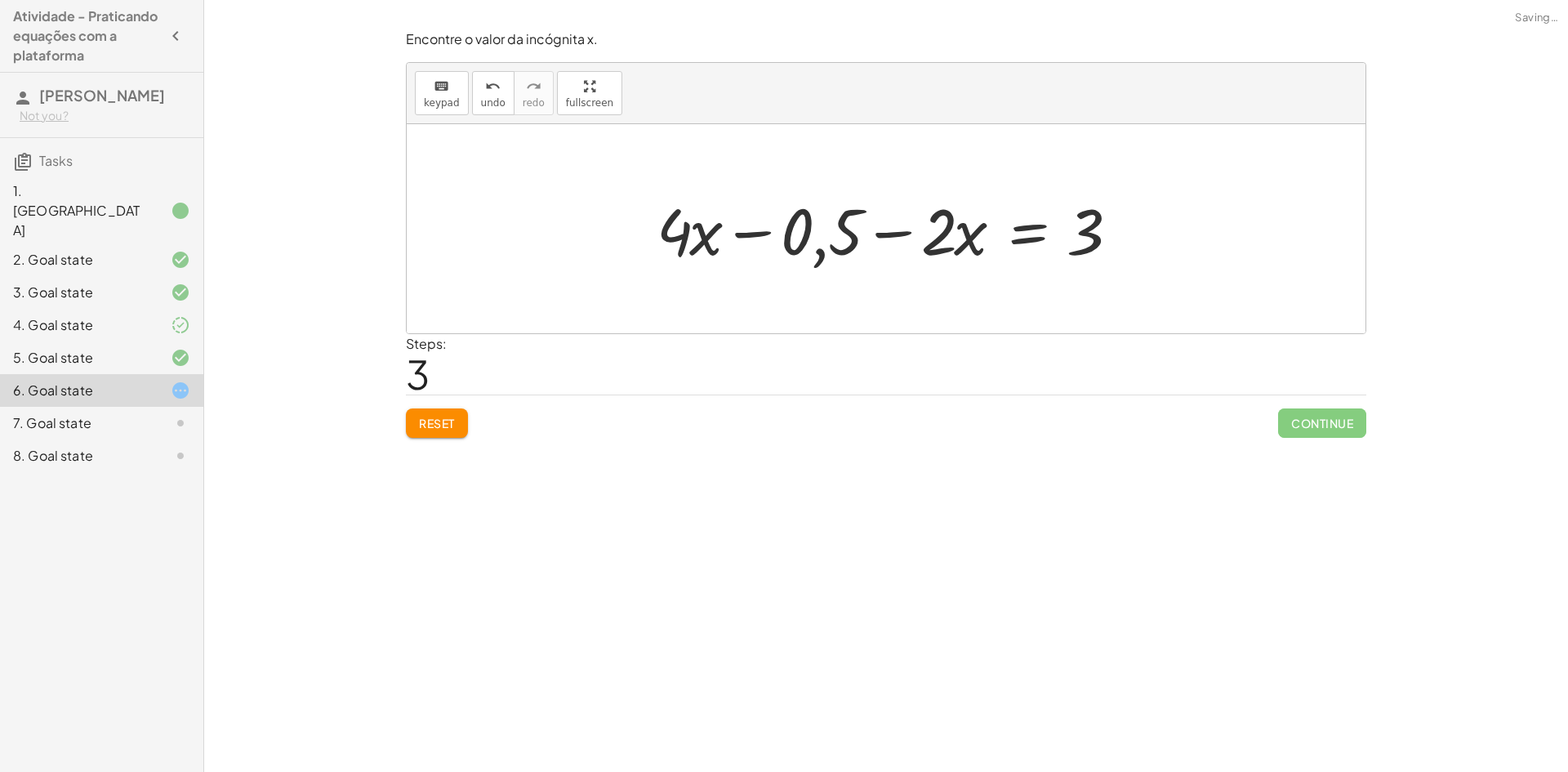
click at [756, 239] on div at bounding box center [892, 229] width 487 height 84
drag, startPoint x: 795, startPoint y: 236, endPoint x: 1180, endPoint y: 249, distance: 385.2
click at [1180, 249] on div "+ · ( + · 8 · x − 1 ) · 2 − · 2 · x = 3 + · 8 · x · 2 − · 1 · 2 − · 2 · x = 3 +…" at bounding box center [885, 228] width 958 height 209
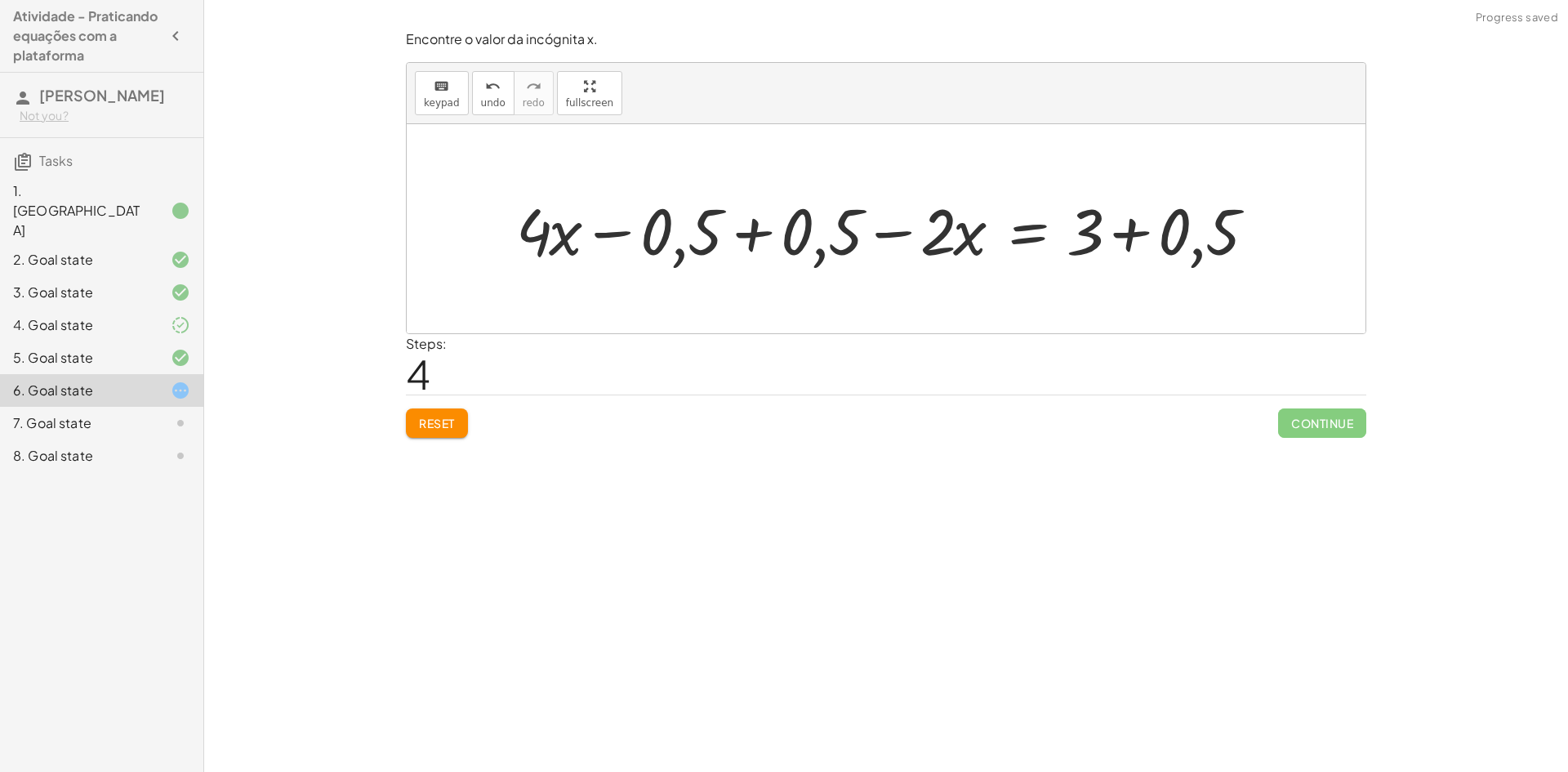
click at [748, 226] on div at bounding box center [891, 229] width 768 height 84
click at [1130, 244] on div at bounding box center [1033, 229] width 487 height 84
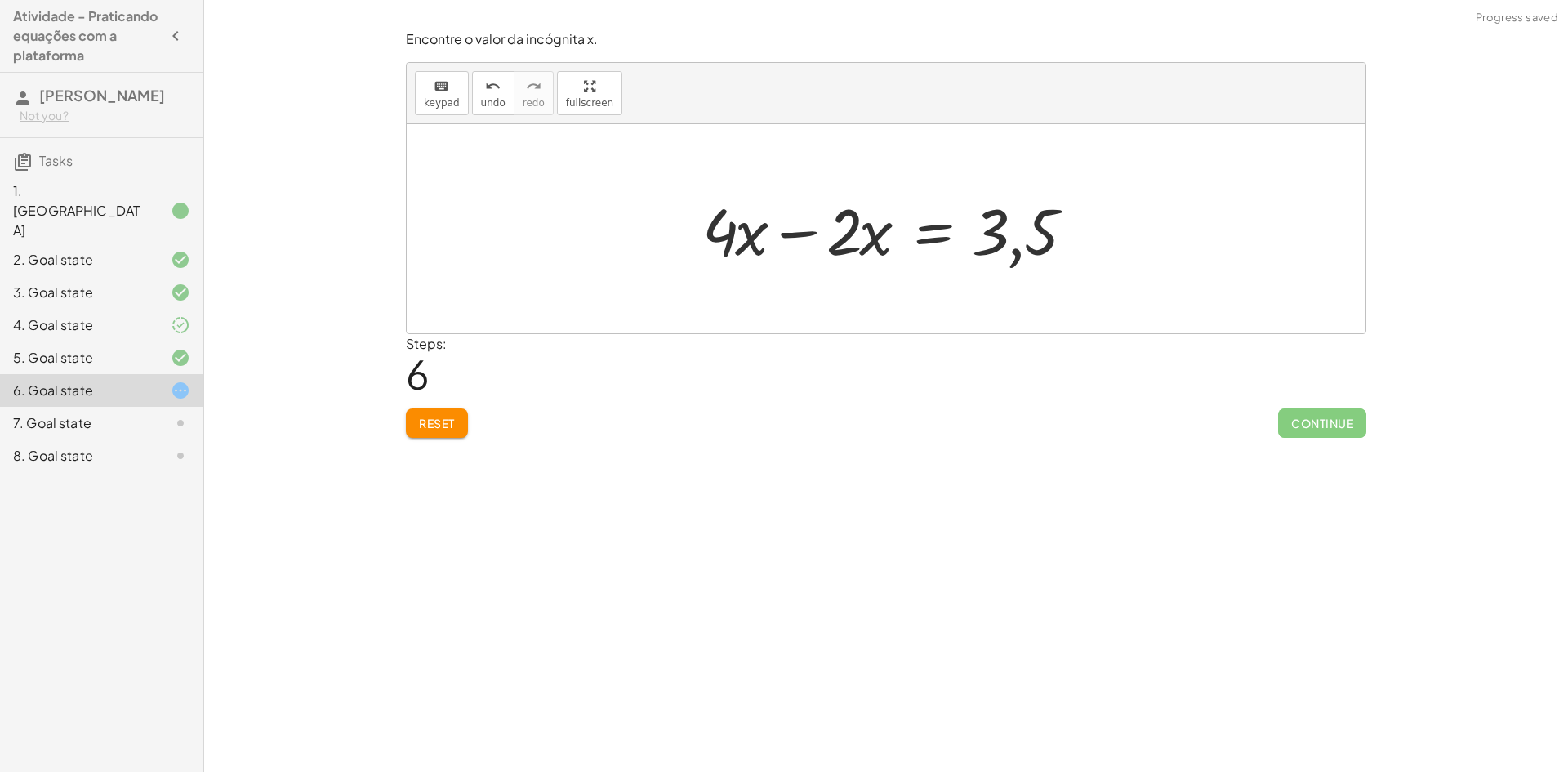
click at [796, 234] on div at bounding box center [892, 229] width 396 height 84
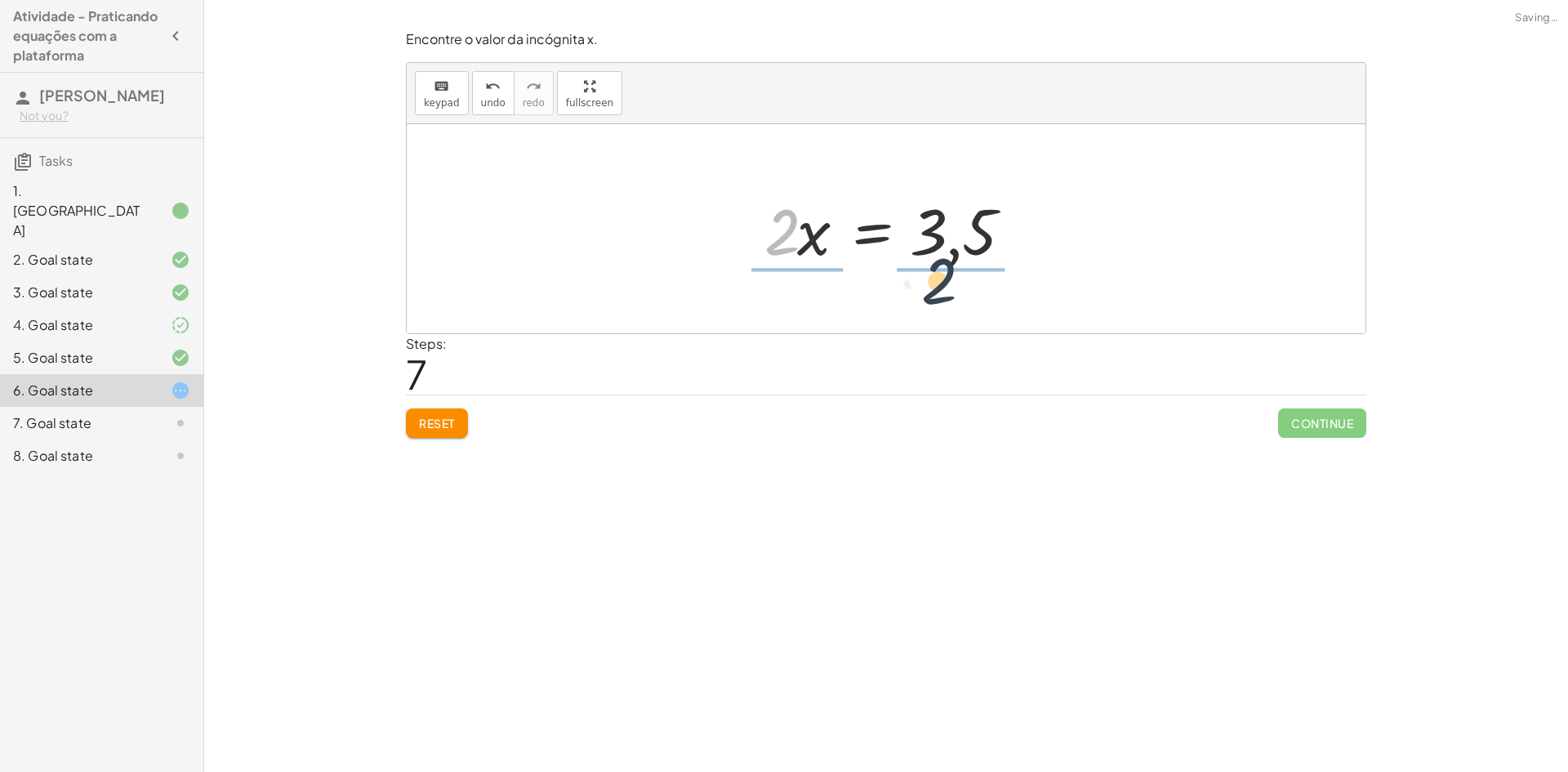
drag, startPoint x: 782, startPoint y: 237, endPoint x: 975, endPoint y: 291, distance: 200.4
click at [796, 235] on div at bounding box center [891, 229] width 278 height 126
click at [940, 234] on div at bounding box center [910, 229] width 240 height 126
click at [454, 423] on span "Reset" at bounding box center [436, 422] width 36 height 15
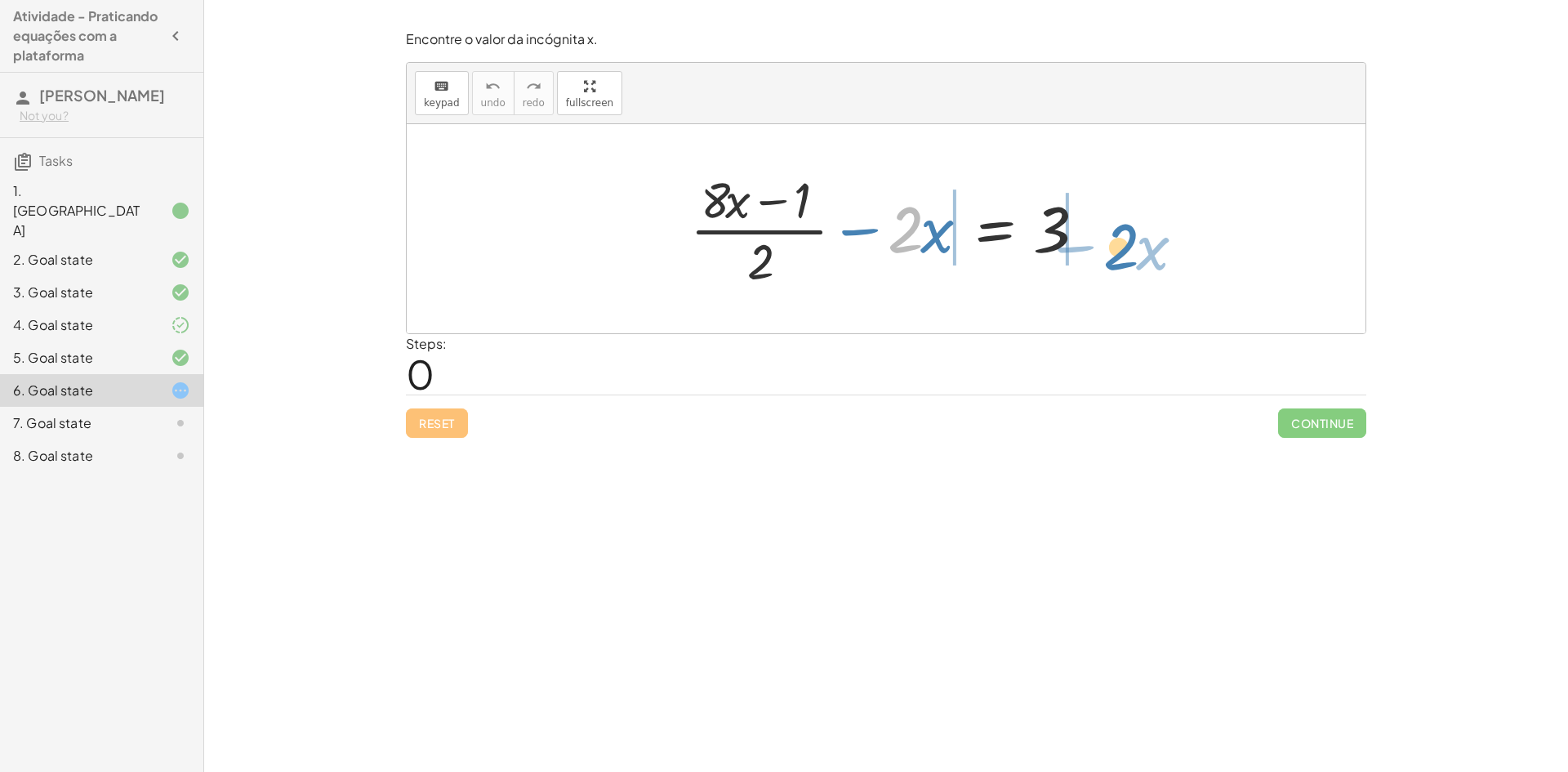
drag, startPoint x: 908, startPoint y: 237, endPoint x: 1124, endPoint y: 252, distance: 216.5
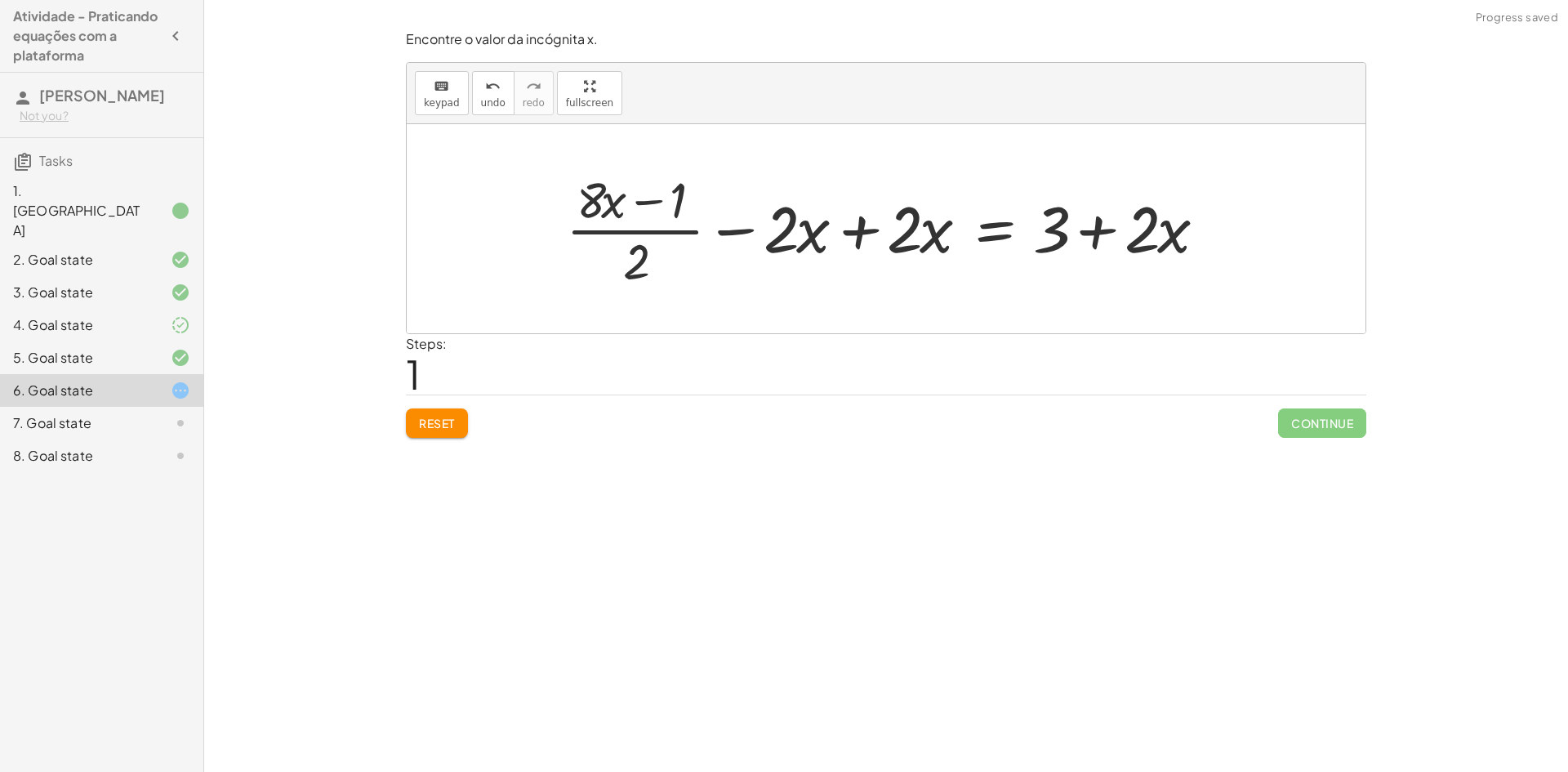
click at [860, 235] on div at bounding box center [891, 229] width 669 height 126
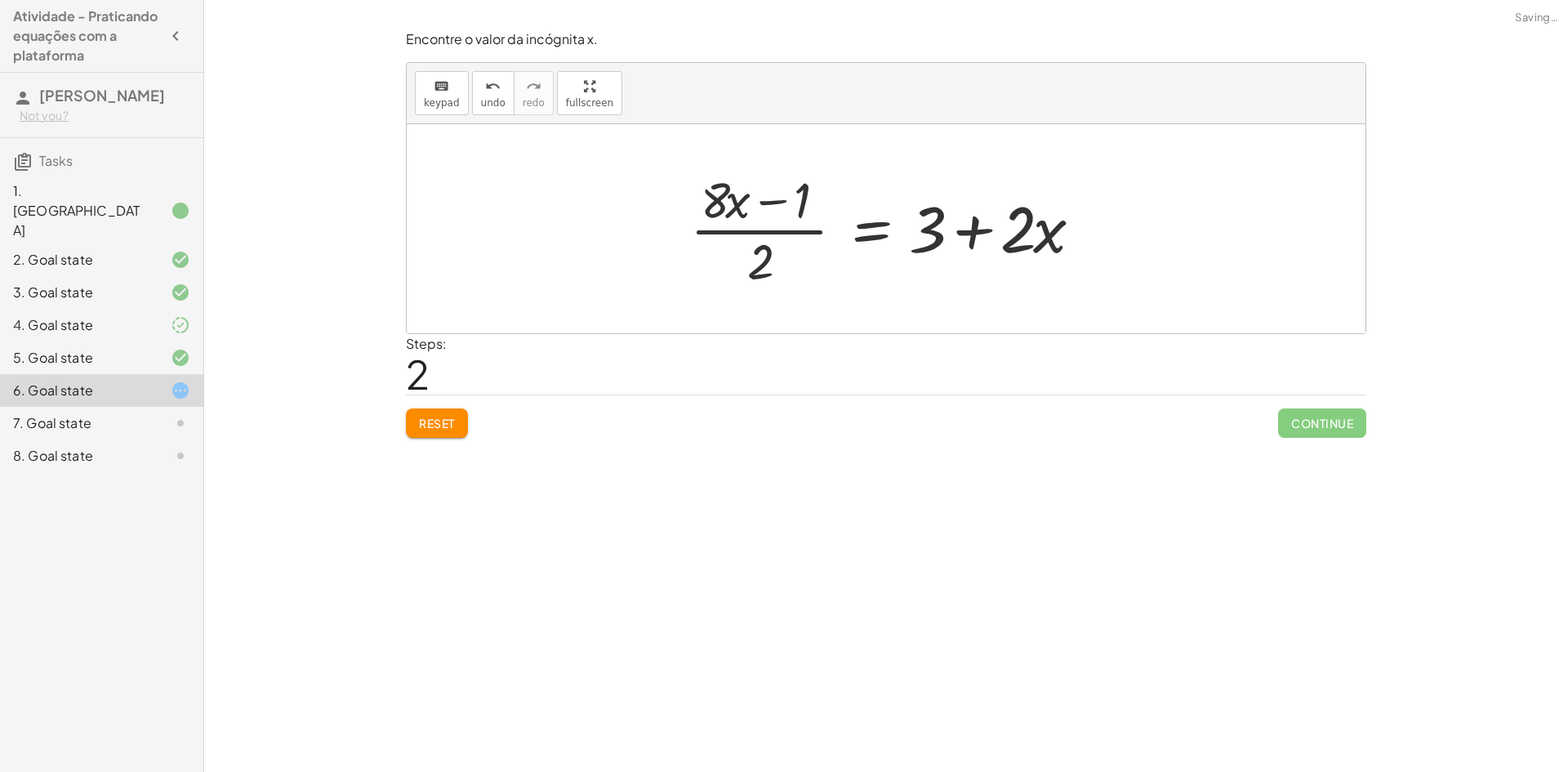
drag, startPoint x: 963, startPoint y: 224, endPoint x: 969, endPoint y: 232, distance: 10.0
click at [968, 226] on div at bounding box center [891, 229] width 420 height 126
click at [116, 414] on div "7. Goal state" at bounding box center [78, 423] width 131 height 19
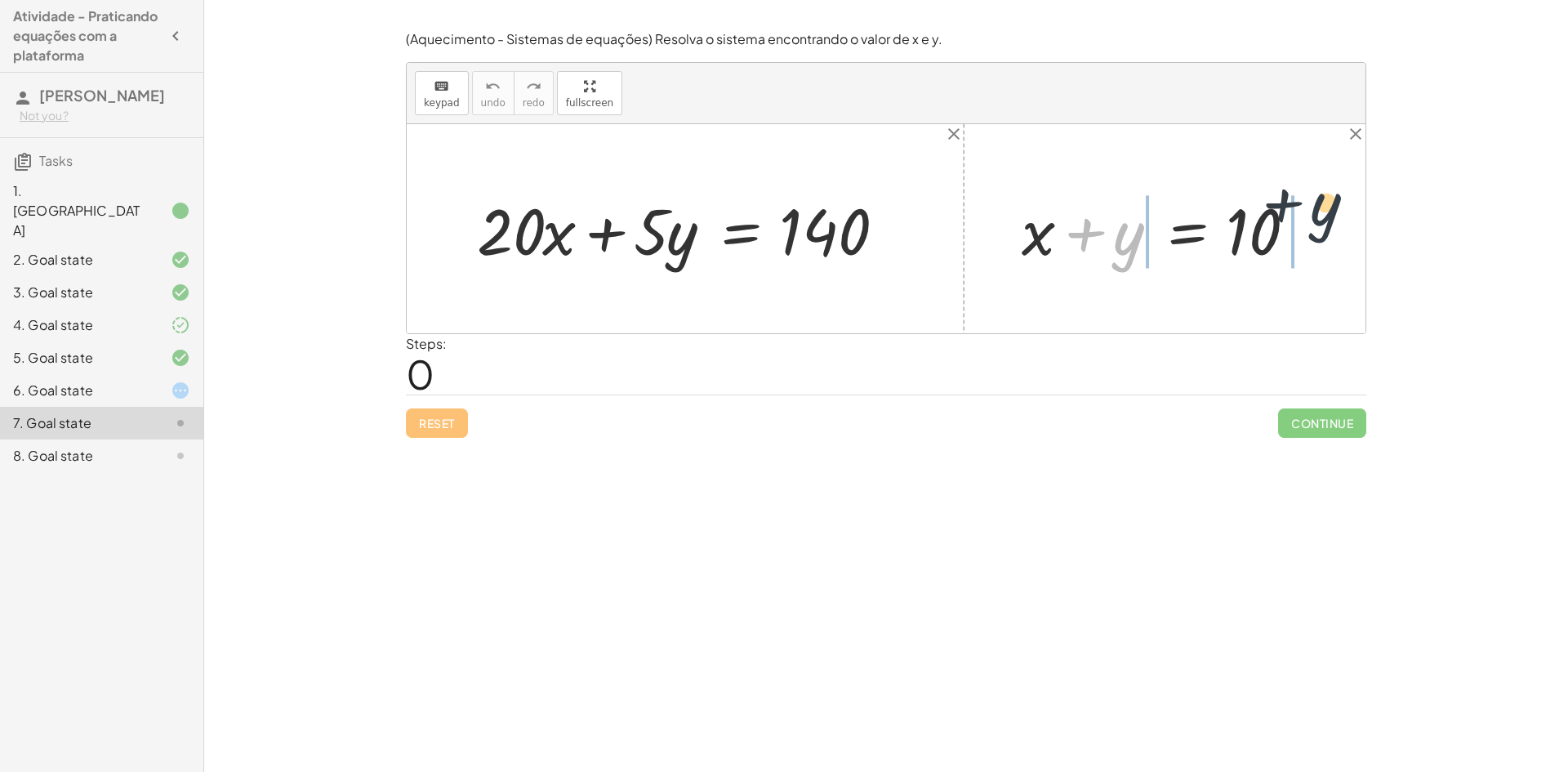
drag, startPoint x: 1122, startPoint y: 250, endPoint x: 1333, endPoint y: 222, distance: 212.8
click at [1333, 222] on div "+ · 20 · x + · 5 · y = 140 + y + x + y = 10" at bounding box center [885, 228] width 958 height 209
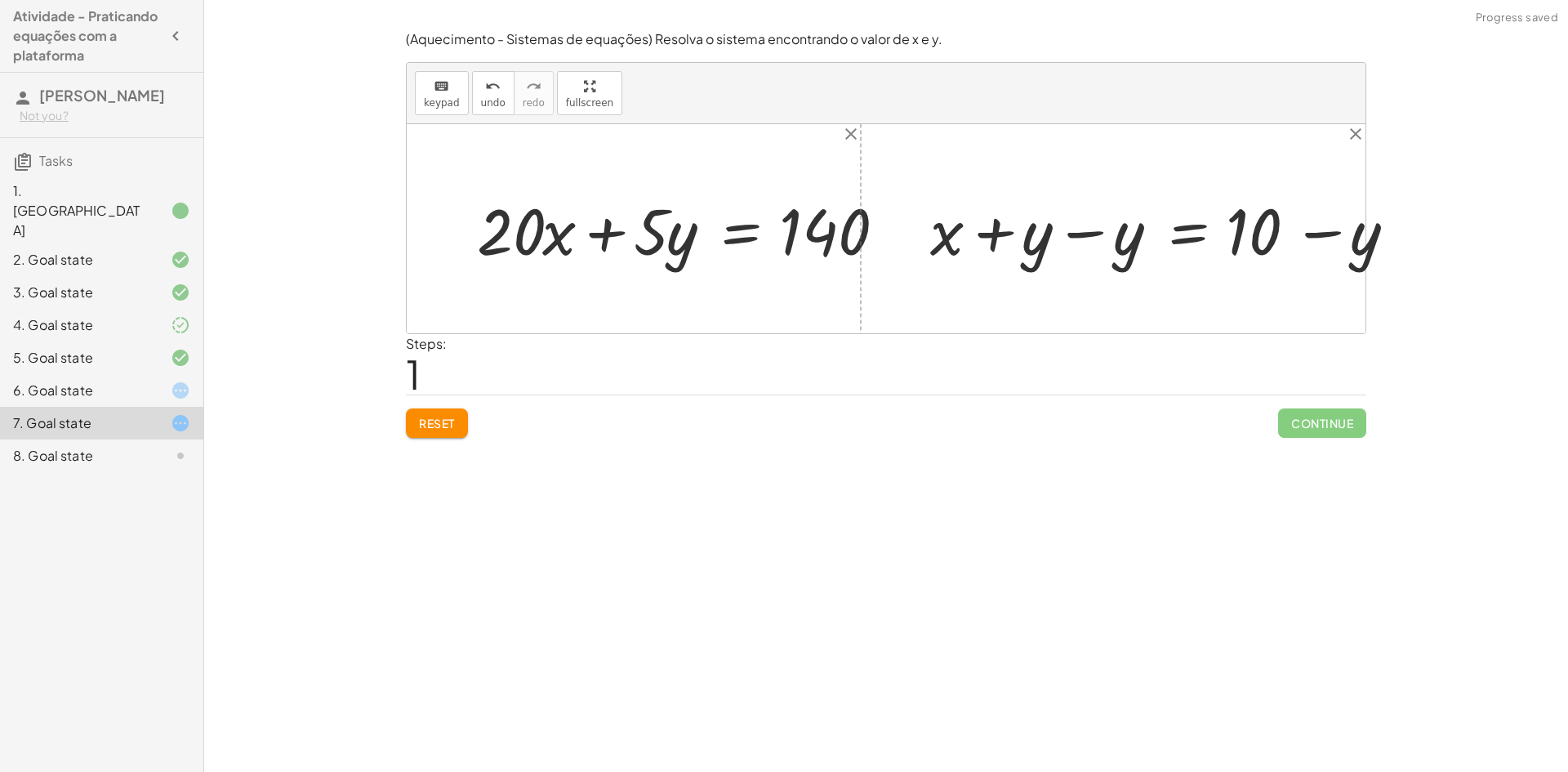
click at [1086, 237] on div at bounding box center [1176, 228] width 415 height 70
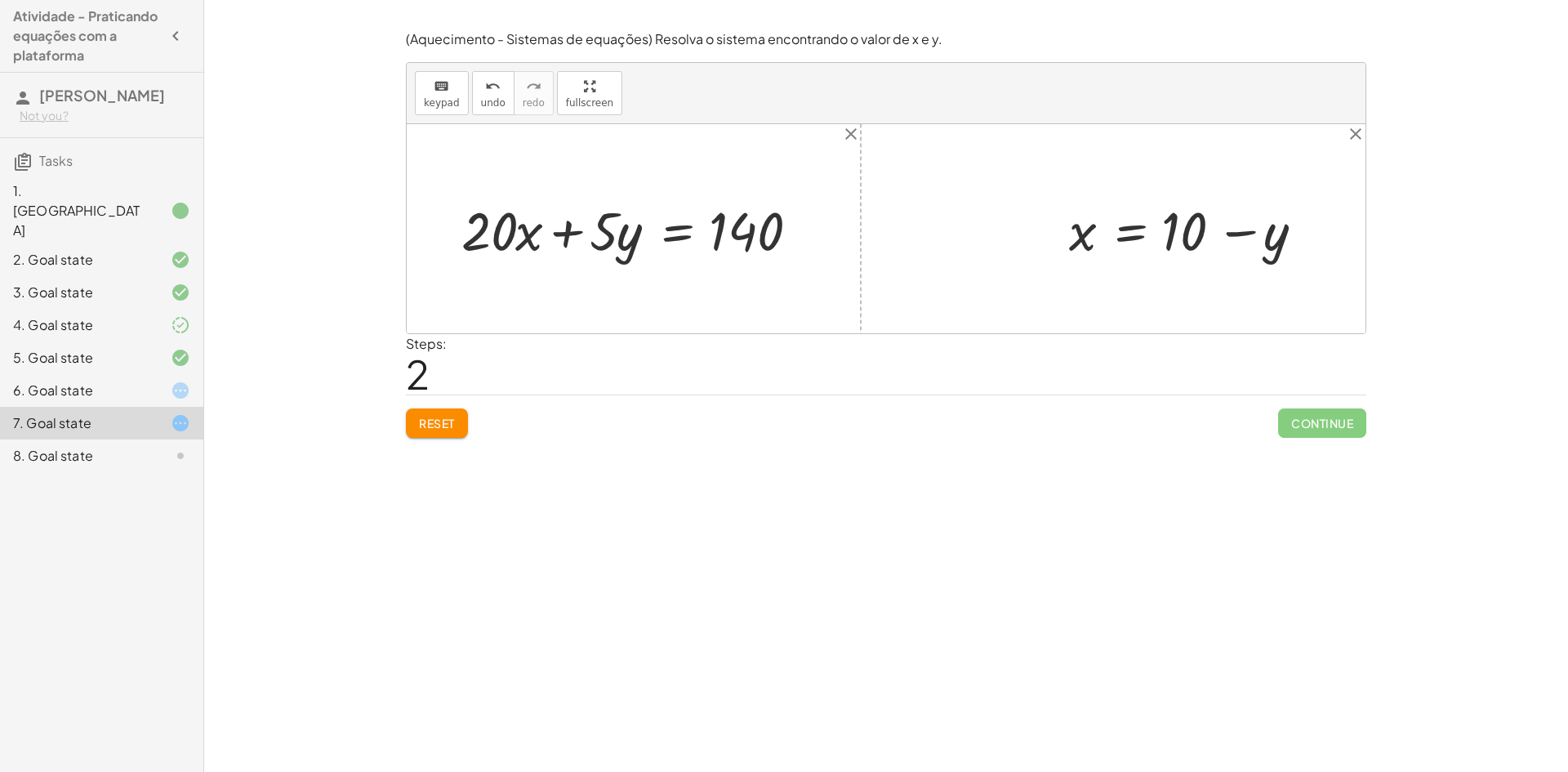
drag, startPoint x: 599, startPoint y: 95, endPoint x: 599, endPoint y: 166, distance: 71.0
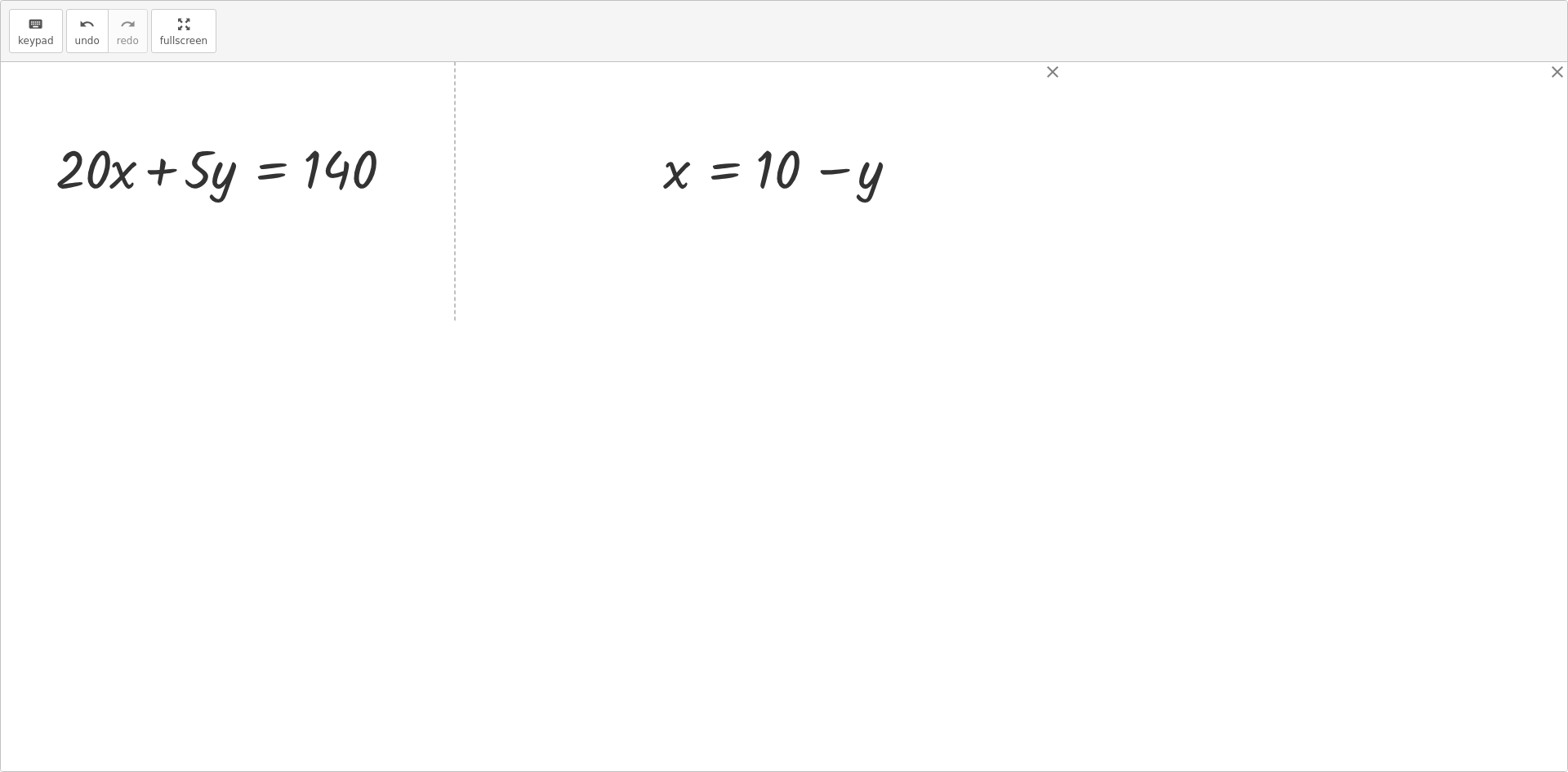
click at [599, 166] on div "keyboard keypad undo undo redo redo fullscreen + · 20 · x + · 5 · y = 140 + x +…" at bounding box center [784, 386] width 1566 height 770
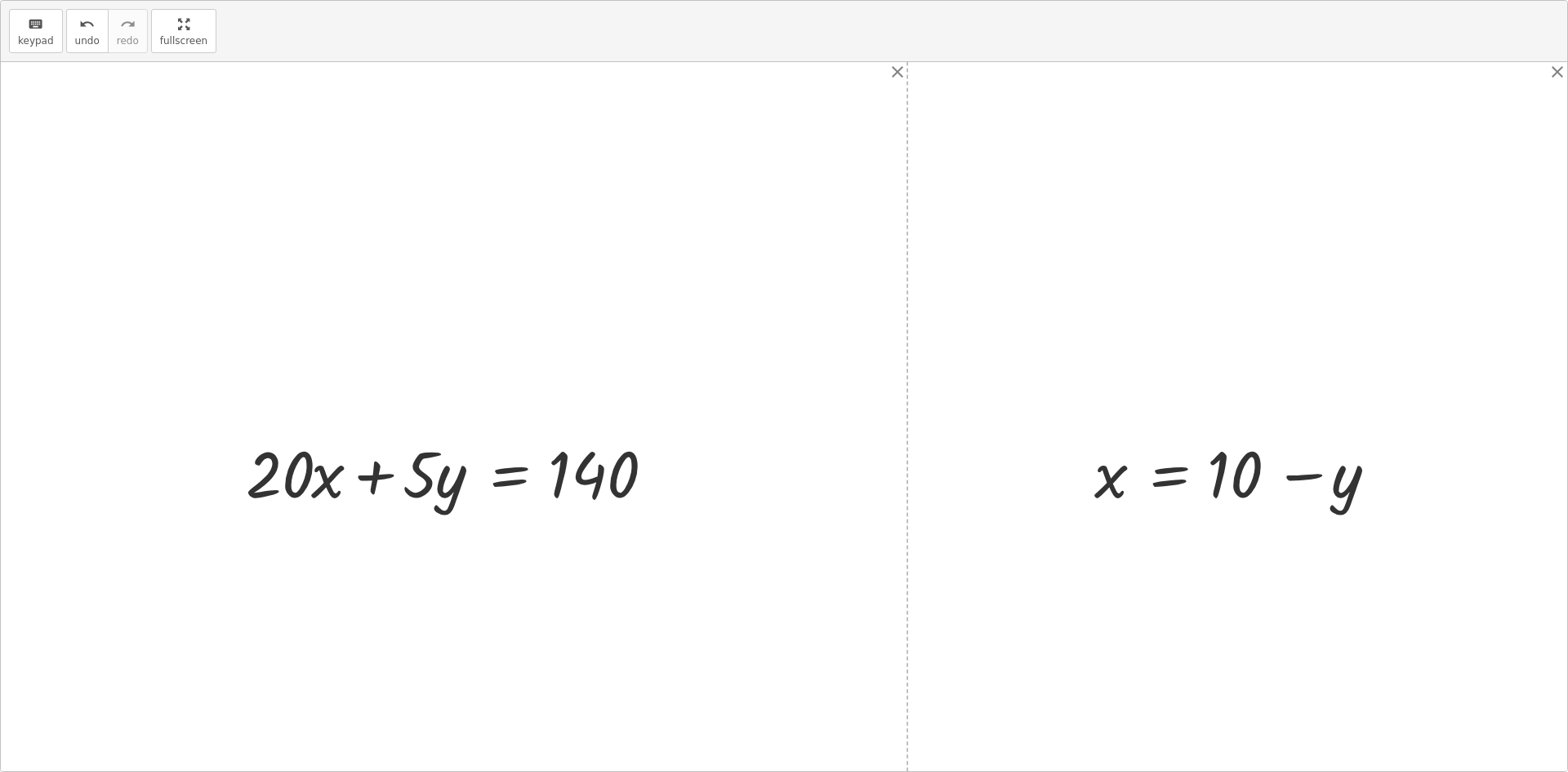
drag, startPoint x: 162, startPoint y: 39, endPoint x: 203, endPoint y: 7, distance: 52.0
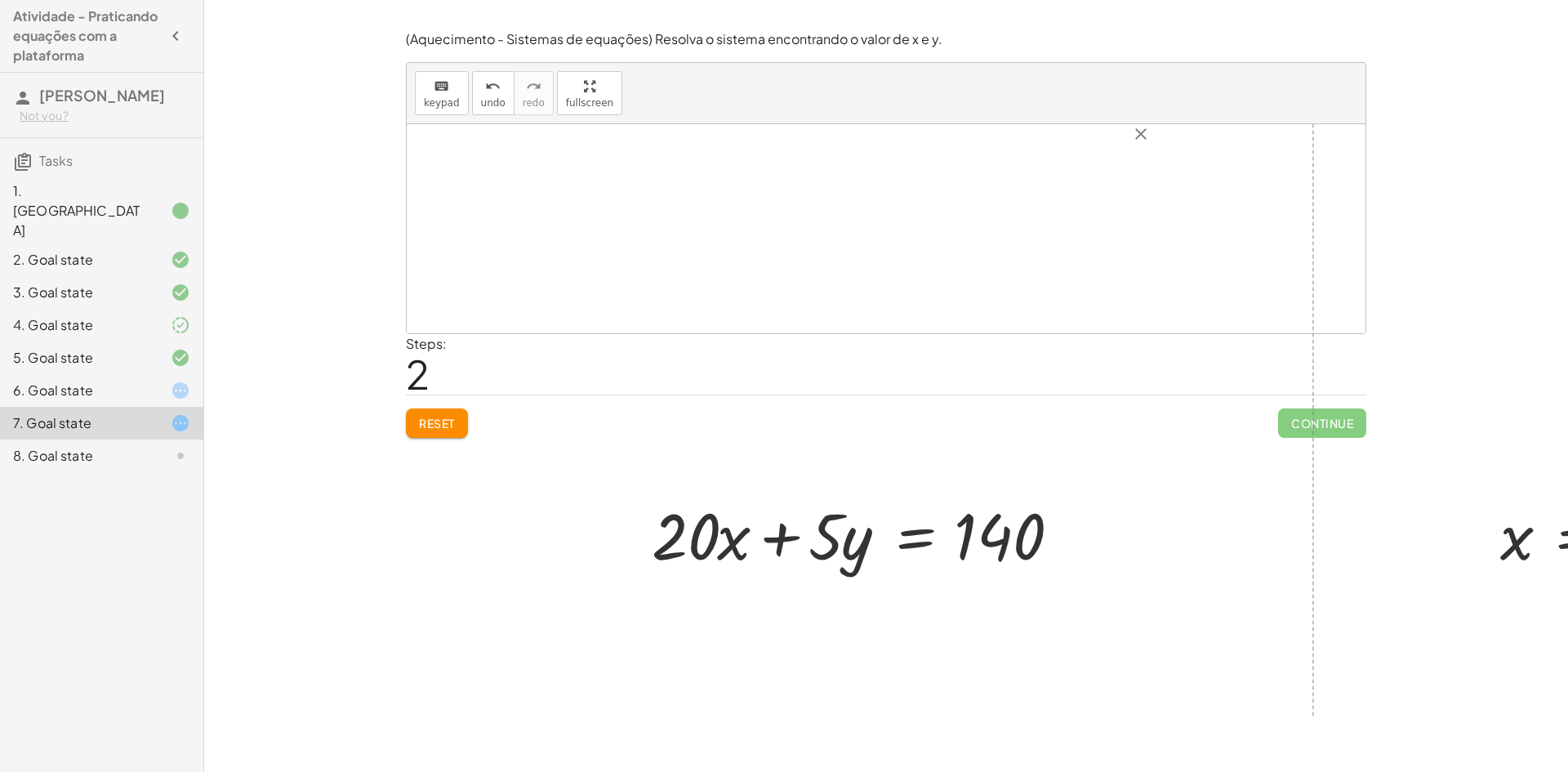
click at [162, 0] on html "Atividade - Praticando equações com a plataforma [PERSON_NAME] Not you? Tasks 1…" at bounding box center [784, 386] width 1568 height 772
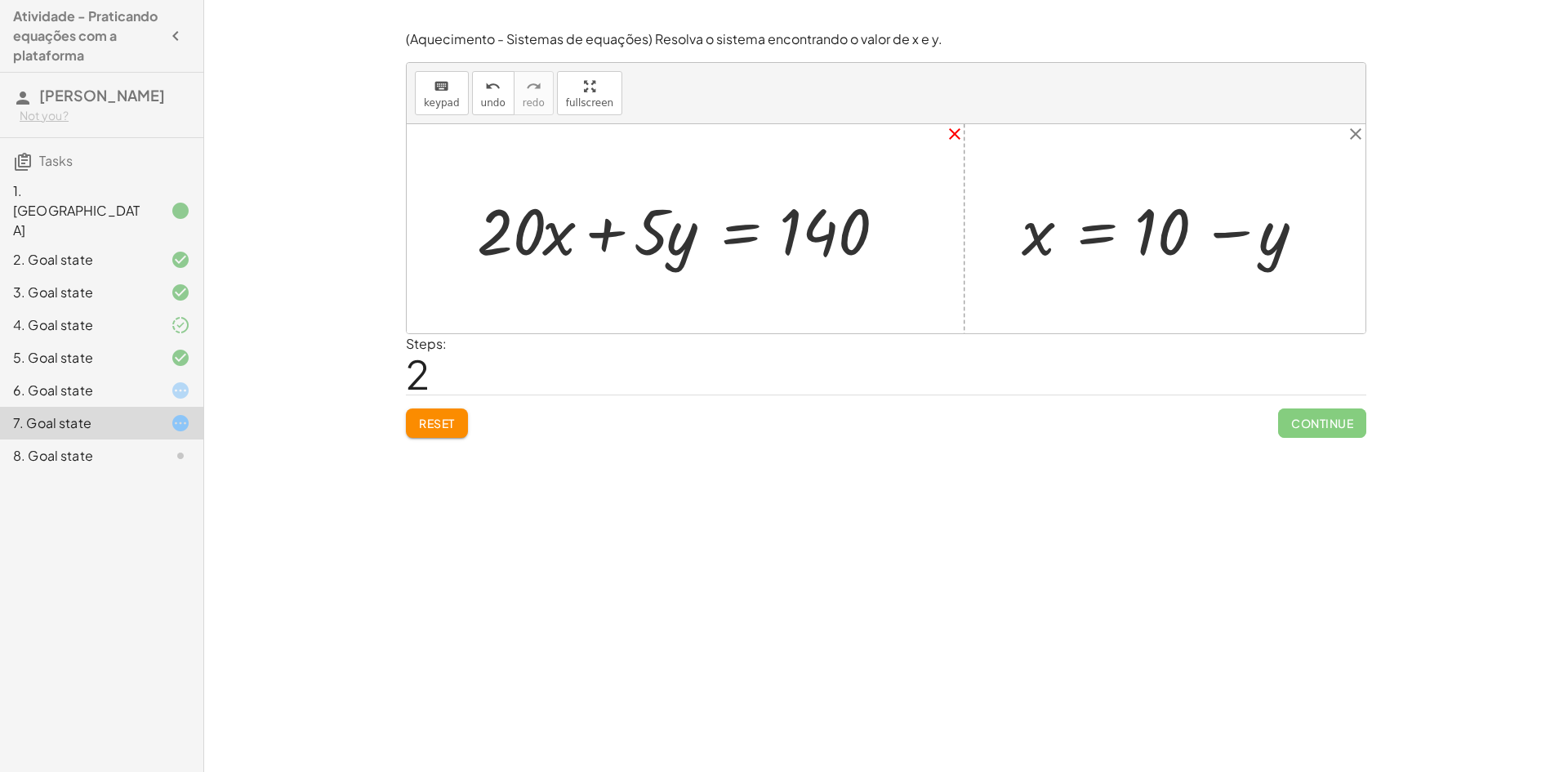
click at [953, 142] on icon "close" at bounding box center [954, 134] width 19 height 19
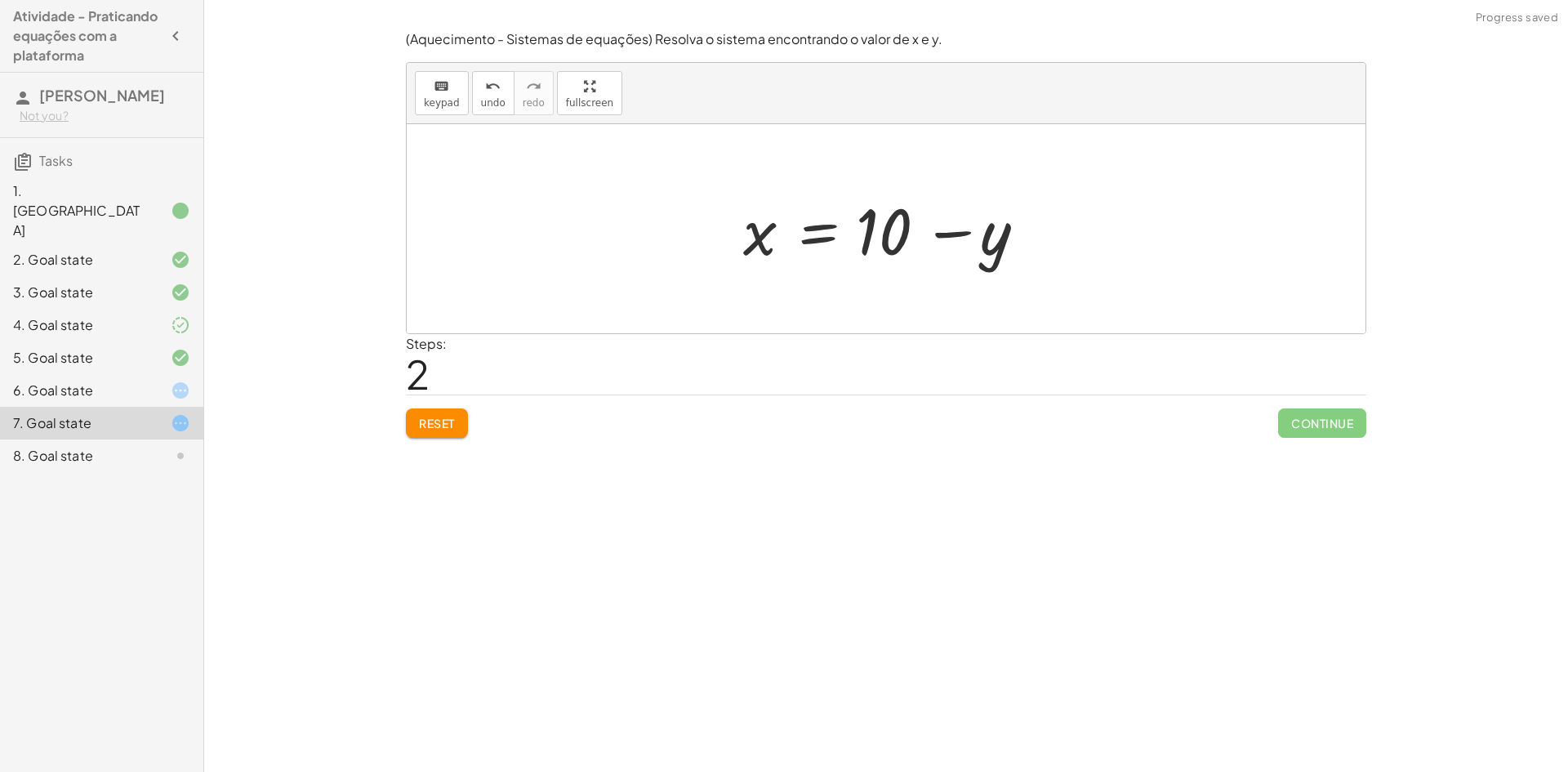
click at [459, 426] on button "Reset" at bounding box center [437, 423] width 62 height 29
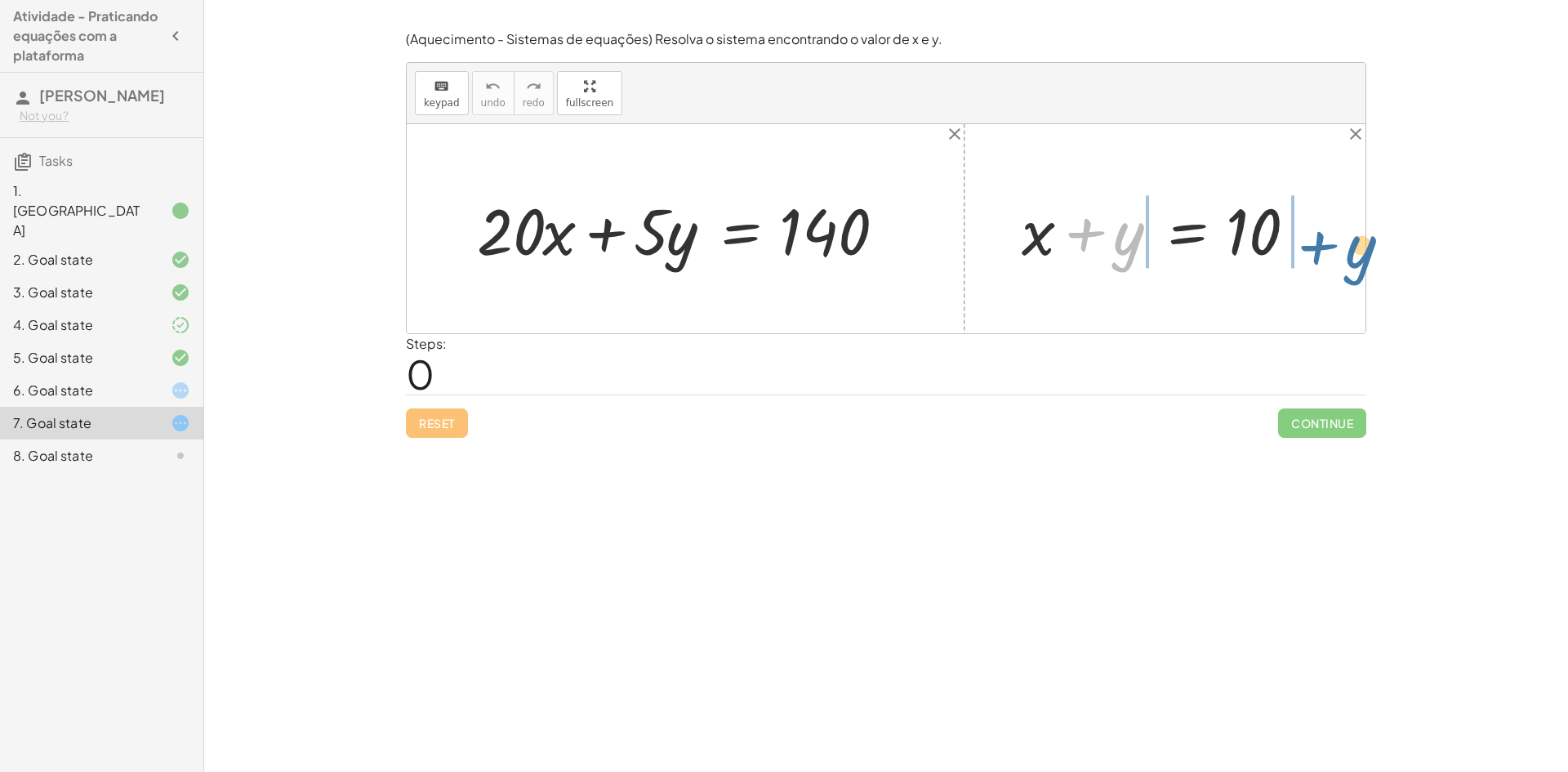
drag, startPoint x: 1121, startPoint y: 240, endPoint x: 1354, endPoint y: 252, distance: 233.3
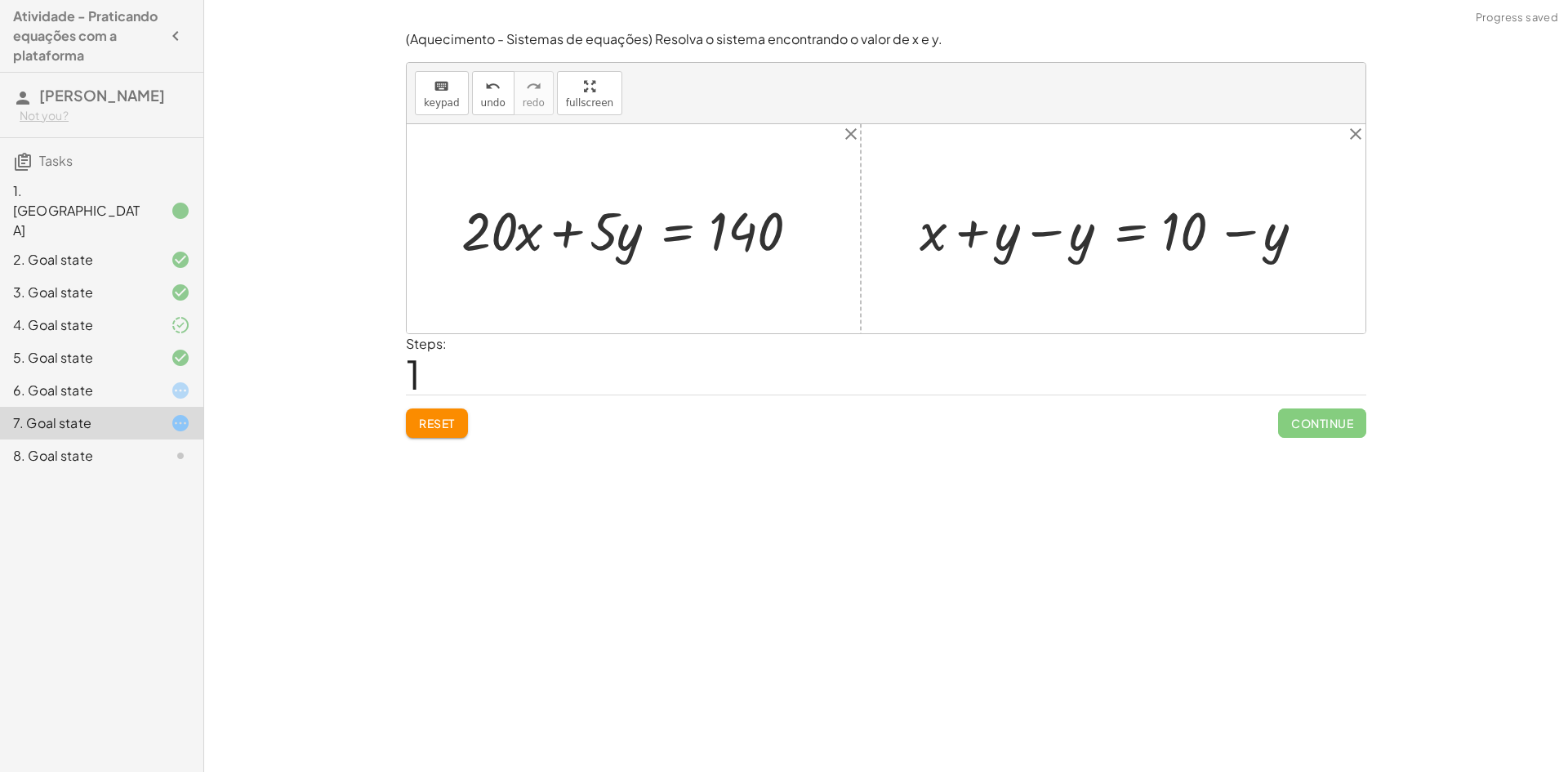
click at [1051, 236] on div at bounding box center [1118, 228] width 415 height 70
drag, startPoint x: 1260, startPoint y: 233, endPoint x: 1287, endPoint y: 236, distance: 27.2
click at [1288, 236] on div at bounding box center [1193, 228] width 265 height 70
drag, startPoint x: 1081, startPoint y: 235, endPoint x: 534, endPoint y: 236, distance: 547.0
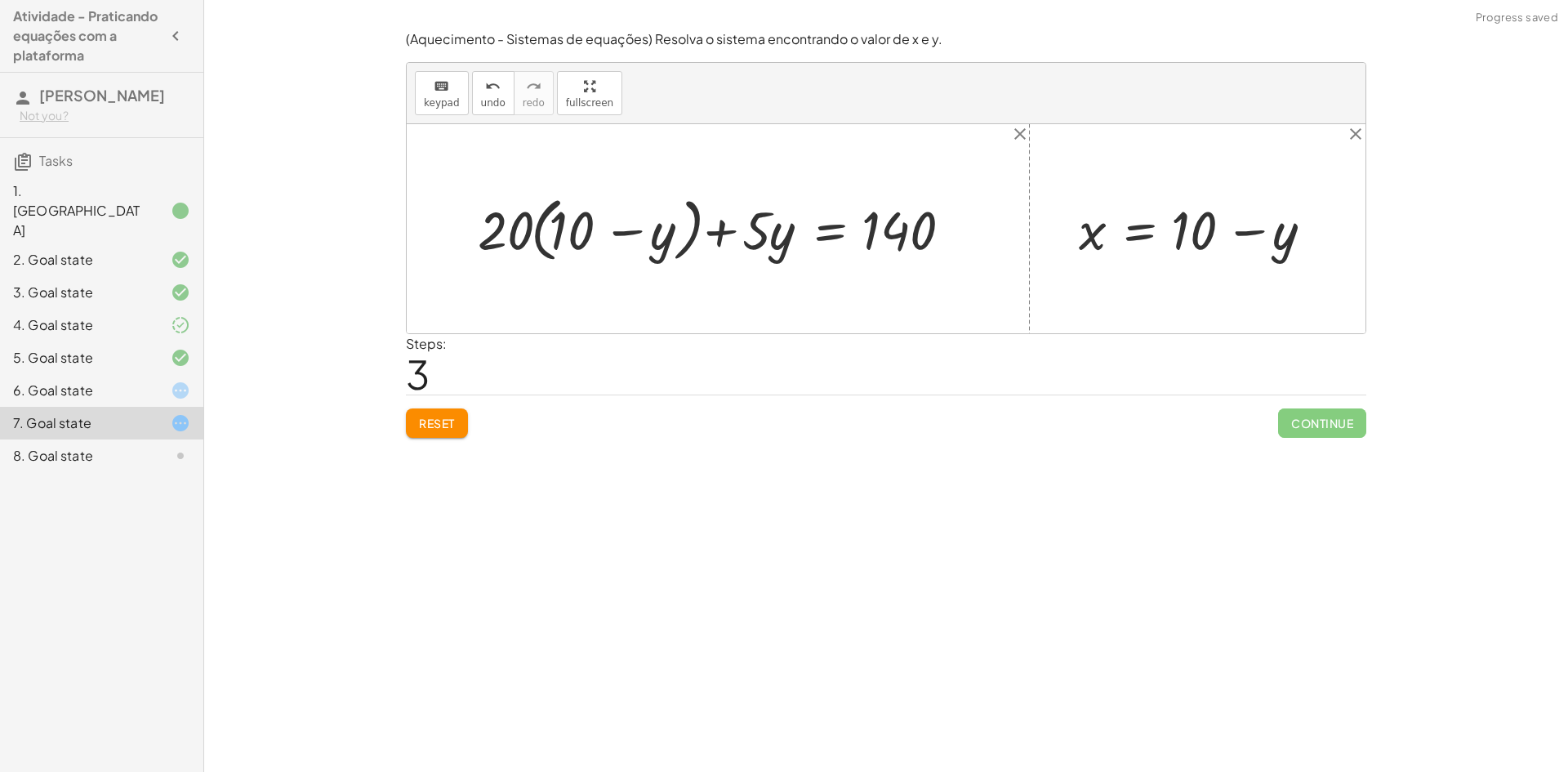
click at [537, 224] on div at bounding box center [724, 228] width 509 height 79
click at [537, 231] on div at bounding box center [724, 228] width 509 height 79
drag, startPoint x: 501, startPoint y: 231, endPoint x: 598, endPoint y: 201, distance: 101.5
click at [598, 201] on div at bounding box center [724, 228] width 509 height 79
click at [506, 234] on div at bounding box center [706, 228] width 545 height 70
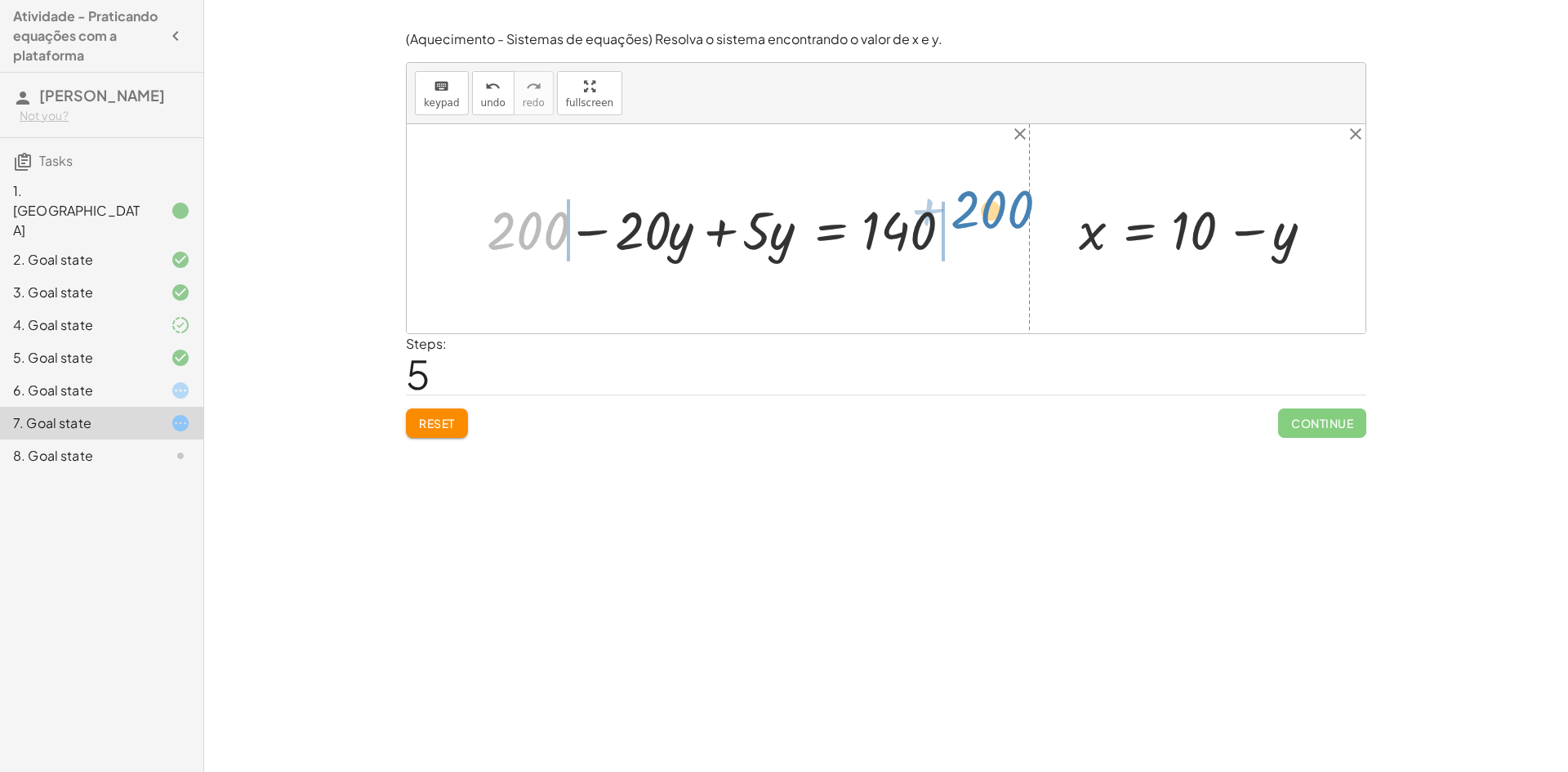
drag, startPoint x: 528, startPoint y: 236, endPoint x: 994, endPoint y: 220, distance: 466.3
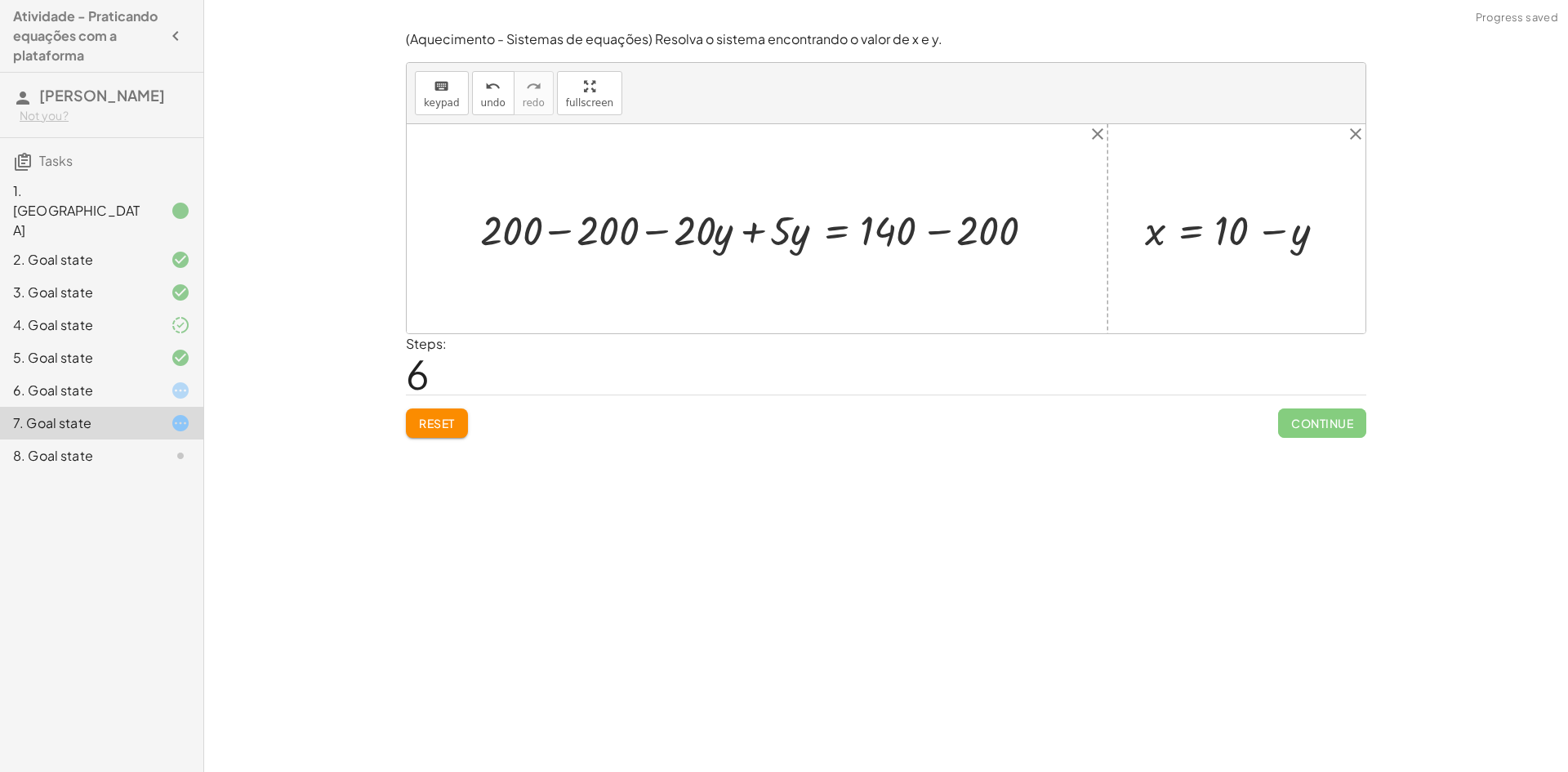
click at [565, 234] on div at bounding box center [762, 228] width 582 height 54
click at [938, 230] on div at bounding box center [838, 228] width 418 height 54
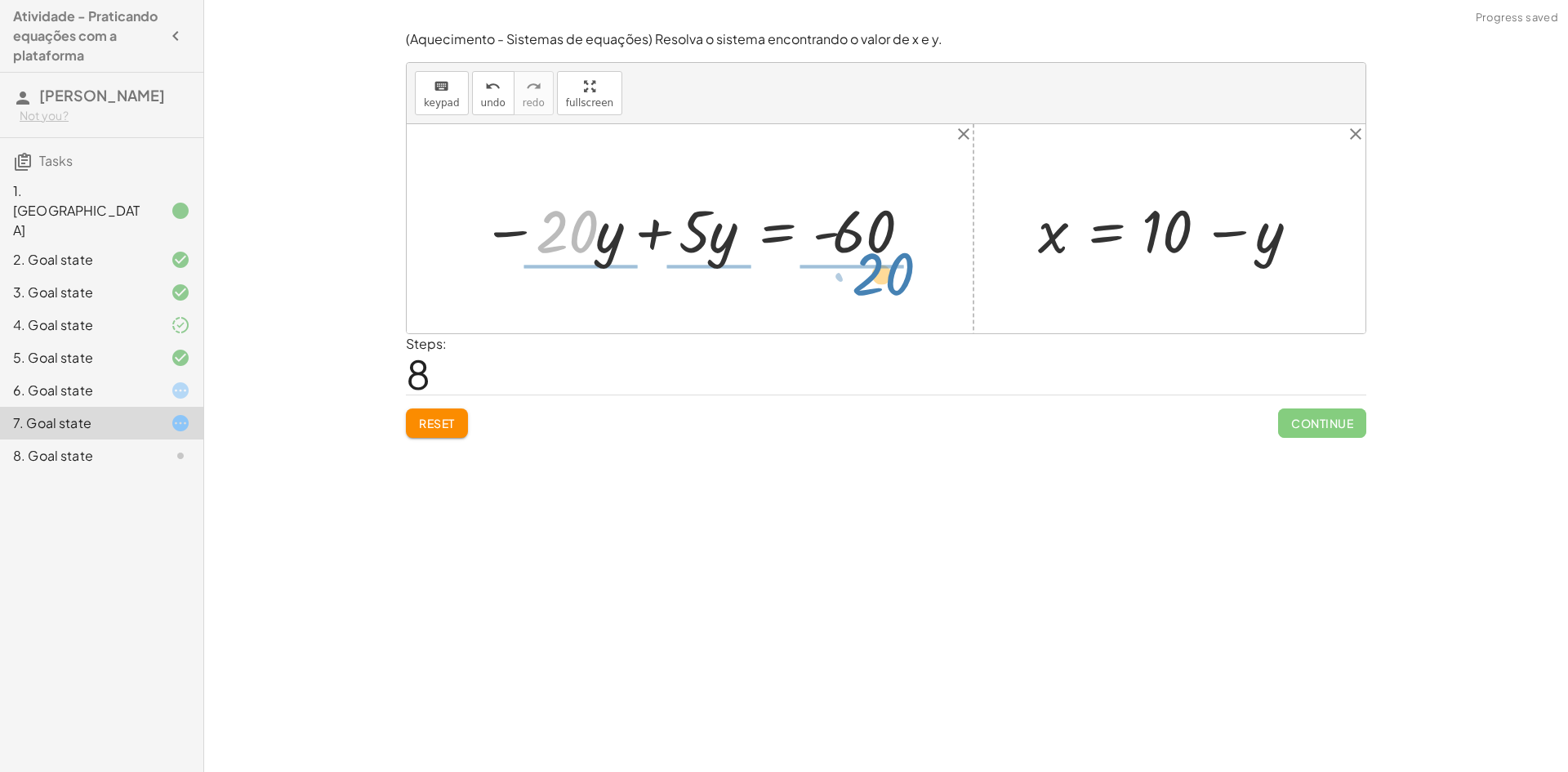
drag, startPoint x: 567, startPoint y: 229, endPoint x: 886, endPoint y: 272, distance: 321.9
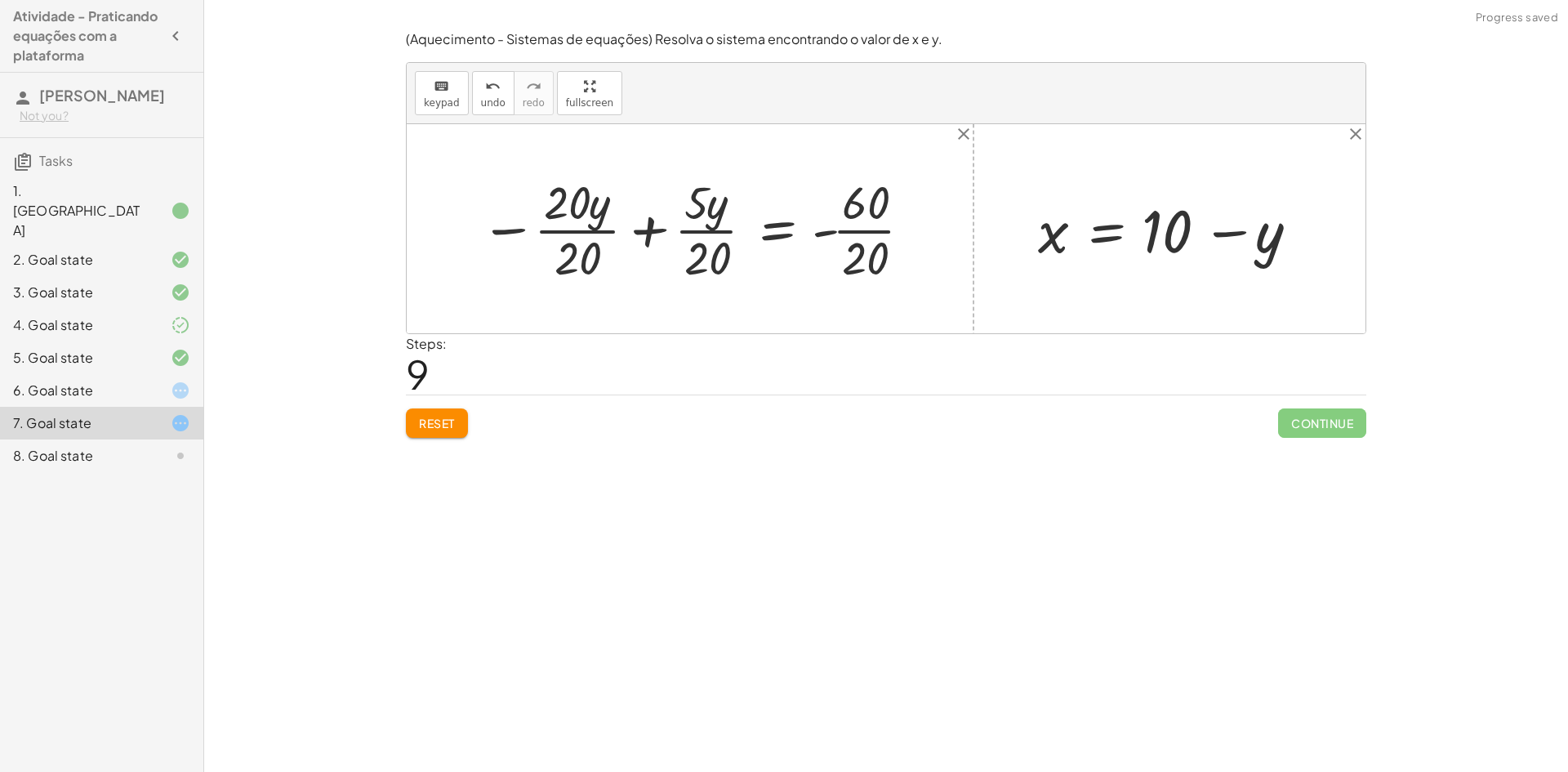
click at [574, 237] on div at bounding box center [697, 228] width 450 height 116
click at [861, 234] on div at bounding box center [726, 228] width 394 height 116
click at [716, 229] on div at bounding box center [709, 228] width 360 height 116
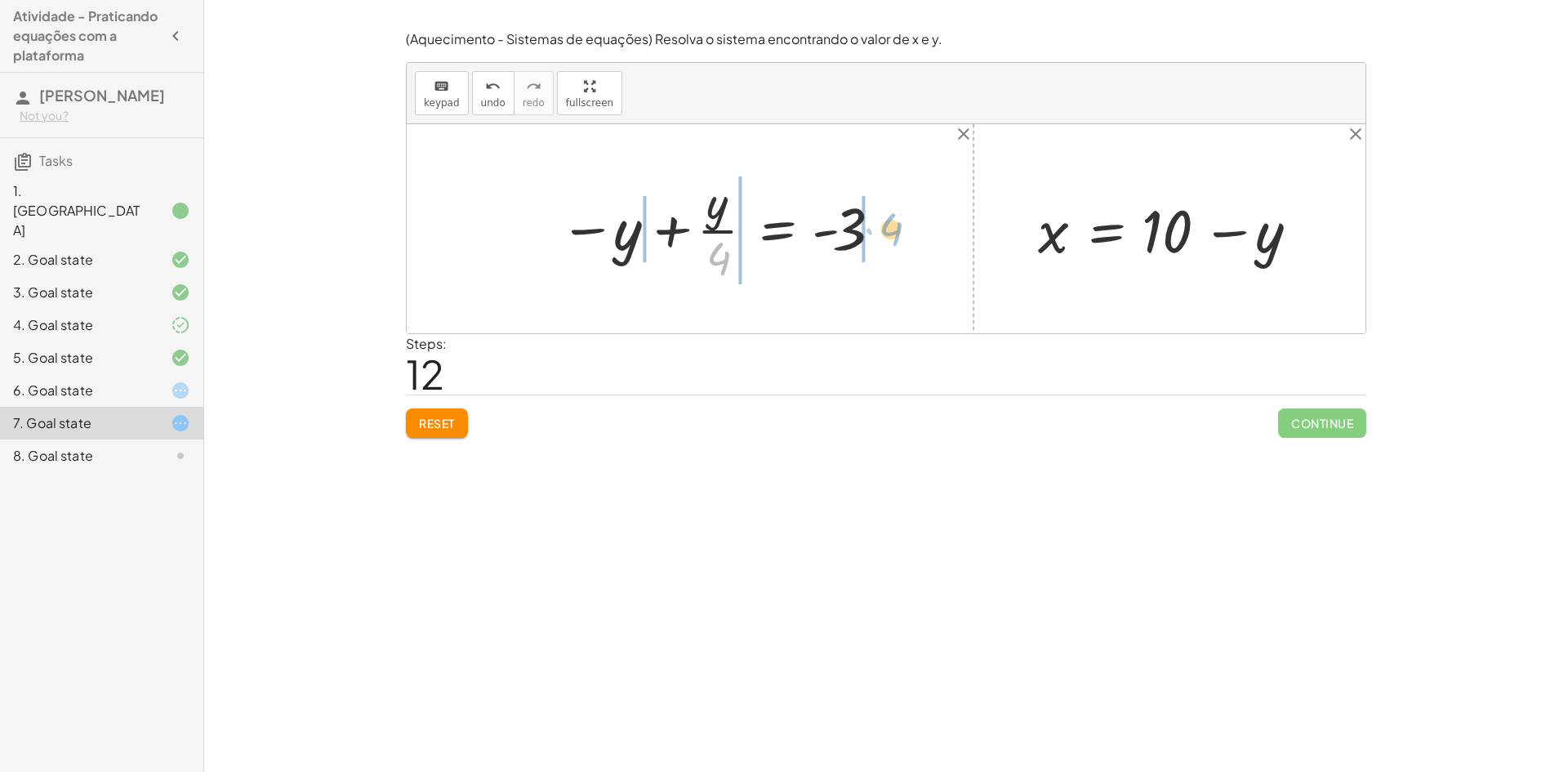
drag, startPoint x: 720, startPoint y: 254, endPoint x: 894, endPoint y: 232, distance: 175.4
click at [686, 234] on div at bounding box center [705, 228] width 467 height 116
drag, startPoint x: 687, startPoint y: 225, endPoint x: 695, endPoint y: 231, distance: 10.0
click at [689, 225] on div at bounding box center [705, 228] width 467 height 116
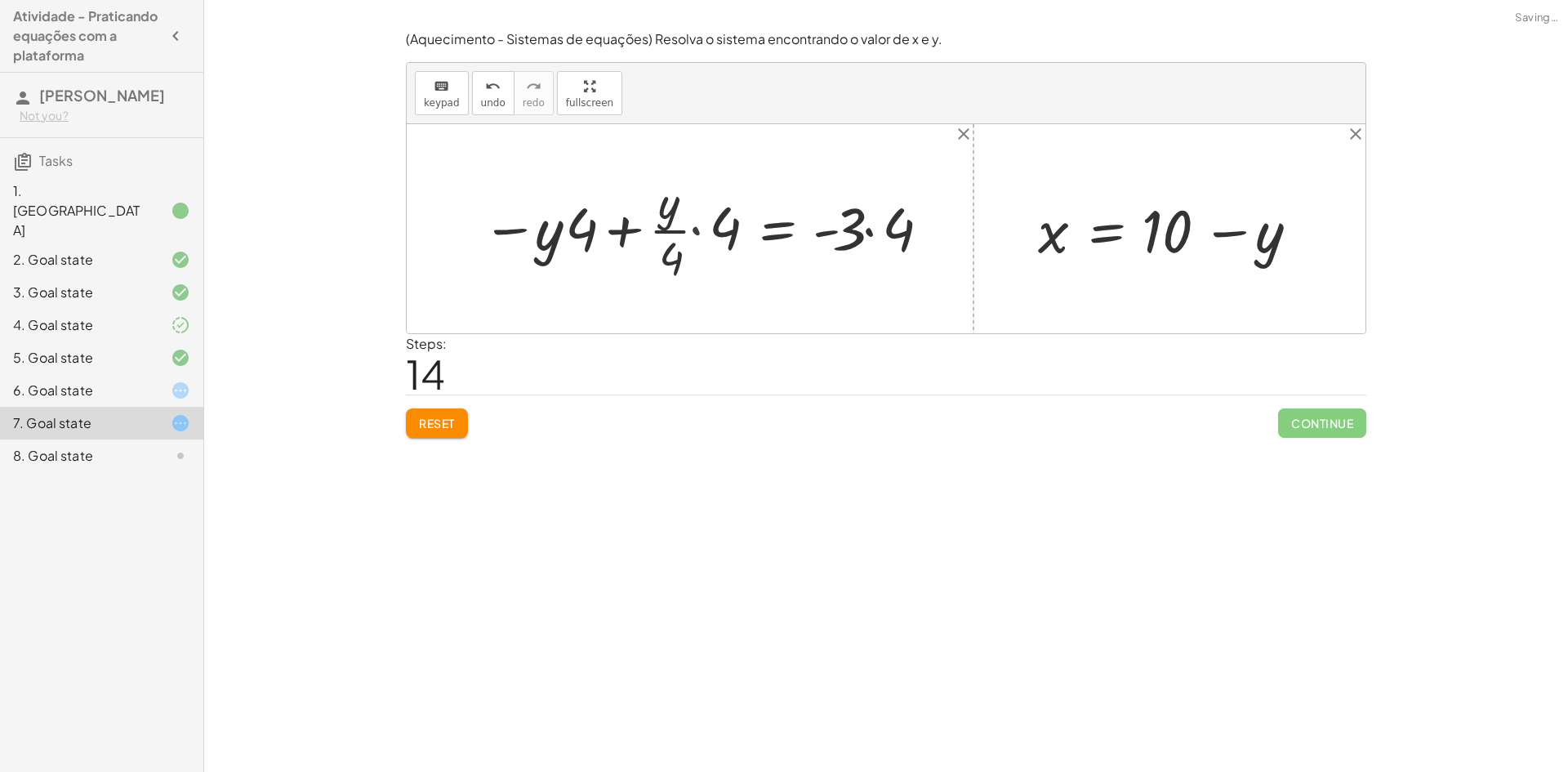
click at [696, 231] on div at bounding box center [718, 228] width 440 height 116
click at [460, 413] on button "Reset" at bounding box center [437, 423] width 62 height 29
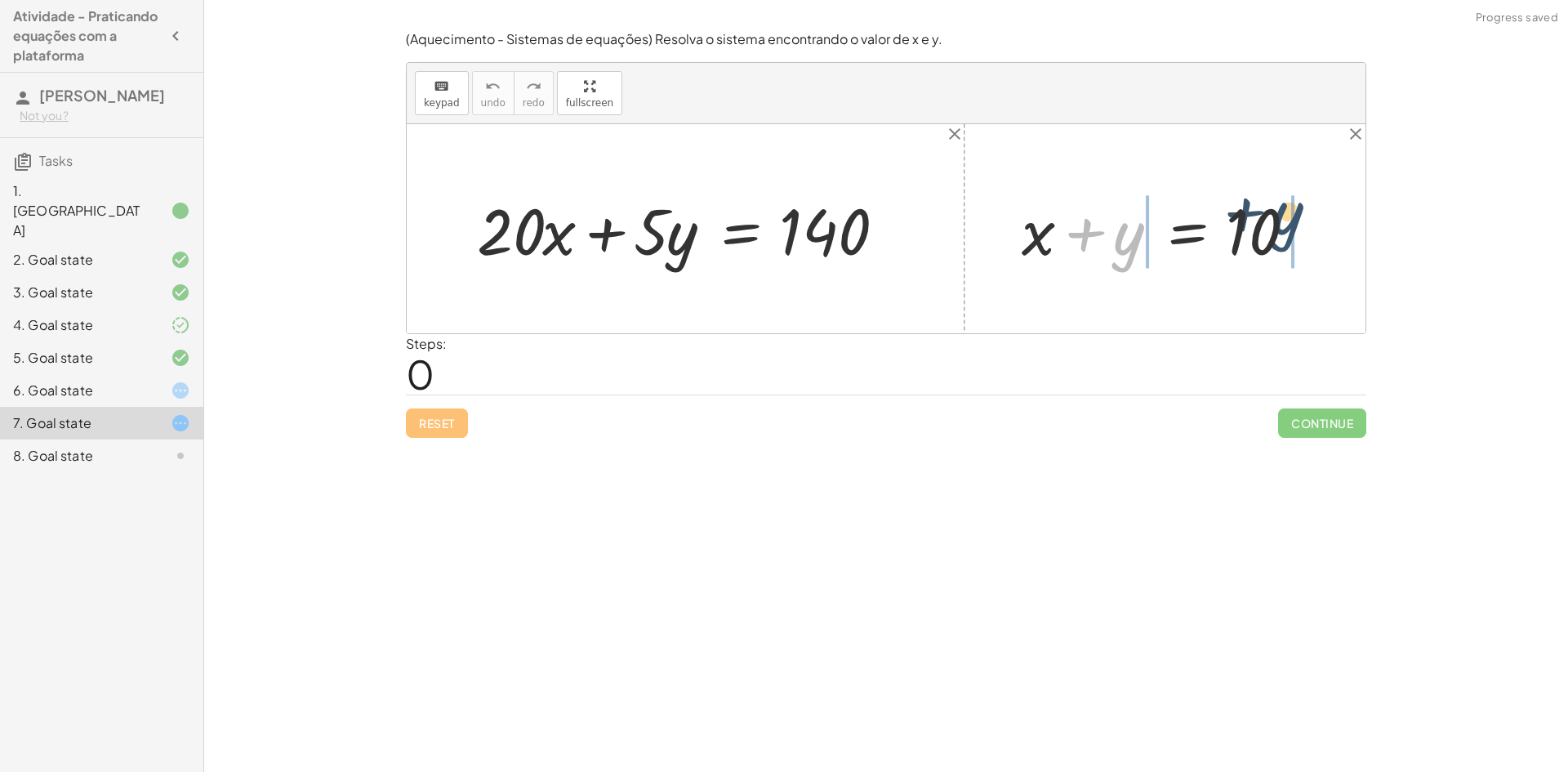
drag, startPoint x: 1133, startPoint y: 251, endPoint x: 1333, endPoint y: 223, distance: 202.0
click at [1333, 223] on div "+ · 20 · x + · 5 · y = 140 + y + x + y = 10" at bounding box center [885, 228] width 958 height 209
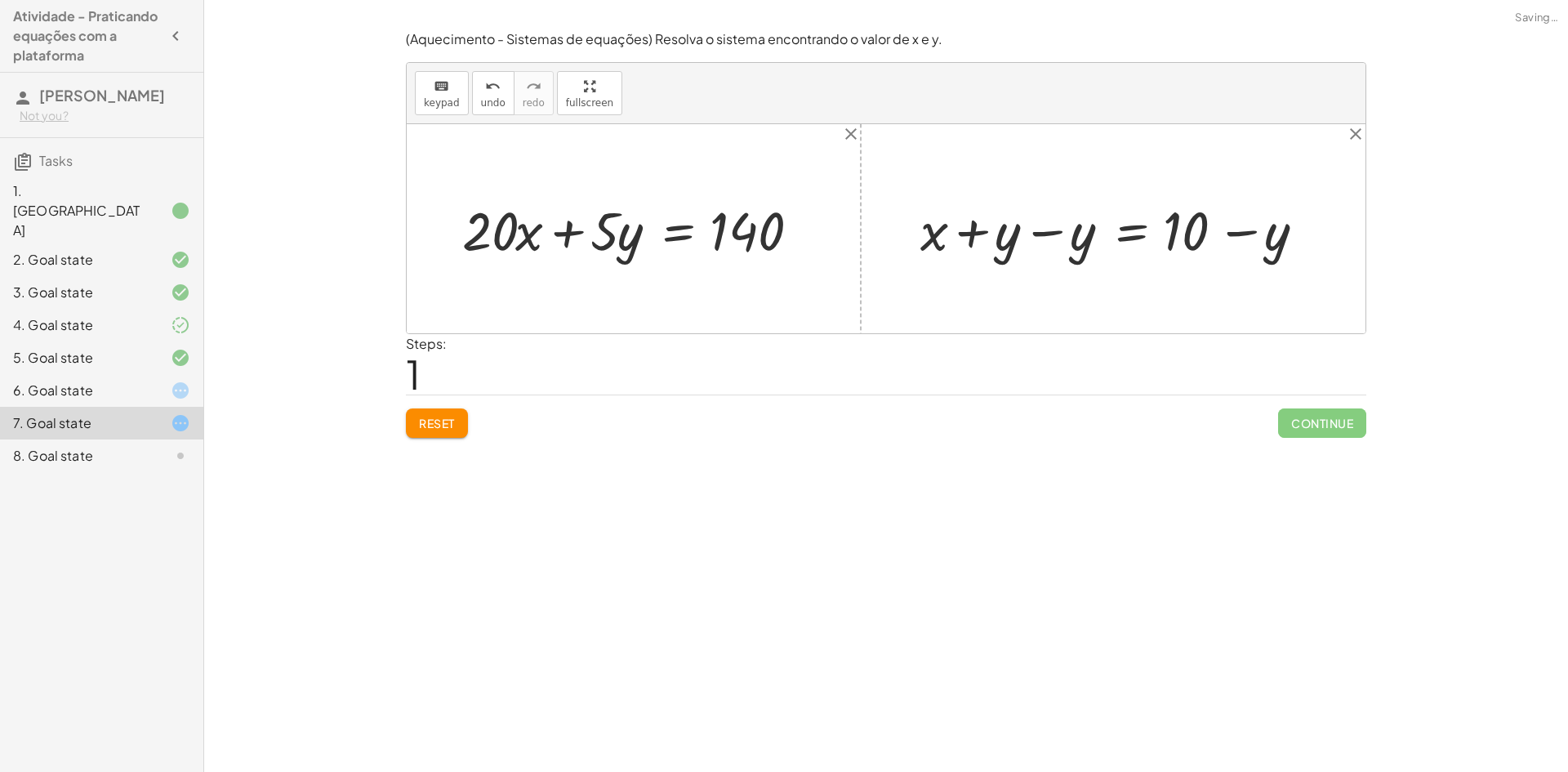
click at [1087, 227] on div at bounding box center [1119, 228] width 415 height 70
click at [93, 381] on div "6. Goal state" at bounding box center [78, 390] width 131 height 19
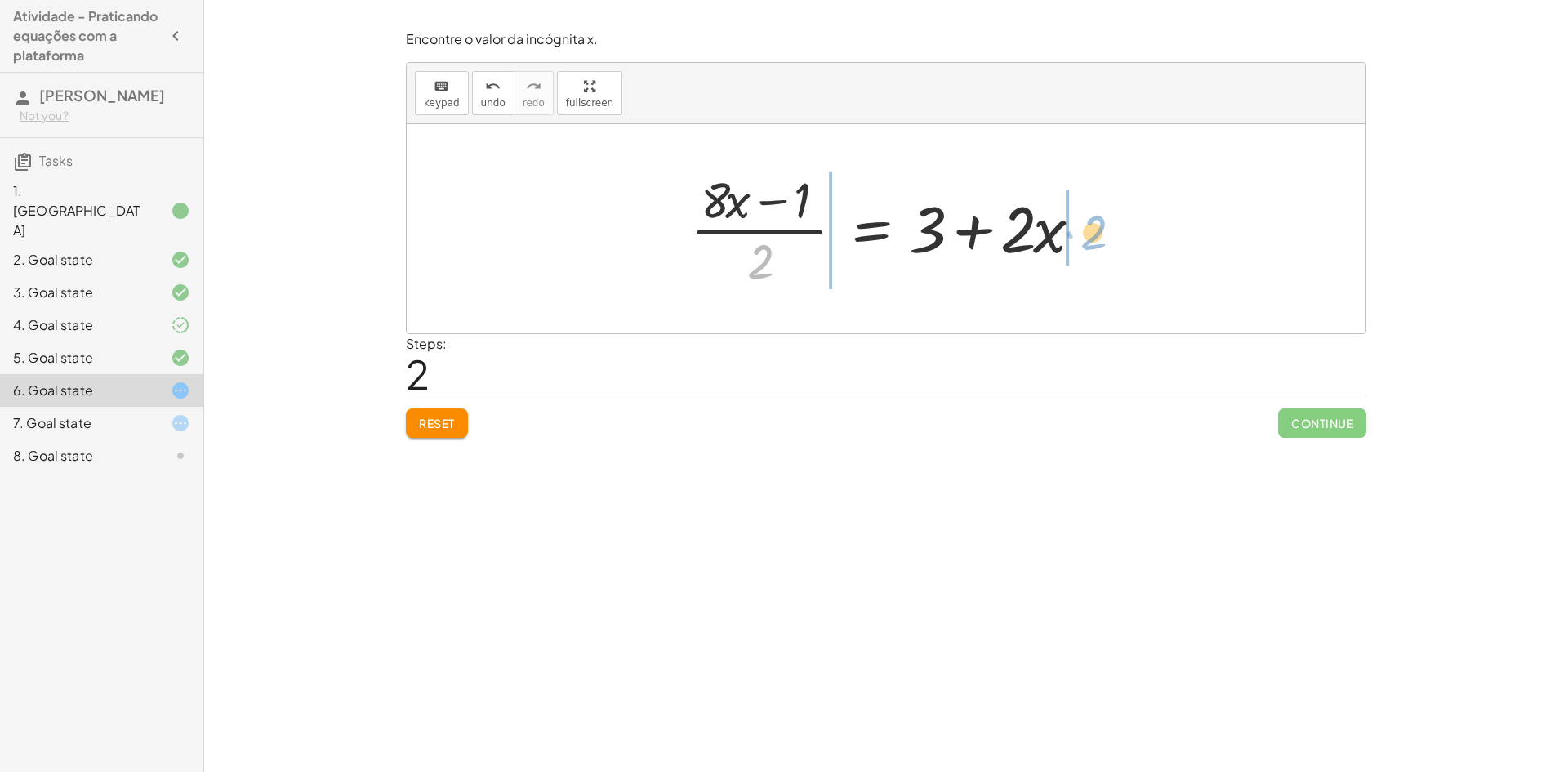
drag, startPoint x: 756, startPoint y: 264, endPoint x: 1087, endPoint y: 236, distance: 332.2
click at [1087, 236] on div at bounding box center [891, 229] width 420 height 126
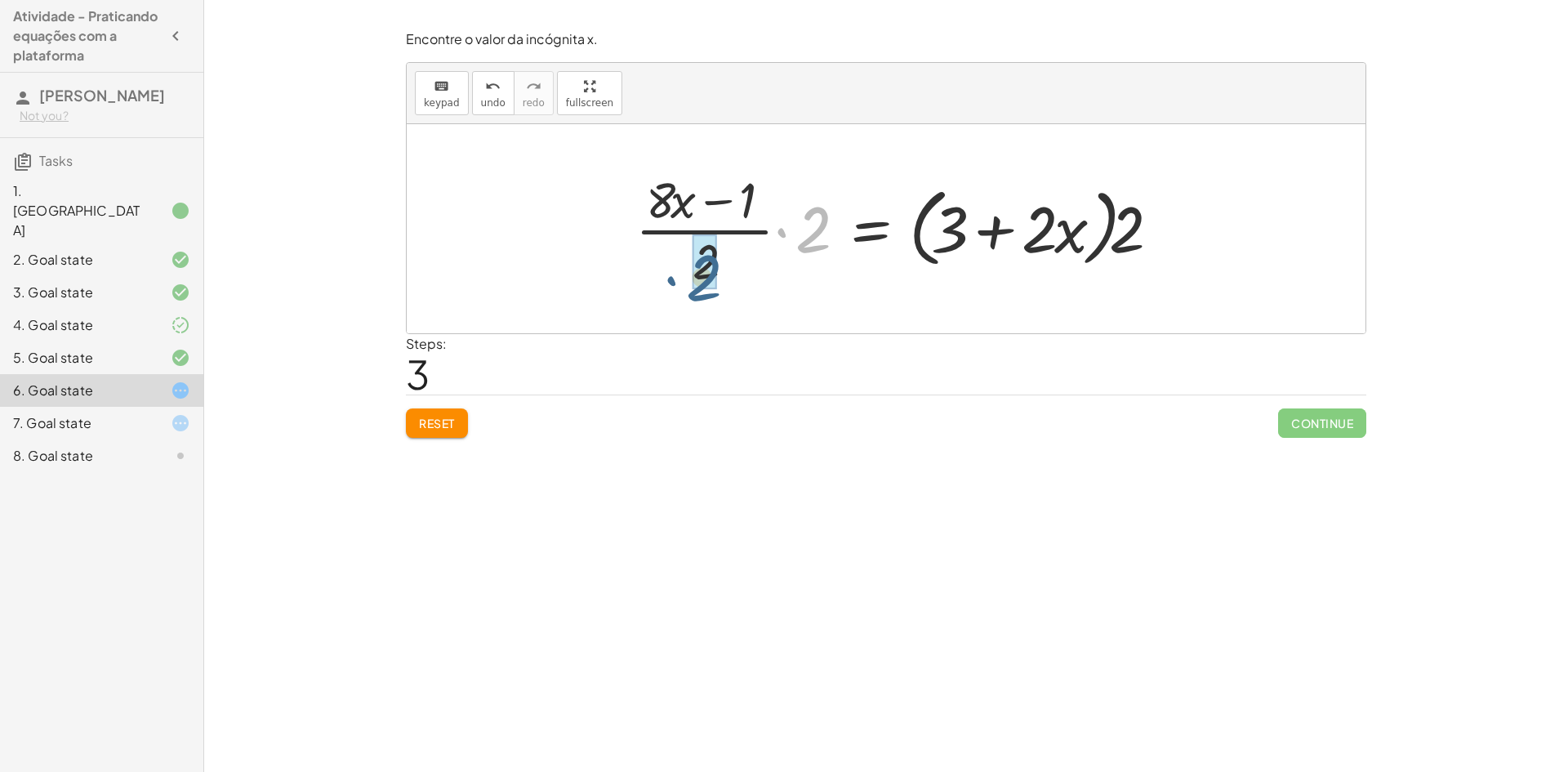
drag, startPoint x: 815, startPoint y: 229, endPoint x: 703, endPoint y: 274, distance: 120.7
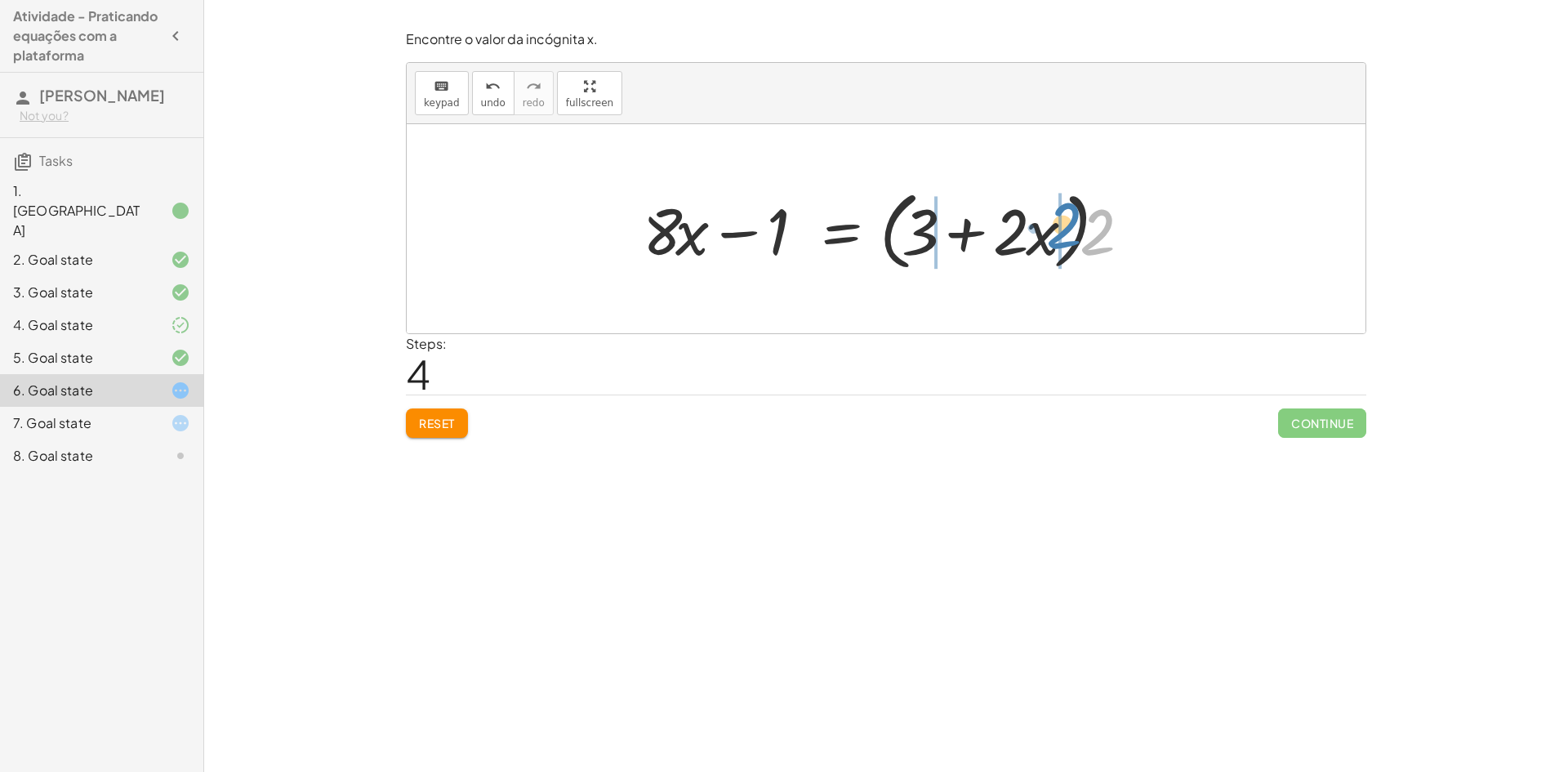
drag, startPoint x: 1104, startPoint y: 232, endPoint x: 1071, endPoint y: 224, distance: 34.0
click at [1071, 224] on div at bounding box center [892, 229] width 515 height 94
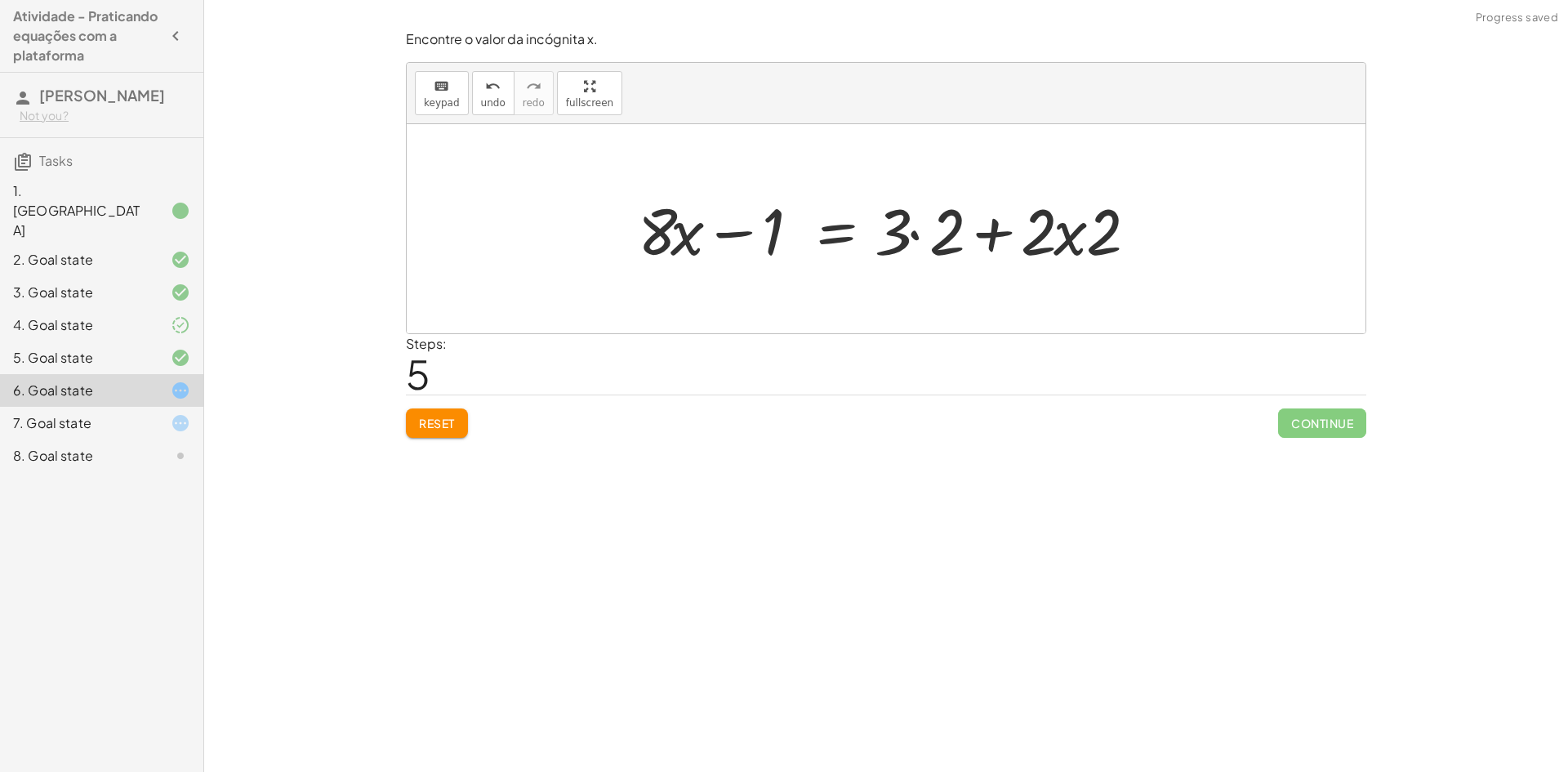
click at [917, 234] on div at bounding box center [892, 229] width 526 height 84
click at [1028, 240] on div at bounding box center [864, 229] width 471 height 84
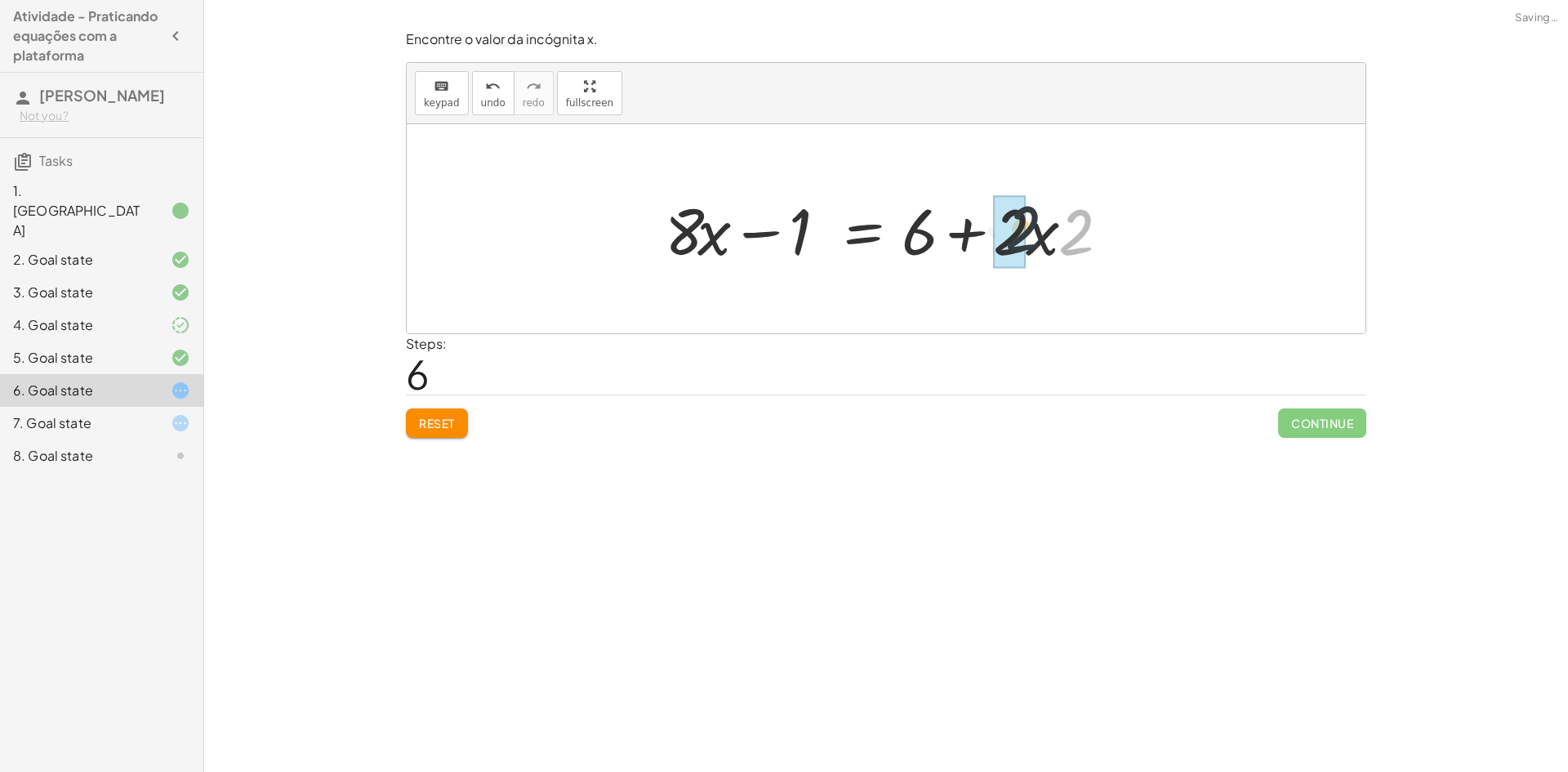
drag, startPoint x: 1066, startPoint y: 237, endPoint x: 1020, endPoint y: 234, distance: 46.1
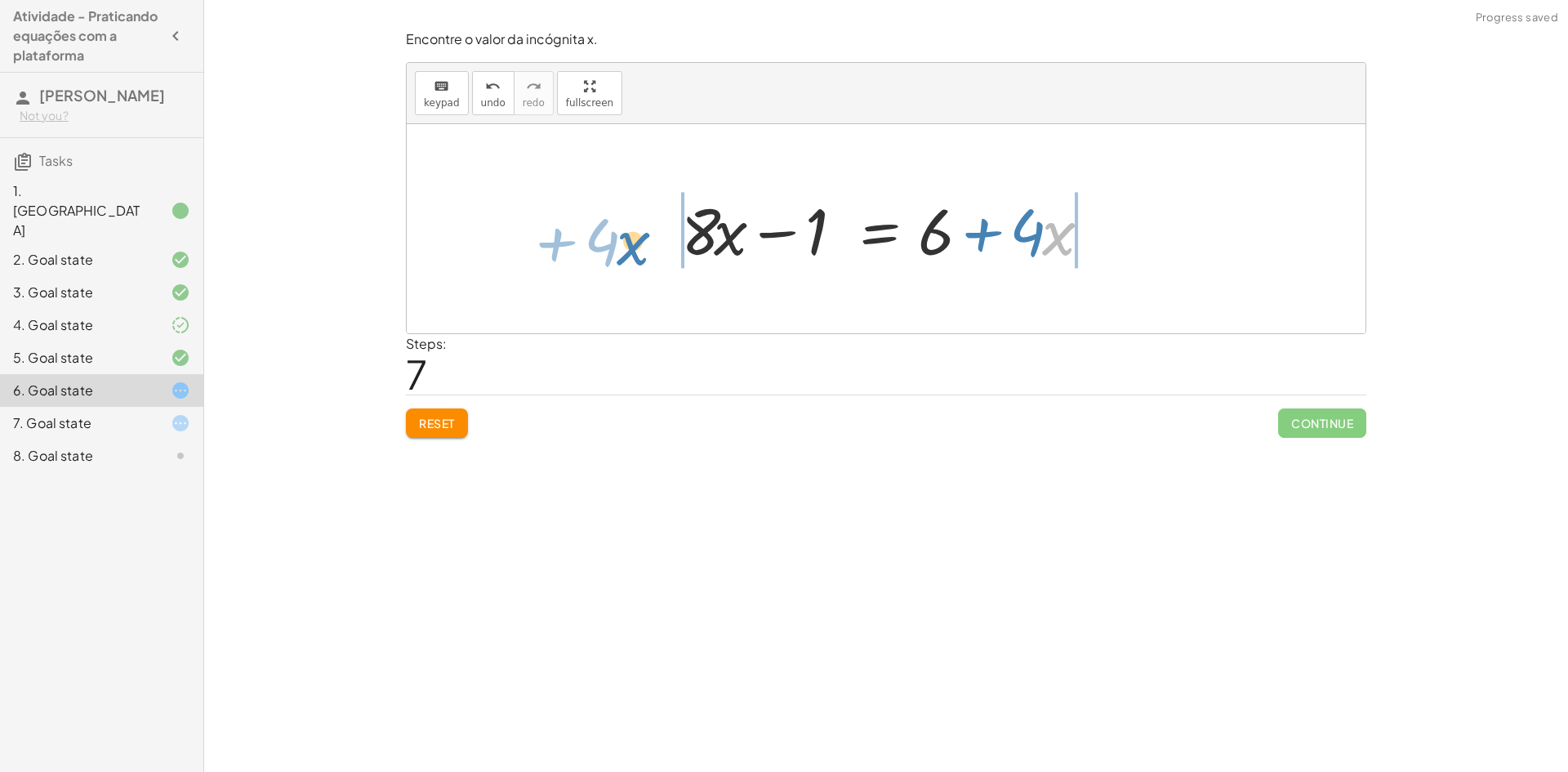
drag, startPoint x: 1049, startPoint y: 236, endPoint x: 622, endPoint y: 247, distance: 427.1
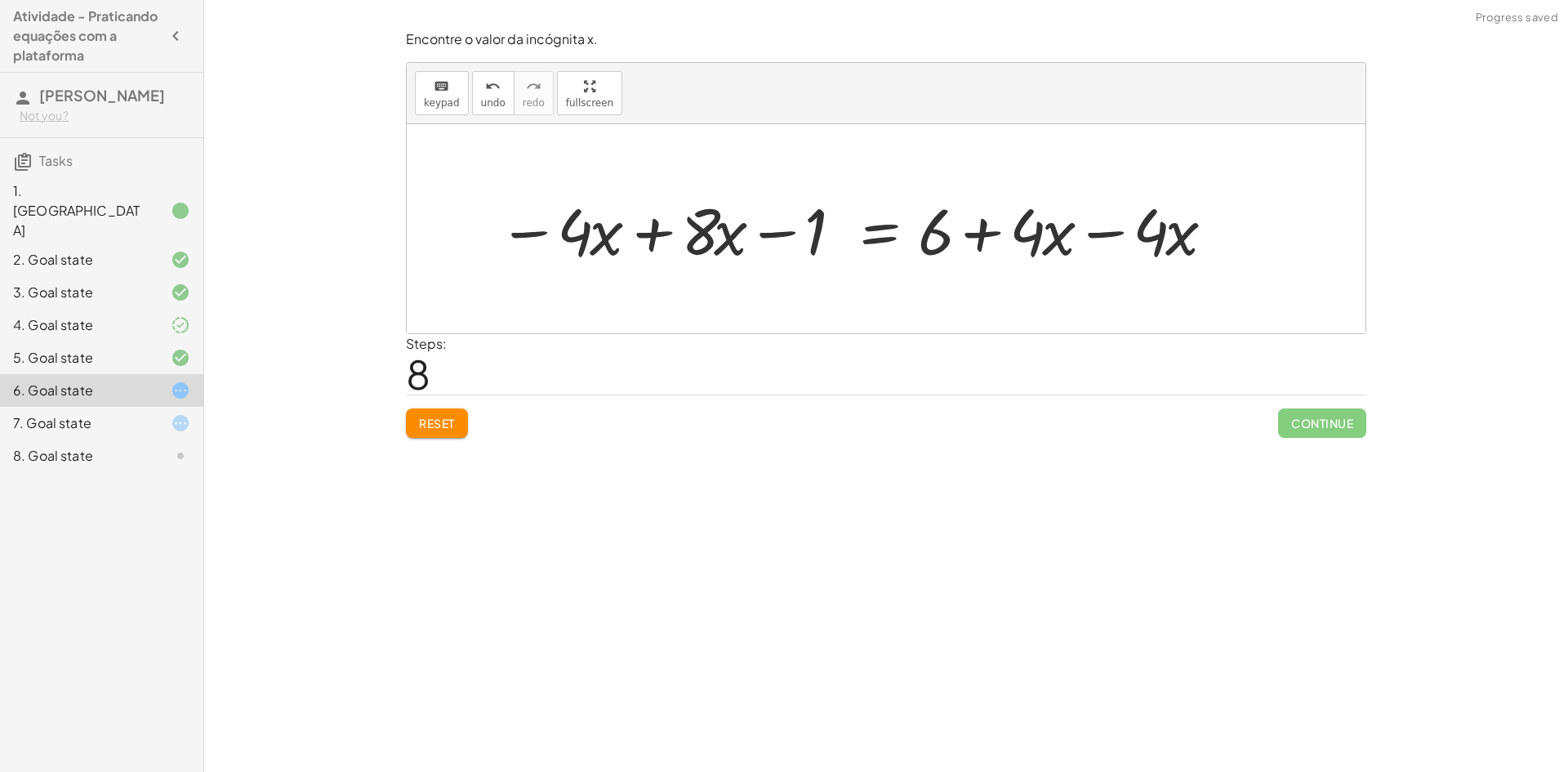
click at [1099, 237] on div at bounding box center [857, 229] width 734 height 84
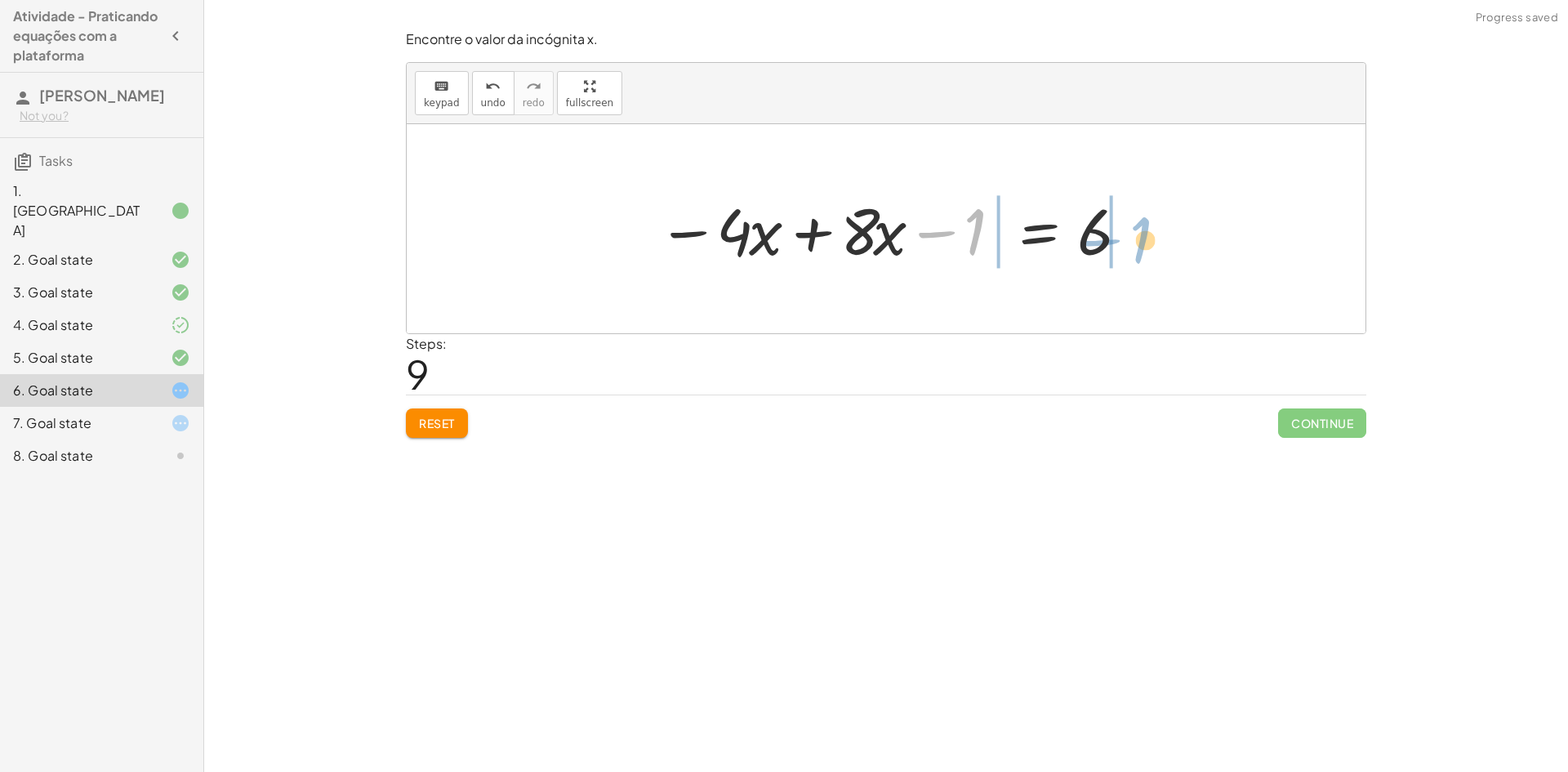
drag, startPoint x: 968, startPoint y: 230, endPoint x: 1149, endPoint y: 235, distance: 181.1
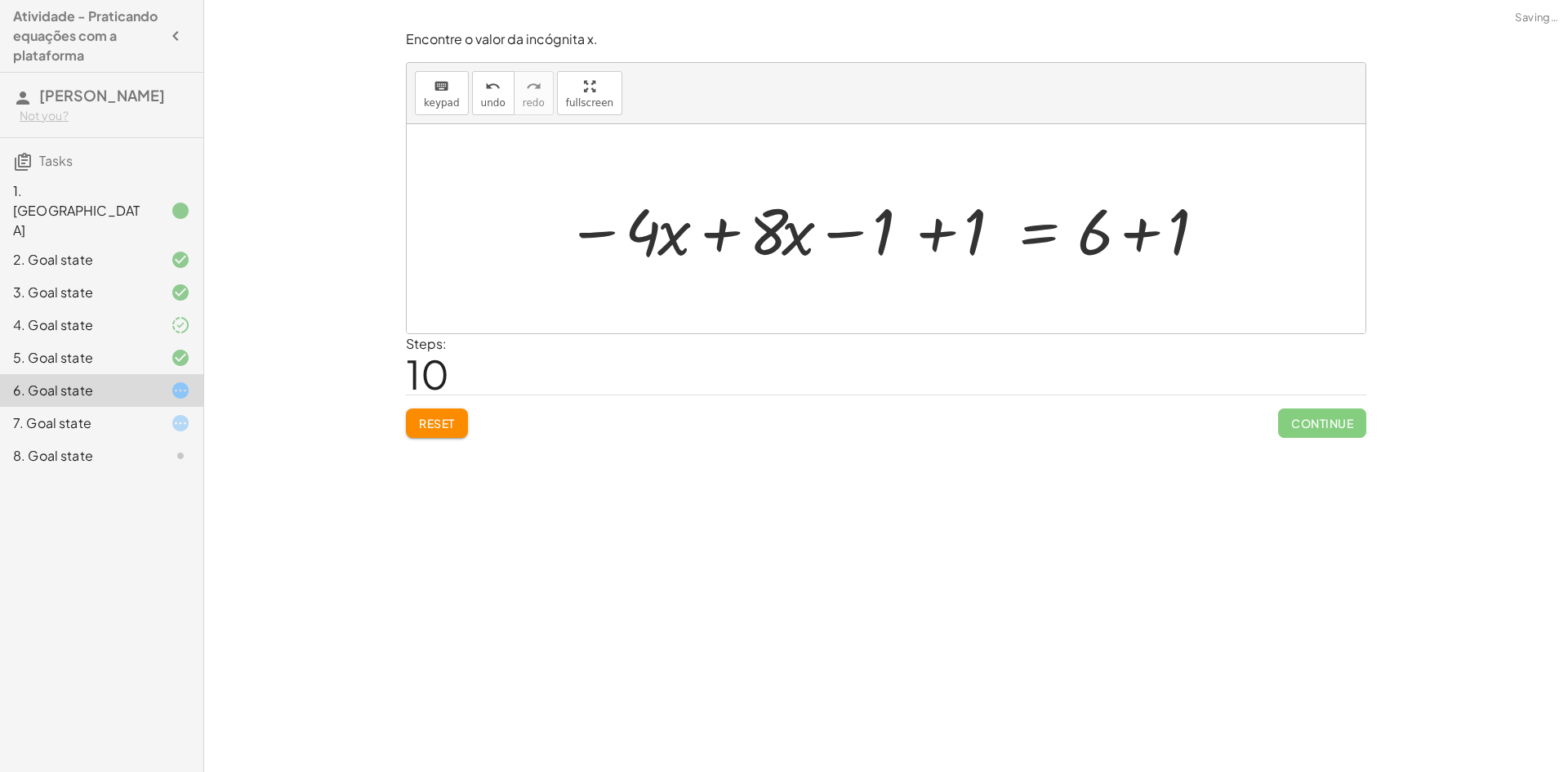
click at [947, 238] on div at bounding box center [891, 229] width 669 height 84
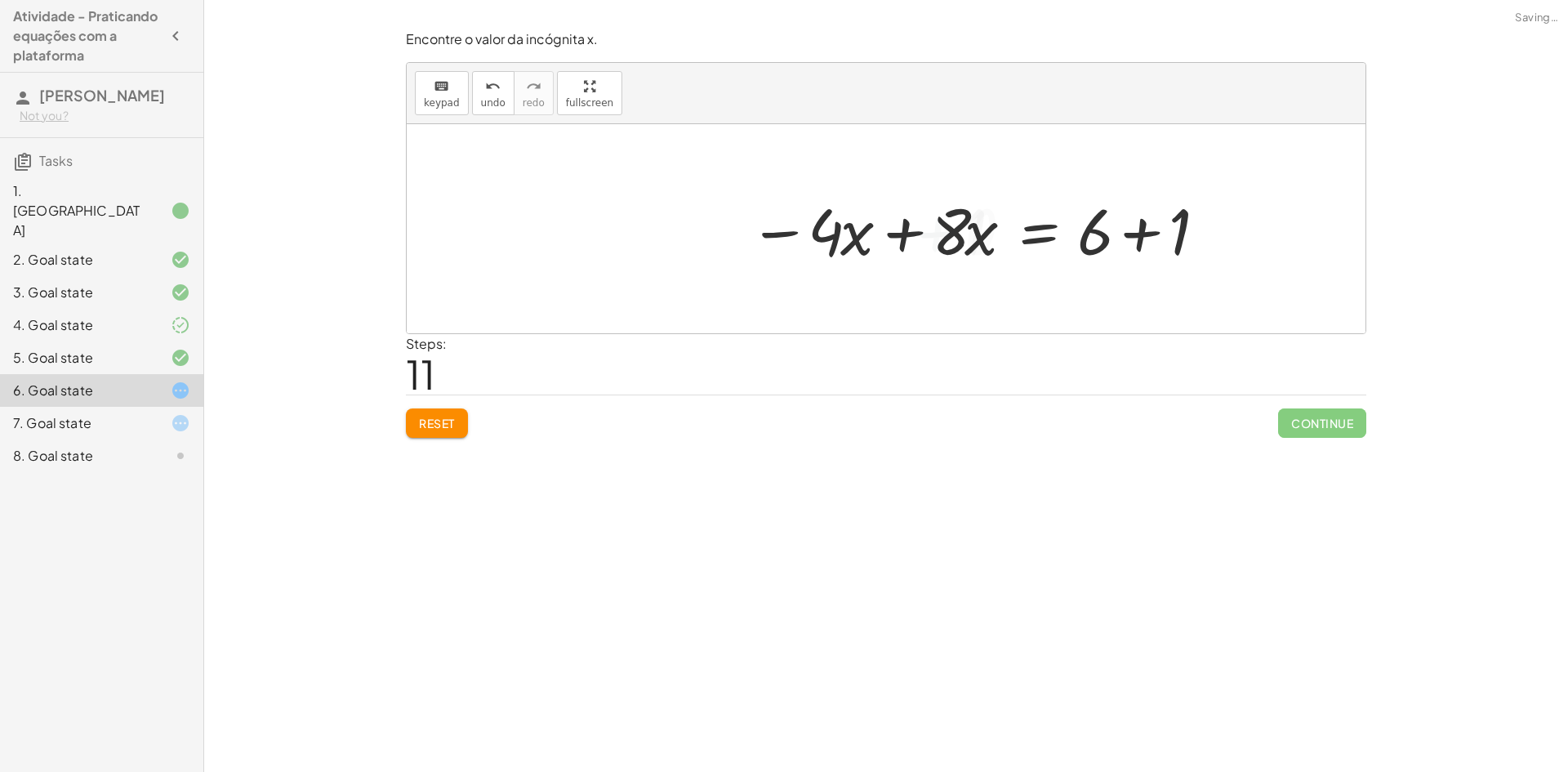
click at [1146, 235] on div at bounding box center [984, 229] width 486 height 84
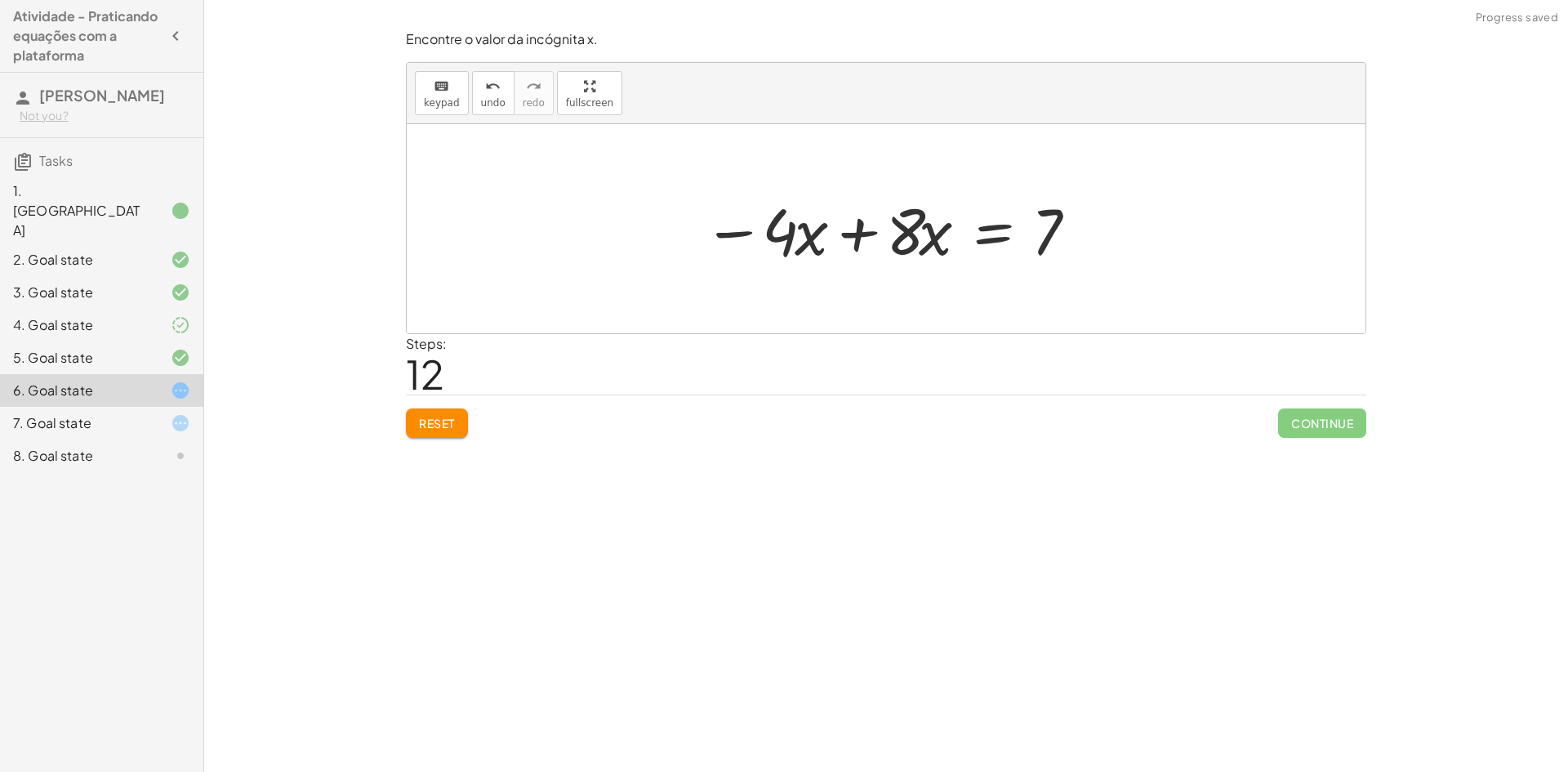
click at [862, 239] on div at bounding box center [892, 229] width 395 height 84
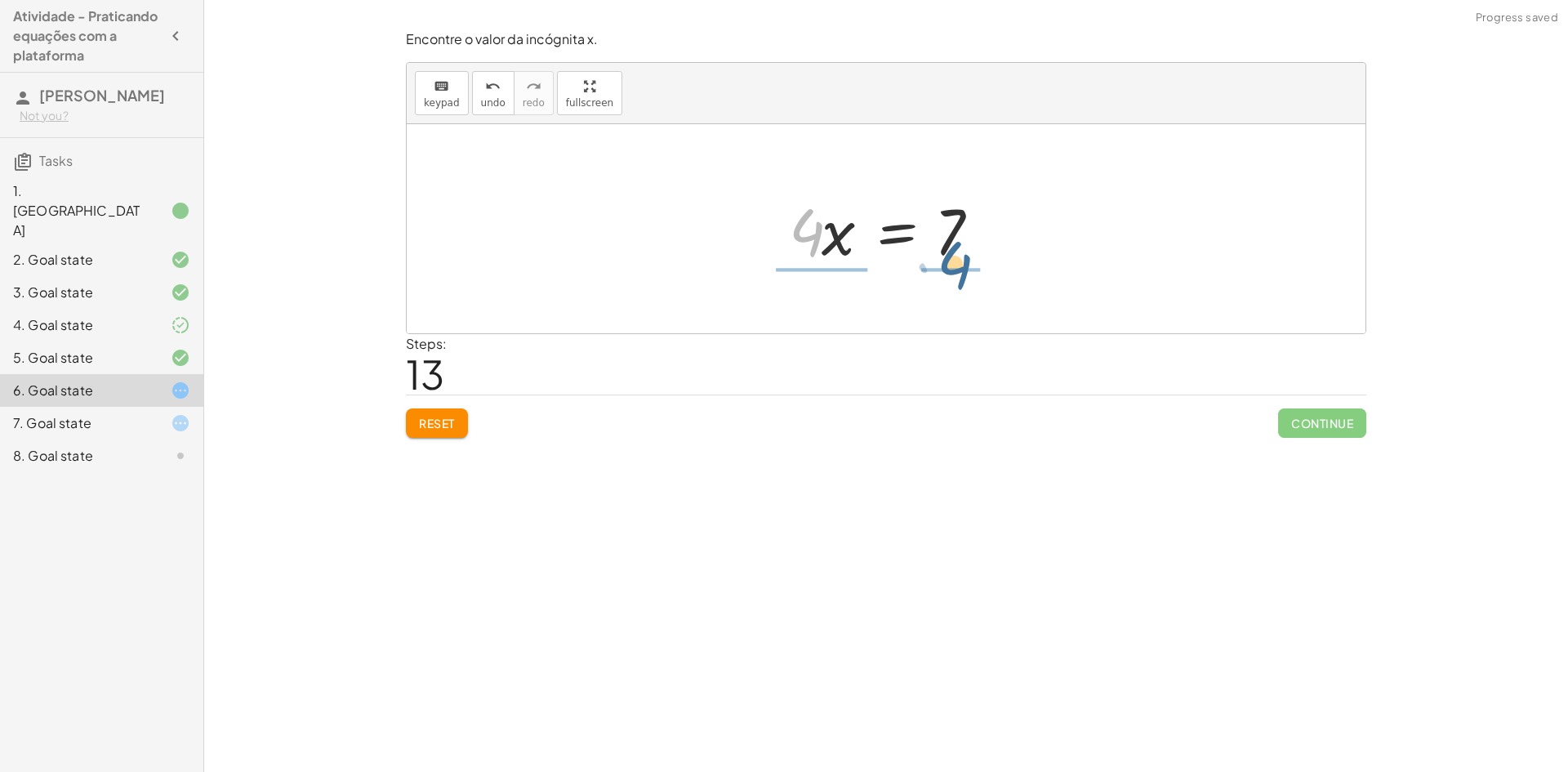
drag, startPoint x: 811, startPoint y: 237, endPoint x: 962, endPoint y: 270, distance: 154.6
click at [799, 216] on div at bounding box center [892, 229] width 241 height 126
click at [815, 226] on div at bounding box center [892, 229] width 241 height 126
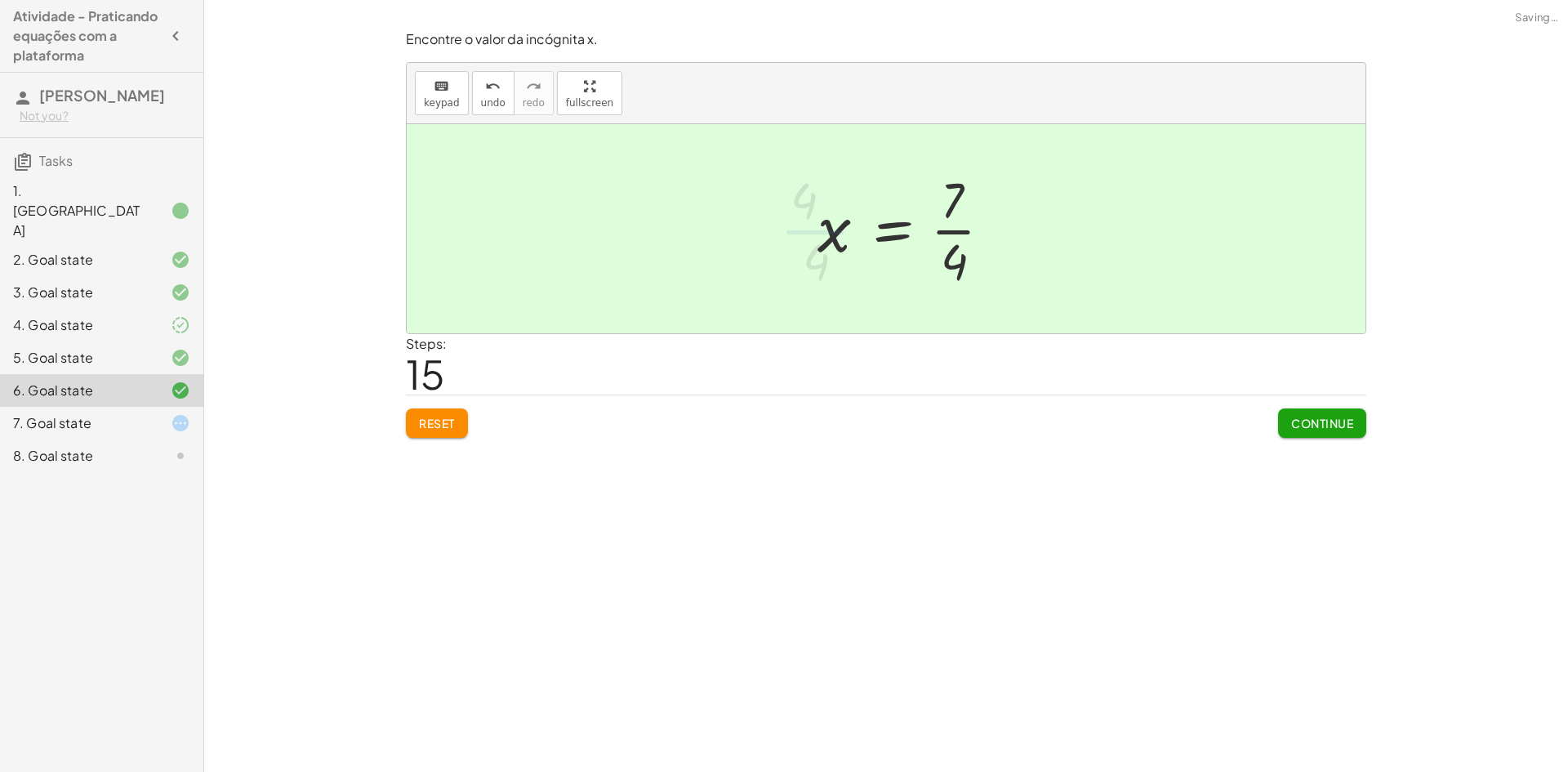
click at [955, 233] on div at bounding box center [911, 229] width 203 height 126
click at [918, 232] on div at bounding box center [891, 229] width 203 height 126
click at [929, 234] on div at bounding box center [891, 229] width 203 height 126
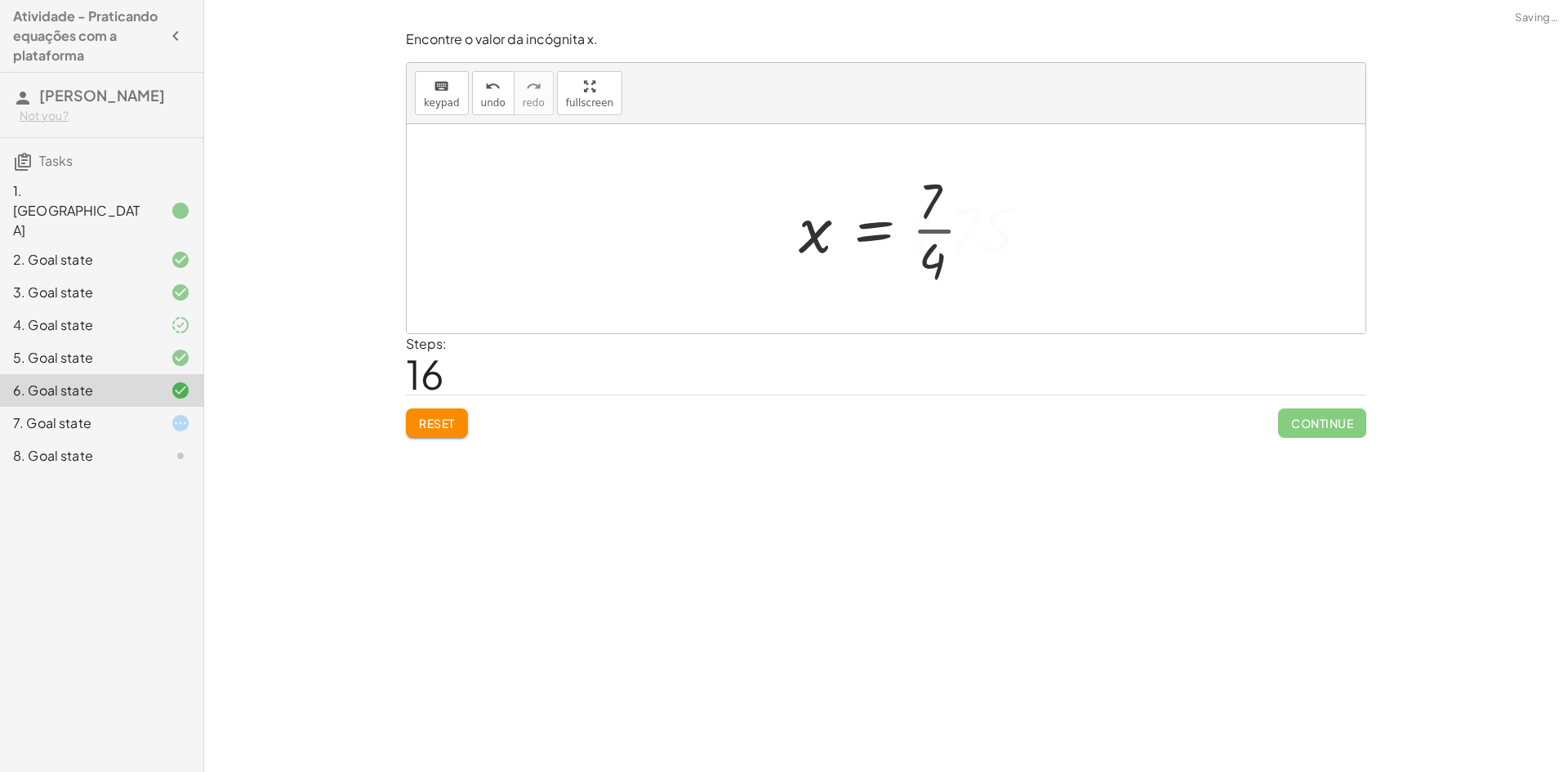
click at [929, 234] on div at bounding box center [926, 228] width 272 height 81
click at [481, 80] on div "undo" at bounding box center [492, 85] width 24 height 19
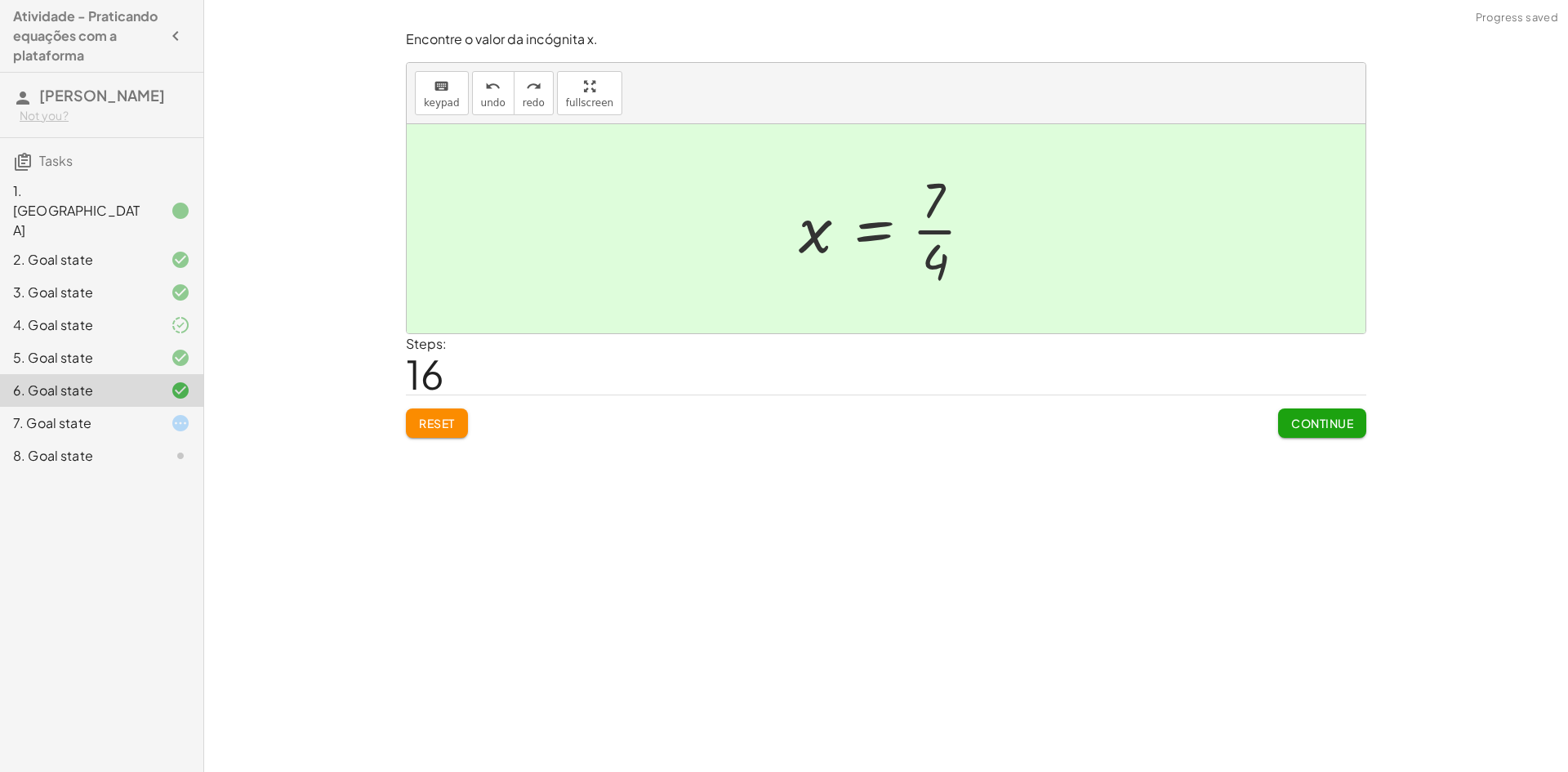
click at [1330, 424] on span "Continue" at bounding box center [1322, 422] width 62 height 15
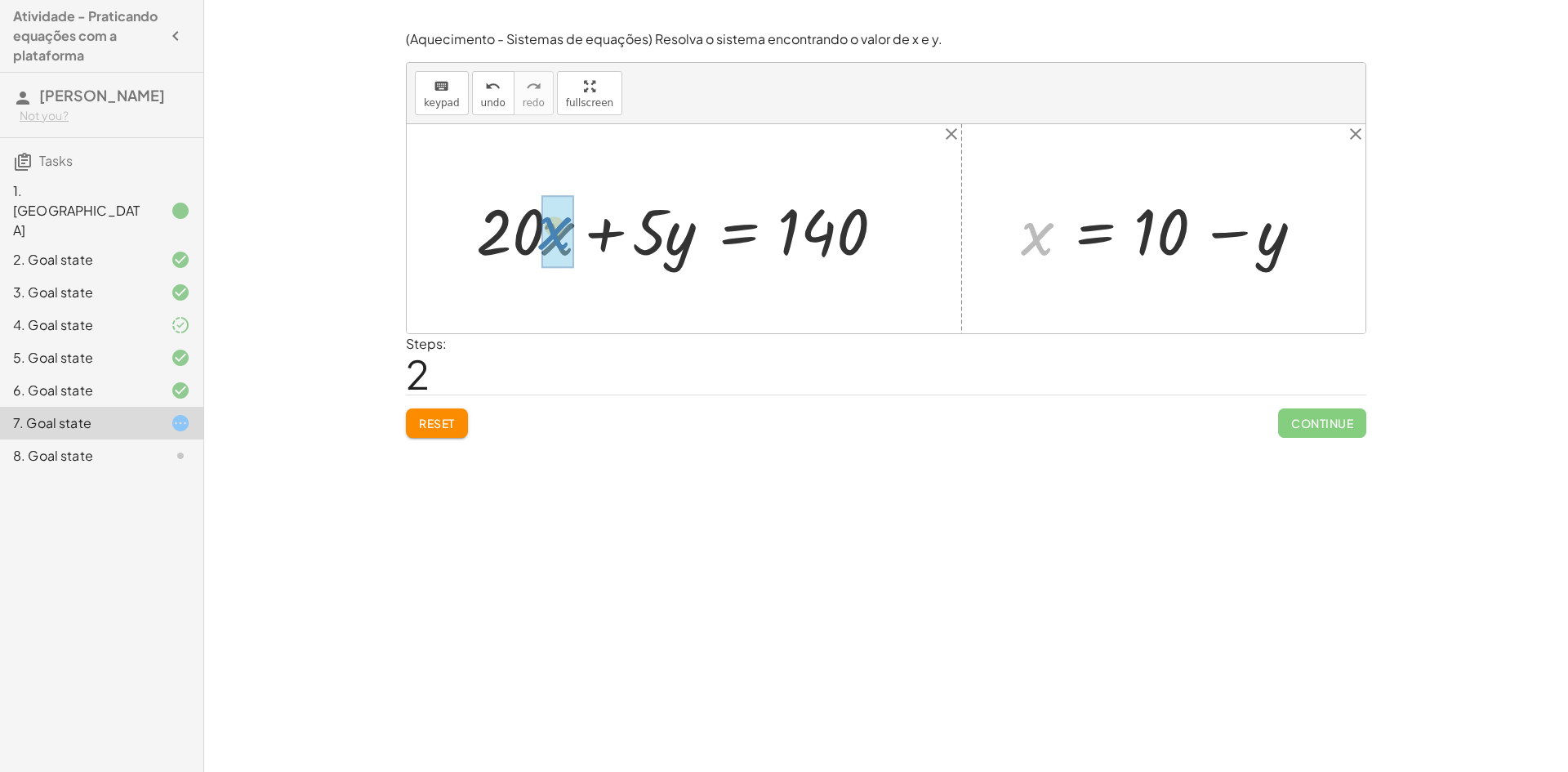
drag, startPoint x: 1027, startPoint y: 241, endPoint x: 547, endPoint y: 237, distance: 480.0
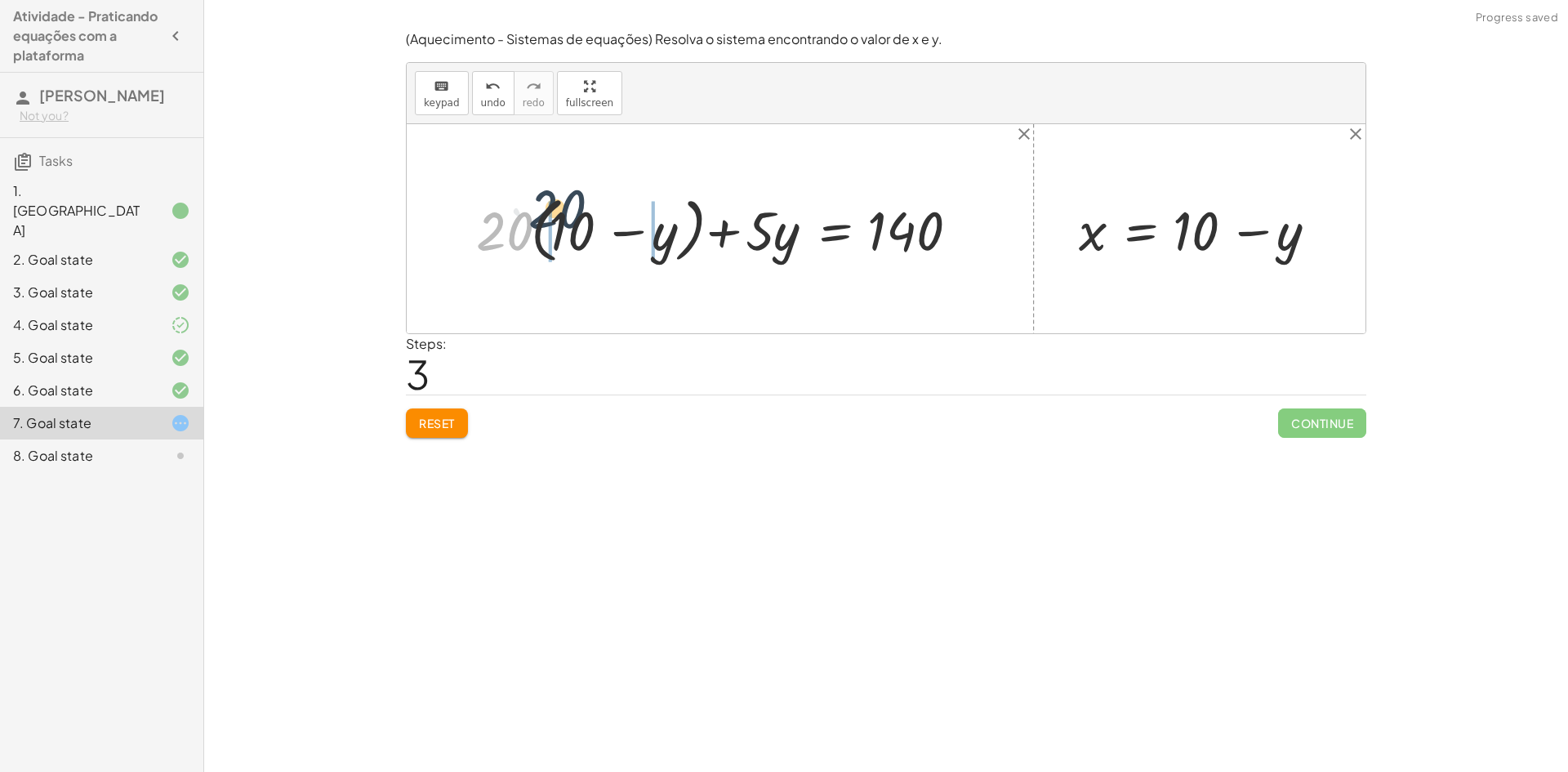
drag, startPoint x: 517, startPoint y: 228, endPoint x: 582, endPoint y: 203, distance: 69.6
click at [582, 203] on div at bounding box center [726, 228] width 517 height 80
click at [496, 233] on div at bounding box center [708, 228] width 553 height 71
click at [724, 233] on div at bounding box center [731, 228] width 509 height 71
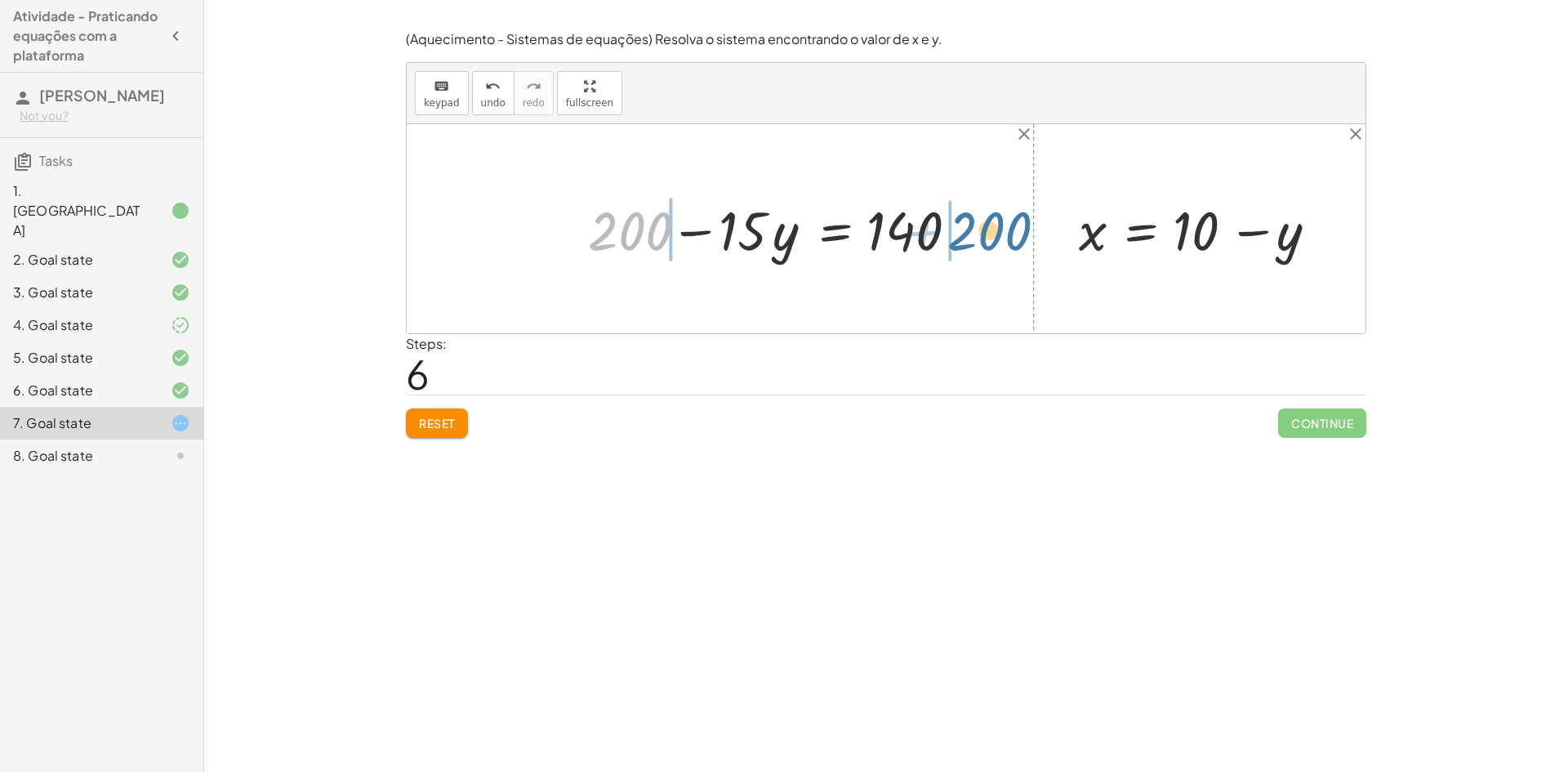
drag, startPoint x: 641, startPoint y: 231, endPoint x: 1001, endPoint y: 231, distance: 360.0
click at [1001, 231] on div "+ · 20 · x + · 5 · y = 140 + · 20 · ( + 10 − y ) + · 5 · y = 140 + · 20 · 10 − …" at bounding box center [885, 228] width 958 height 209
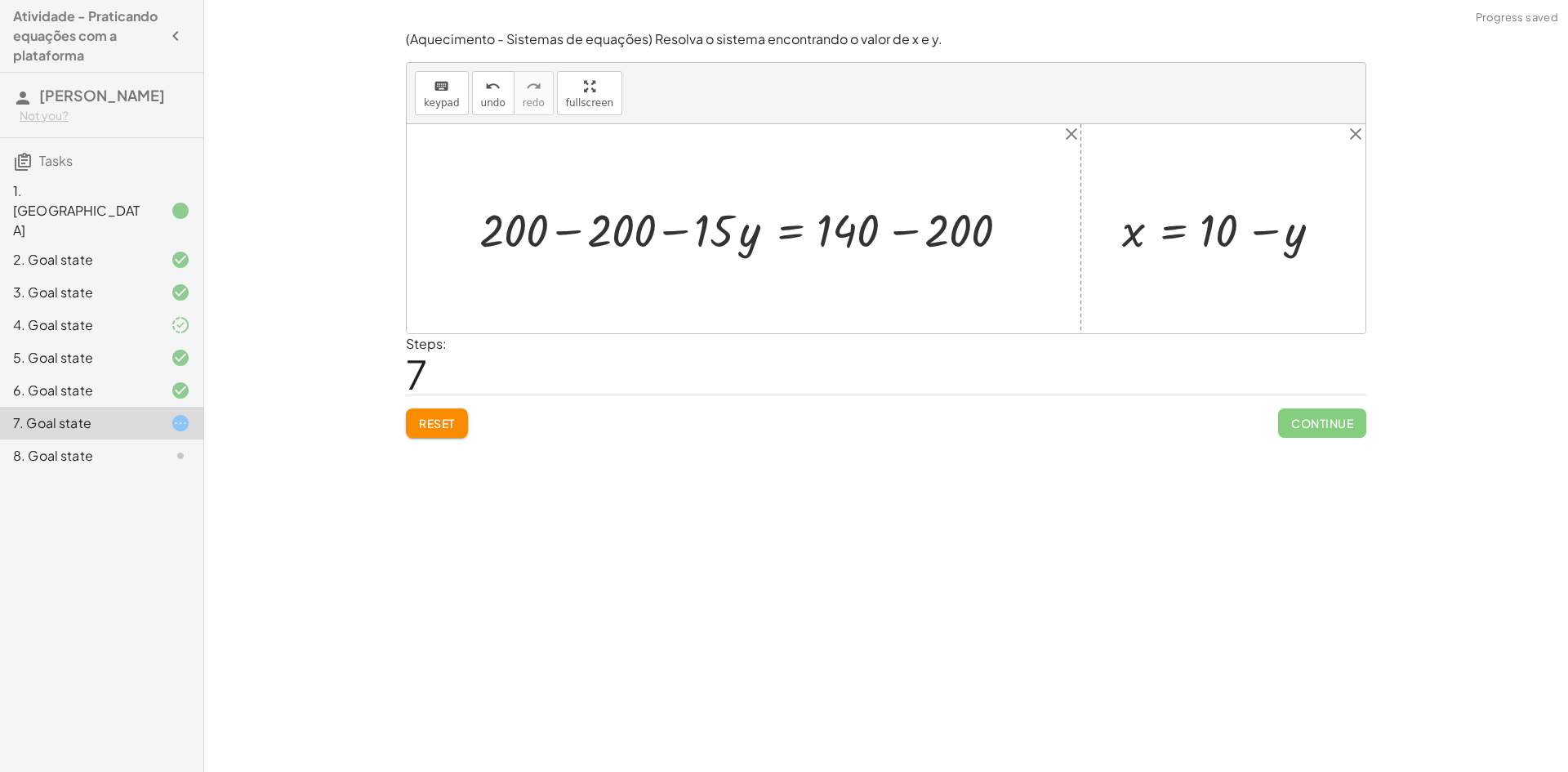
click at [568, 231] on div at bounding box center [750, 228] width 557 height 60
click at [903, 229] on div at bounding box center [850, 228] width 357 height 60
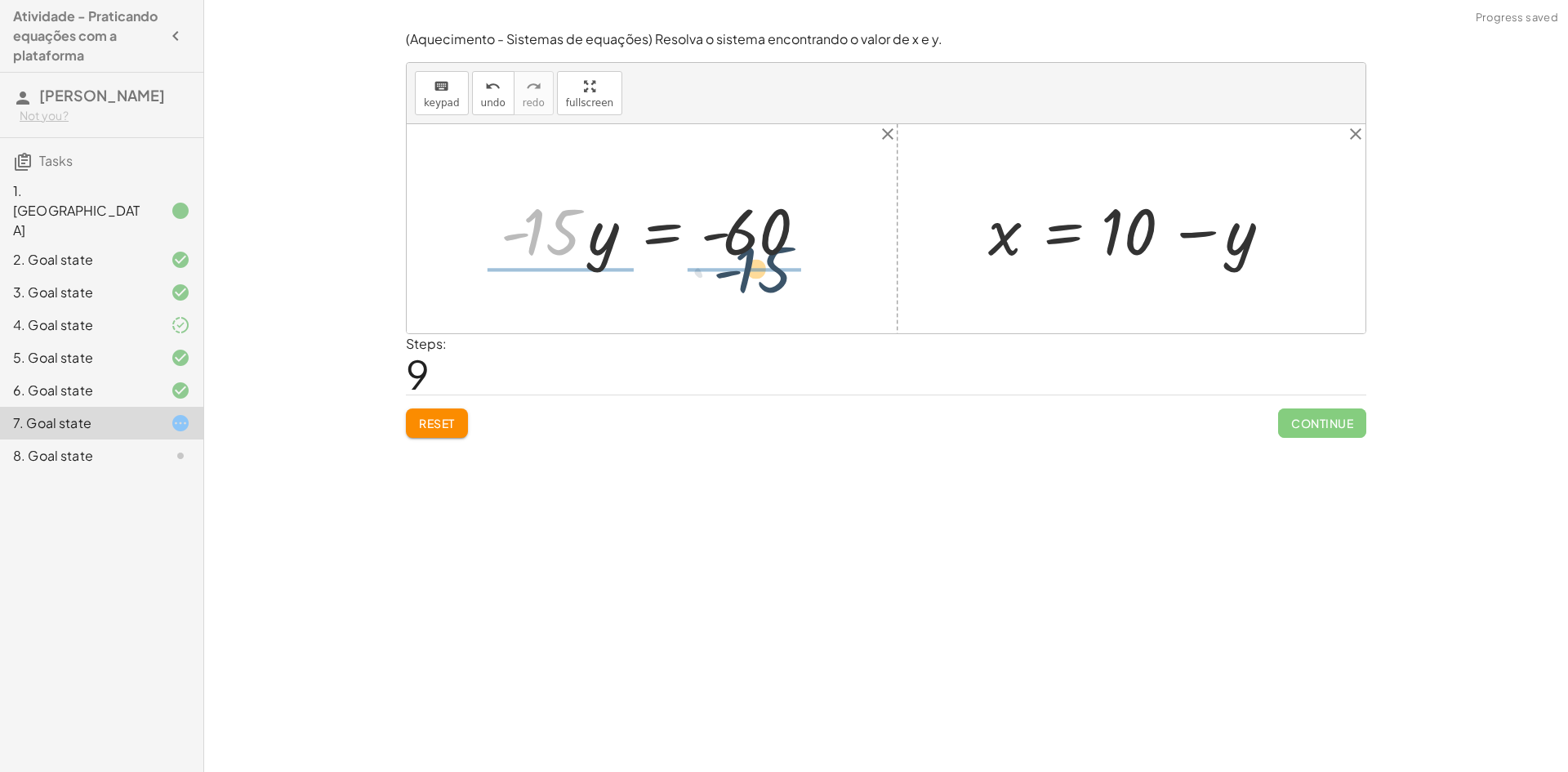
drag, startPoint x: 559, startPoint y: 227, endPoint x: 787, endPoint y: 265, distance: 231.1
click at [787, 265] on div at bounding box center [658, 229] width 332 height 84
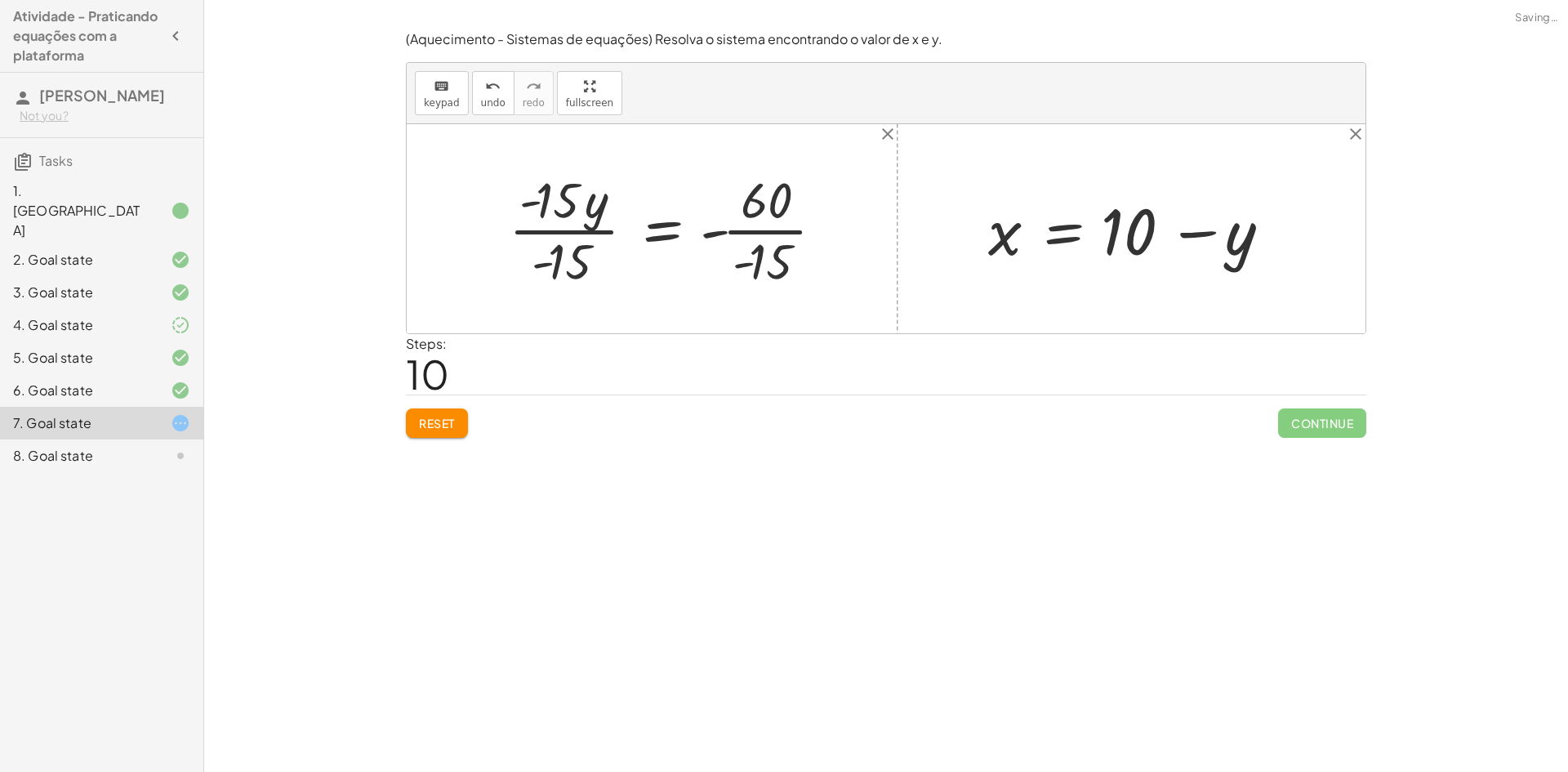
click at [589, 231] on div at bounding box center [673, 229] width 345 height 126
click at [757, 235] on div at bounding box center [712, 229] width 266 height 126
click at [730, 229] on div at bounding box center [695, 228] width 234 height 81
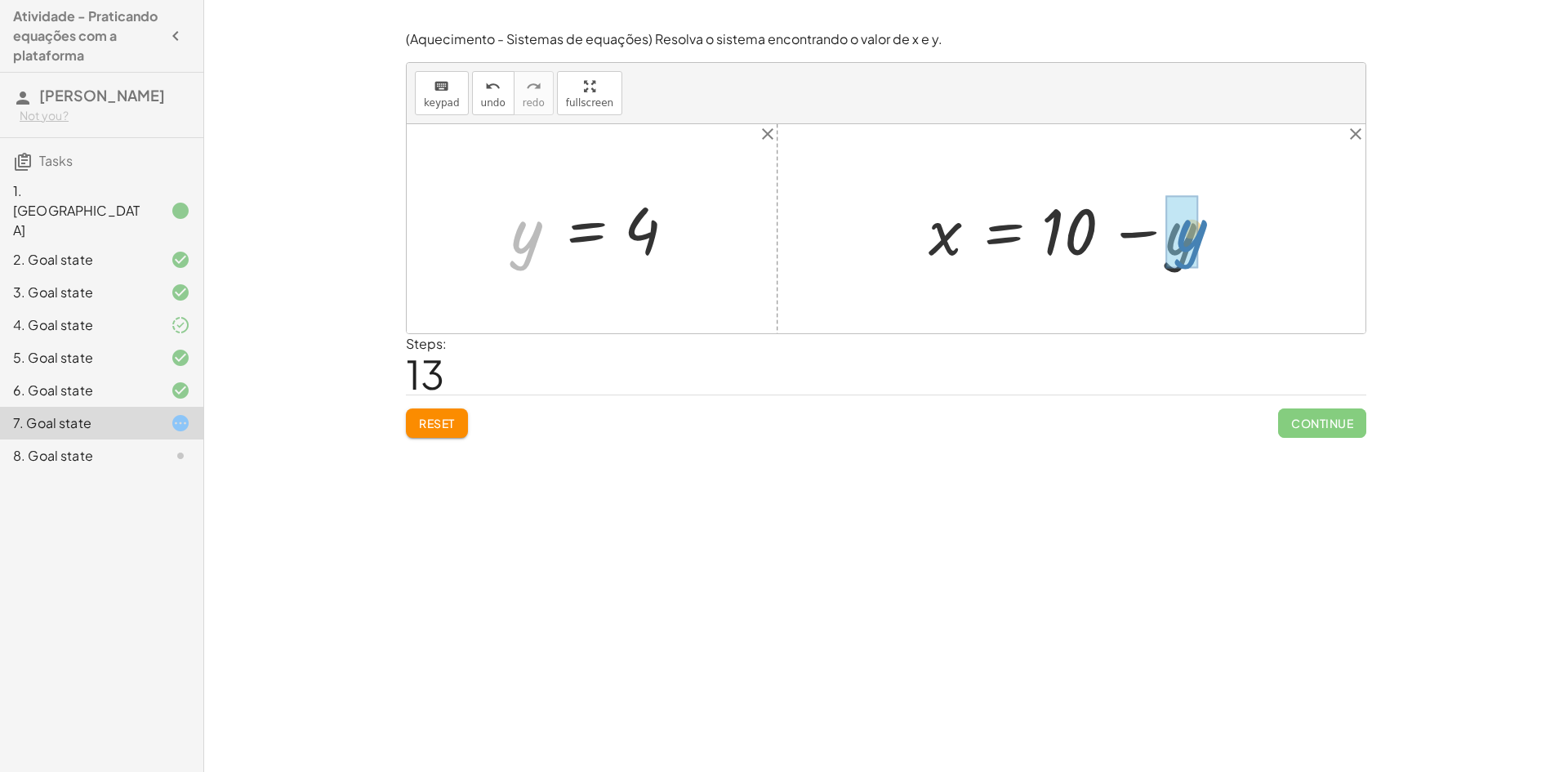
drag, startPoint x: 521, startPoint y: 234, endPoint x: 1184, endPoint y: 233, distance: 663.0
click at [1133, 236] on div at bounding box center [1078, 229] width 315 height 84
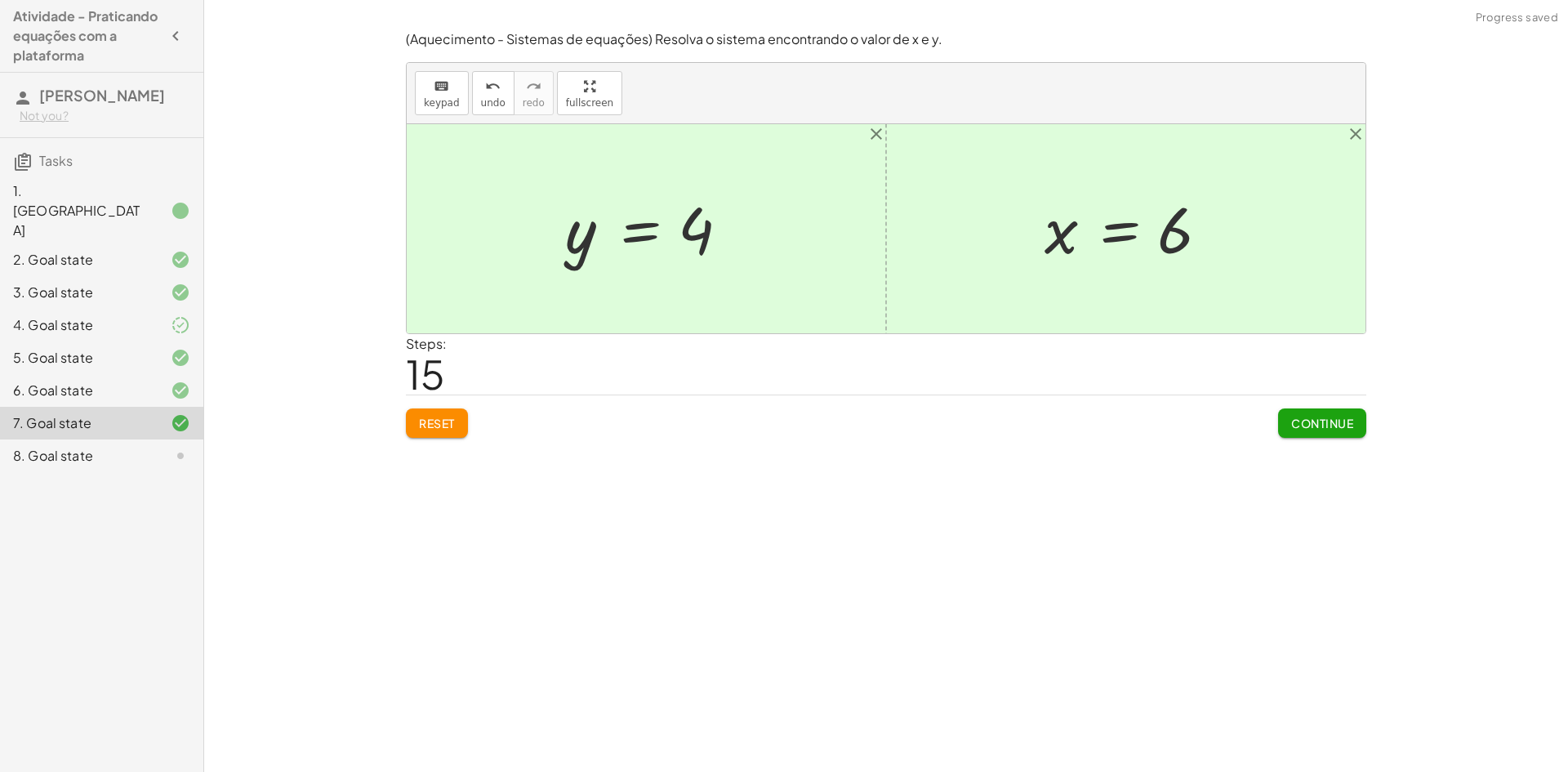
click at [1327, 420] on span "Continue" at bounding box center [1322, 422] width 62 height 15
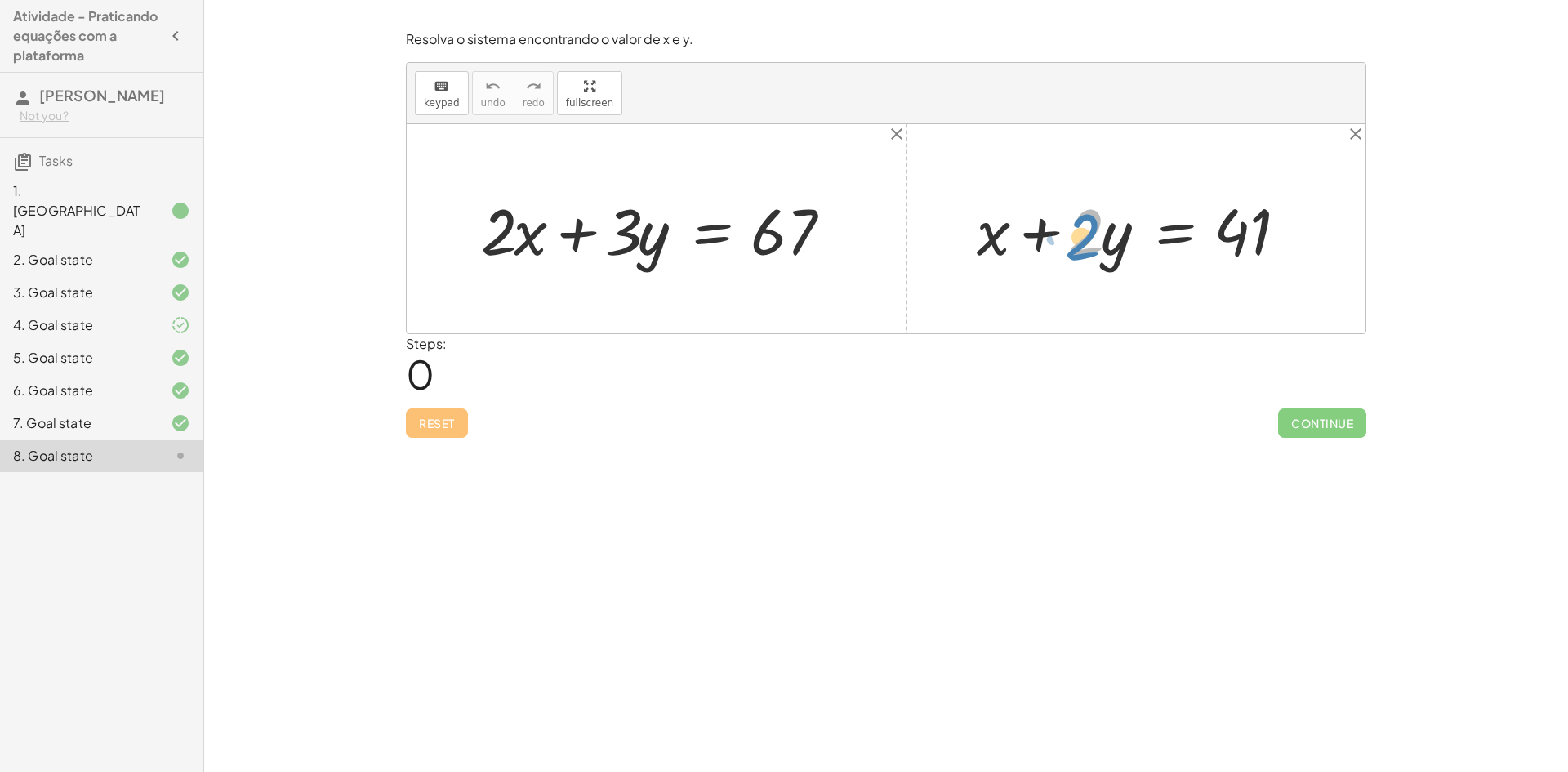
drag, startPoint x: 1091, startPoint y: 237, endPoint x: 1084, endPoint y: 242, distance: 8.6
click at [1084, 242] on div at bounding box center [1142, 229] width 347 height 84
drag, startPoint x: 1100, startPoint y: 246, endPoint x: 1111, endPoint y: 246, distance: 11.0
click at [1111, 246] on div at bounding box center [1142, 229] width 347 height 84
drag, startPoint x: 1086, startPoint y: 244, endPoint x: 1322, endPoint y: 241, distance: 236.0
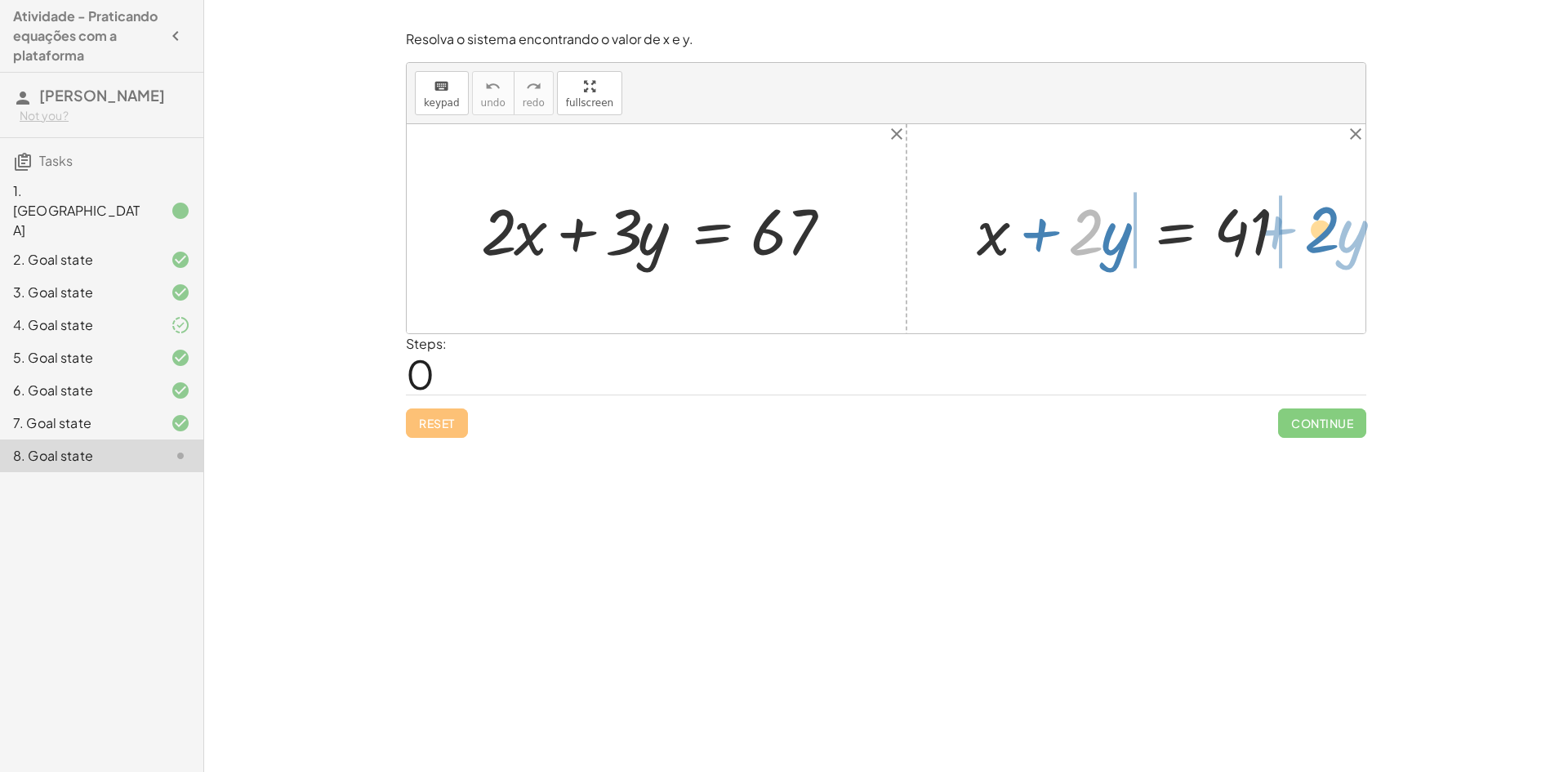
click at [1322, 241] on div "+ · 2 · x + · 3 · y = 67 · 2 + · y + x + · 2 · y = 41" at bounding box center [885, 228] width 958 height 209
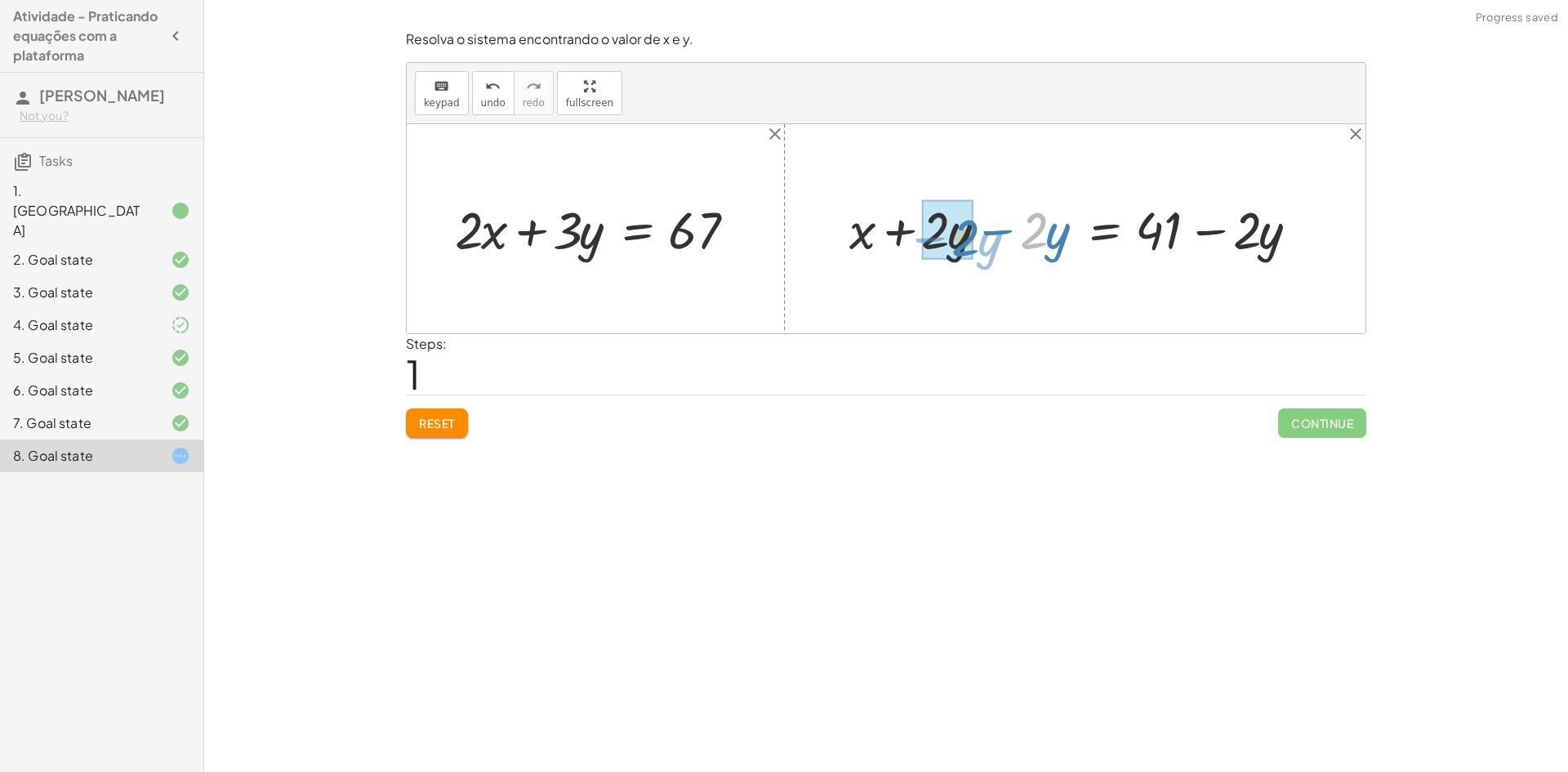
drag, startPoint x: 1043, startPoint y: 232, endPoint x: 974, endPoint y: 239, distance: 69.4
click at [974, 239] on div at bounding box center [1081, 228] width 481 height 68
drag, startPoint x: 1056, startPoint y: 245, endPoint x: 499, endPoint y: 255, distance: 557.1
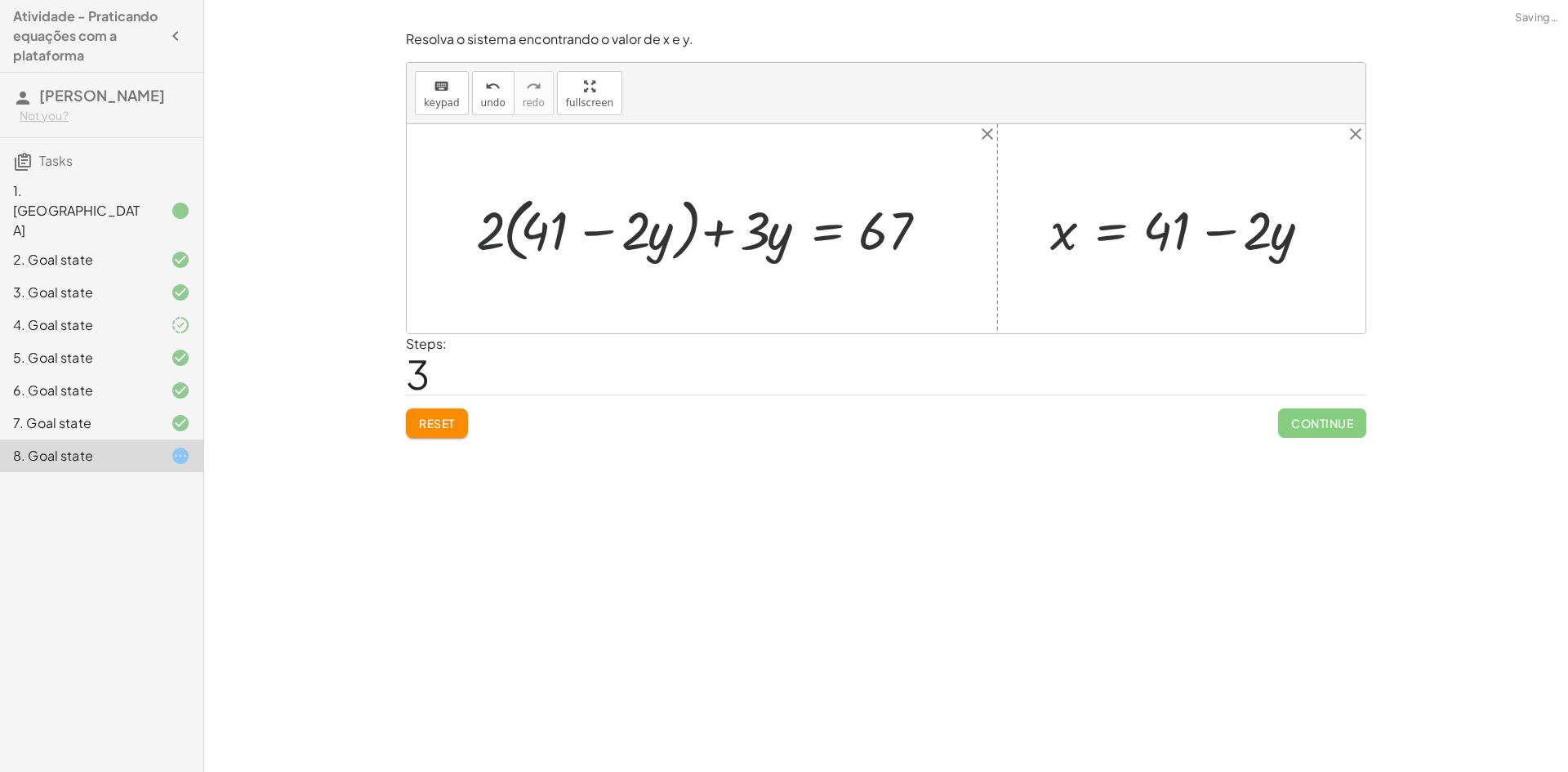
drag, startPoint x: 494, startPoint y: 241, endPoint x: 507, endPoint y: 241, distance: 13.0
drag, startPoint x: 507, startPoint y: 241, endPoint x: 530, endPoint y: 233, distance: 24.4
click at [530, 233] on div at bounding box center [708, 228] width 481 height 78
drag, startPoint x: 585, startPoint y: 328, endPoint x: 583, endPoint y: 315, distance: 13.2
drag, startPoint x: 583, startPoint y: 315, endPoint x: 493, endPoint y: 225, distance: 127.3
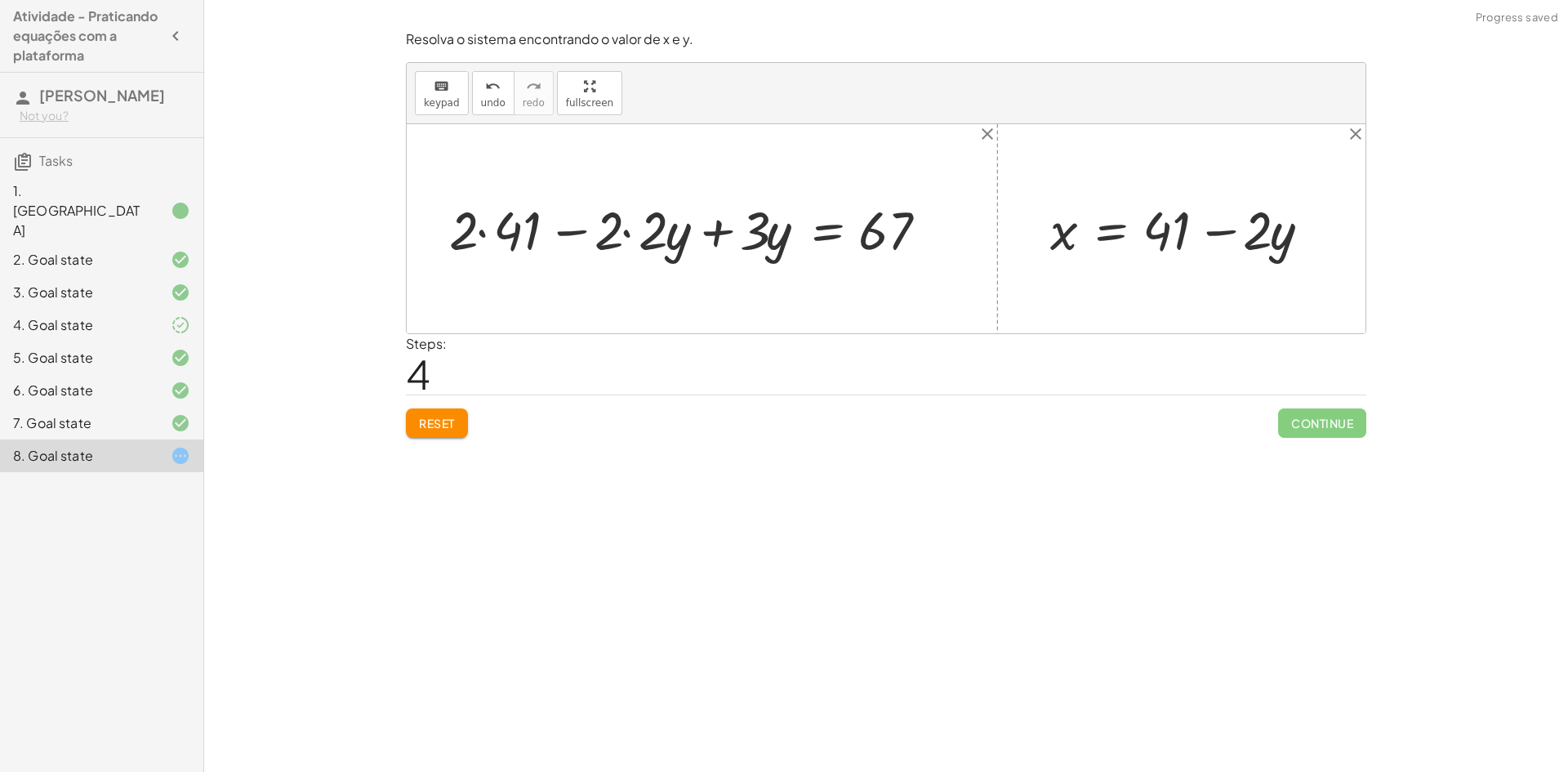
click at [495, 225] on div at bounding box center [694, 228] width 507 height 70
click at [630, 235] on div at bounding box center [717, 228] width 463 height 70
drag, startPoint x: 572, startPoint y: 227, endPoint x: 969, endPoint y: 229, distance: 397.0
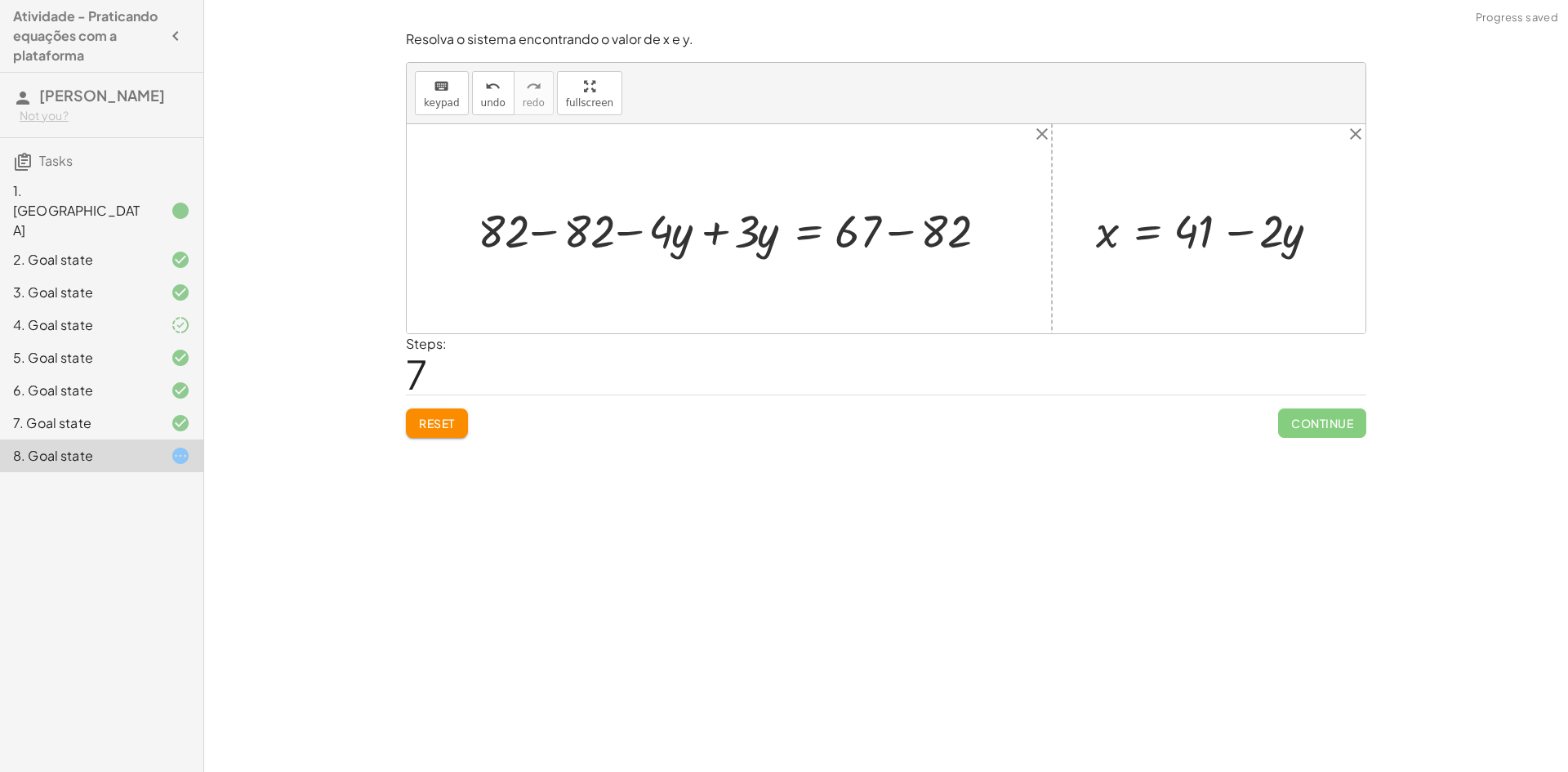
drag, startPoint x: 537, startPoint y: 230, endPoint x: 545, endPoint y: 232, distance: 8.2
click at [537, 231] on div at bounding box center [736, 228] width 532 height 60
click at [719, 229] on div at bounding box center [796, 228] width 394 height 60
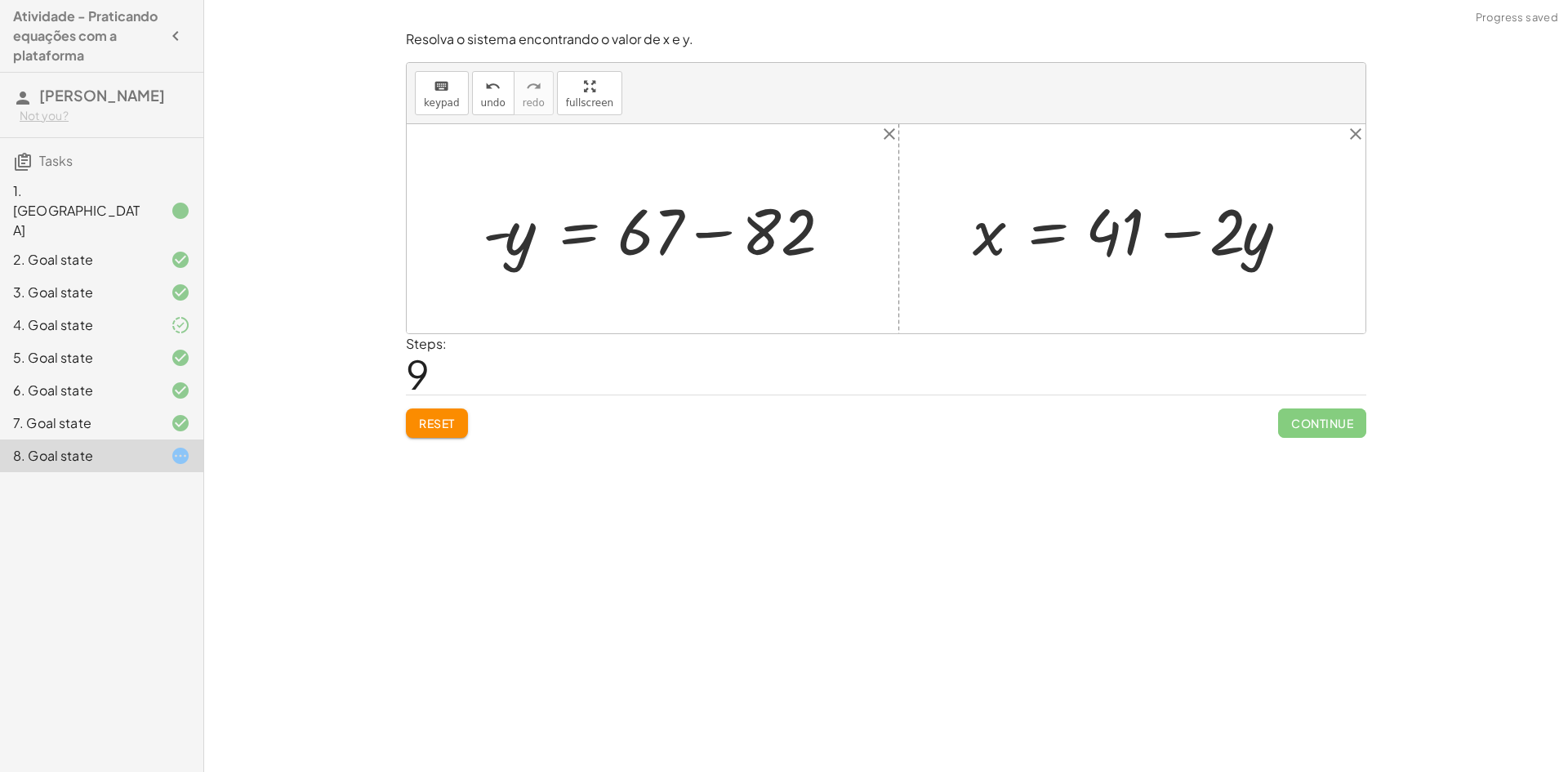
click at [711, 234] on div at bounding box center [659, 229] width 369 height 84
drag, startPoint x: 497, startPoint y: 231, endPoint x: 639, endPoint y: 237, distance: 142.1
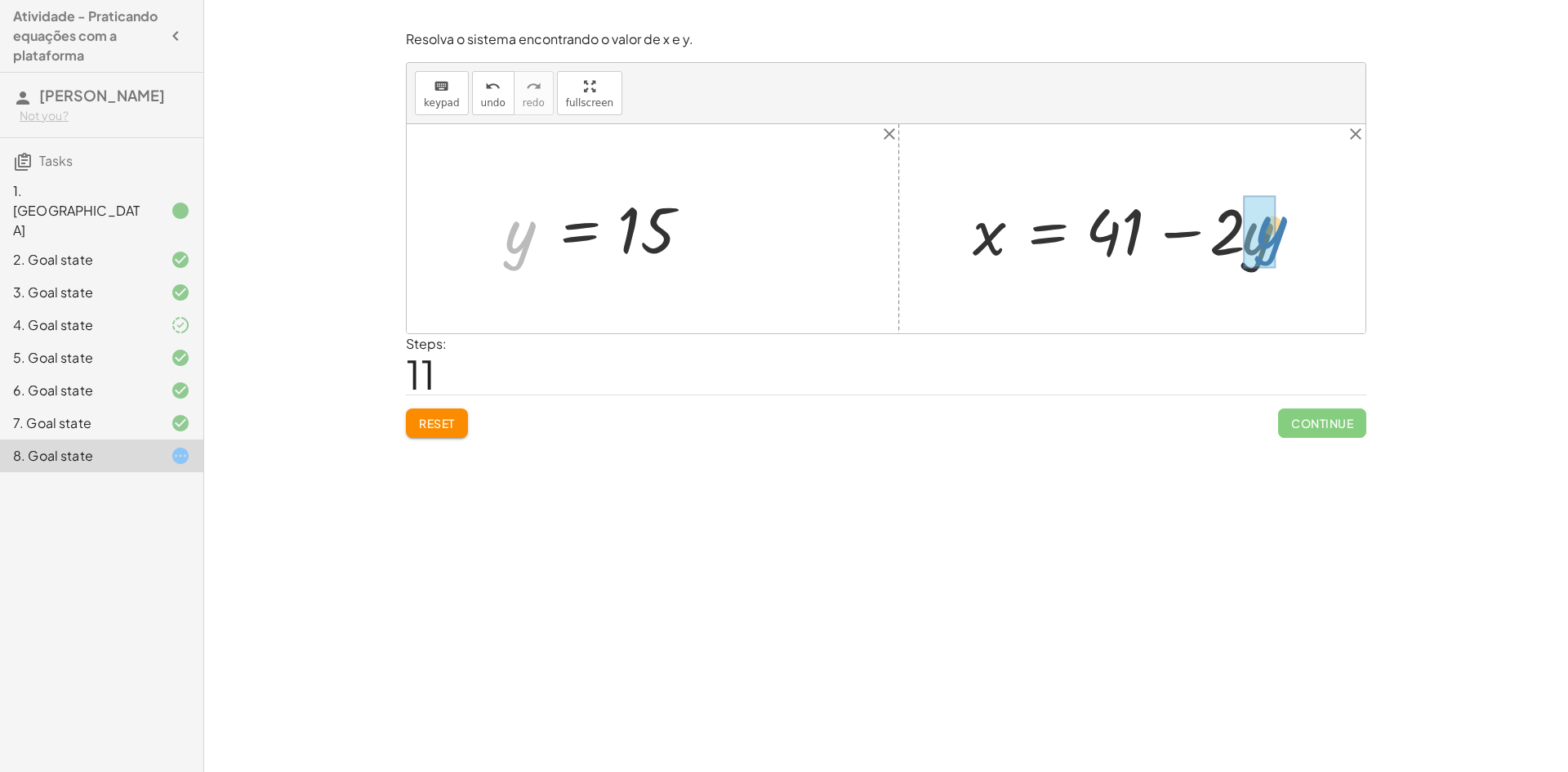
drag, startPoint x: 527, startPoint y: 237, endPoint x: 1278, endPoint y: 232, distance: 751.0
click at [1251, 232] on div at bounding box center [1165, 229] width 402 height 84
click at [1189, 229] on div at bounding box center [1137, 229] width 347 height 84
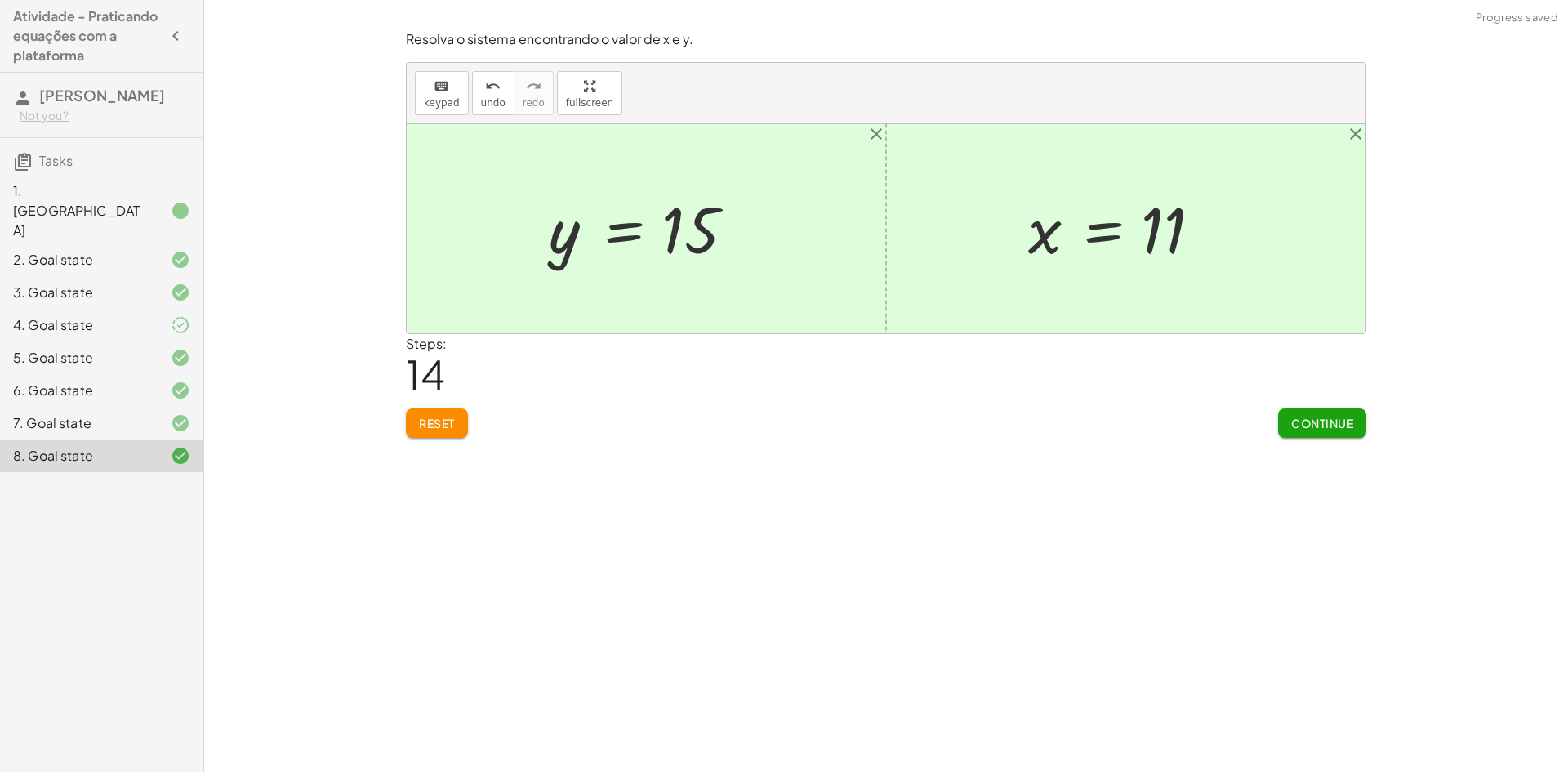
click at [1346, 426] on span "Continue" at bounding box center [1322, 422] width 62 height 15
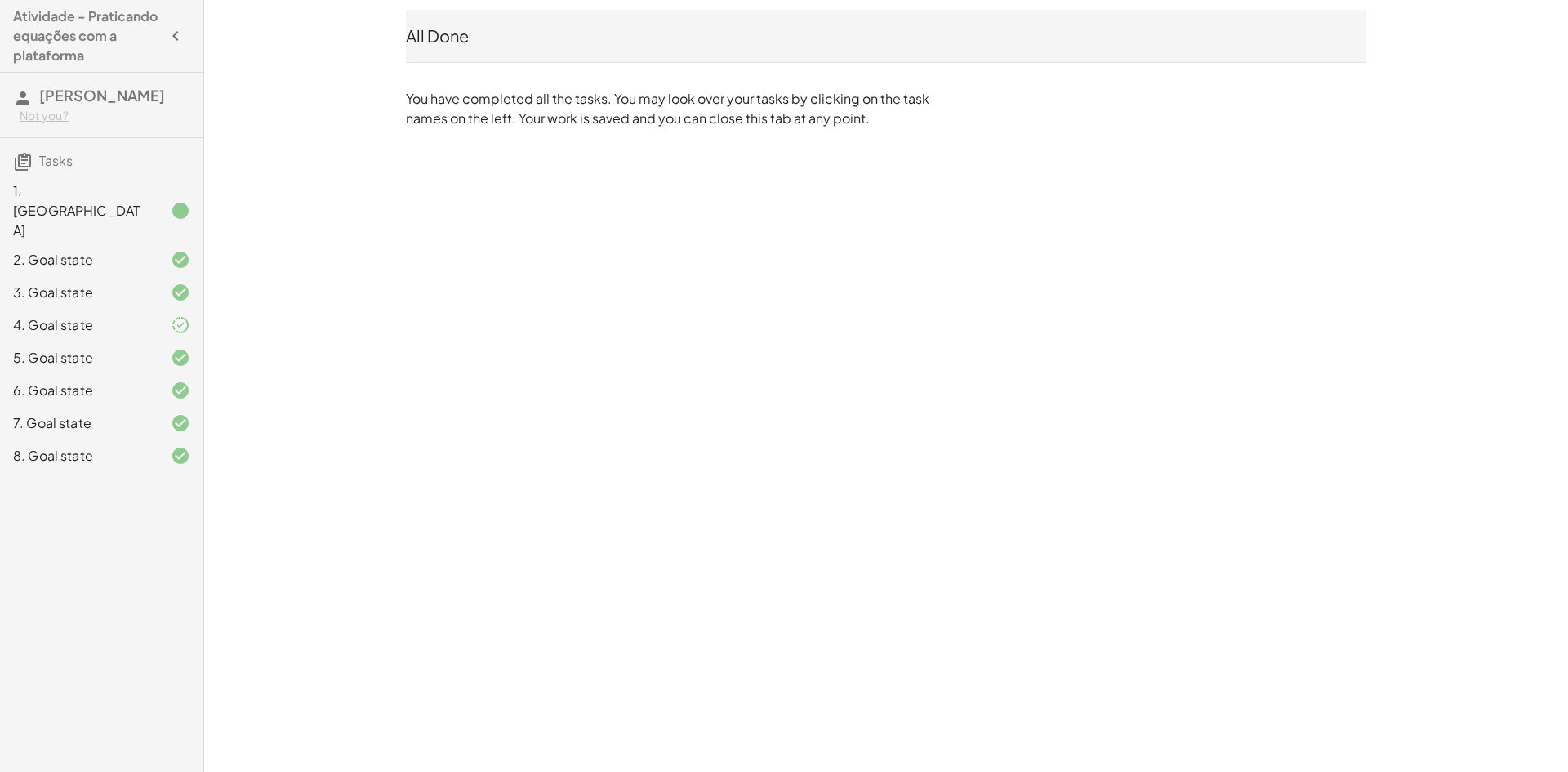
click at [174, 32] on icon "button" at bounding box center [176, 36] width 19 height 19
